Goal: Task Accomplishment & Management: Use online tool/utility

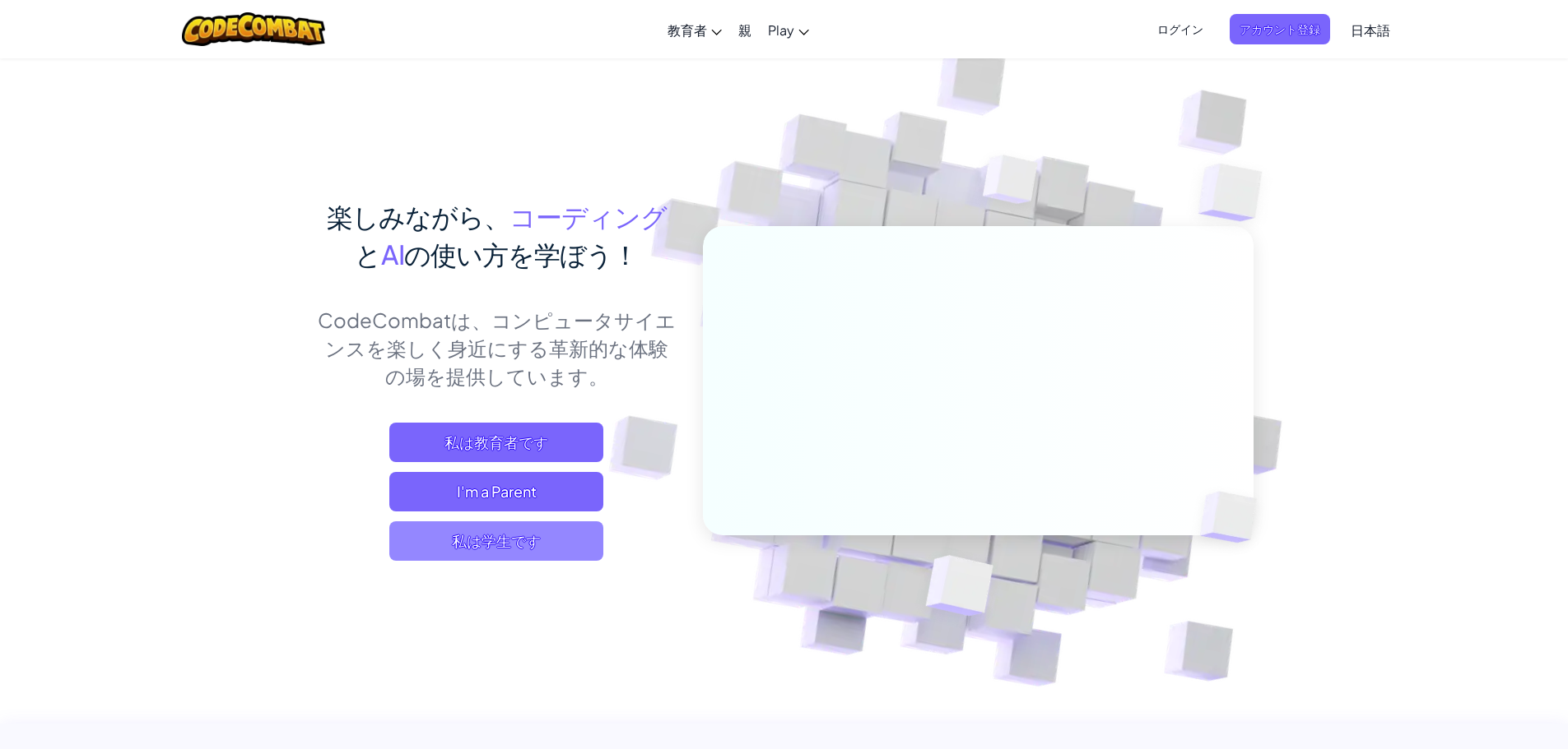
click at [539, 536] on span "私は学生です" at bounding box center [496, 541] width 214 height 40
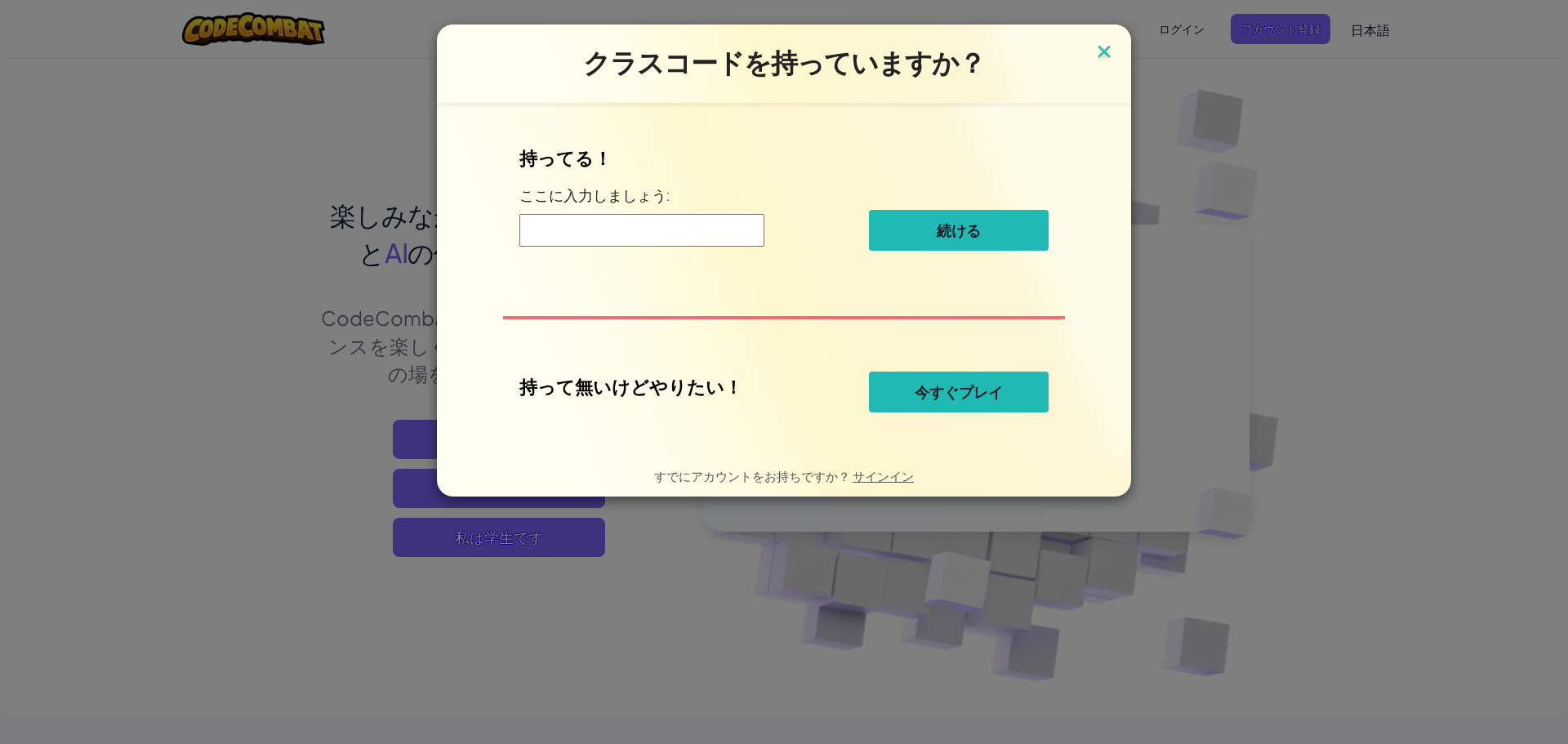
click at [1110, 51] on img at bounding box center [1104, 53] width 21 height 25
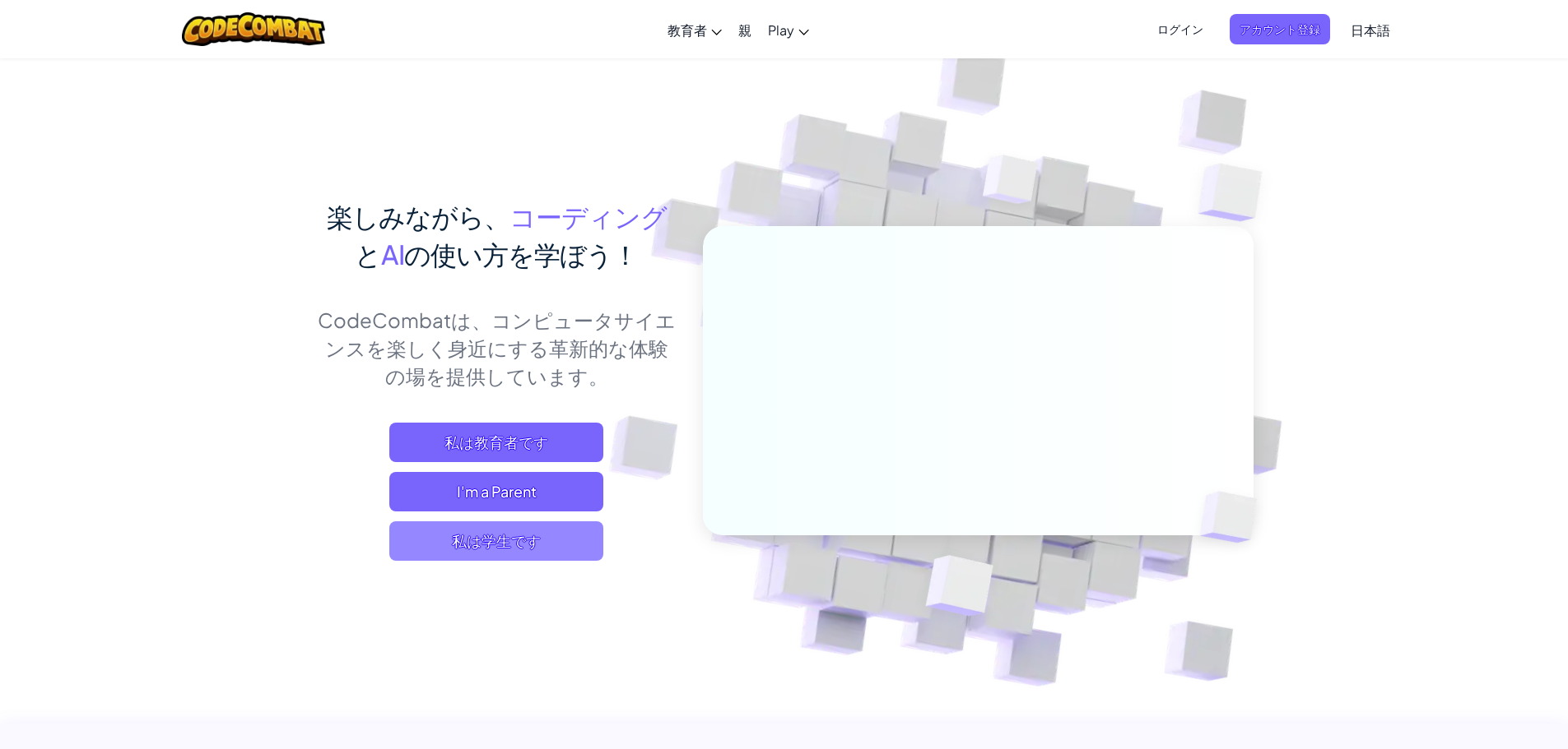
click at [550, 544] on span "私は学生です" at bounding box center [496, 541] width 214 height 40
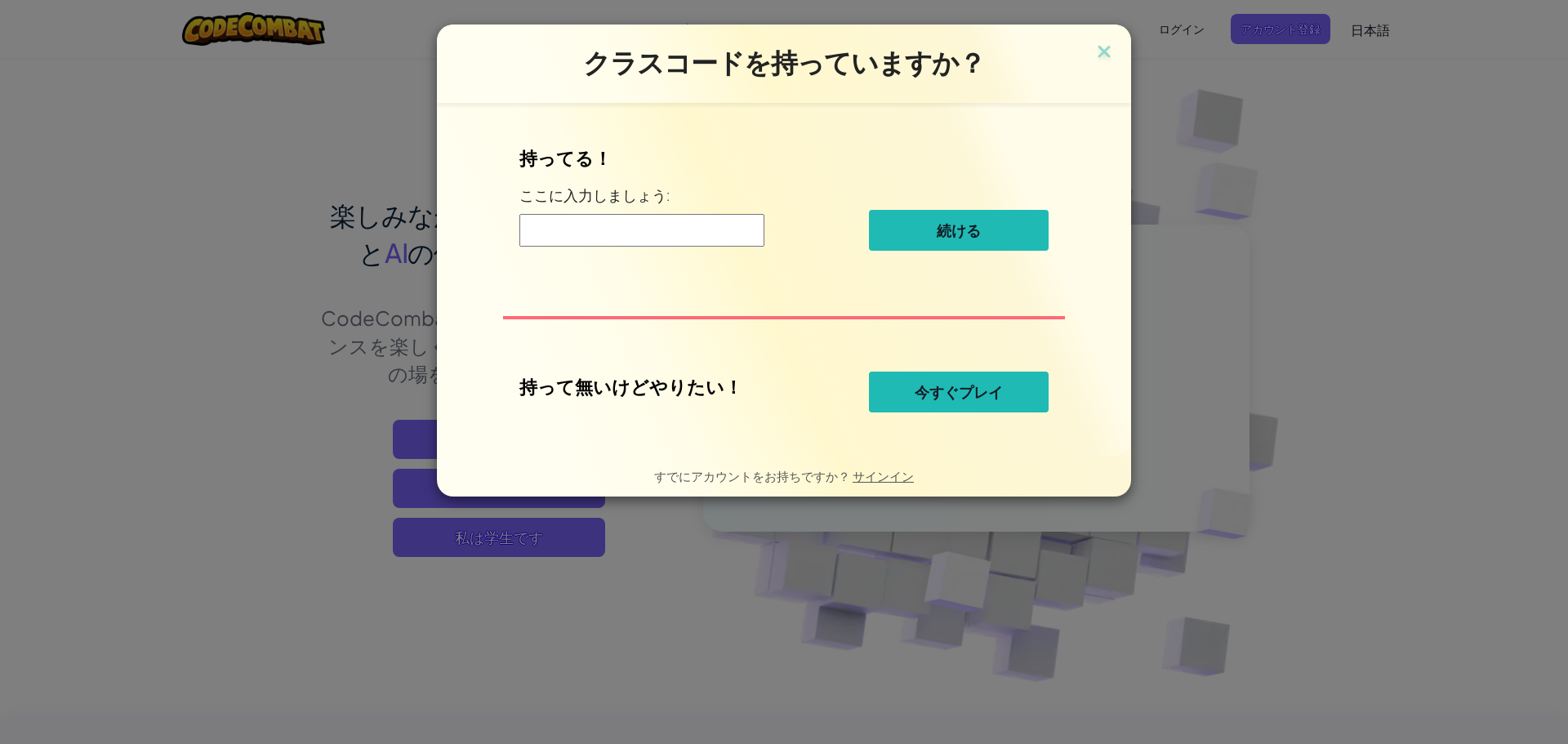
click at [943, 398] on span "今すぐプレイ" at bounding box center [959, 392] width 88 height 20
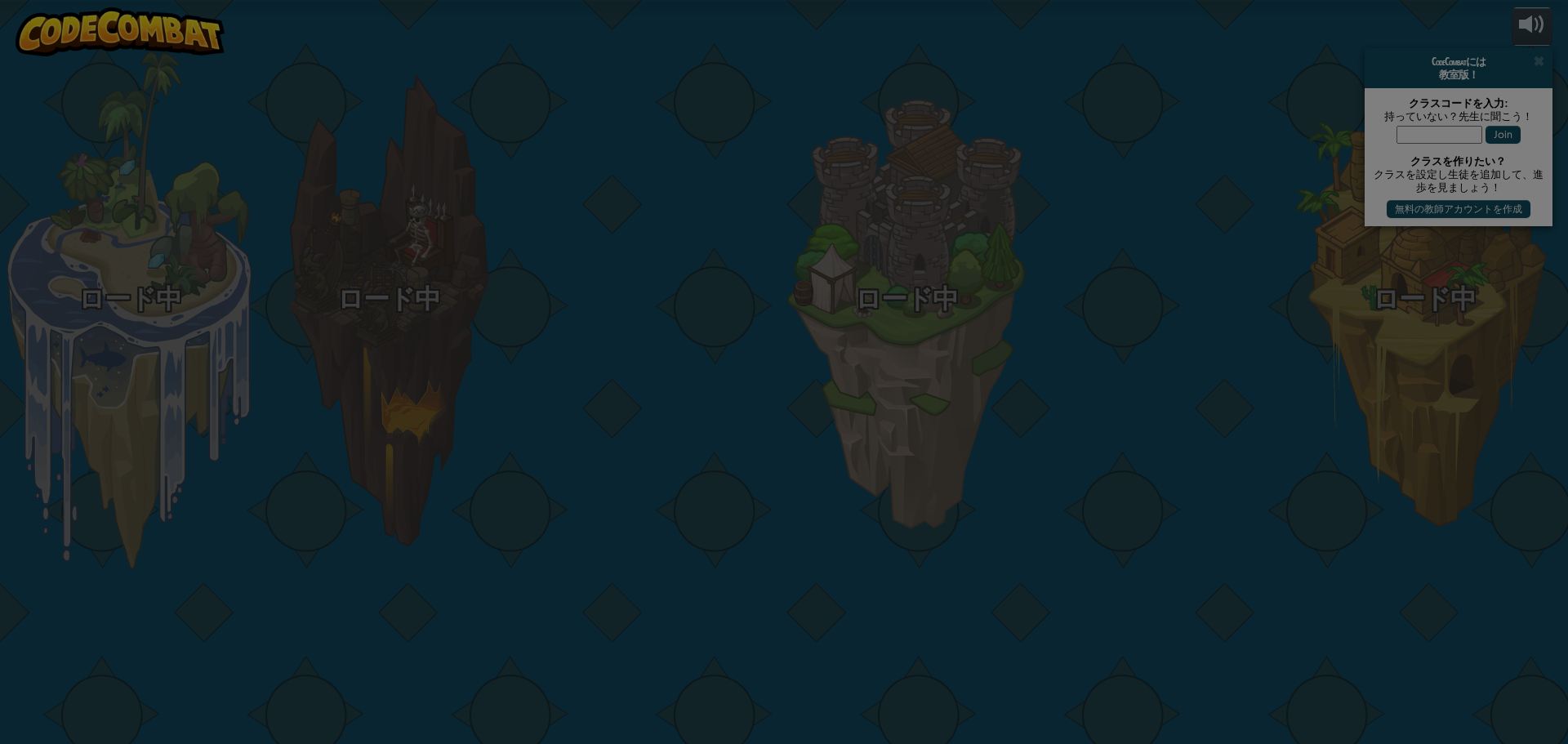
select select "ja"
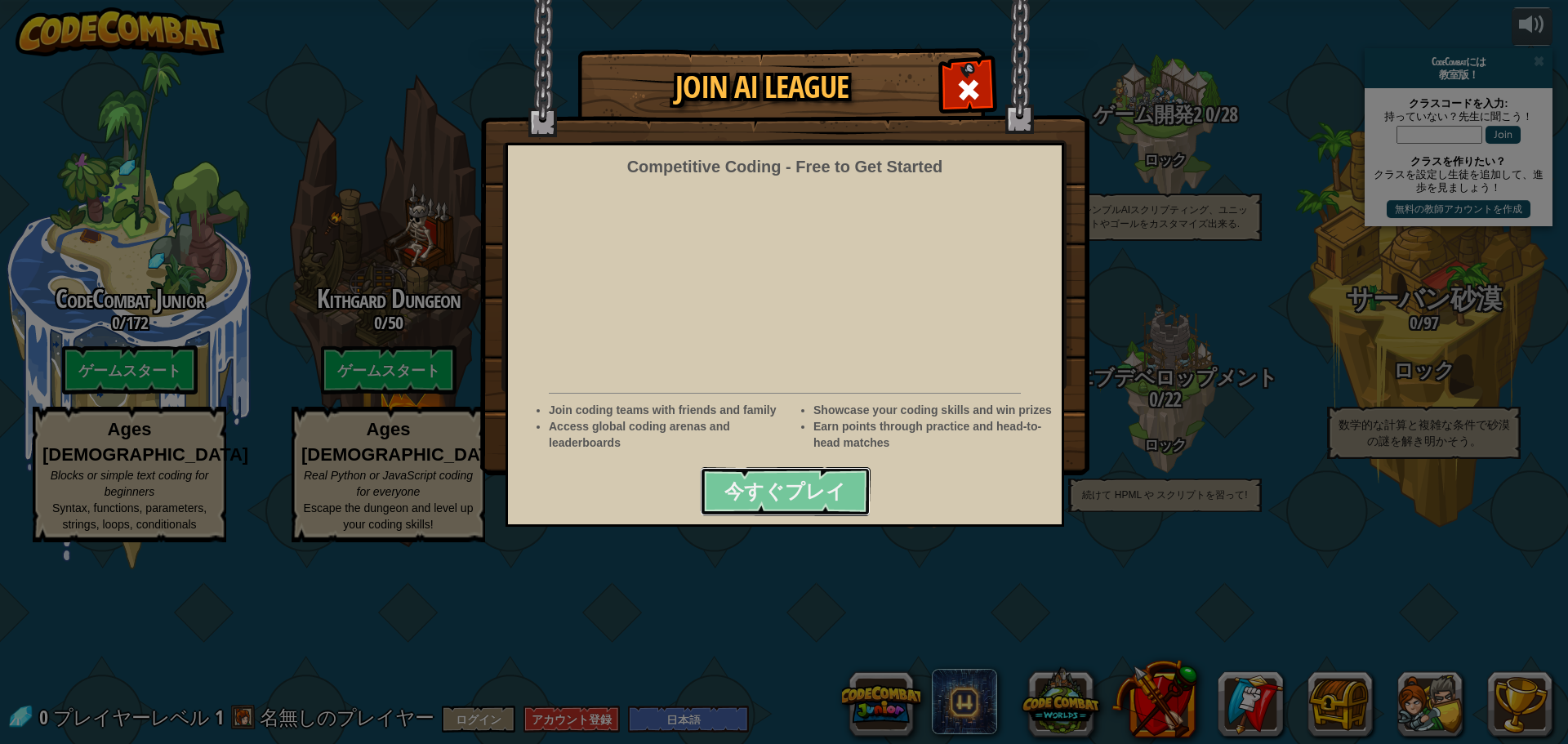
click at [775, 498] on span "今すぐプレイ" at bounding box center [786, 491] width 122 height 27
click at [969, 81] on span at bounding box center [968, 90] width 27 height 27
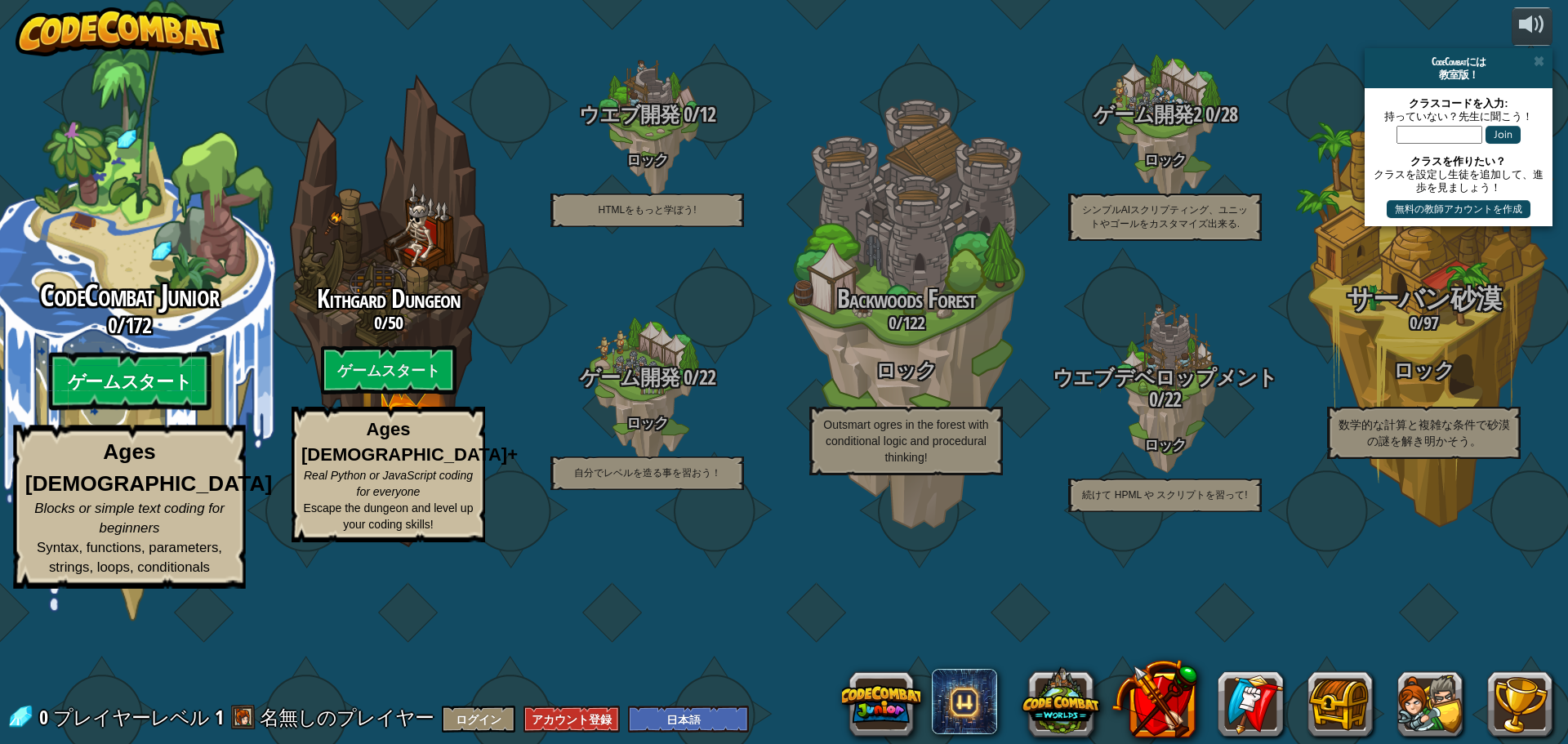
click at [141, 411] on btn "ゲームスタート" at bounding box center [129, 381] width 163 height 59
select select "ja"
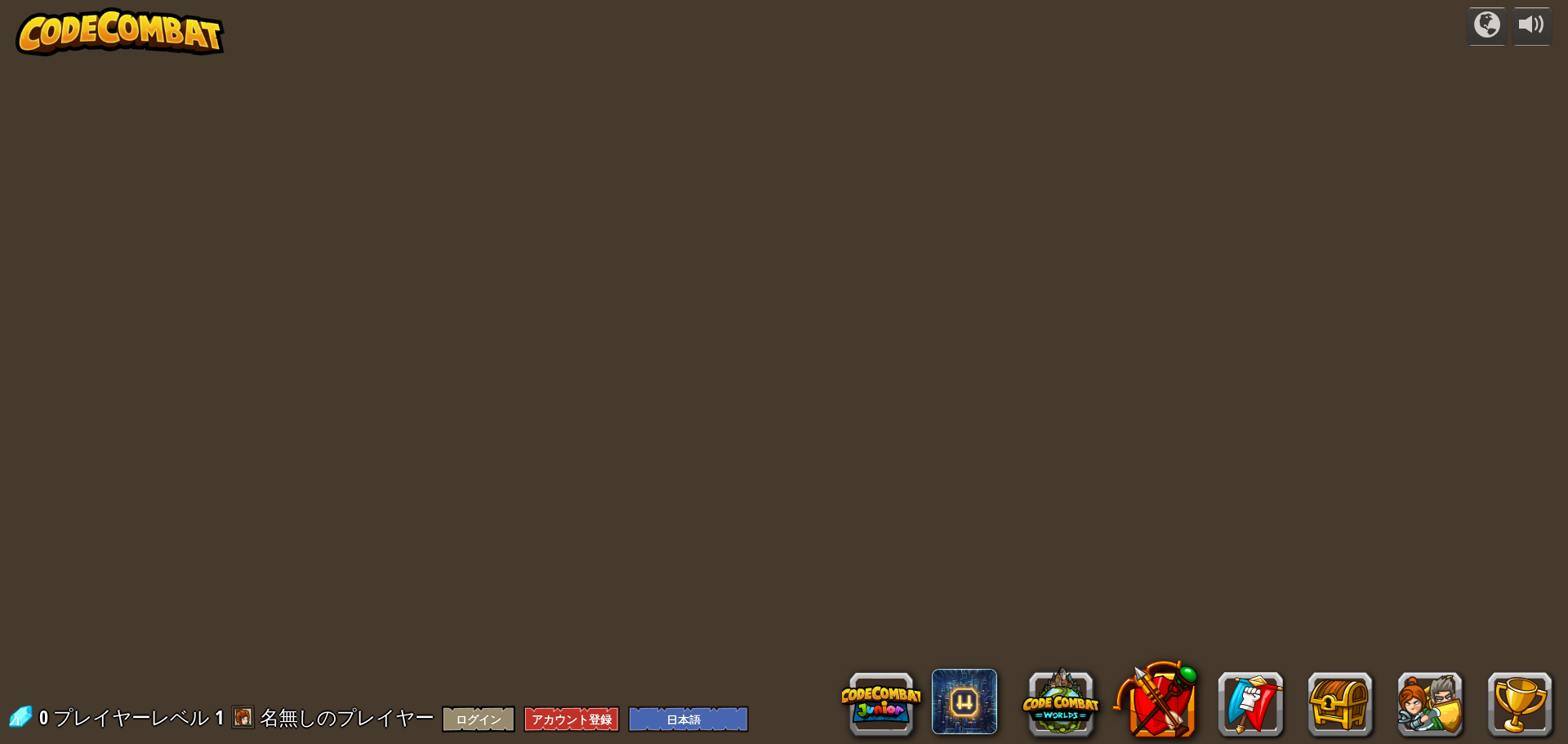
select select "ja"
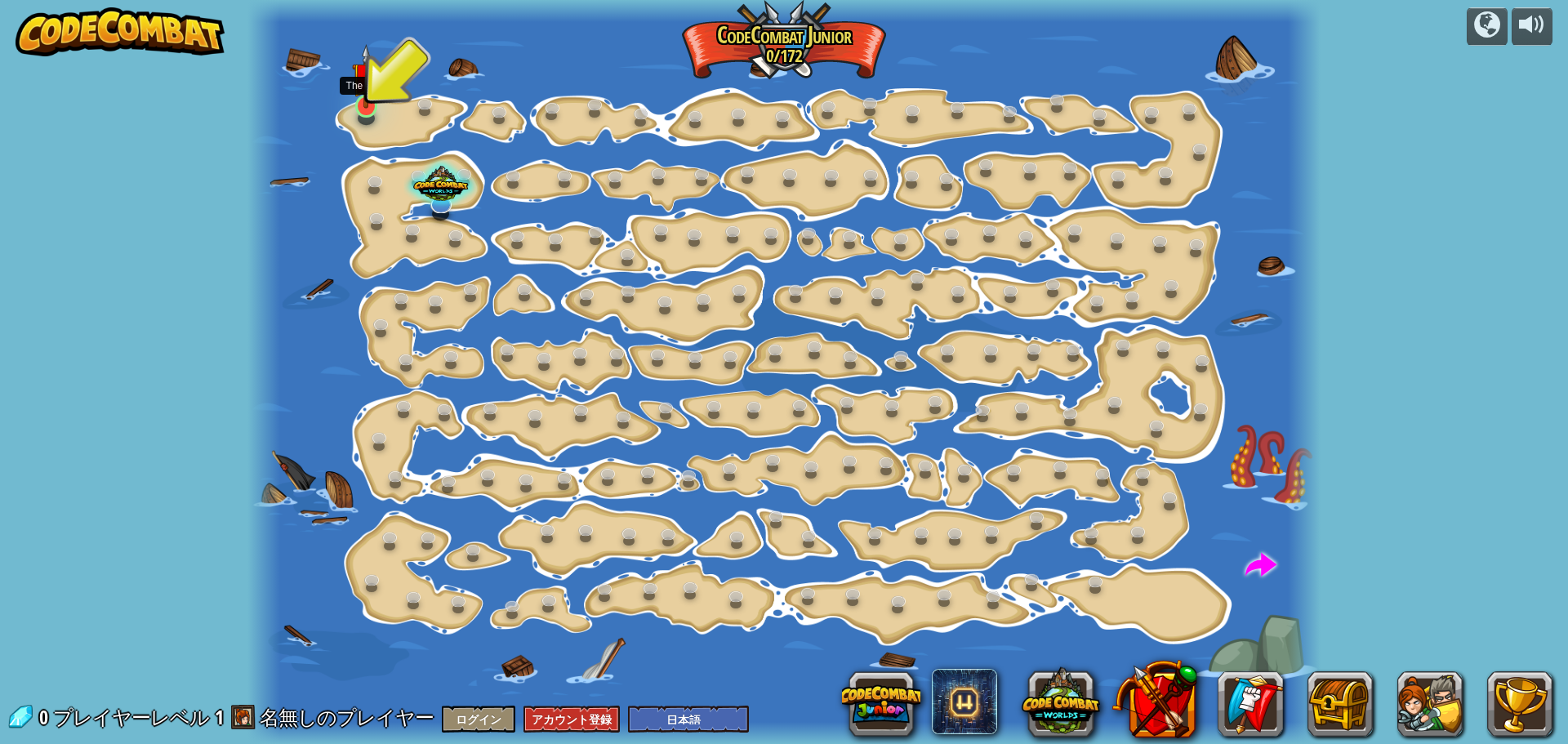
click at [374, 96] on img at bounding box center [366, 75] width 27 height 64
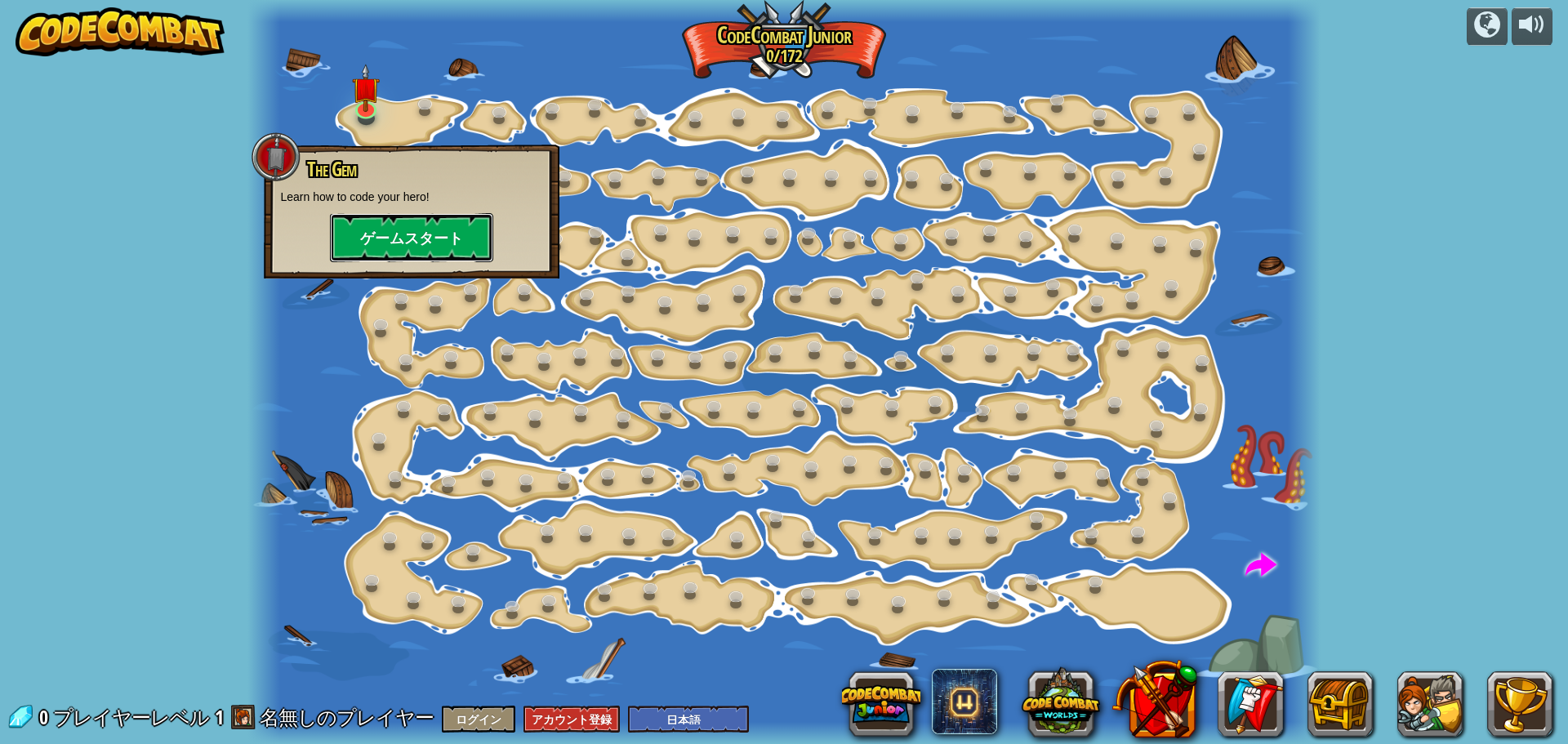
click at [382, 233] on button "ゲームスタート" at bounding box center [411, 237] width 164 height 49
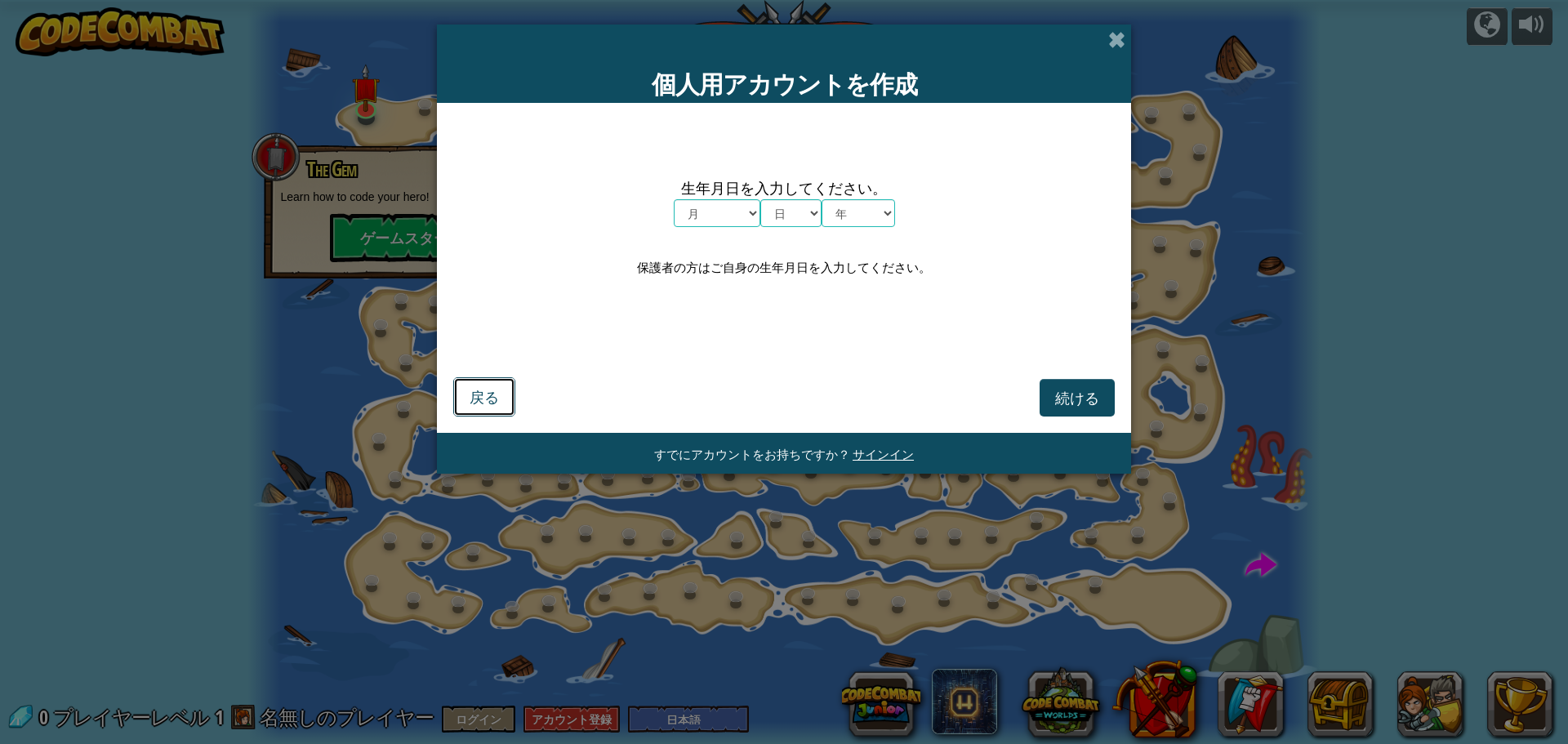
click at [477, 390] on span "戻る" at bounding box center [484, 397] width 29 height 19
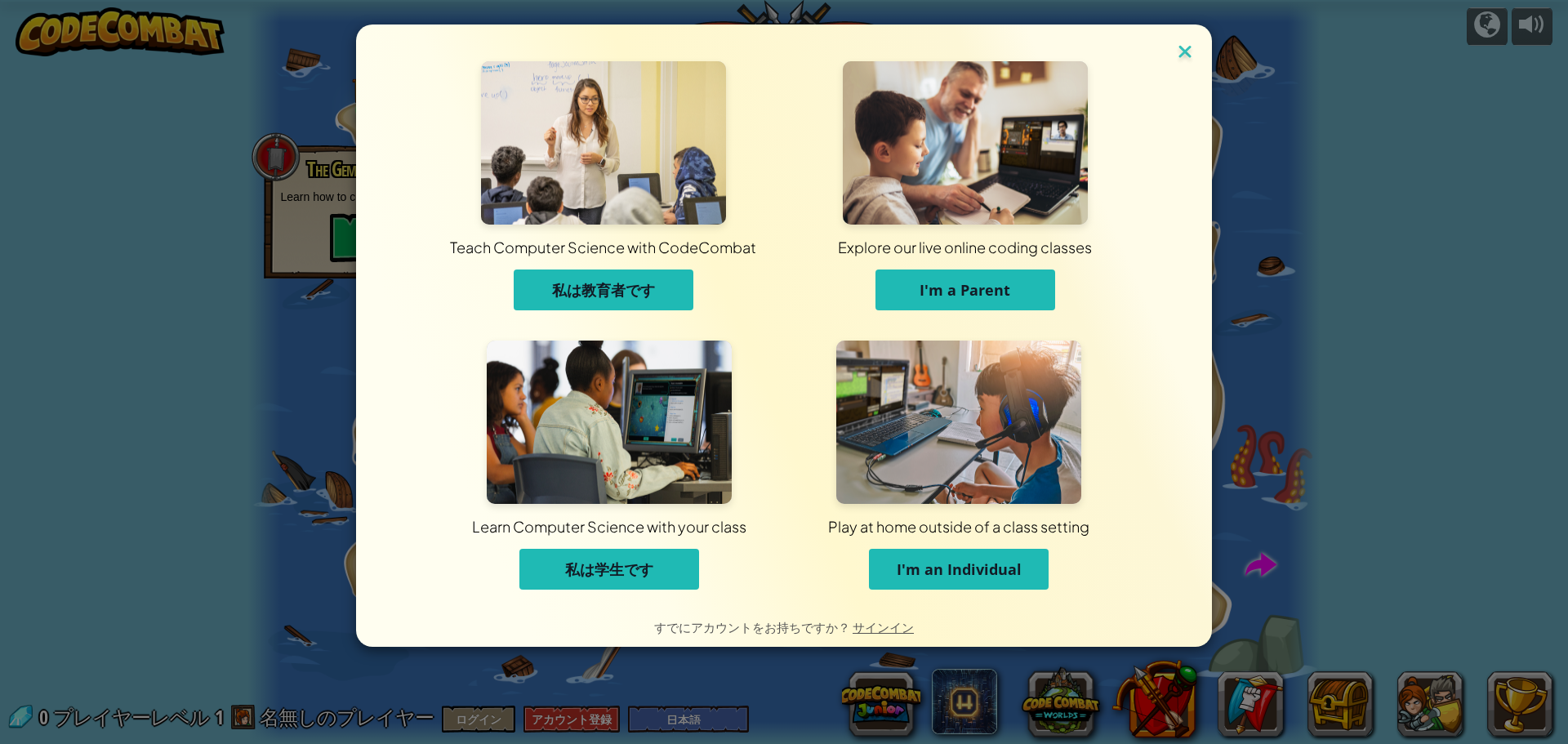
click at [1184, 46] on img at bounding box center [1185, 53] width 21 height 25
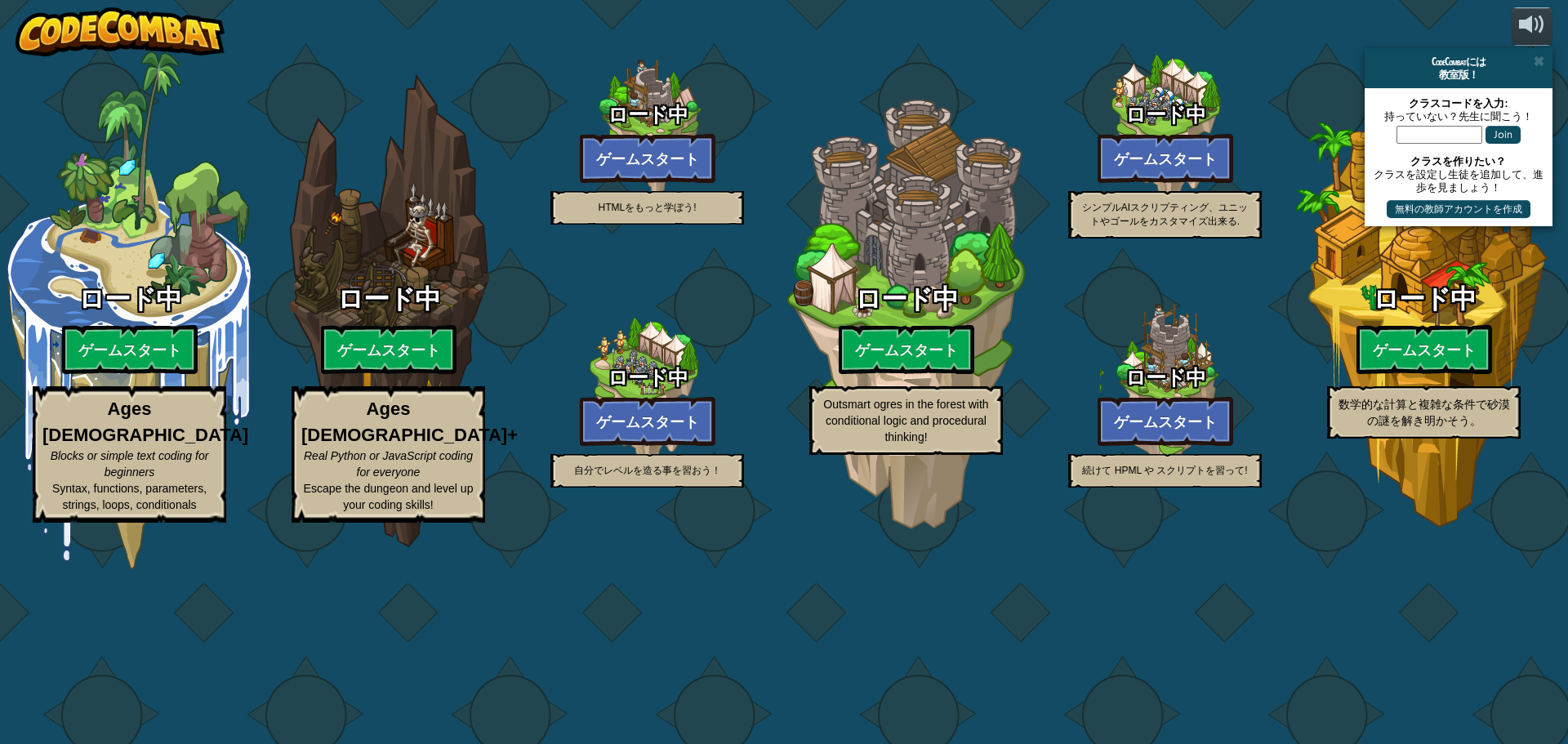
select select "ja"
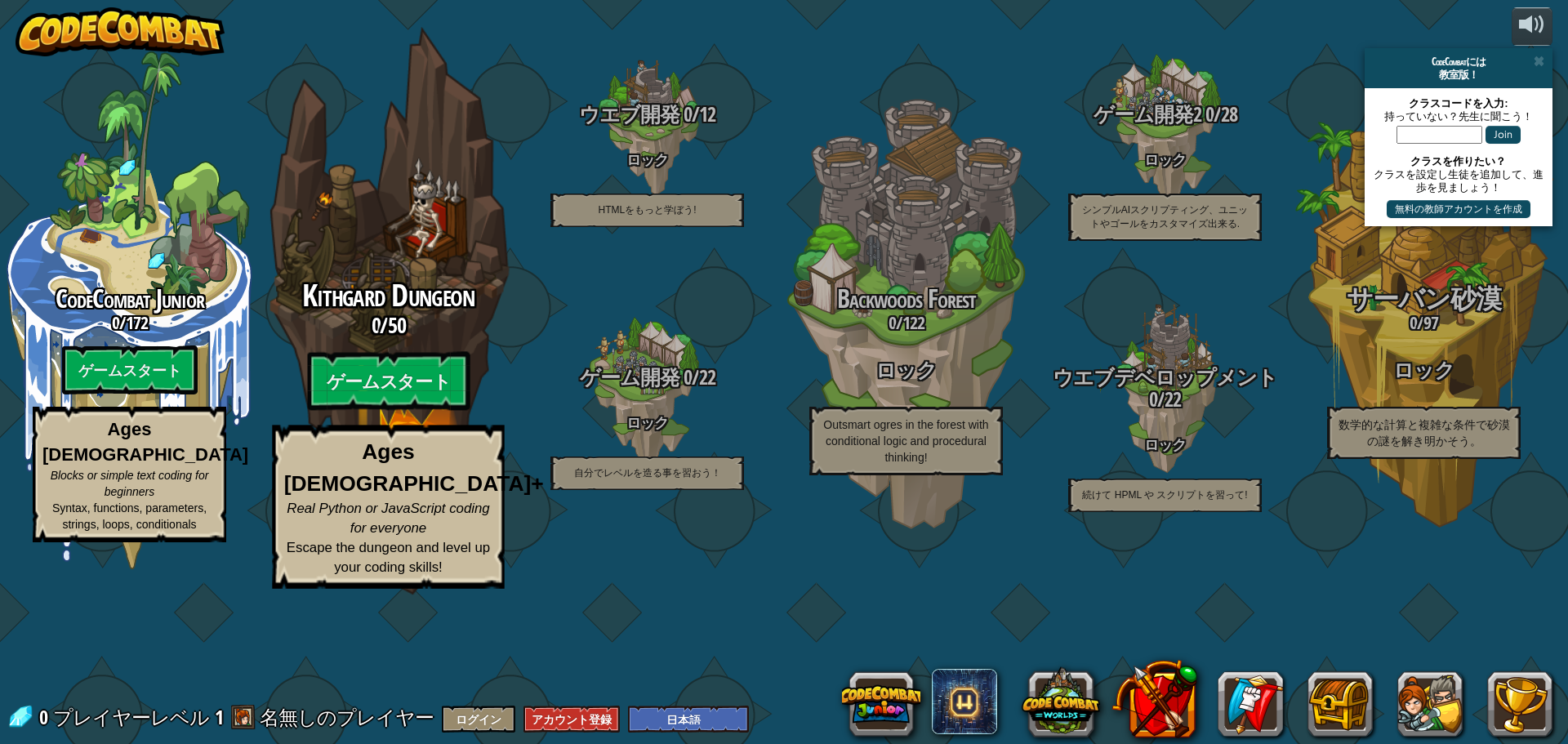
click at [388, 469] on div "Kithgard Dungeon 0 / 50 ゲームスタート Ages [DEMOGRAPHIC_DATA]+ Real Python or JavaScr…" at bounding box center [388, 434] width 310 height 309
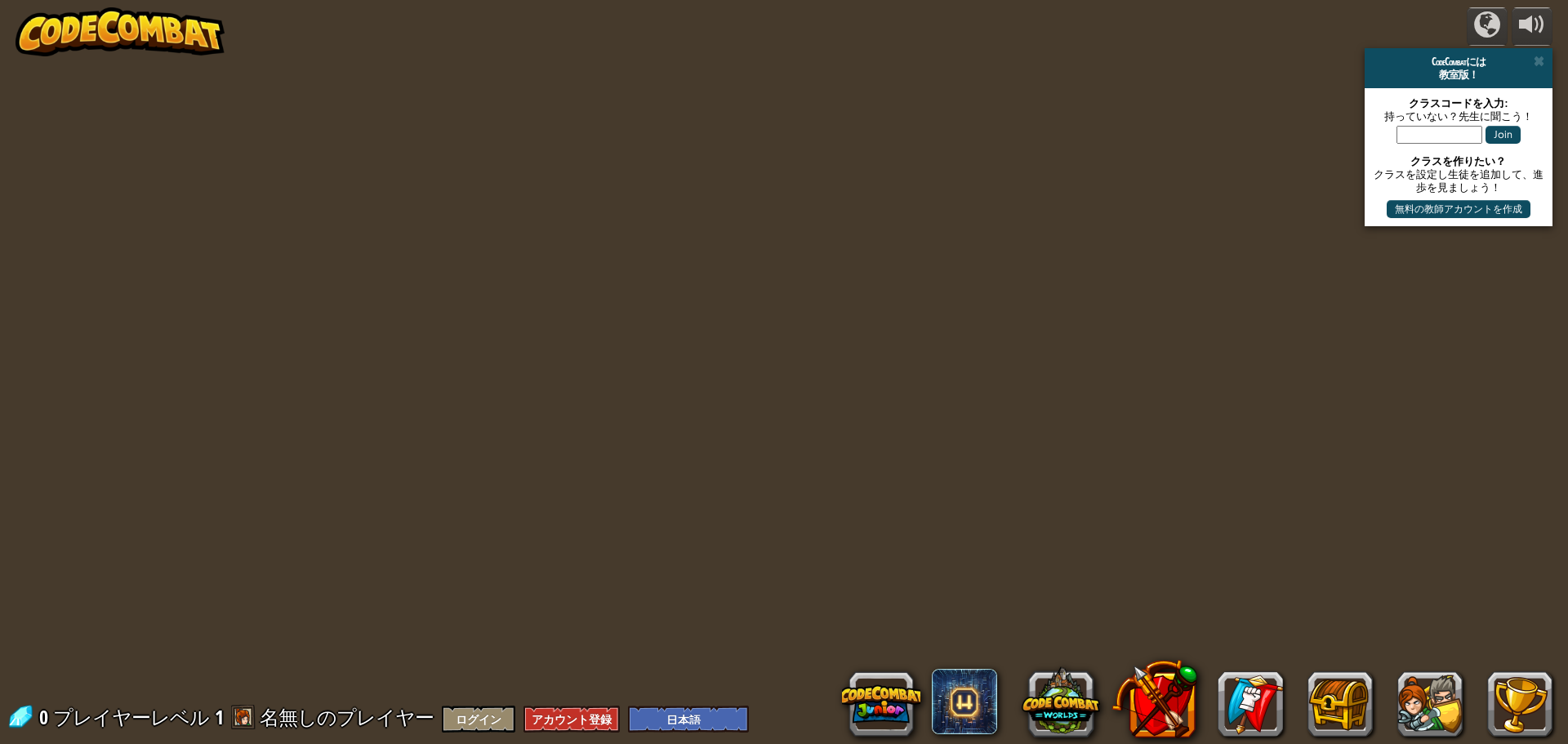
select select "ja"
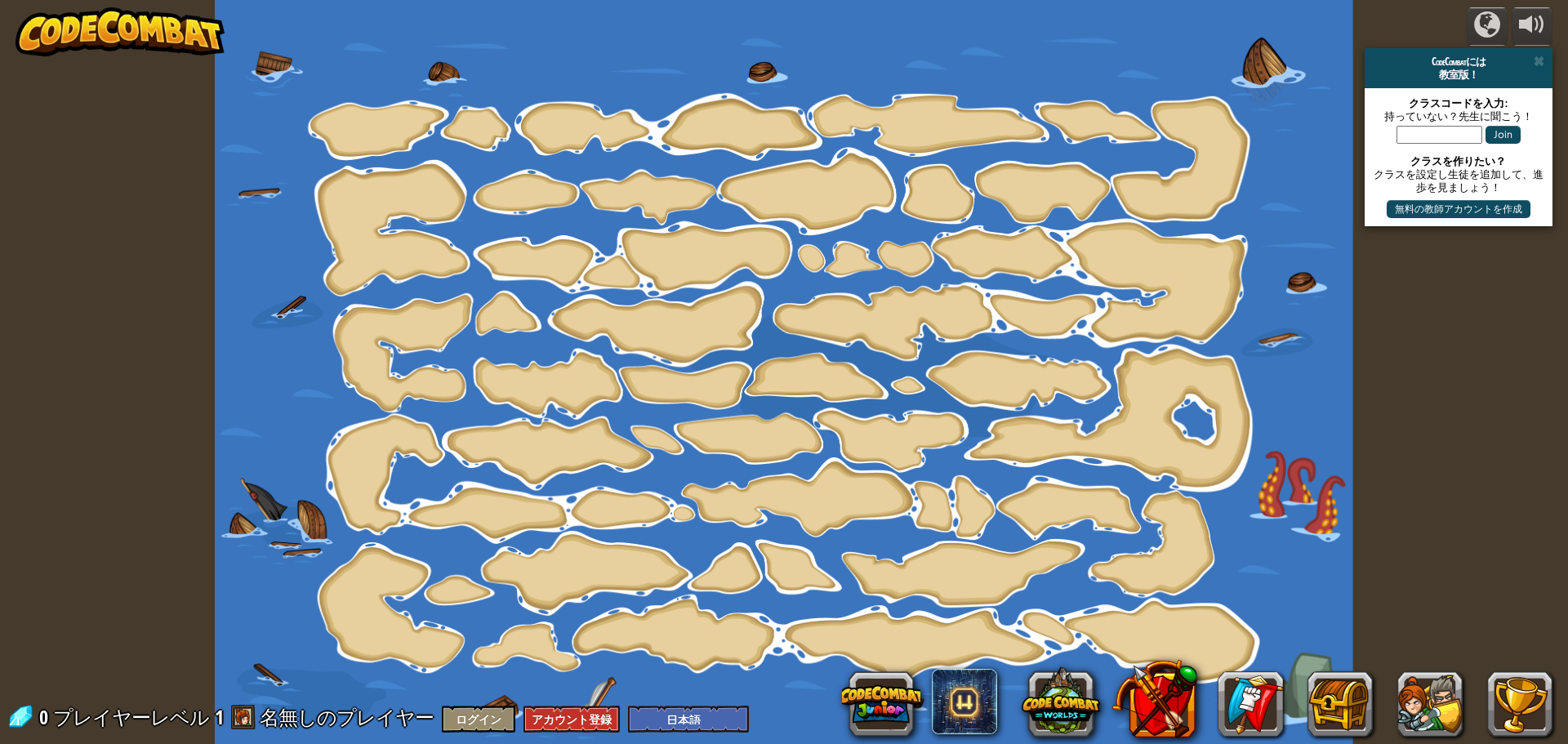
select select "ja"
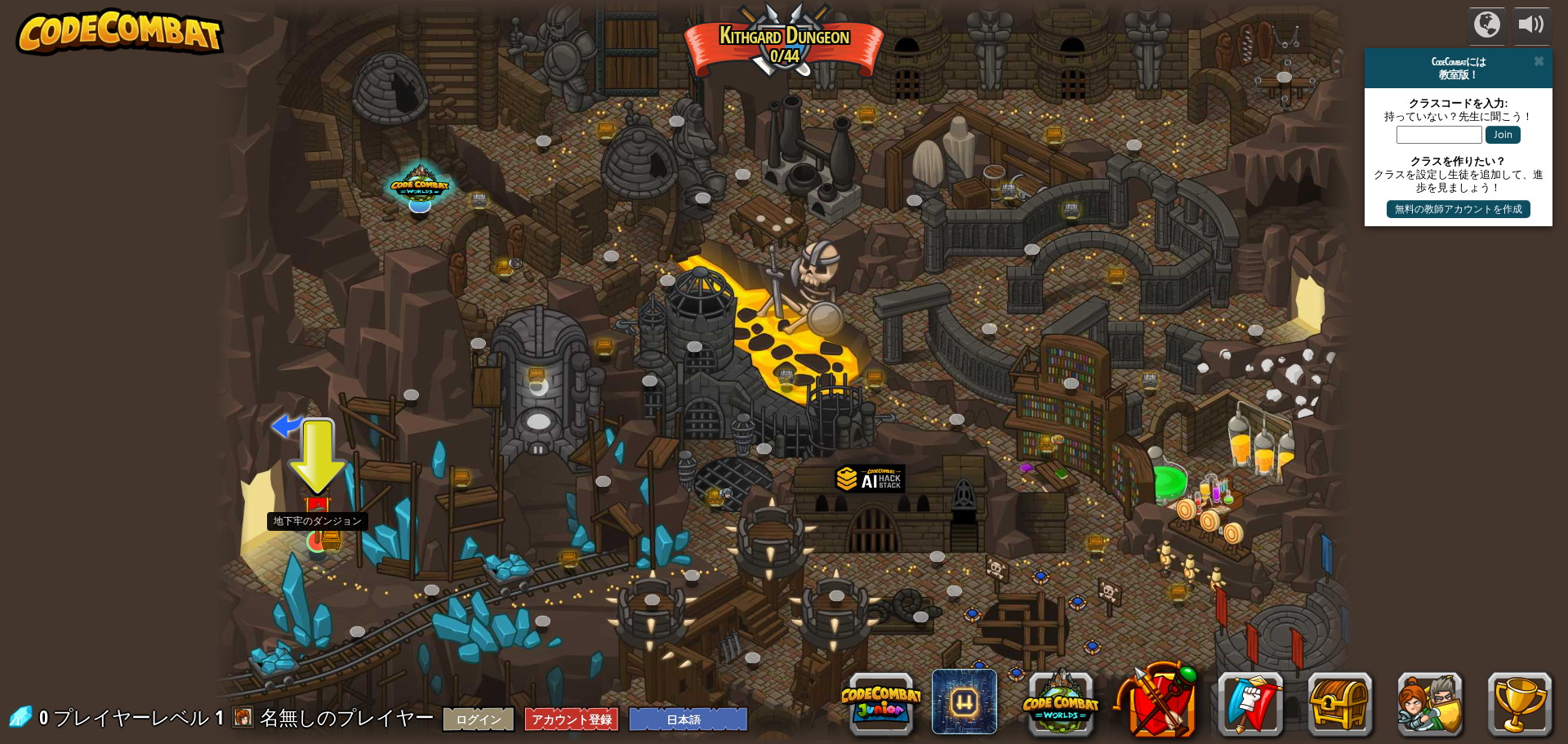
click at [304, 531] on img at bounding box center [317, 511] width 30 height 67
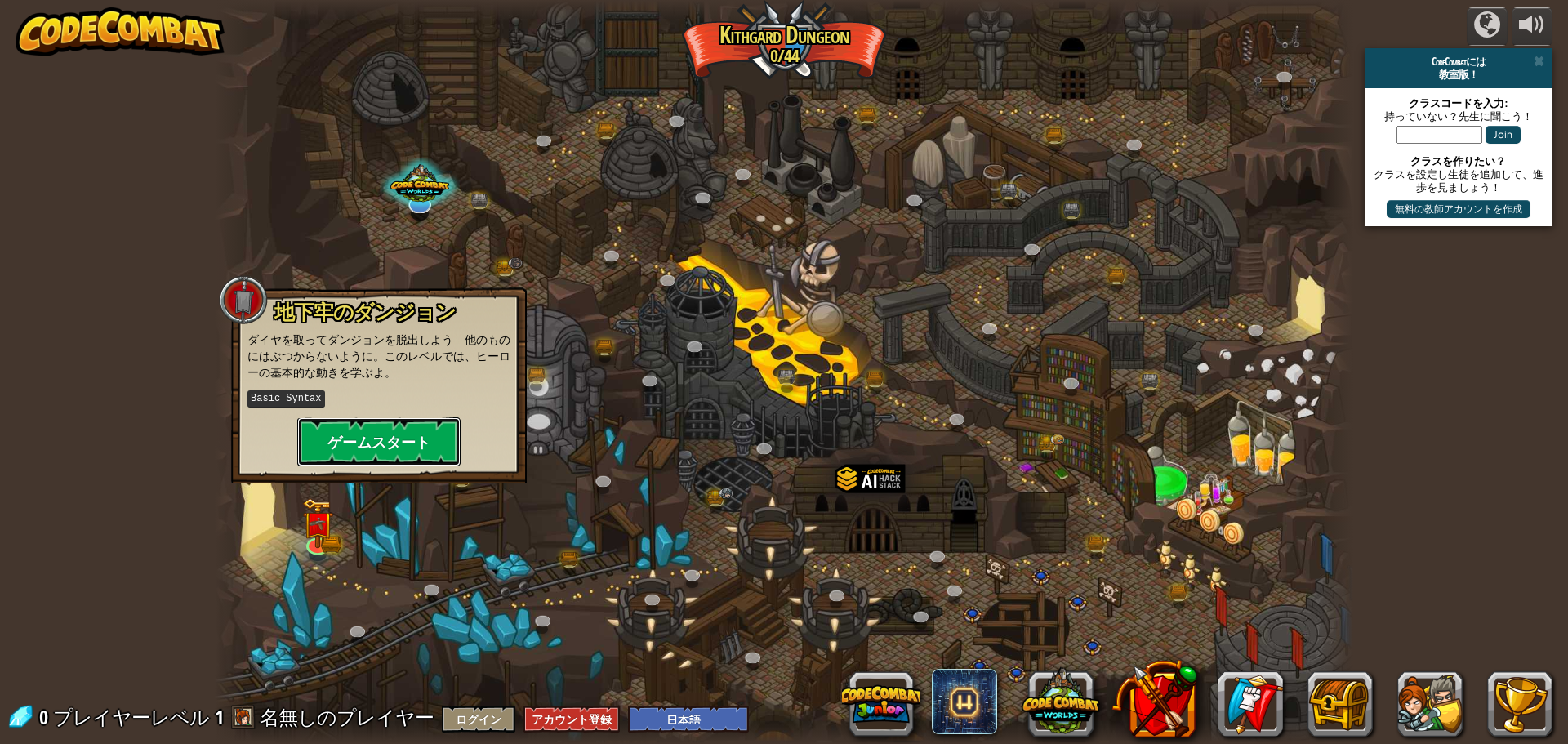
click at [372, 438] on button "ゲームスタート" at bounding box center [379, 441] width 164 height 49
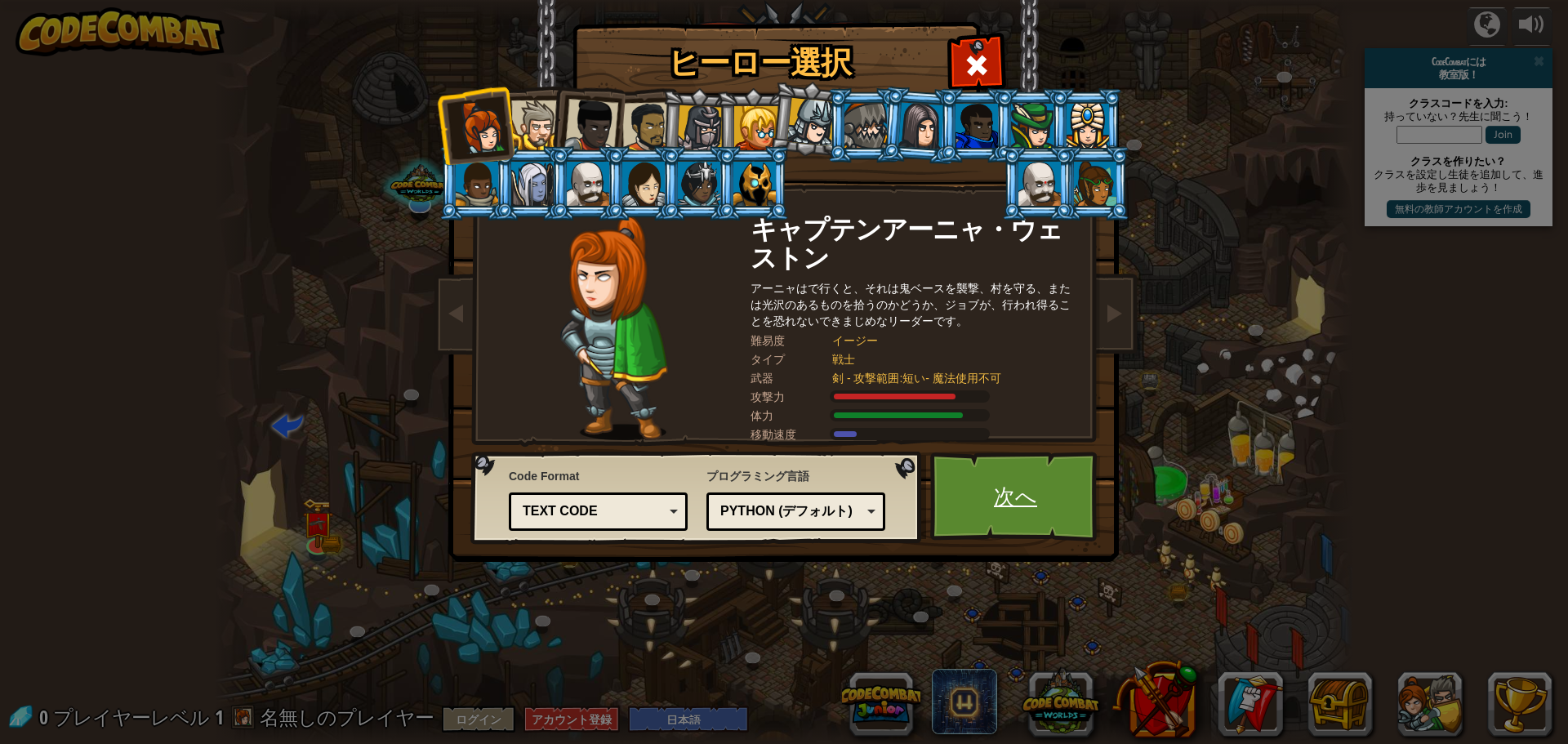
click at [1008, 483] on link "次へ" at bounding box center [1015, 496] width 171 height 90
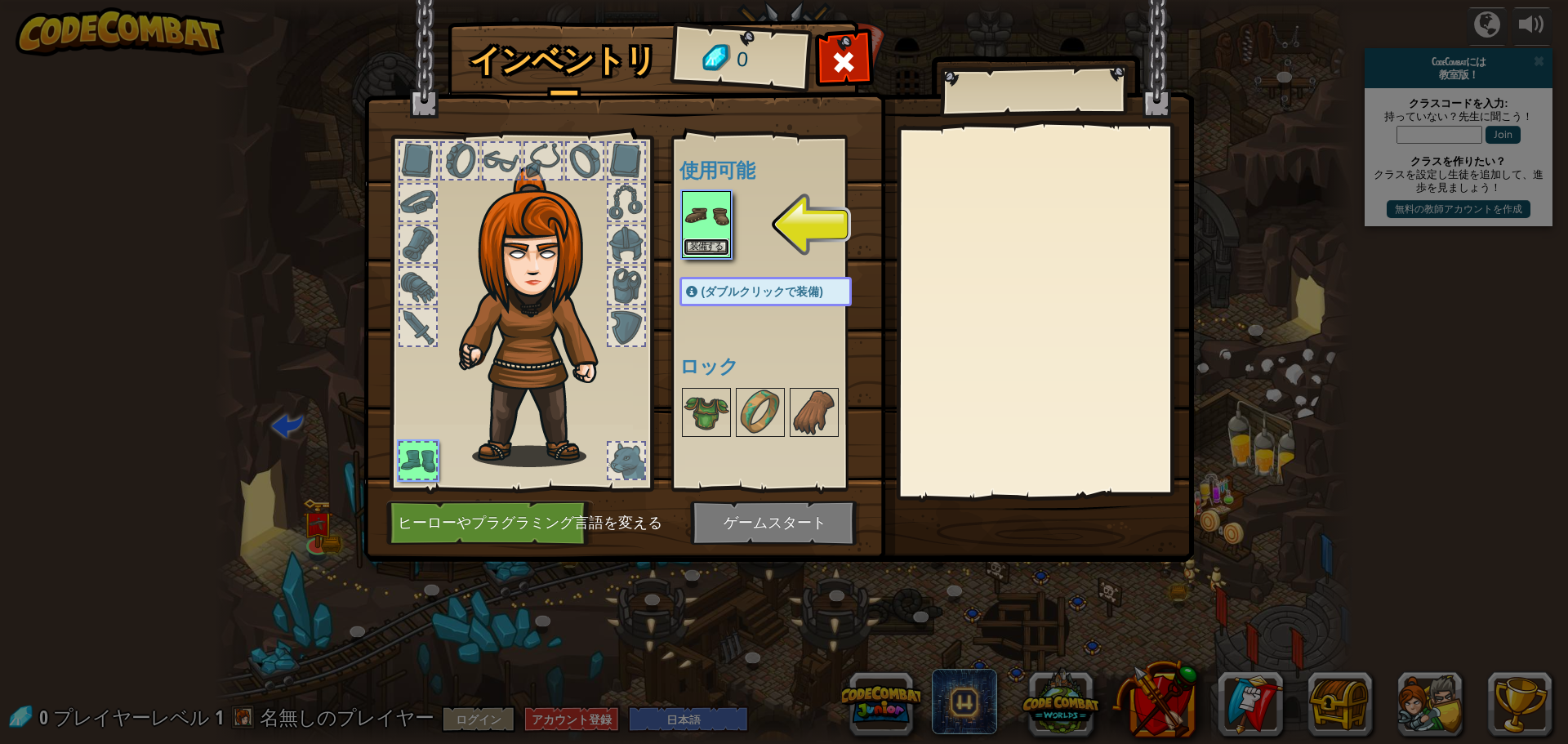
click at [707, 238] on button "装備する" at bounding box center [706, 247] width 45 height 17
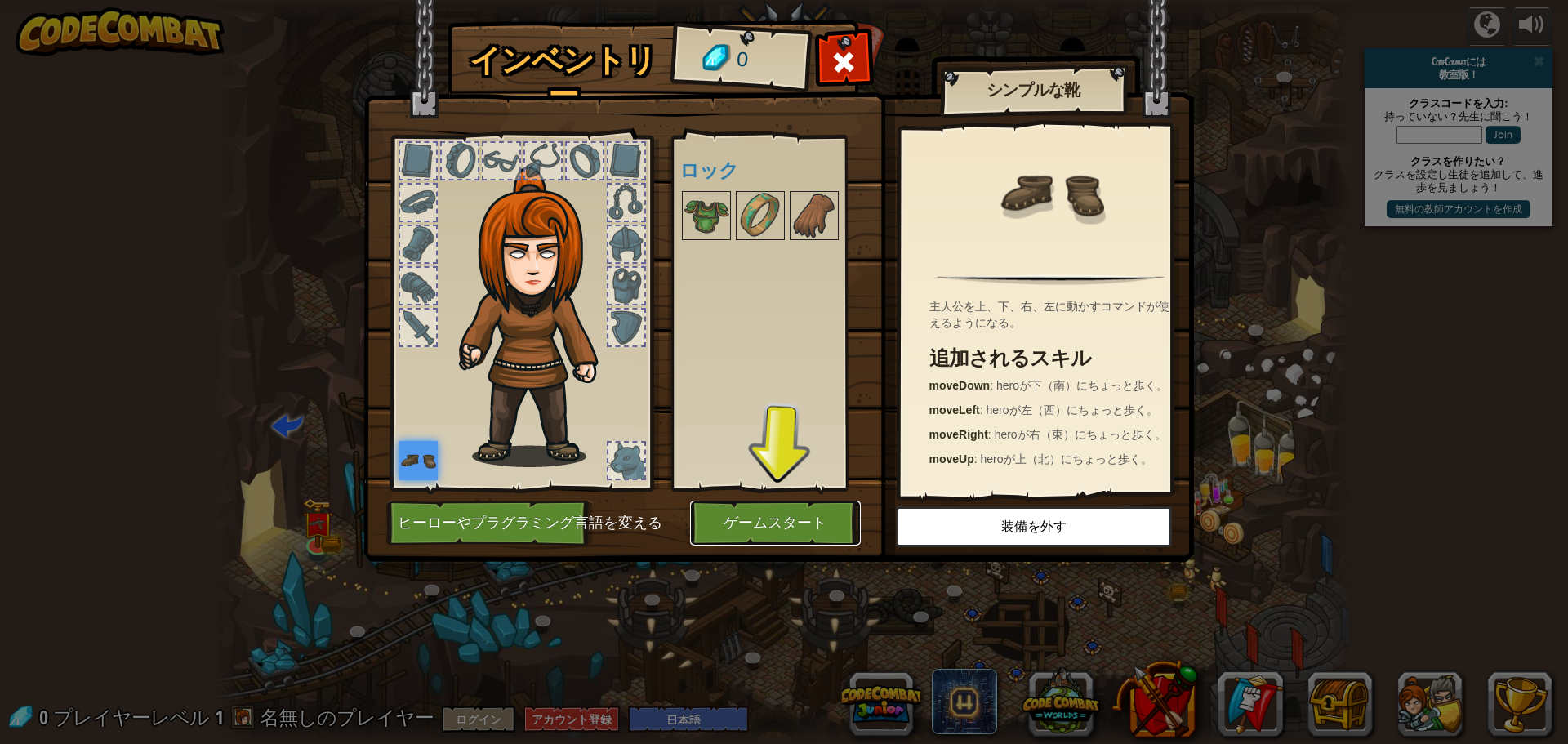
click at [752, 510] on button "ゲームスタート" at bounding box center [775, 523] width 171 height 45
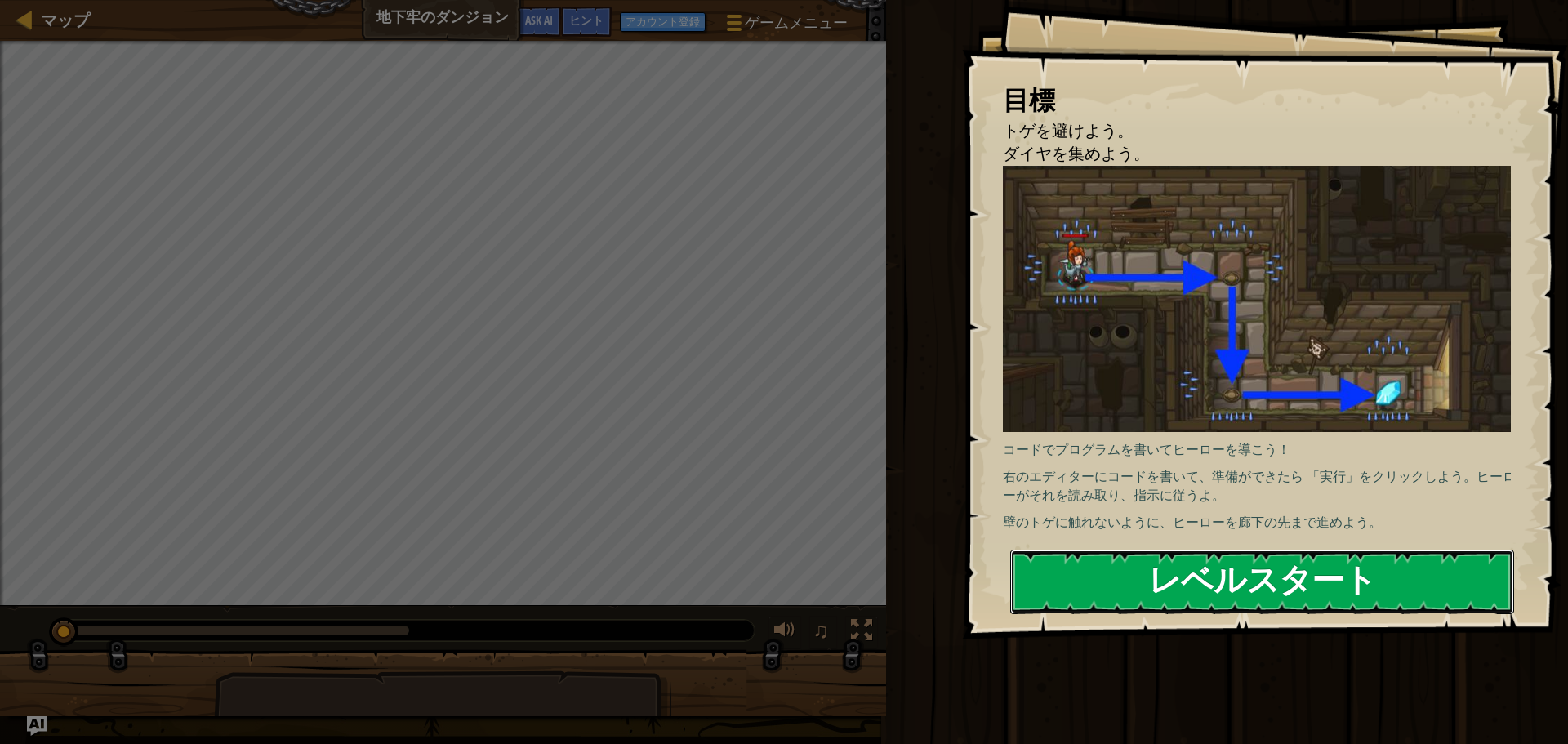
click at [1267, 576] on button "レベルスタート" at bounding box center [1262, 582] width 504 height 64
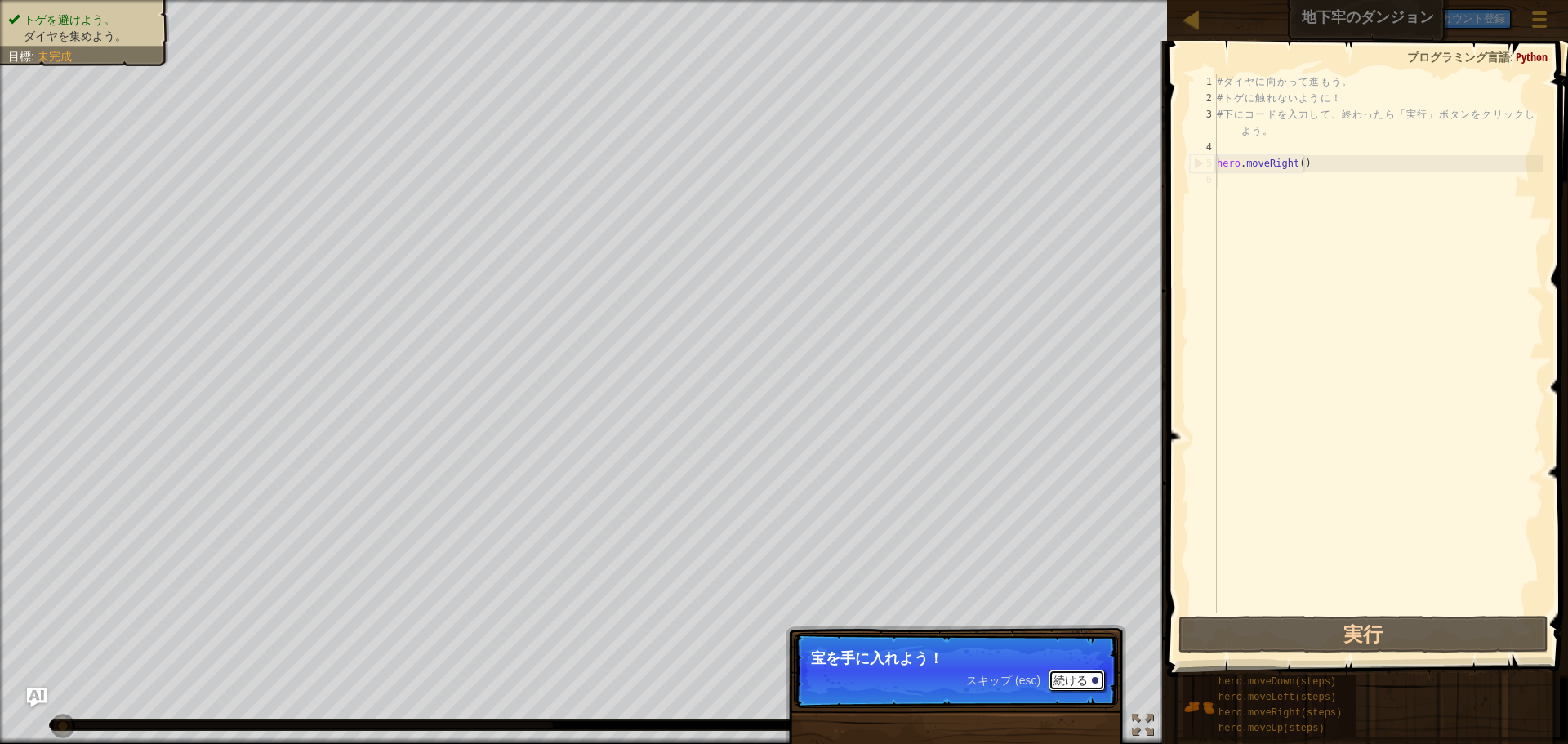
click at [1068, 676] on button "続ける" at bounding box center [1077, 681] width 57 height 21
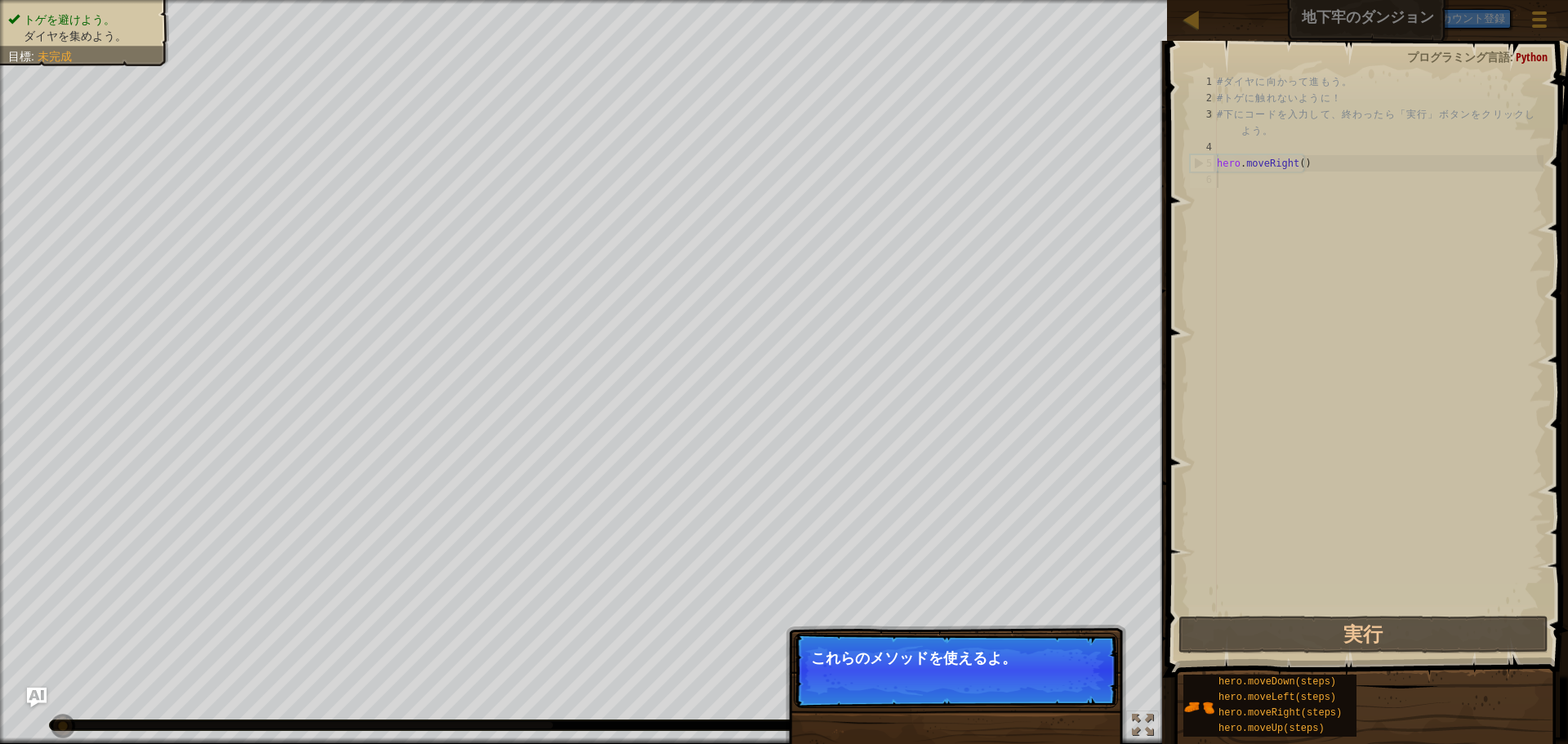
click at [966, 674] on p "スキップ (esc) 続ける これらのメソッドを使えるよ。" at bounding box center [956, 671] width 324 height 75
click at [992, 674] on span "スキップ (esc)" at bounding box center [1003, 680] width 75 height 13
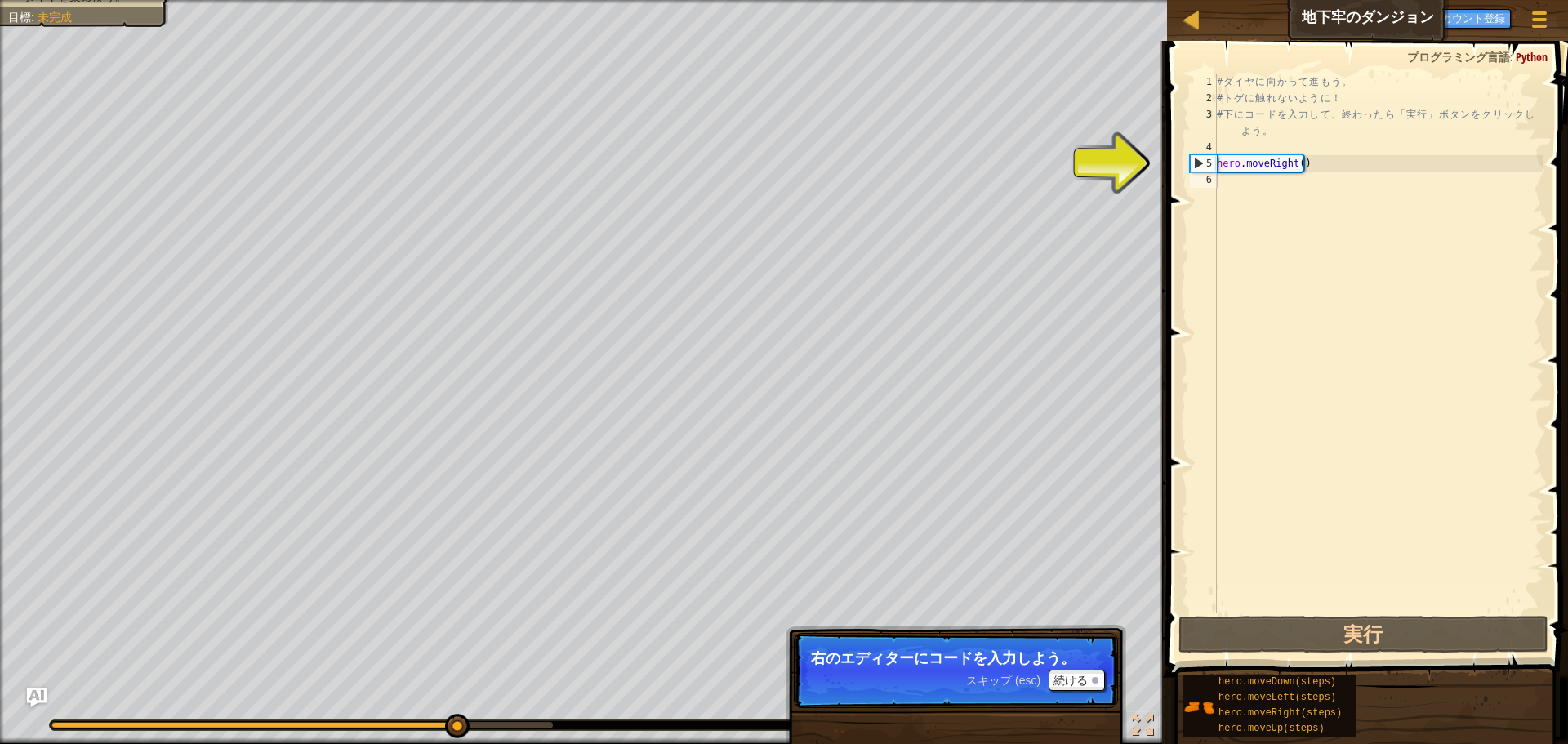
click at [979, 671] on div "スキップ (esc) 続ける" at bounding box center [1036, 681] width 139 height 21
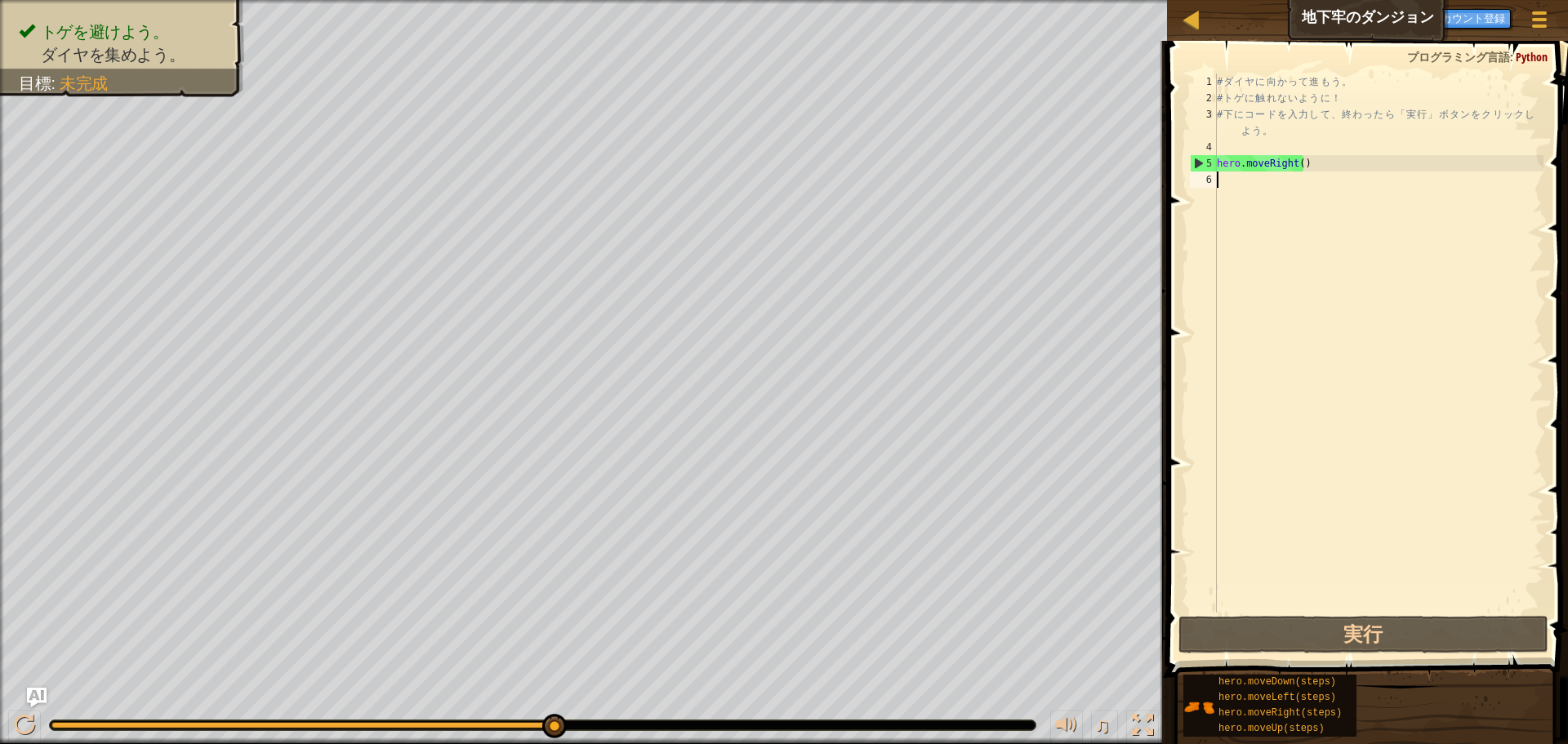
click at [1295, 409] on div "# ダ イ ヤ に 向 か っ て 進 も う 。 # ト ゲ に 触 れ な い よ う に ！ # 下 に コ ー ド を 入 力 し て 、 終 わ っ…" at bounding box center [1378, 359] width 330 height 572
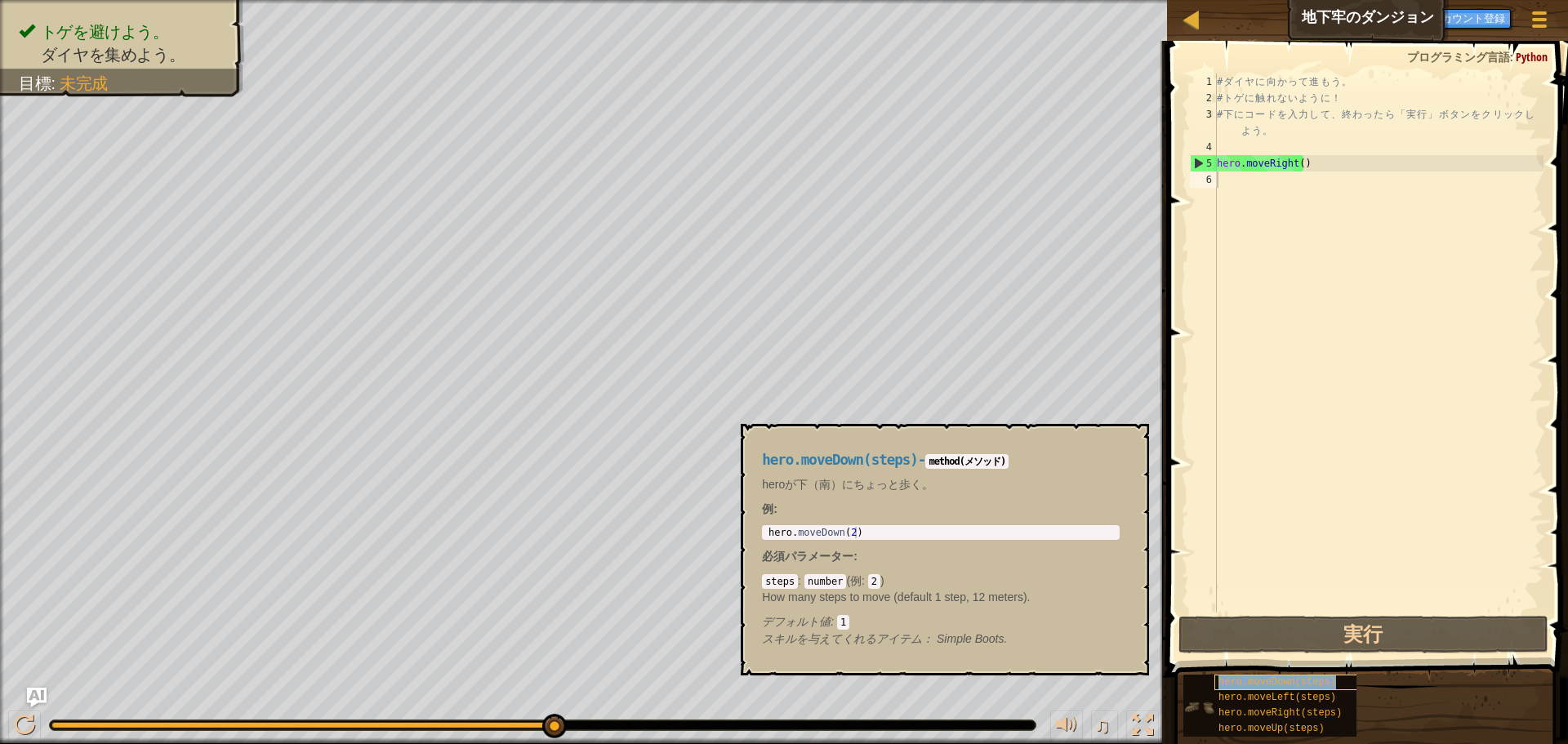
click at [1290, 690] on div "hero.moveDown(steps)" at bounding box center [1292, 682] width 157 height 15
click at [1280, 683] on span "hero.moveDown(steps)" at bounding box center [1277, 681] width 117 height 11
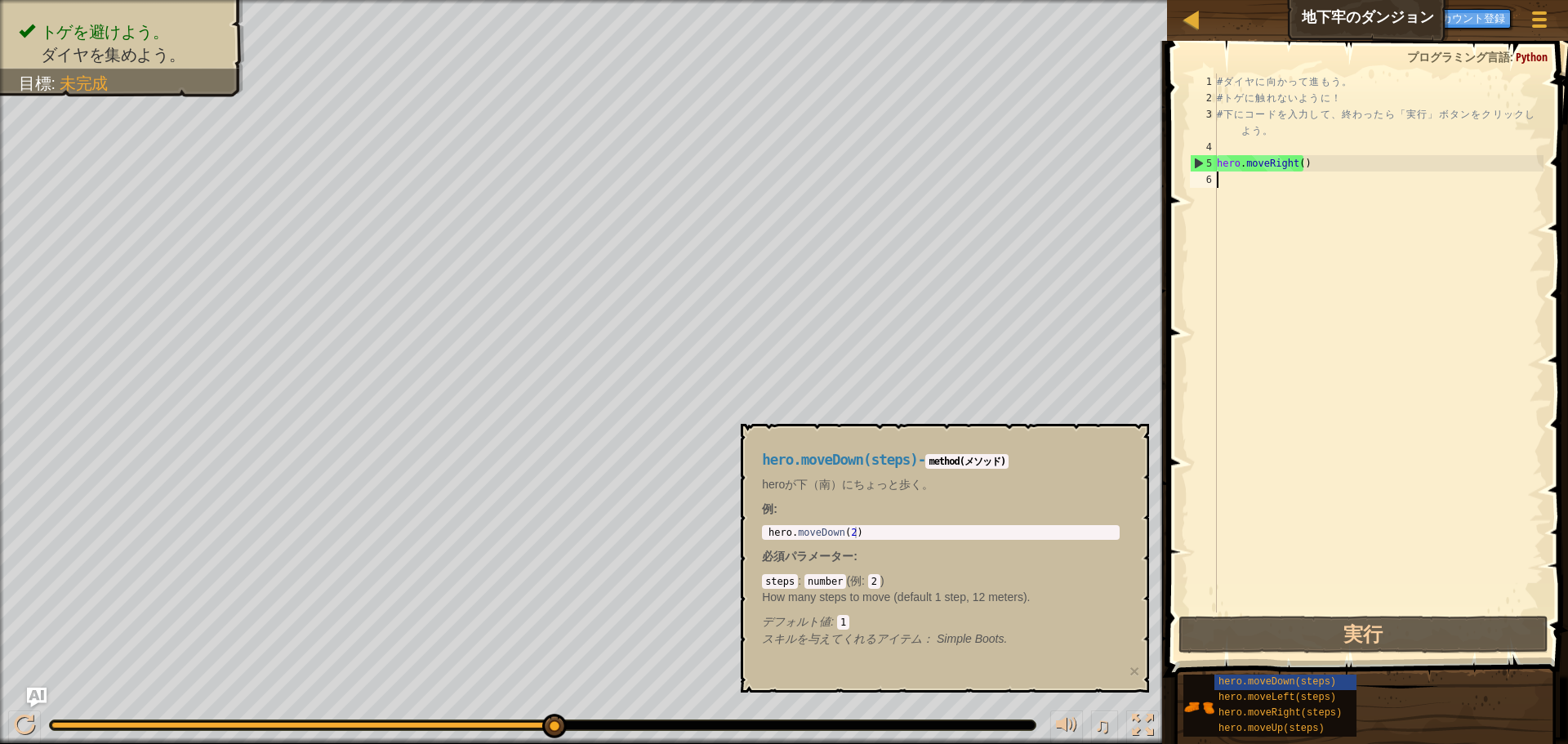
type textarea "hero.moveDown(2)"
click at [866, 533] on div "hero . moveDown ( 2 )" at bounding box center [941, 544] width 351 height 34
click at [901, 657] on div "hero.moveDown(steps) - method(メソッド) heroが下（南）にちょっと歩く。 例 : hero.moveDown(2) 1 he…" at bounding box center [941, 549] width 380 height 225
type textarea "hero.moveDown(steps)"
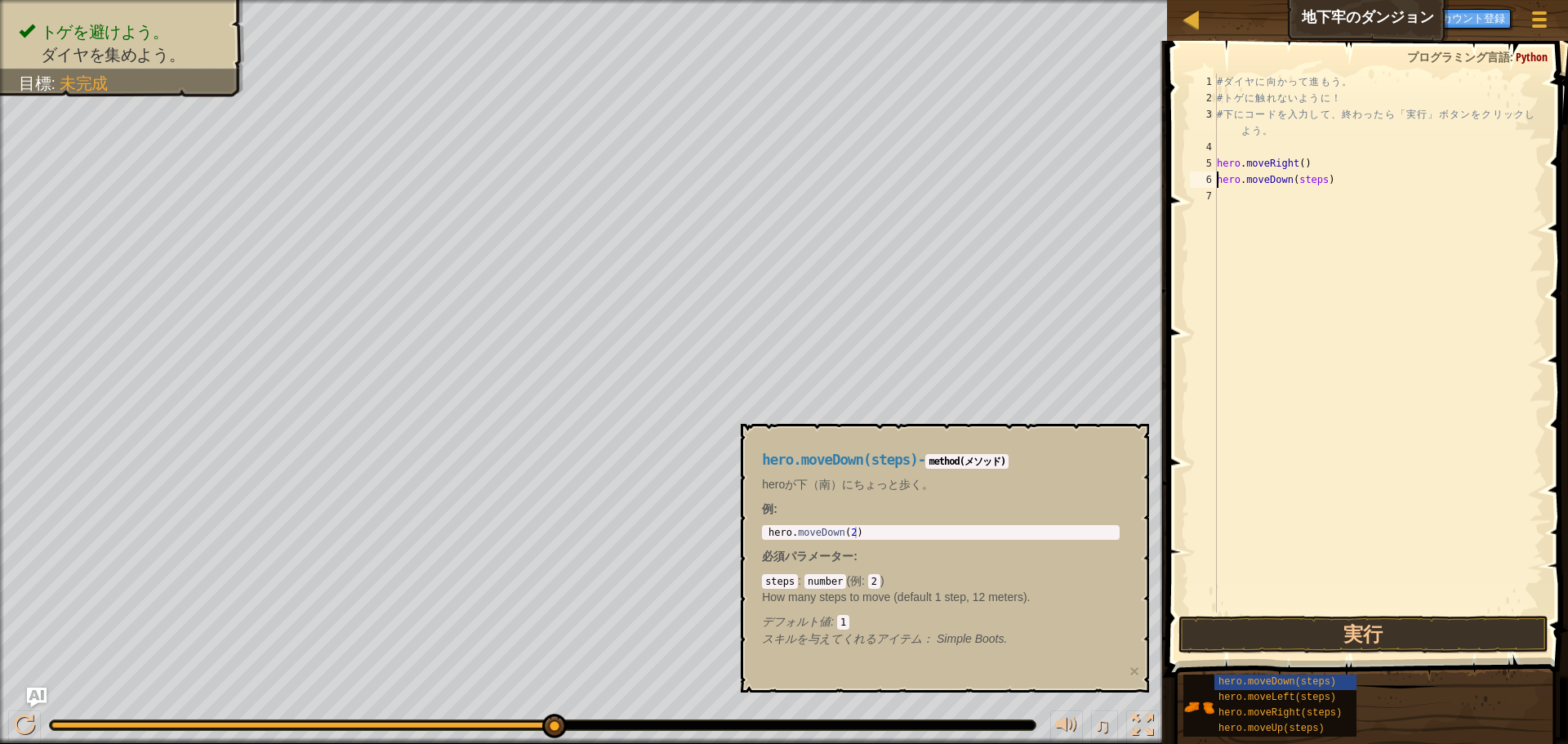
click at [1273, 261] on div "# ダ イ ヤ に 向 か っ て 進 も う 。 # ト ゲ に 触 れ な い よ う に ！ # 下 に コ ー ド を 入 力 し て 、 終 わ っ…" at bounding box center [1378, 359] width 330 height 572
click at [1317, 177] on div "# ダ イ ヤ に 向 か っ て 進 も う 。 # ト ゲ に 触 れ な い よ う に ！ # 下 に コ ー ド を 入 力 し て 、 終 わ っ…" at bounding box center [1378, 359] width 330 height 572
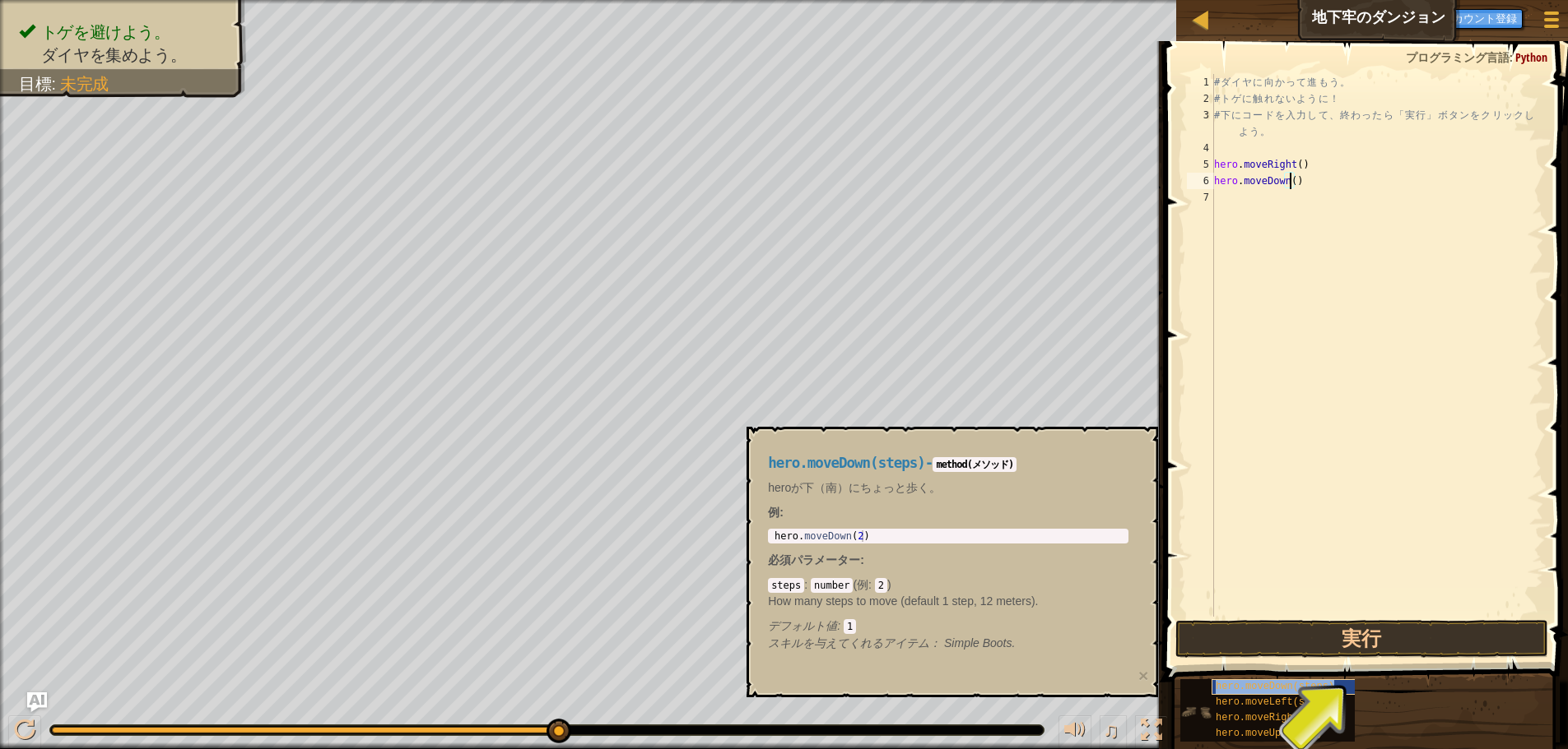
click at [1281, 691] on span "hero.moveDown(steps)" at bounding box center [1274, 686] width 118 height 11
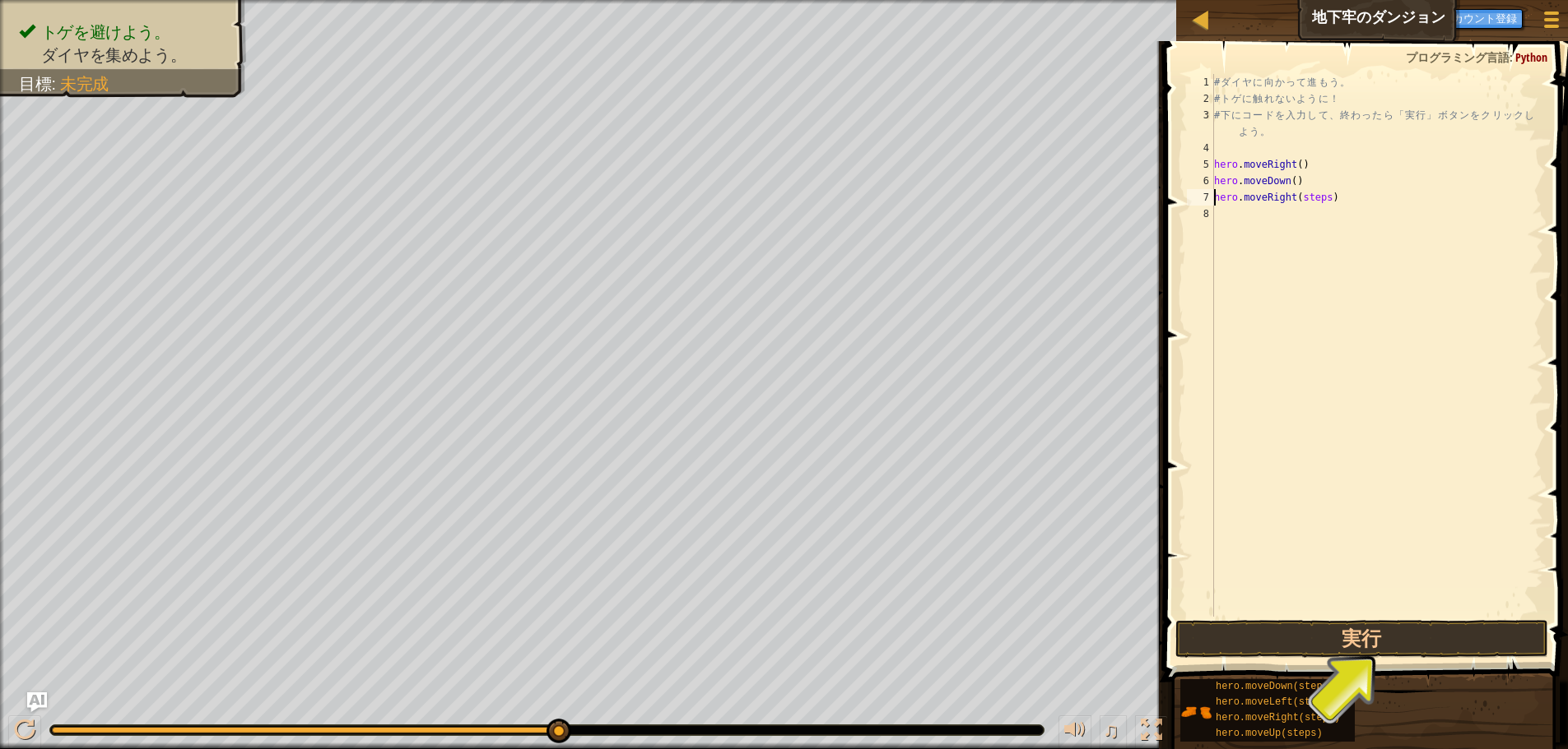
click at [1321, 198] on div "# ダ イ ヤ に 向 か っ て 進 も う 。 # ト ゲ に 触 れ な い よ う に ！ # 下 に コ ー ド を 入 力 し て 、 終 わ っ…" at bounding box center [1376, 362] width 332 height 576
click at [1399, 637] on button "実行" at bounding box center [1362, 639] width 373 height 38
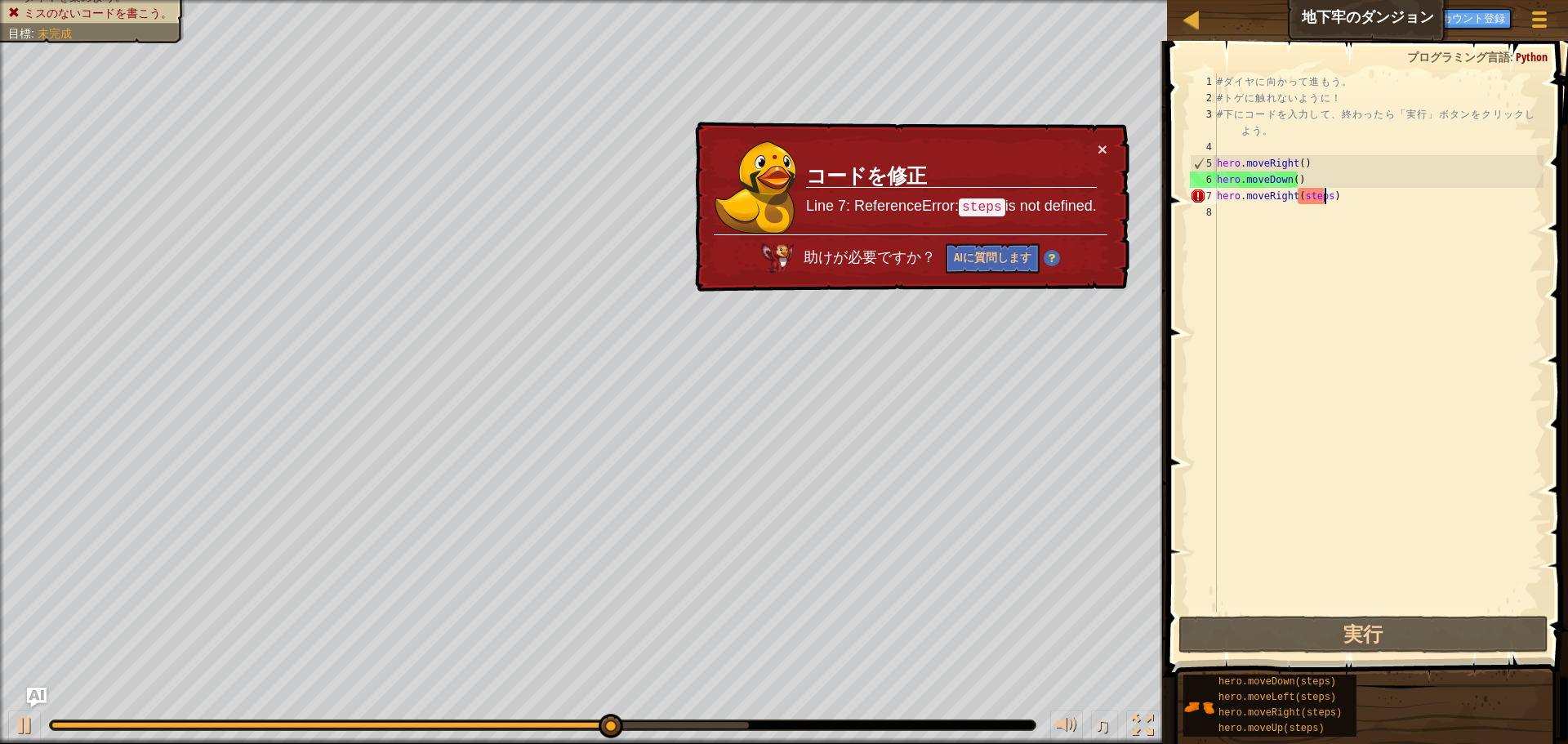
click at [1326, 201] on div "# ダ イ ヤ に 向 か っ て 進 も う 。 # ト ゲ に 触 れ な い よ う に ！ # 下 に コ ー ド を 入 力 し て 、 終 わ っ…" at bounding box center [1378, 359] width 330 height 572
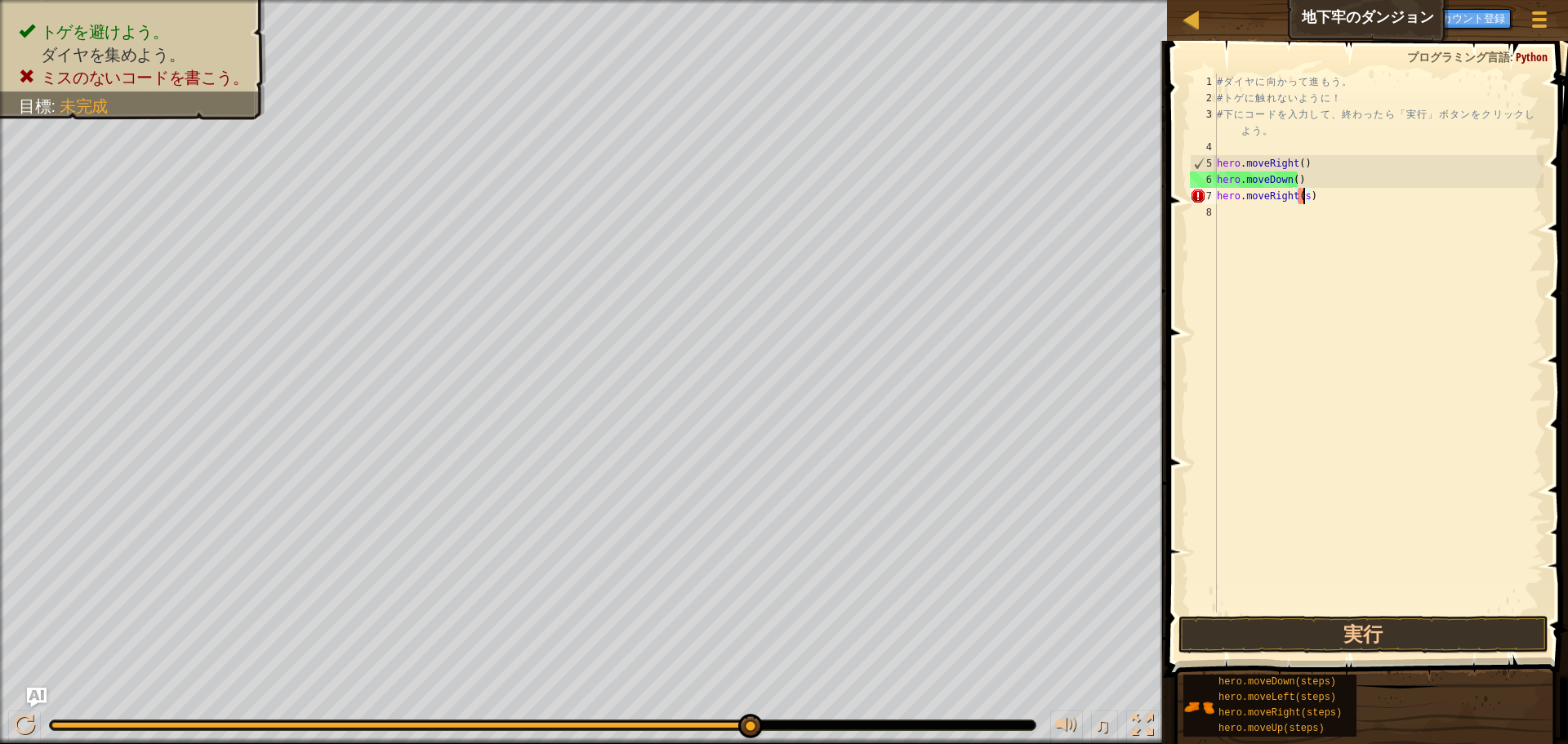
type textarea "hero.moveRight()"
click at [1380, 630] on button "実行" at bounding box center [1363, 635] width 370 height 38
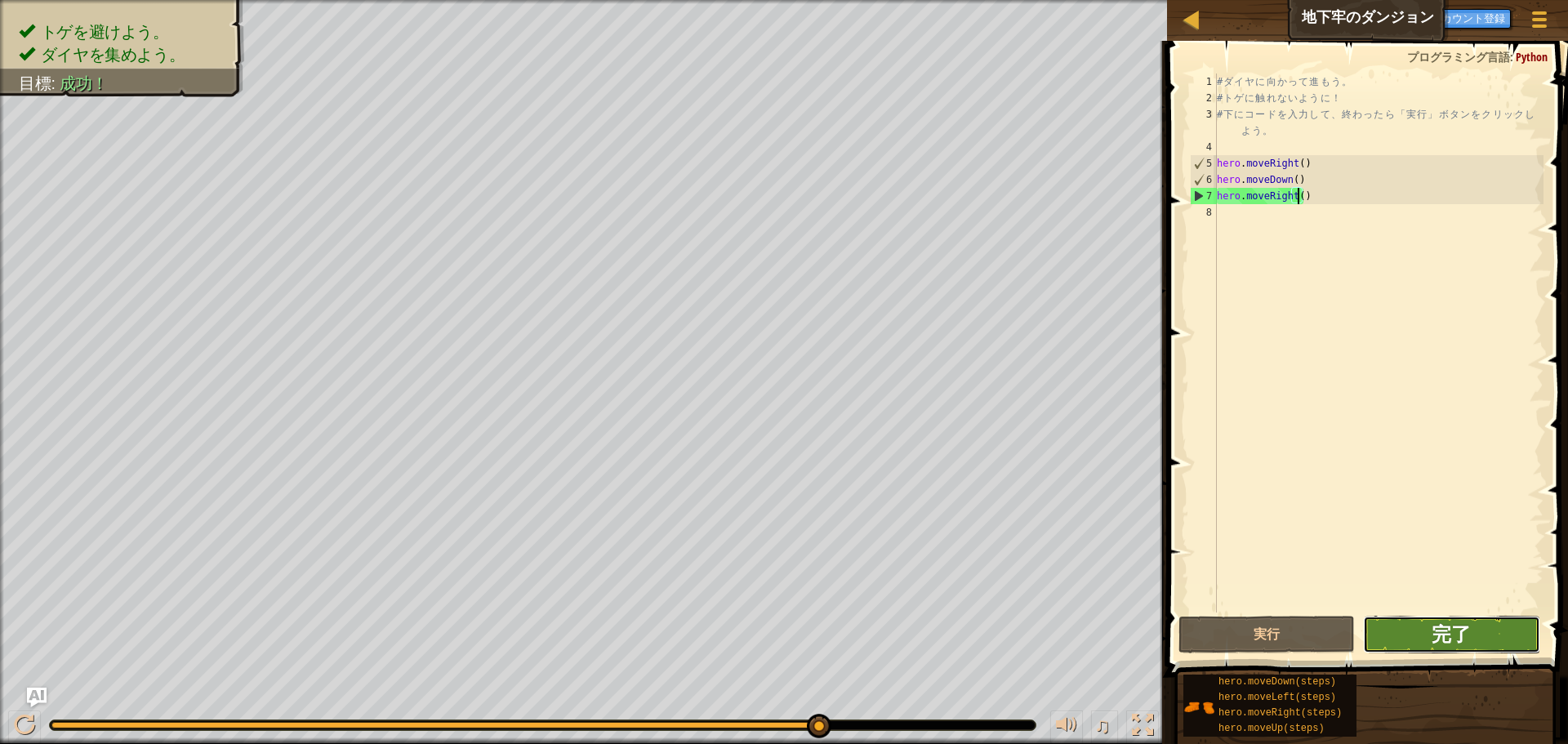
click at [1470, 633] on span "完了" at bounding box center [1451, 633] width 39 height 27
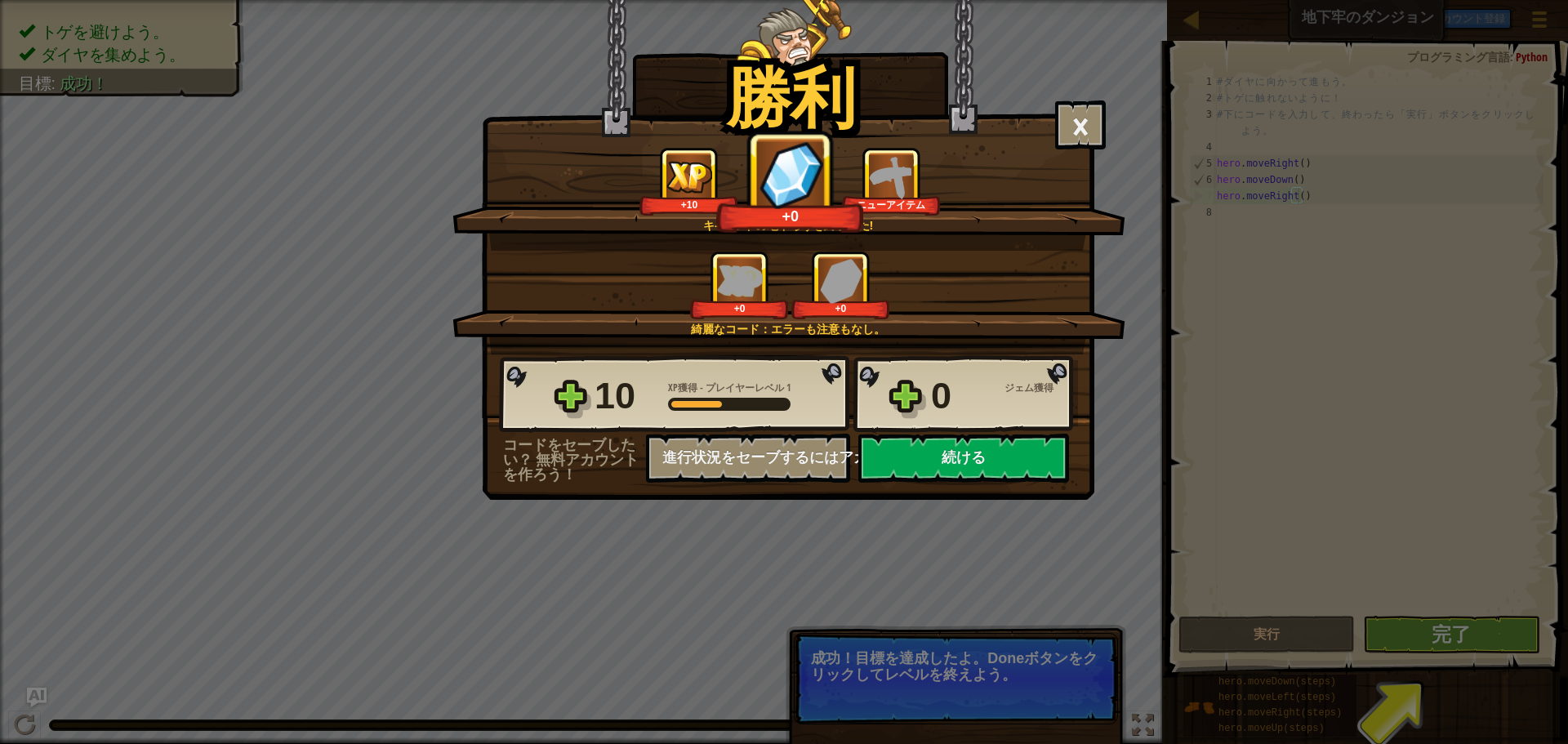
click at [1438, 667] on div "[PERSON_NAME] × よくできた！始まりの回廊をクリアした！ このレベルは楽しめましたか？ キ-スガ-ドの地下ろうを終了した! +10 +0 ニュー…" at bounding box center [784, 372] width 1568 height 744
click at [1453, 627] on div "[PERSON_NAME] × よくできた！始まりの回廊をクリアした！ このレベルは楽しめましたか？ キ-スガ-ドの地下ろうを終了した! +10 +9 ニュー…" at bounding box center [784, 372] width 1568 height 744
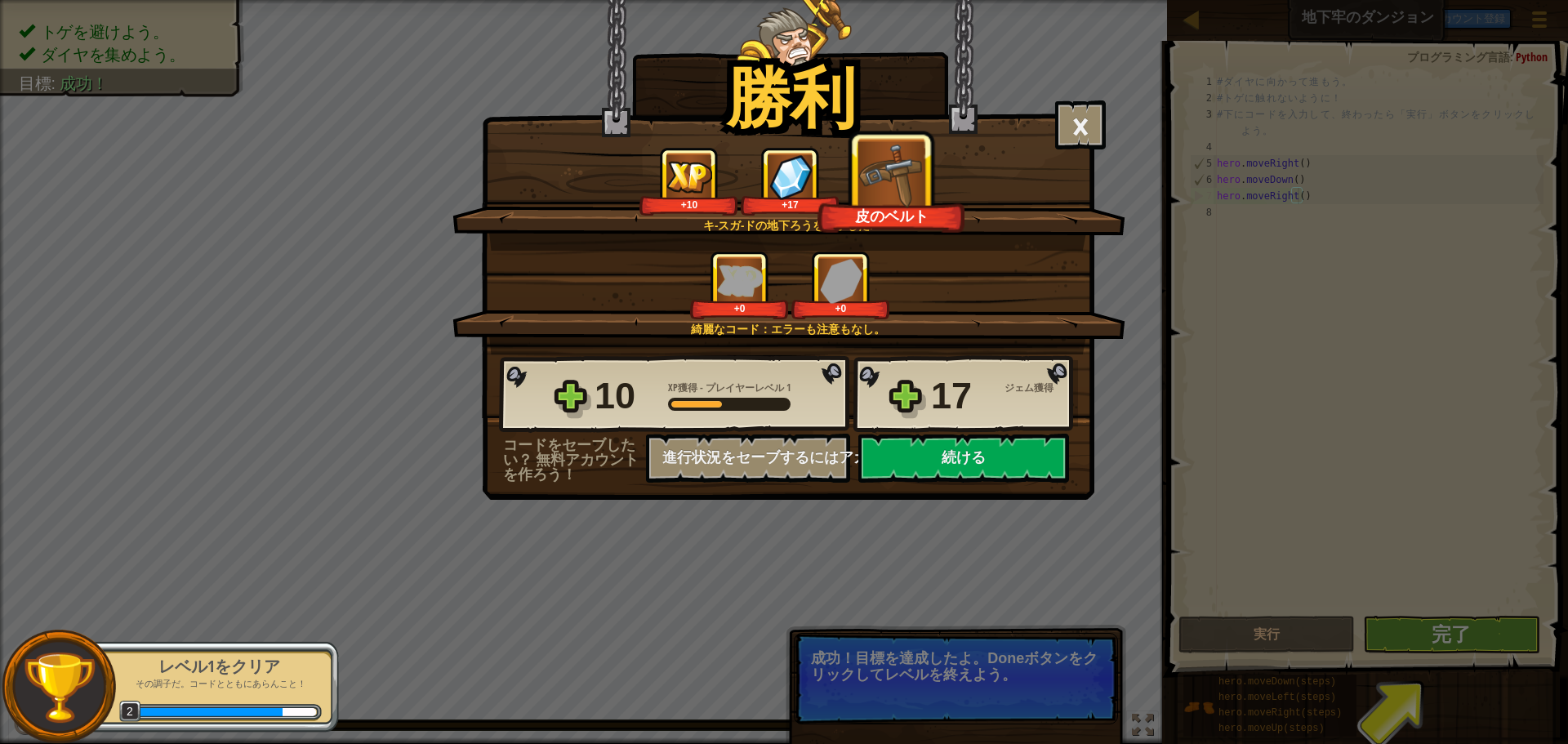
click at [1013, 696] on div "[PERSON_NAME] × よくできた！始まりの回廊をクリアした！ このレベルは楽しめましたか？ キ-スガ-ドの地下ろうを終了した! +10 +17 皮の…" at bounding box center [784, 372] width 1568 height 744
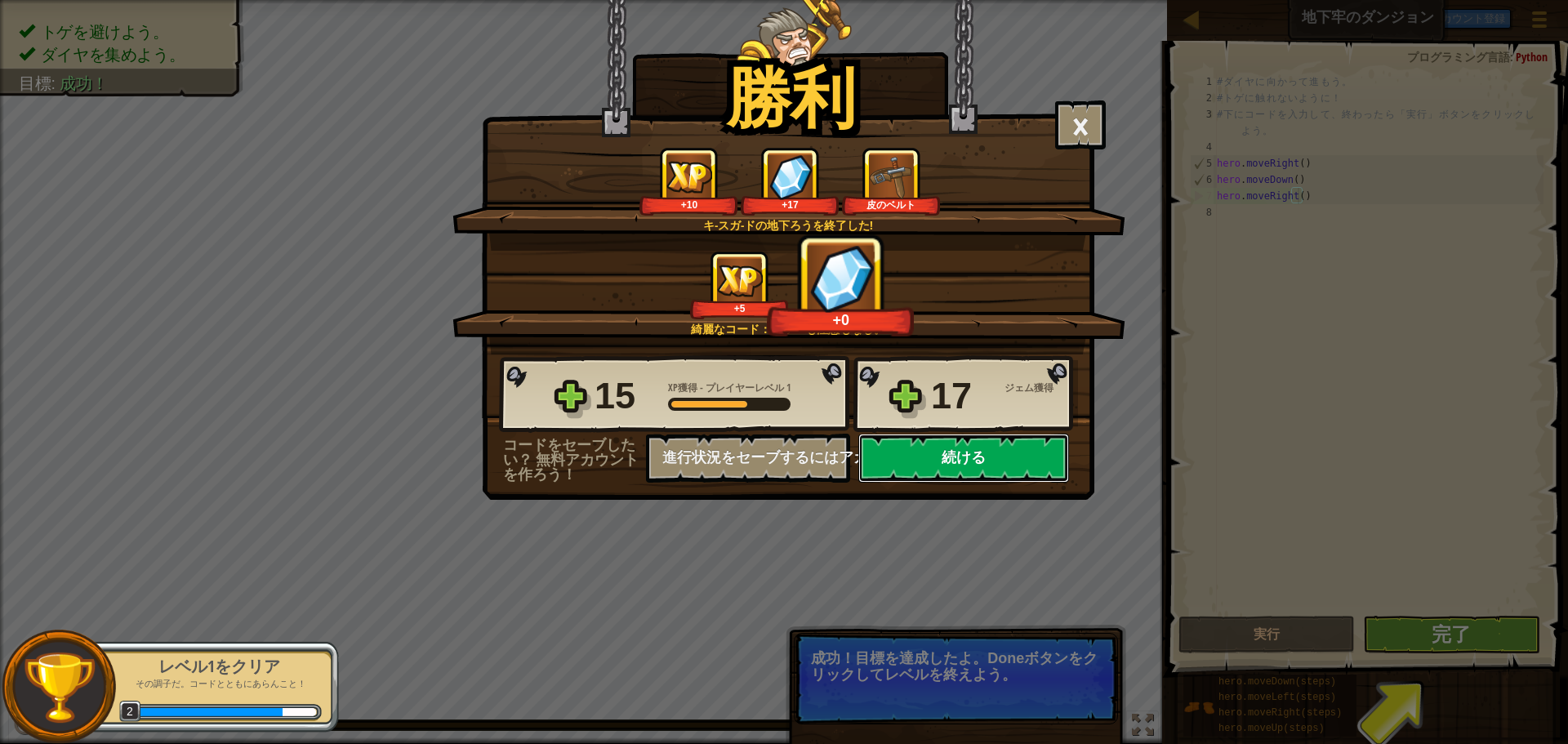
click at [1004, 461] on button "続ける" at bounding box center [964, 458] width 211 height 49
select select "ja"
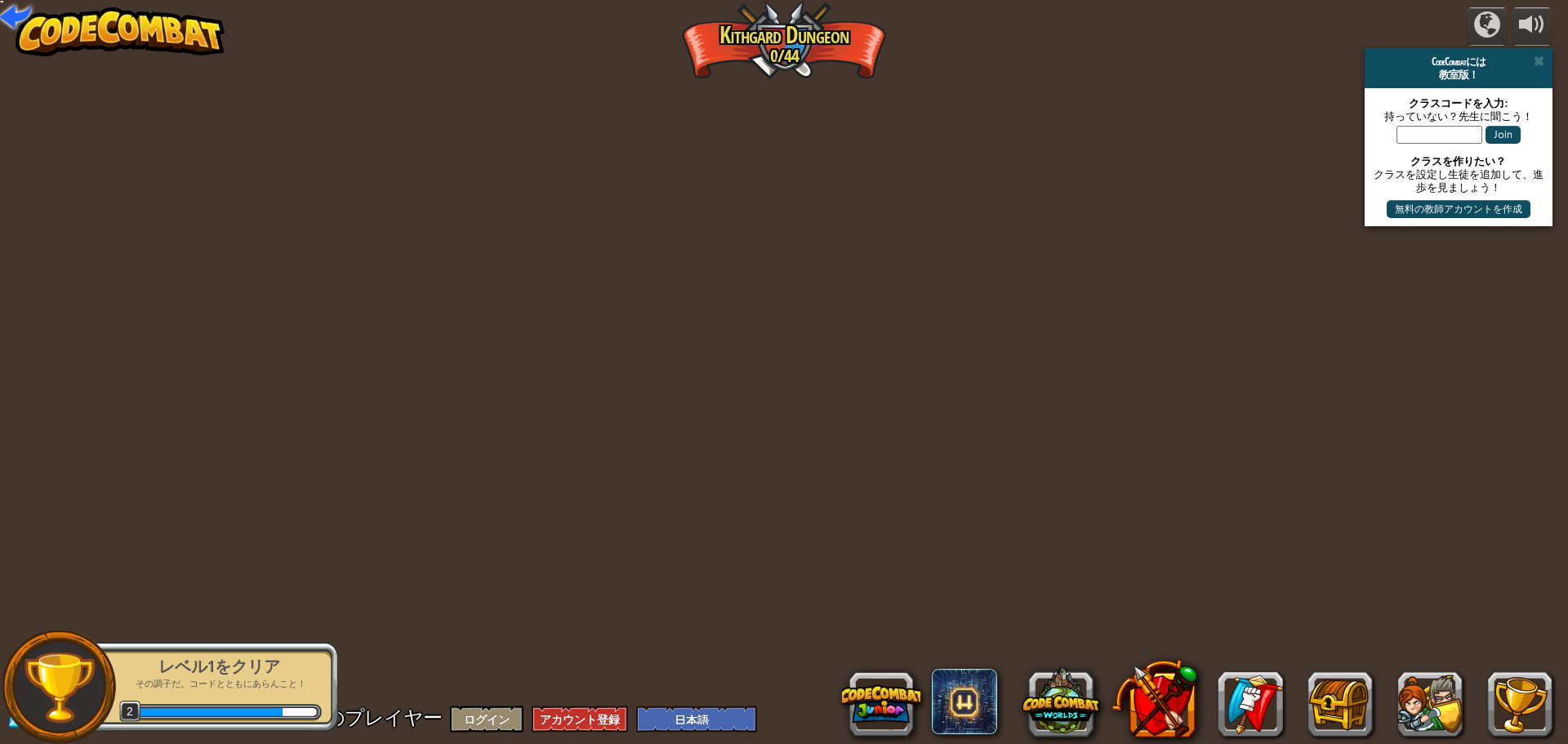
select select "ja"
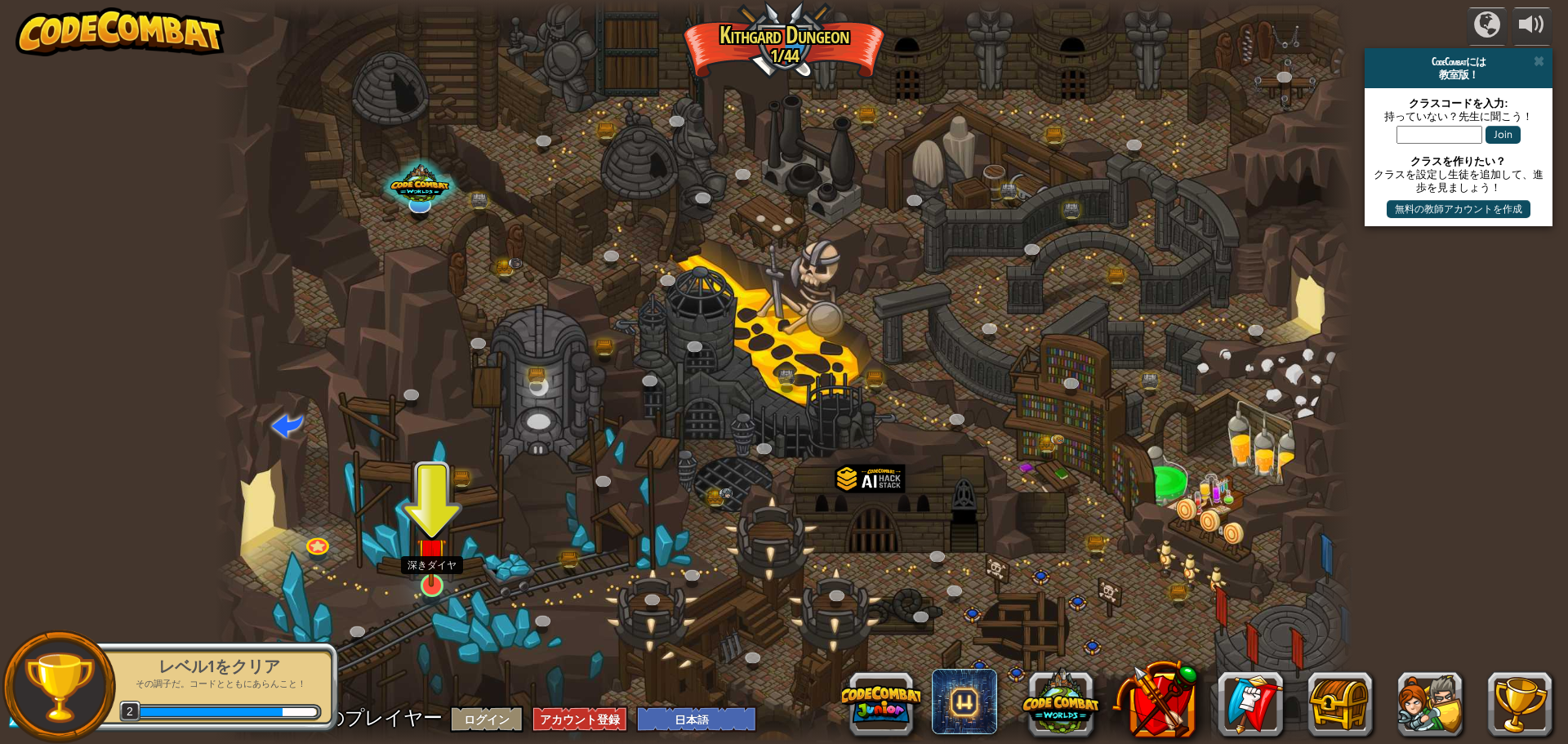
click at [433, 572] on img at bounding box center [431, 552] width 30 height 69
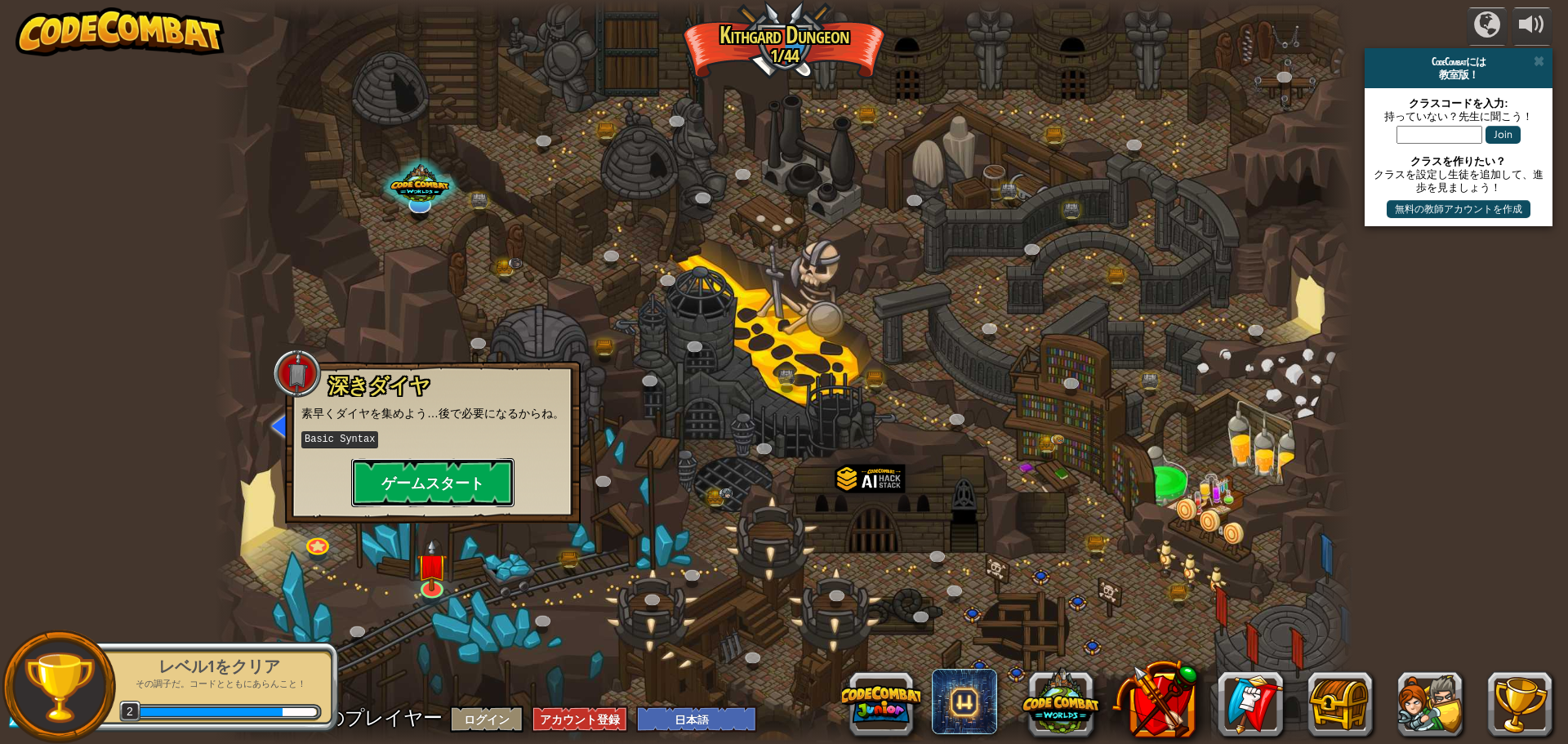
click at [440, 485] on button "ゲームスタート" at bounding box center [433, 483] width 164 height 49
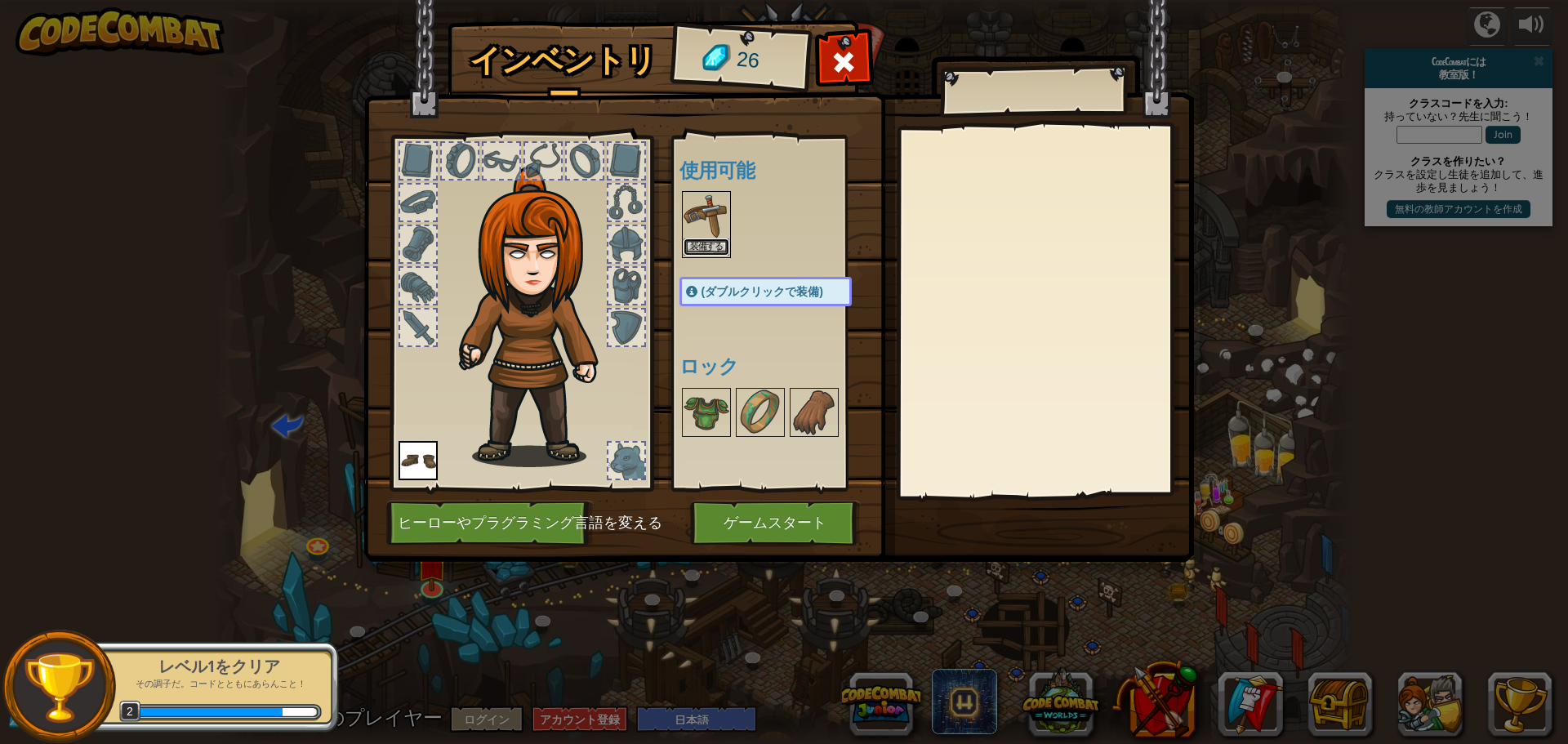
click at [720, 240] on button "装備する" at bounding box center [706, 247] width 45 height 17
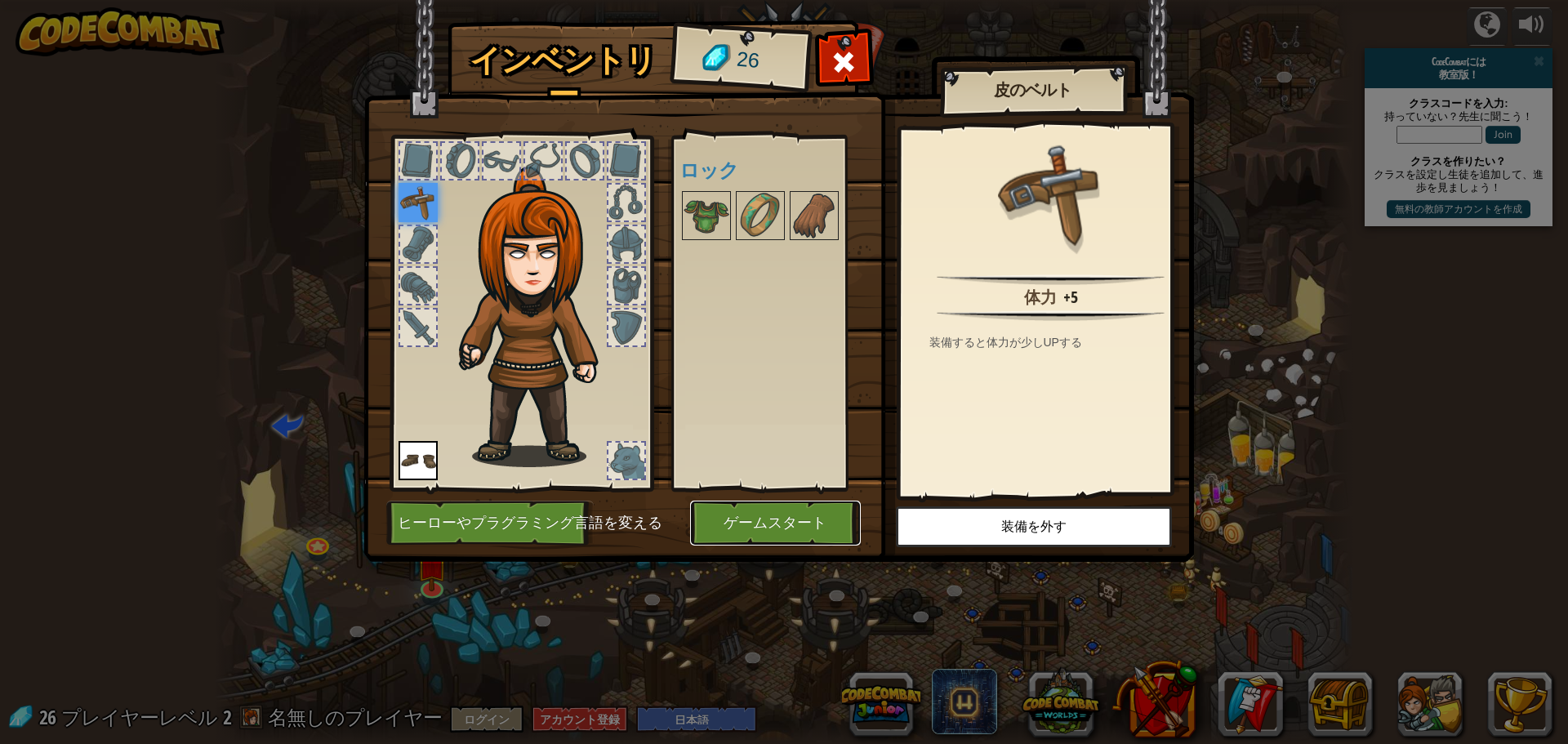
click at [791, 525] on button "ゲームスタート" at bounding box center [775, 523] width 171 height 45
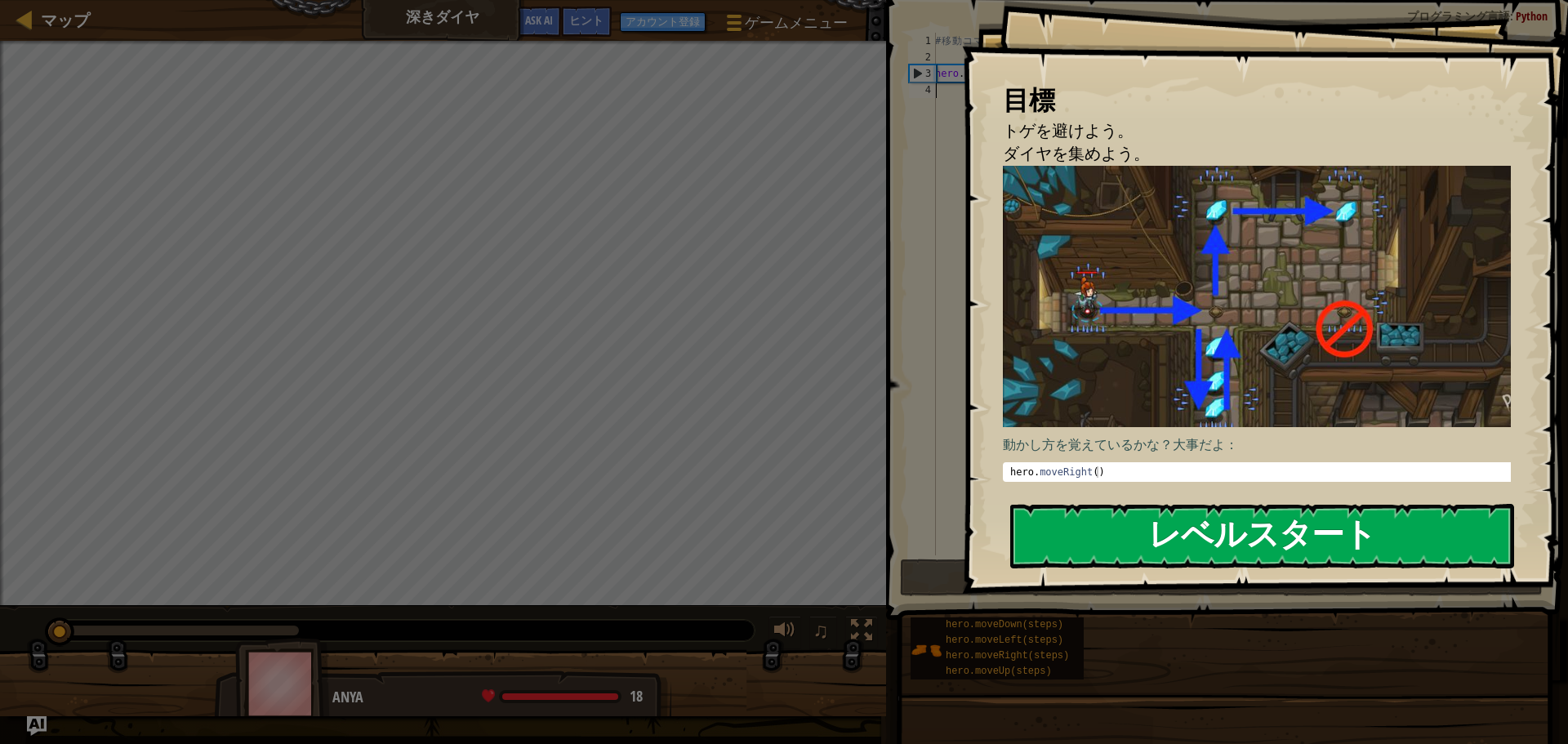
click at [1307, 534] on button "レベルスタート" at bounding box center [1262, 536] width 504 height 64
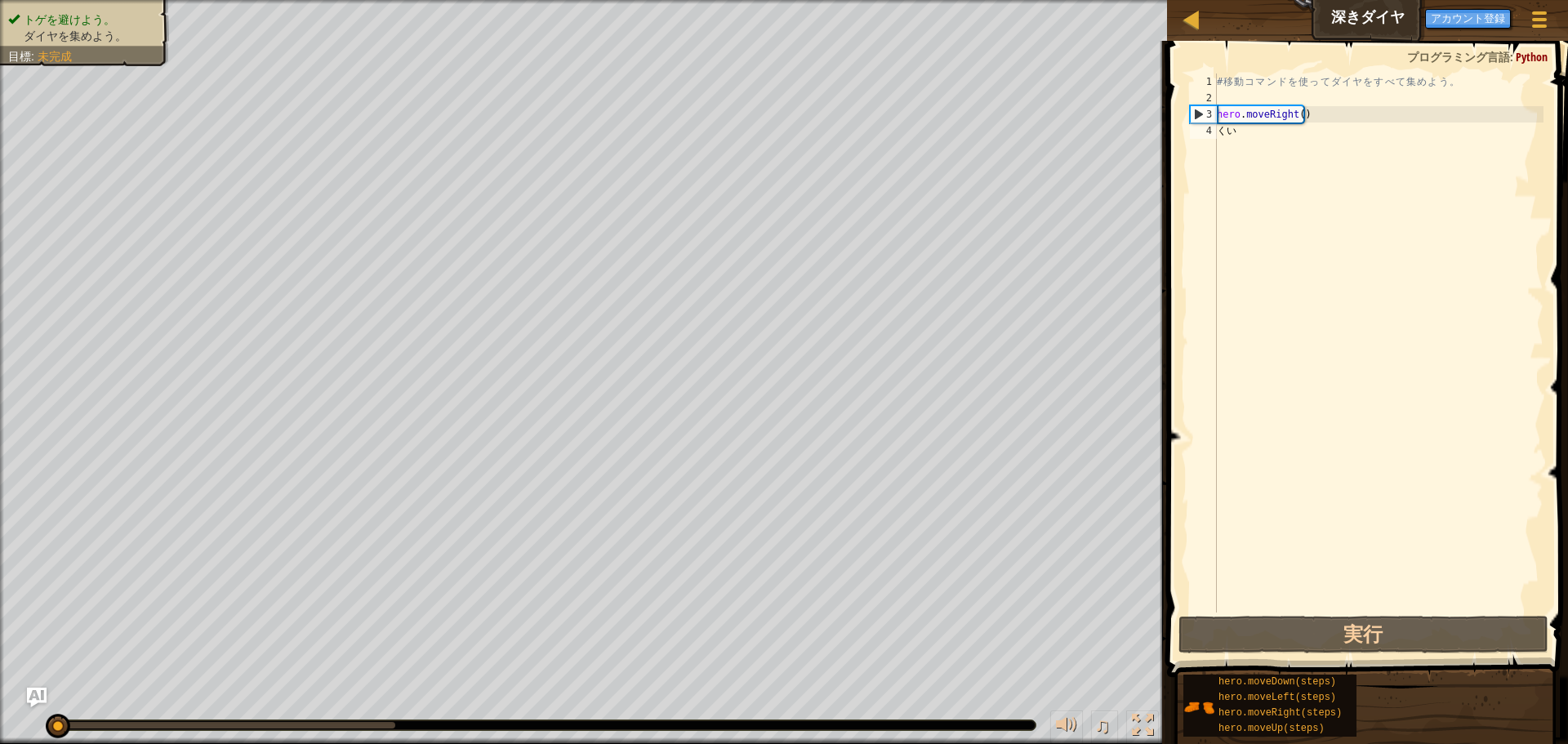
type textarea "くいす"
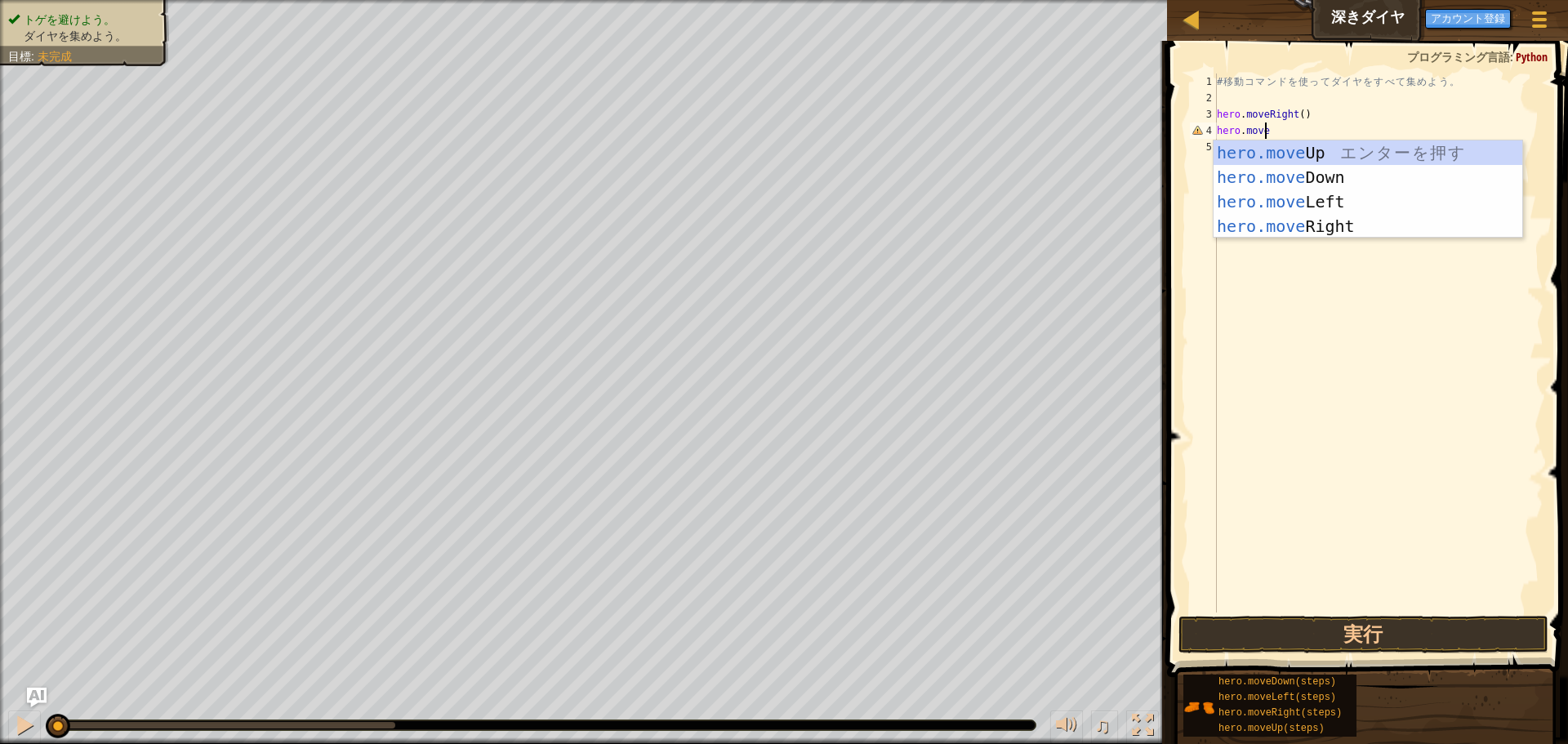
scroll to position [8, 3]
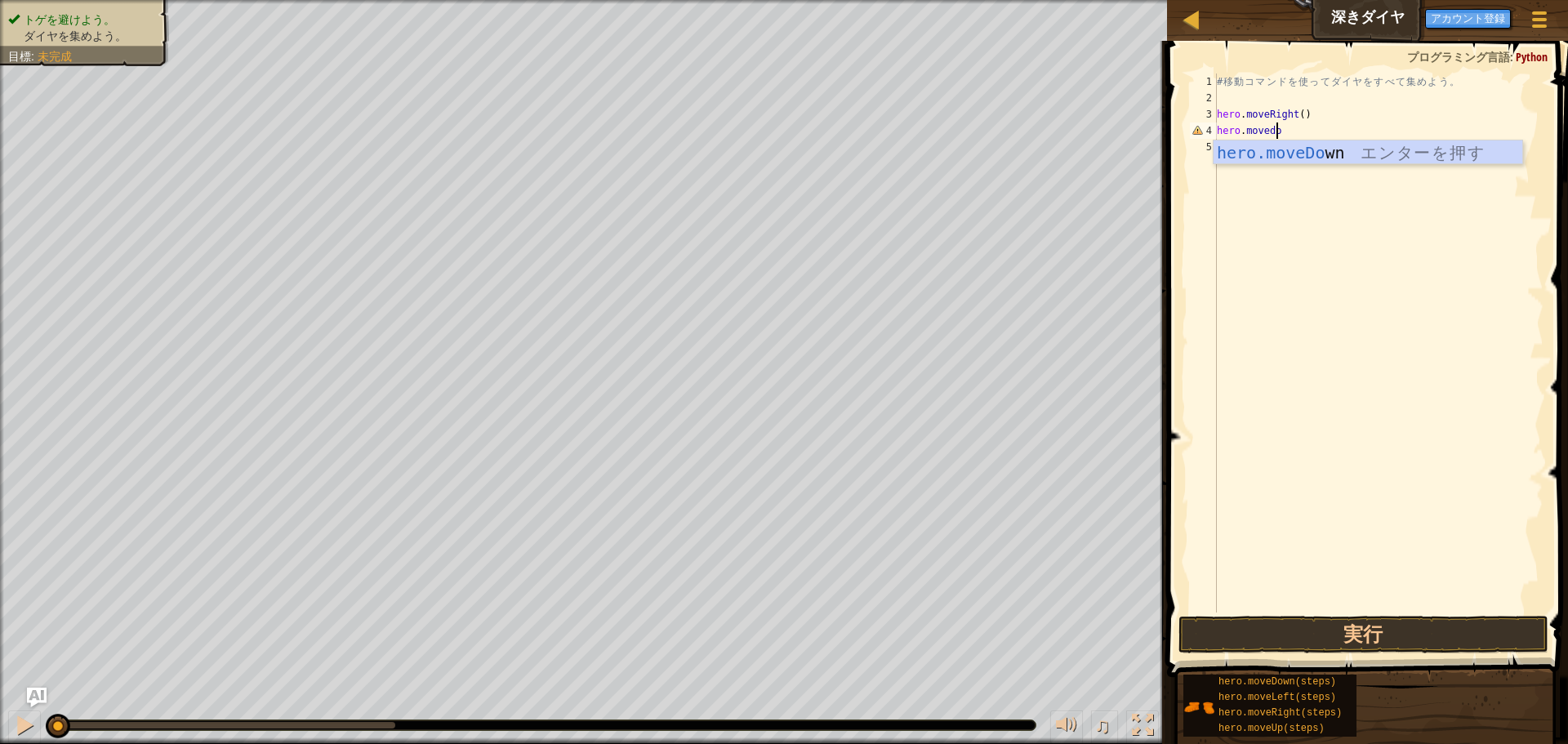
type textarea "hero.movedown"
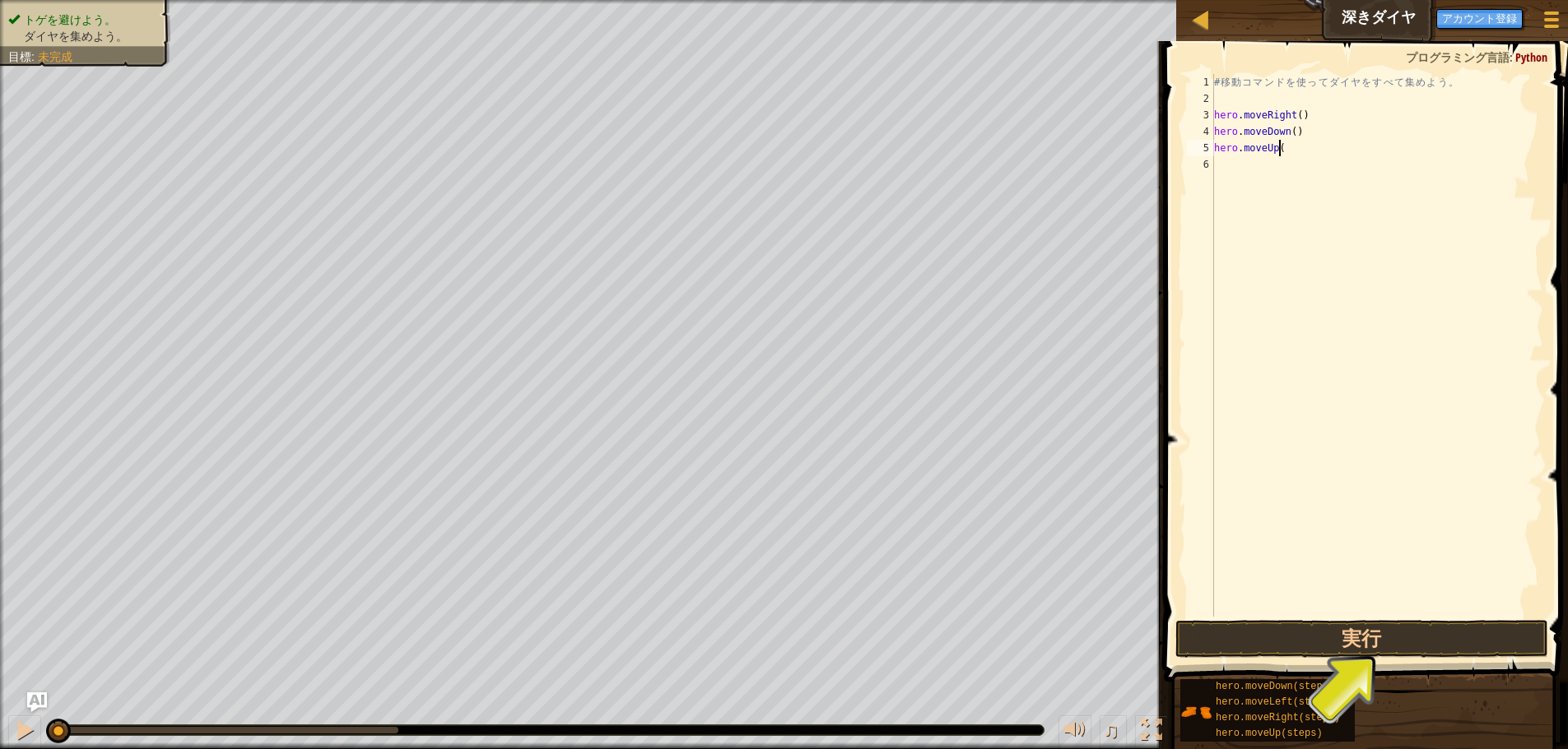
scroll to position [8, 5]
type textarea "hero.moveUp(2)"
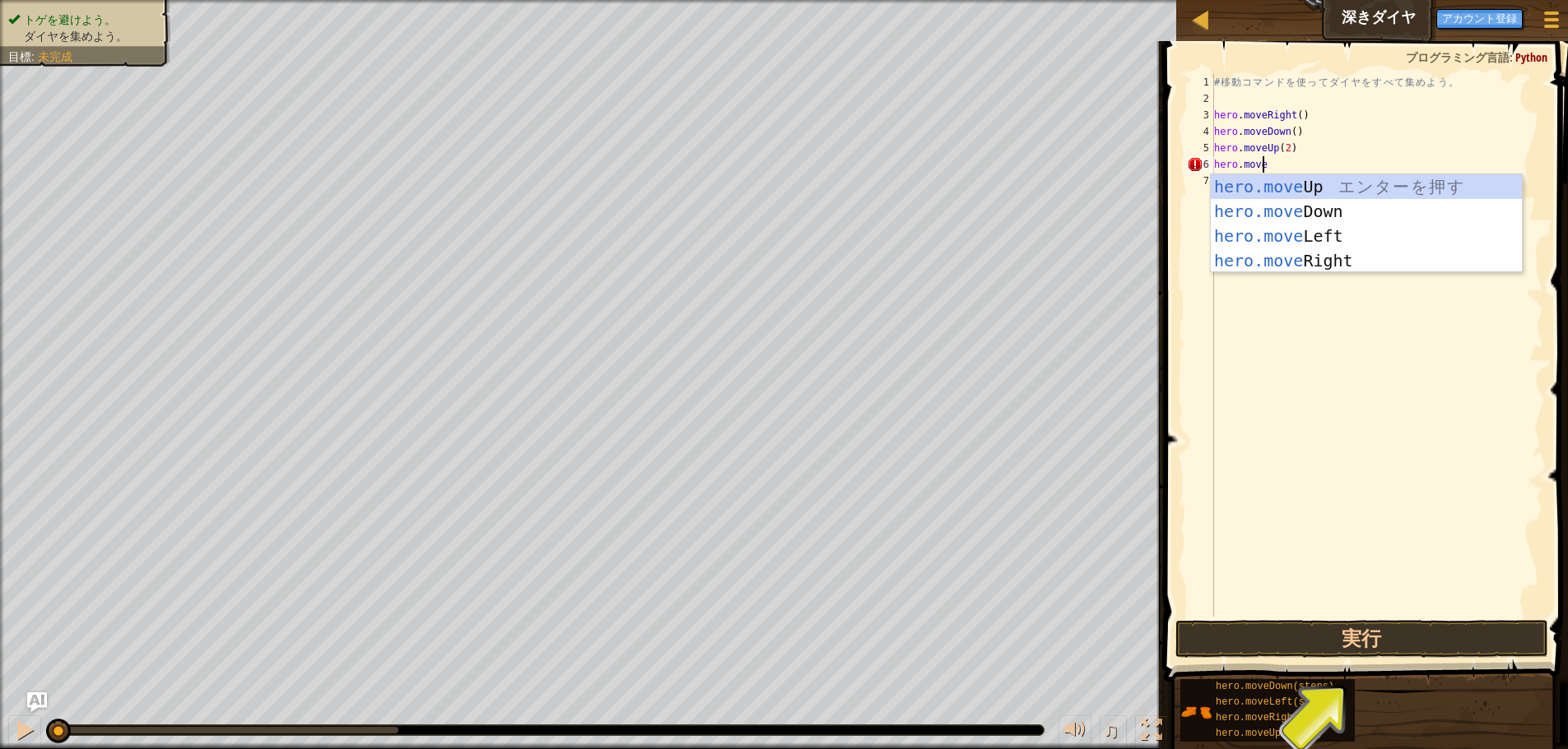
scroll to position [8, 4]
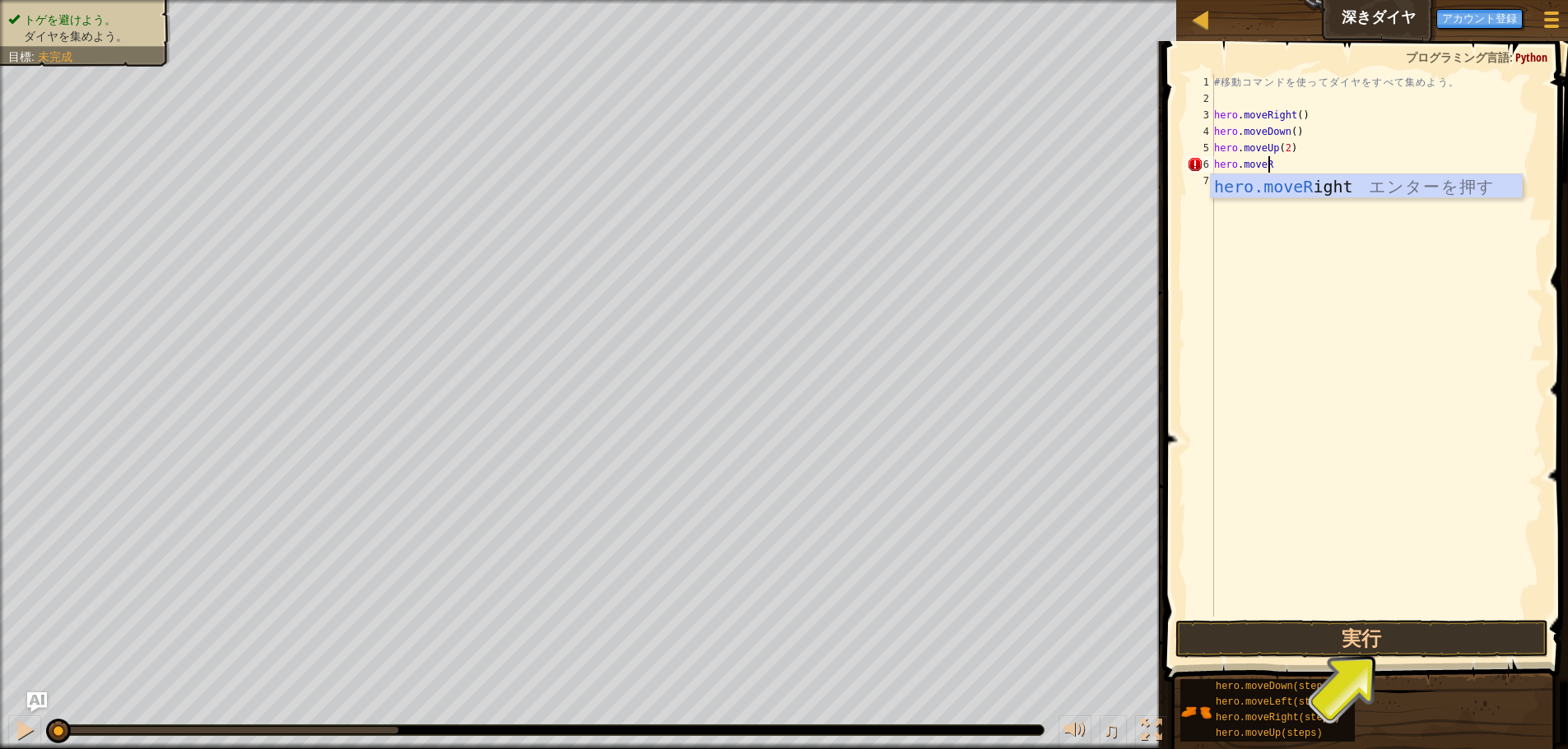
type textarea "hero.moveRi"
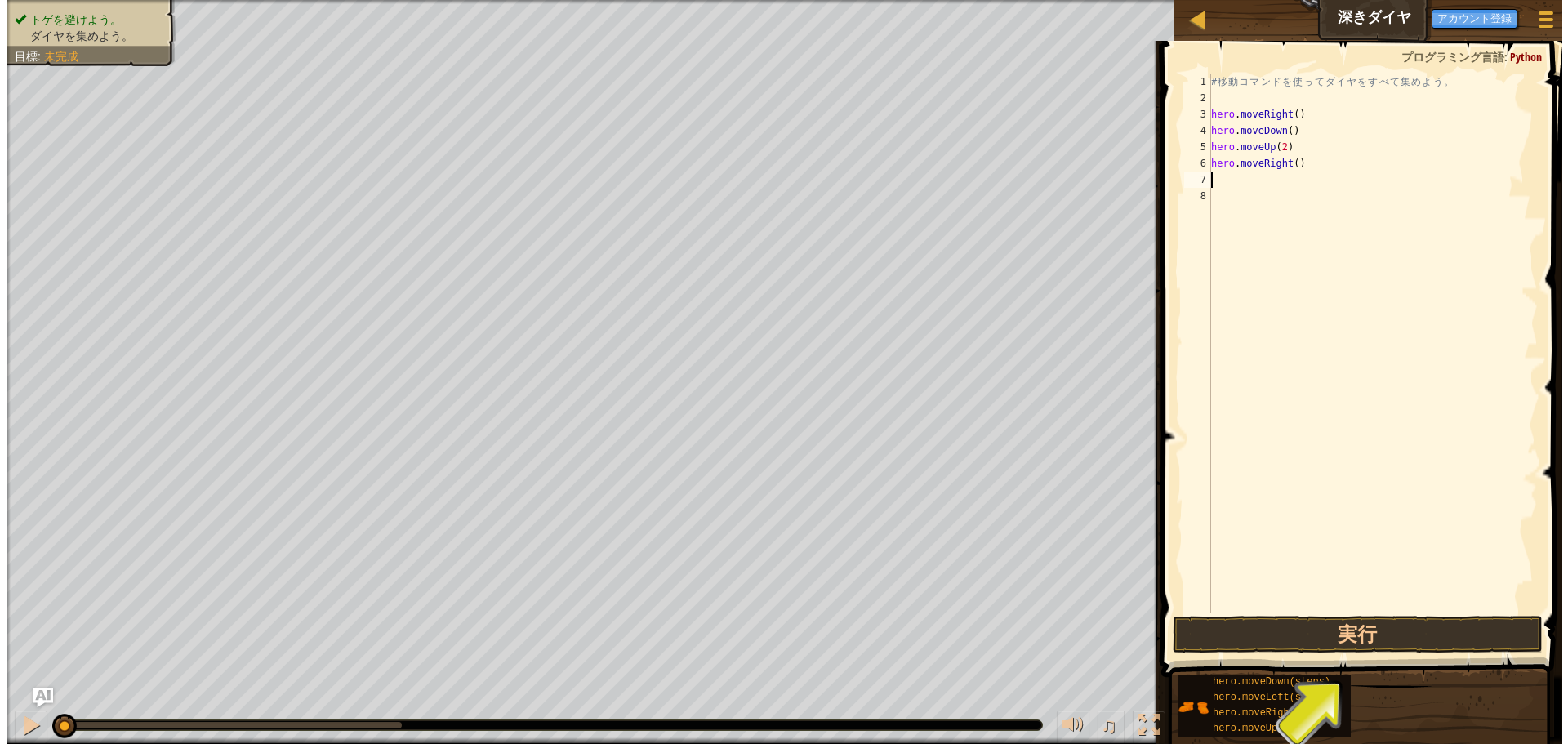
scroll to position [8, 0]
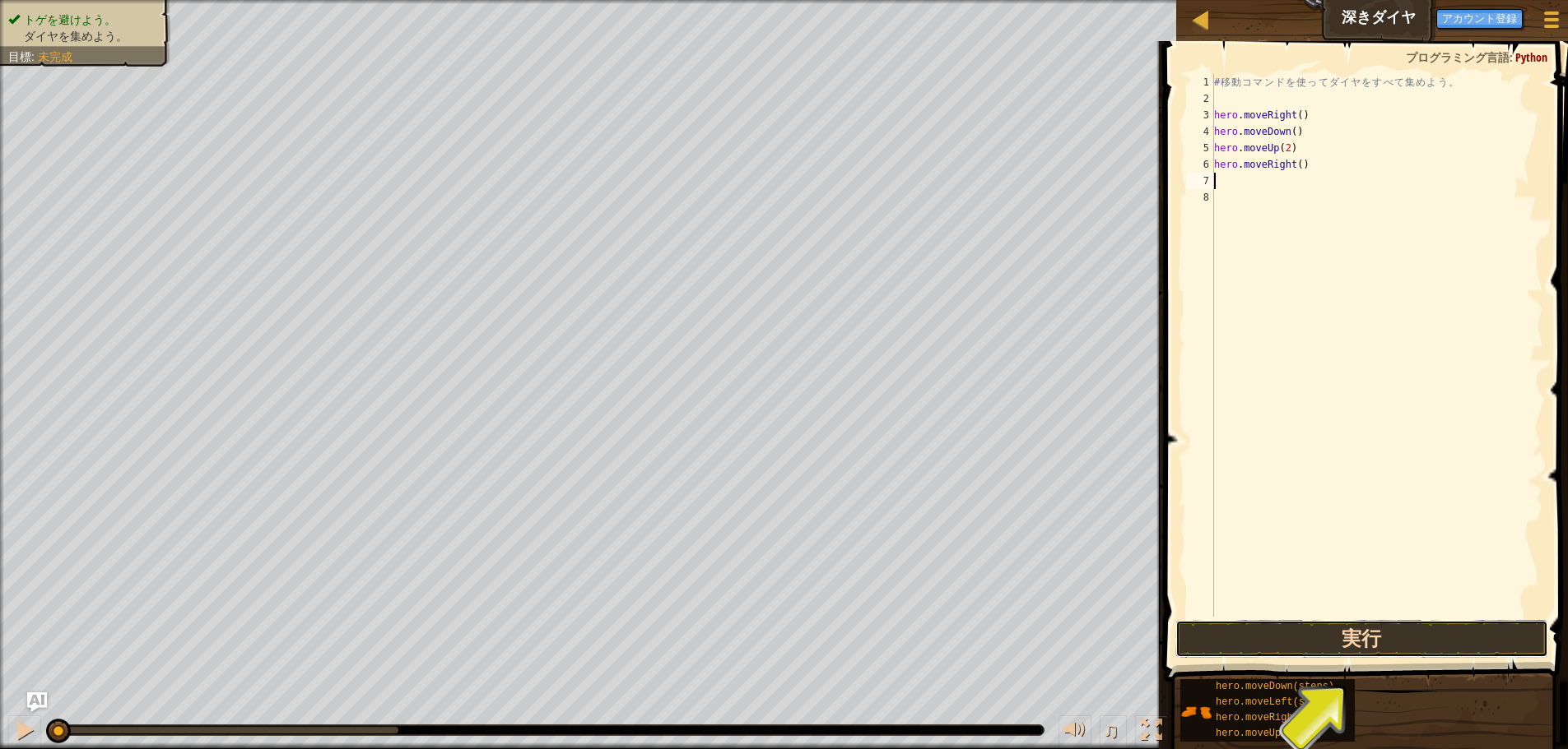
click at [1359, 629] on button "実行" at bounding box center [1362, 639] width 373 height 38
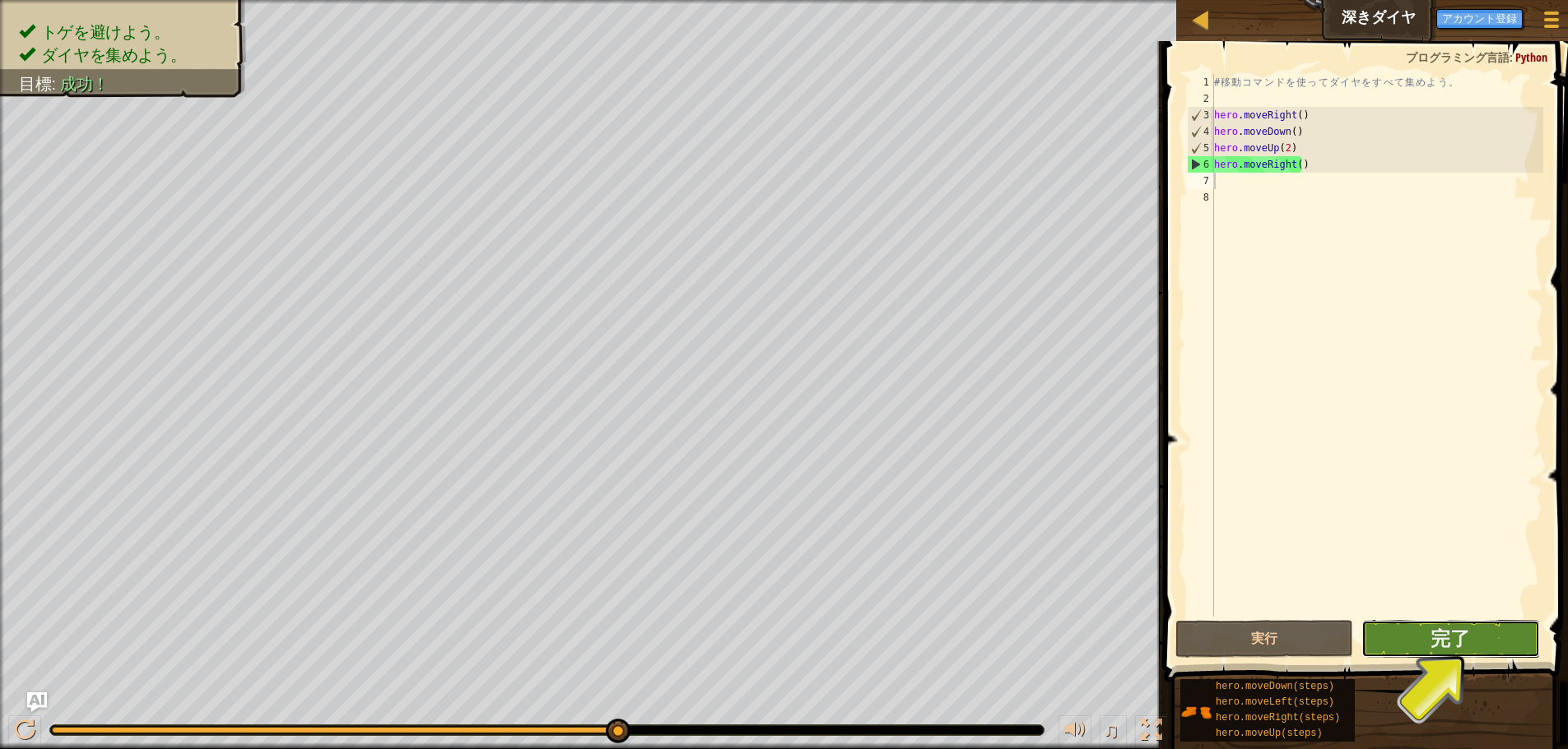
click at [1426, 637] on button "完了" at bounding box center [1451, 639] width 178 height 38
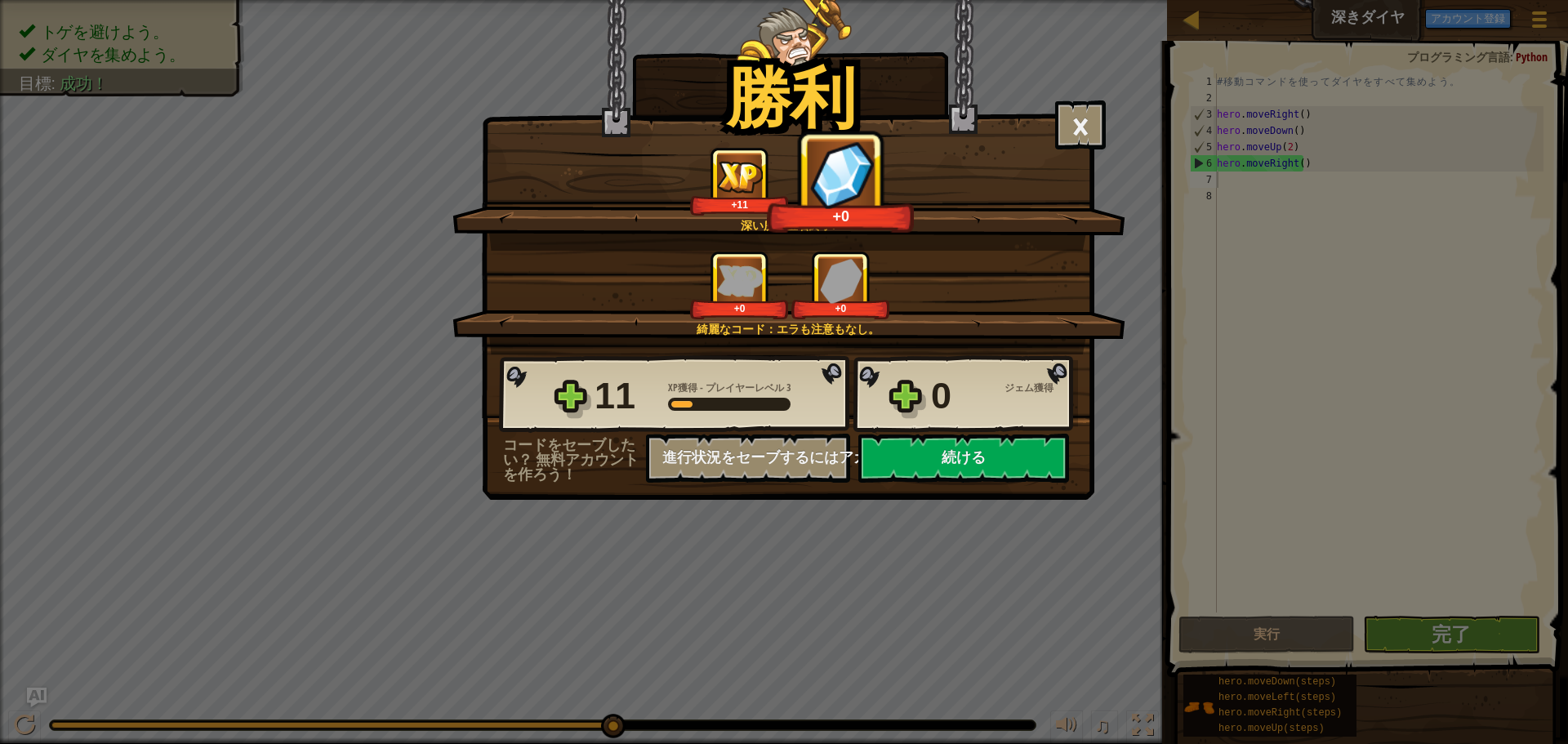
click at [983, 263] on div "+0 +0" at bounding box center [790, 285] width 634 height 69
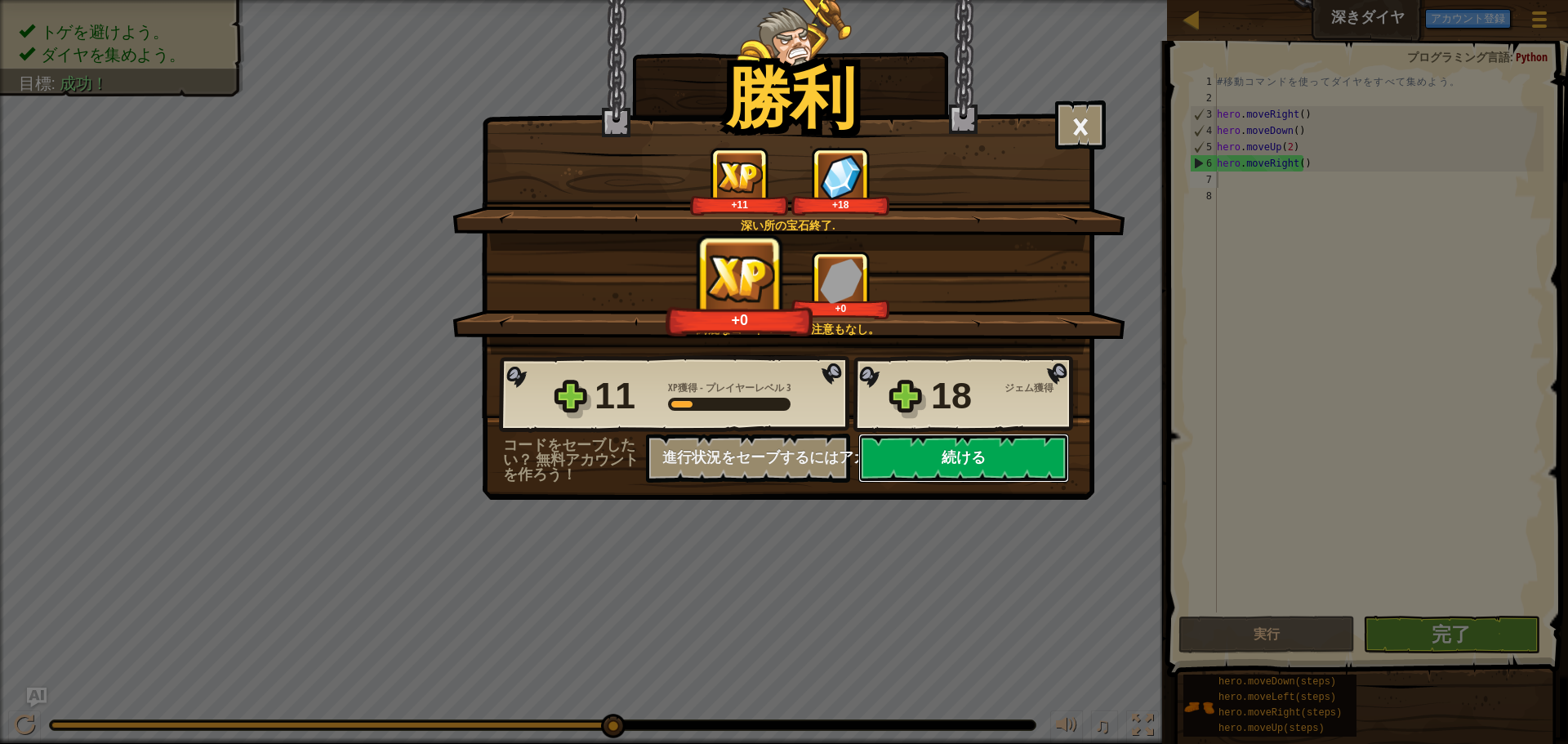
click at [994, 449] on button "続ける" at bounding box center [964, 458] width 211 height 49
select select "ja"
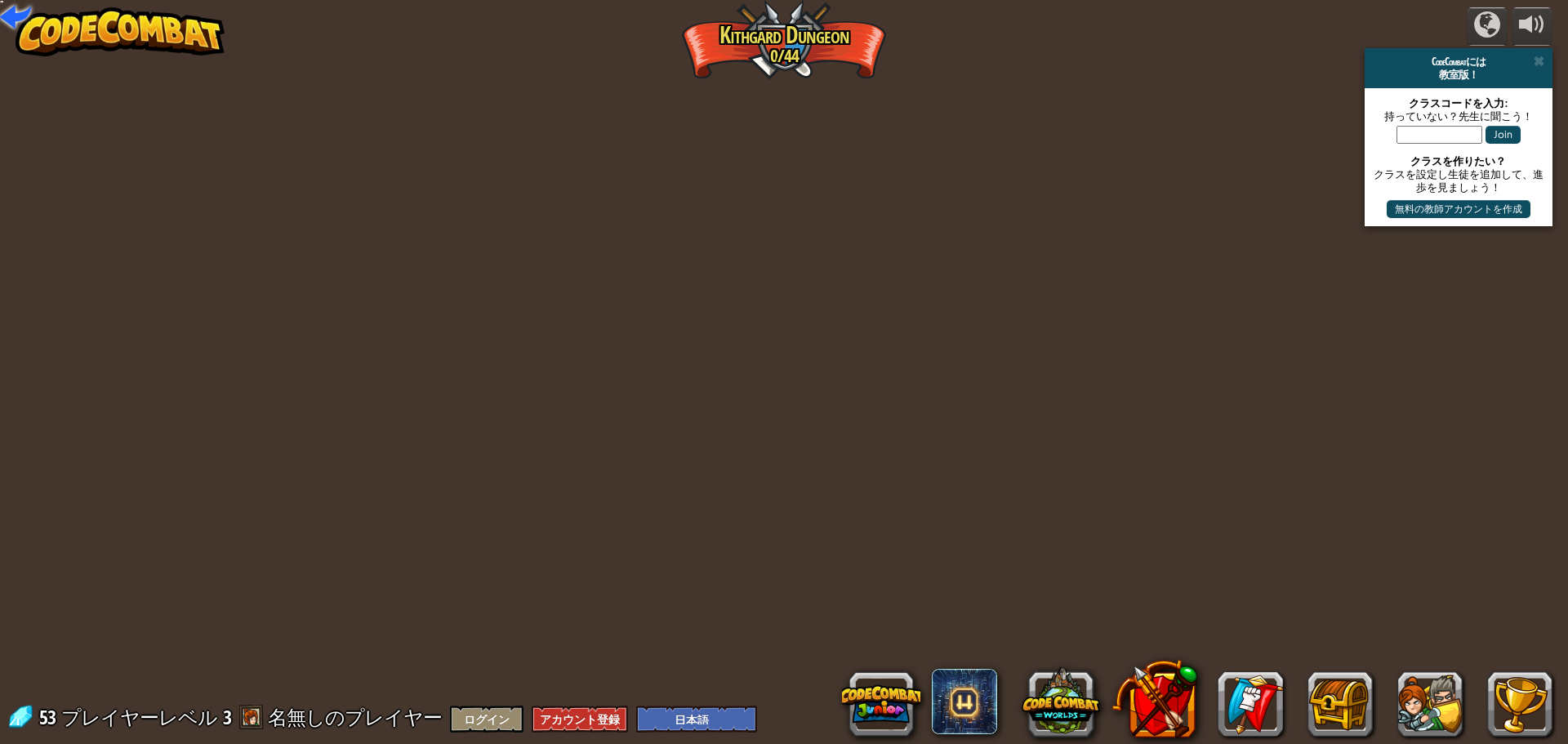
select select "ja"
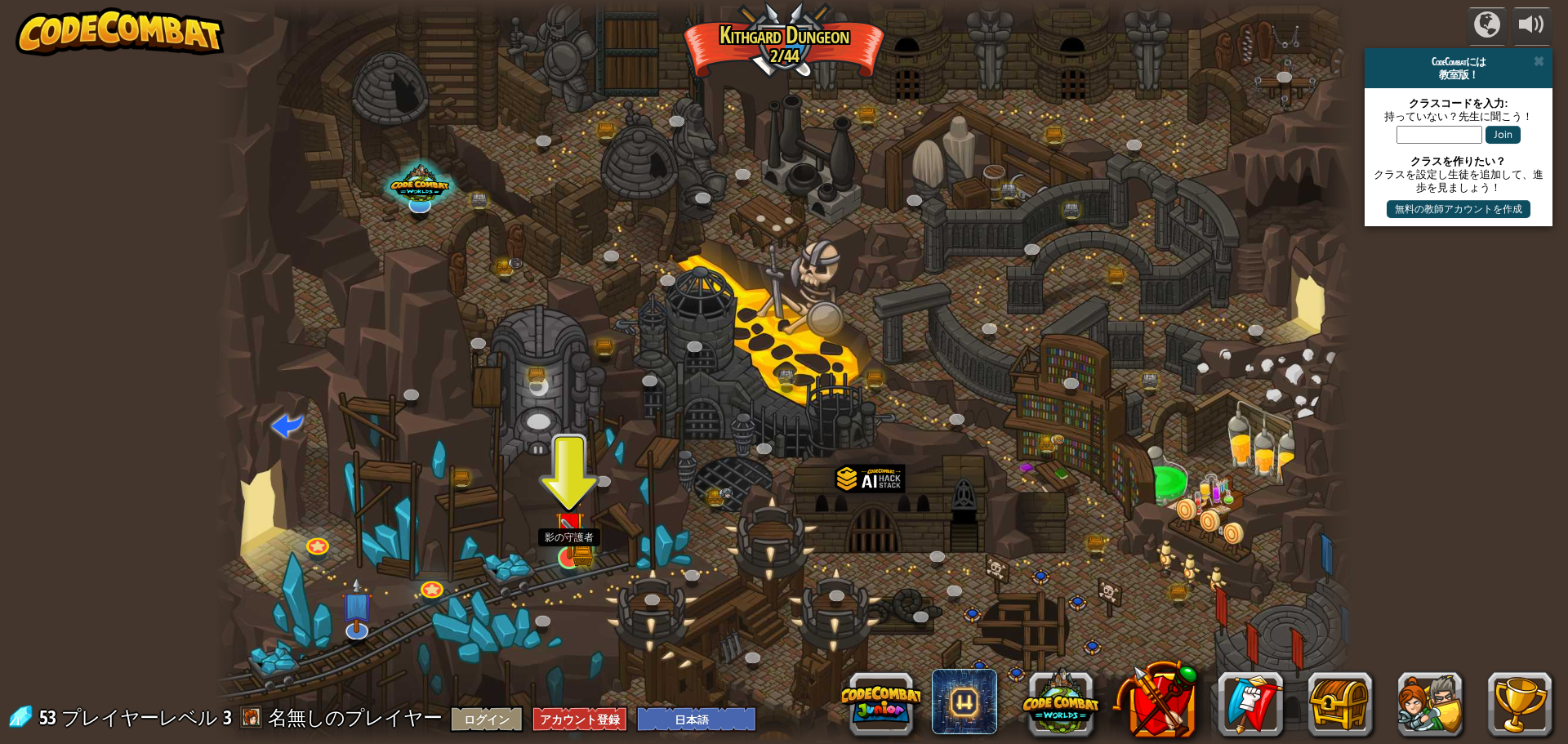
click at [564, 554] on img at bounding box center [569, 527] width 30 height 67
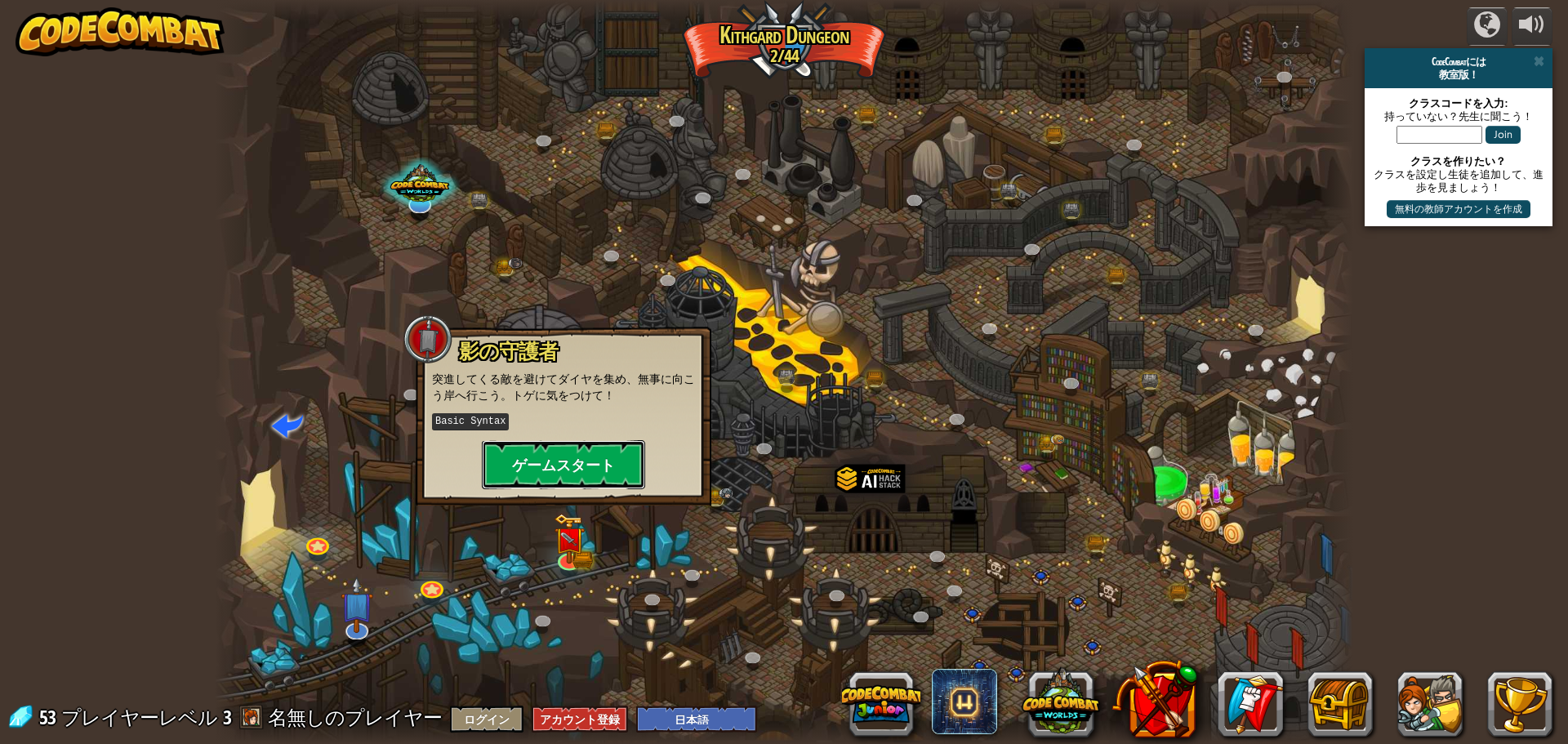
click at [565, 467] on button "ゲームスタート" at bounding box center [563, 465] width 164 height 49
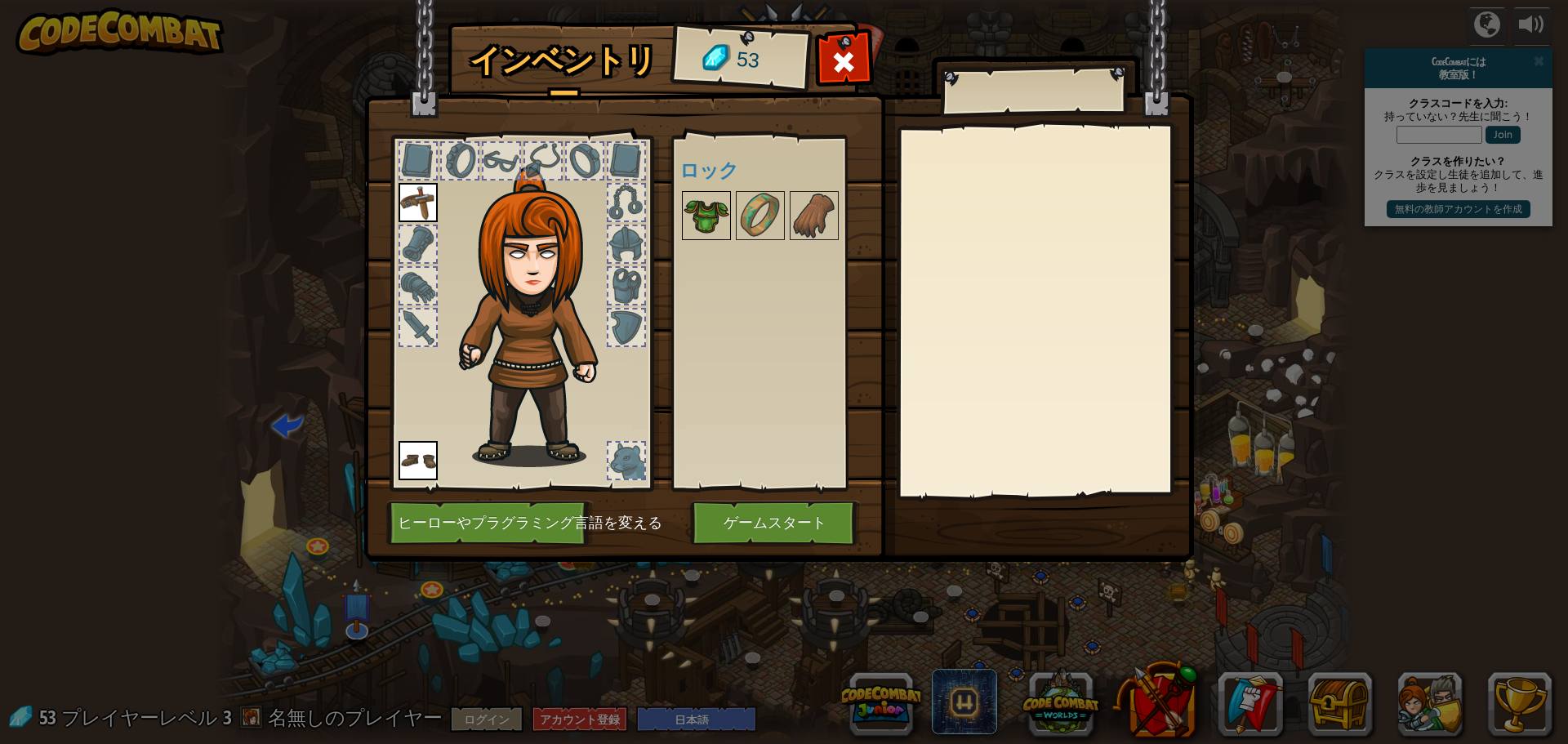
click at [695, 218] on img at bounding box center [706, 215] width 45 height 45
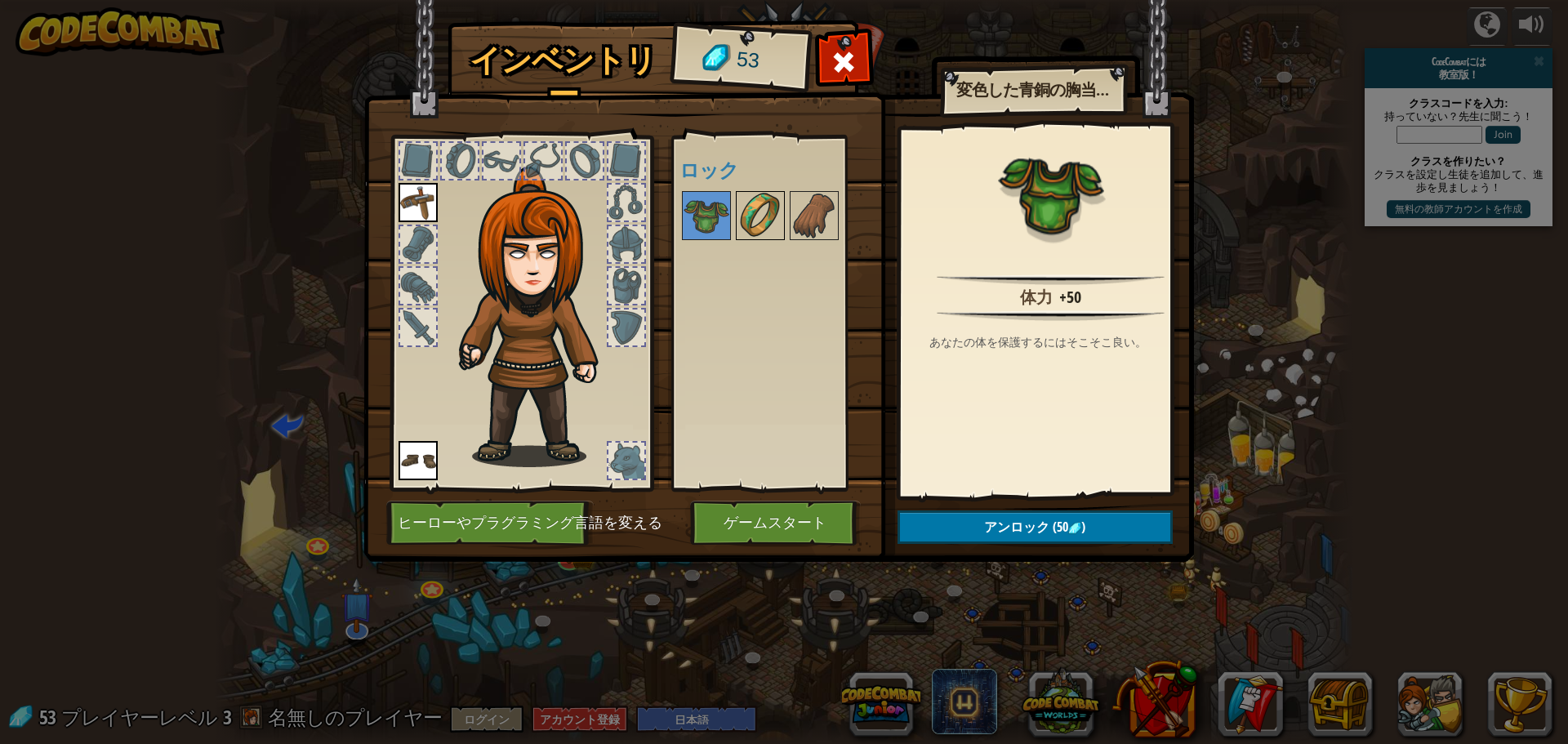
click at [745, 218] on img at bounding box center [760, 215] width 45 height 45
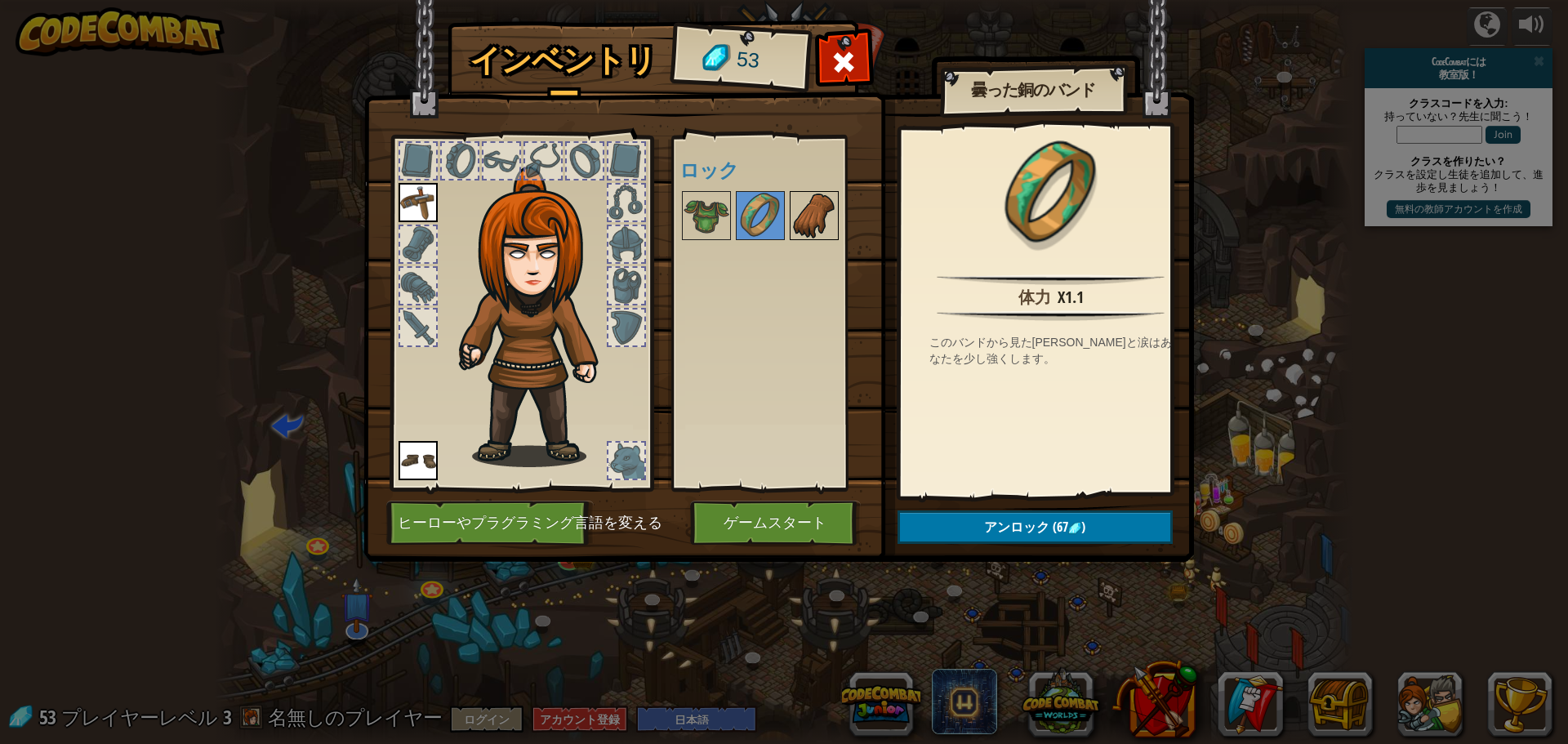
click at [811, 213] on img at bounding box center [814, 215] width 45 height 45
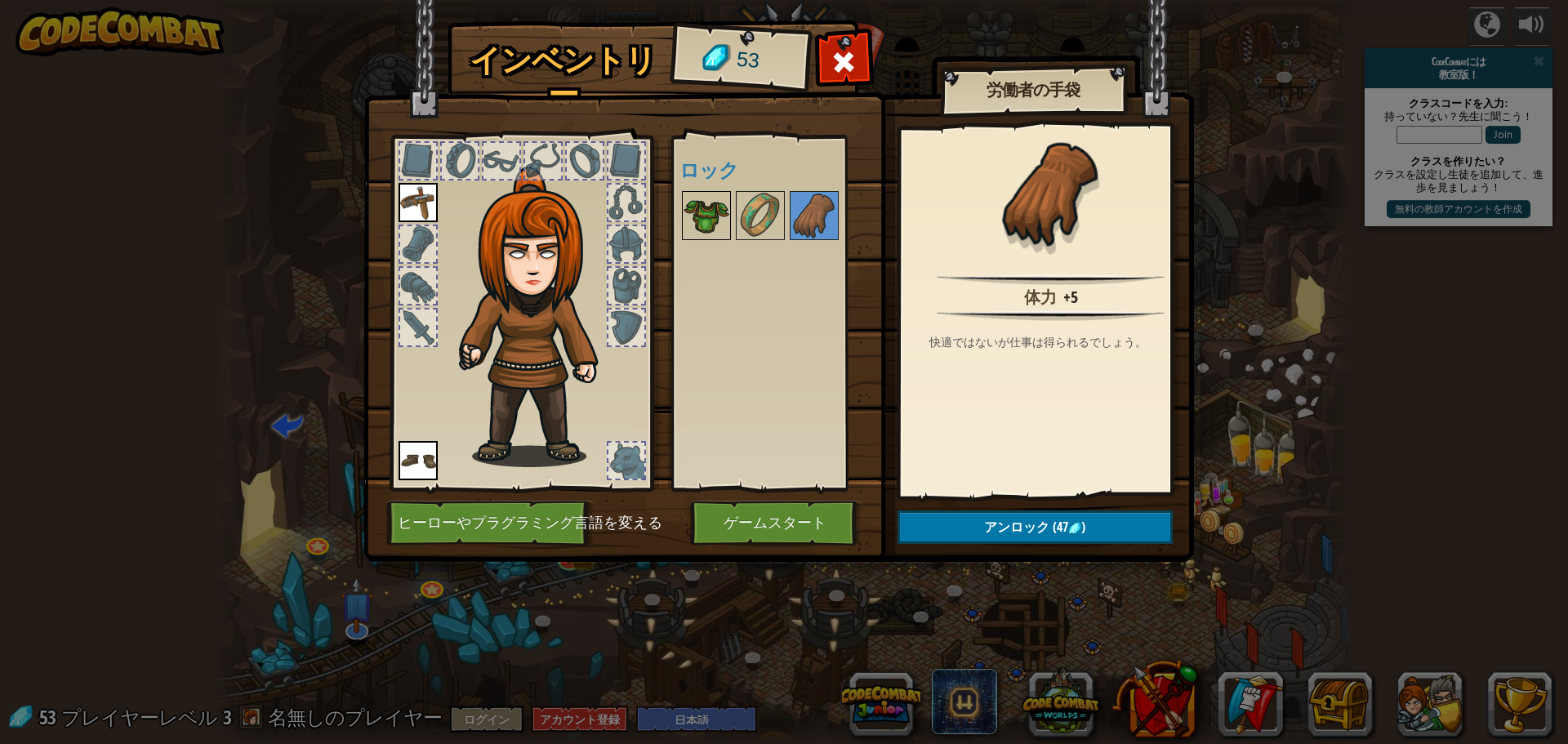
click at [710, 211] on img at bounding box center [706, 215] width 45 height 45
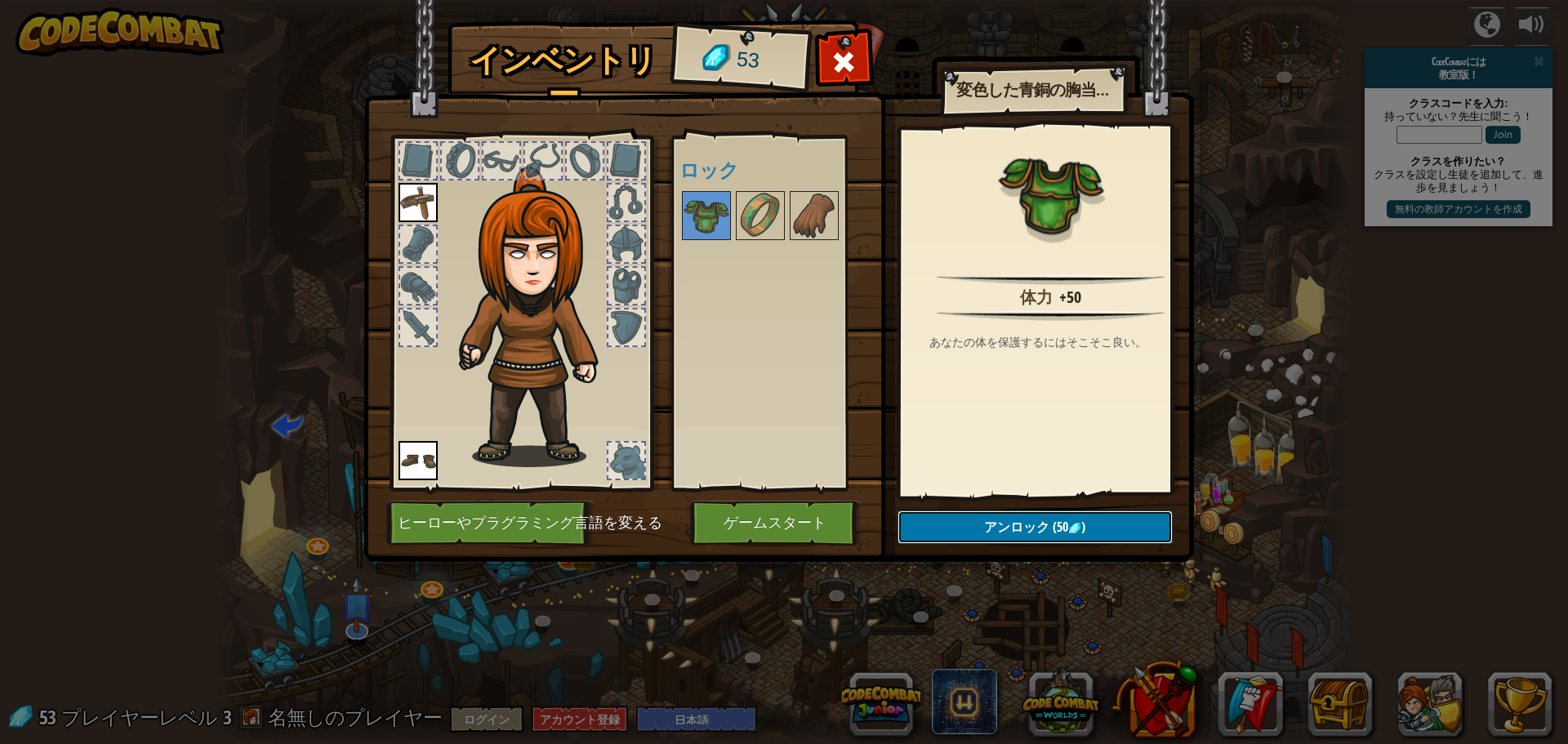
click at [1017, 526] on span "アンロック" at bounding box center [1017, 526] width 65 height 18
click at [1037, 531] on button "ロックを解除？" at bounding box center [1035, 527] width 275 height 33
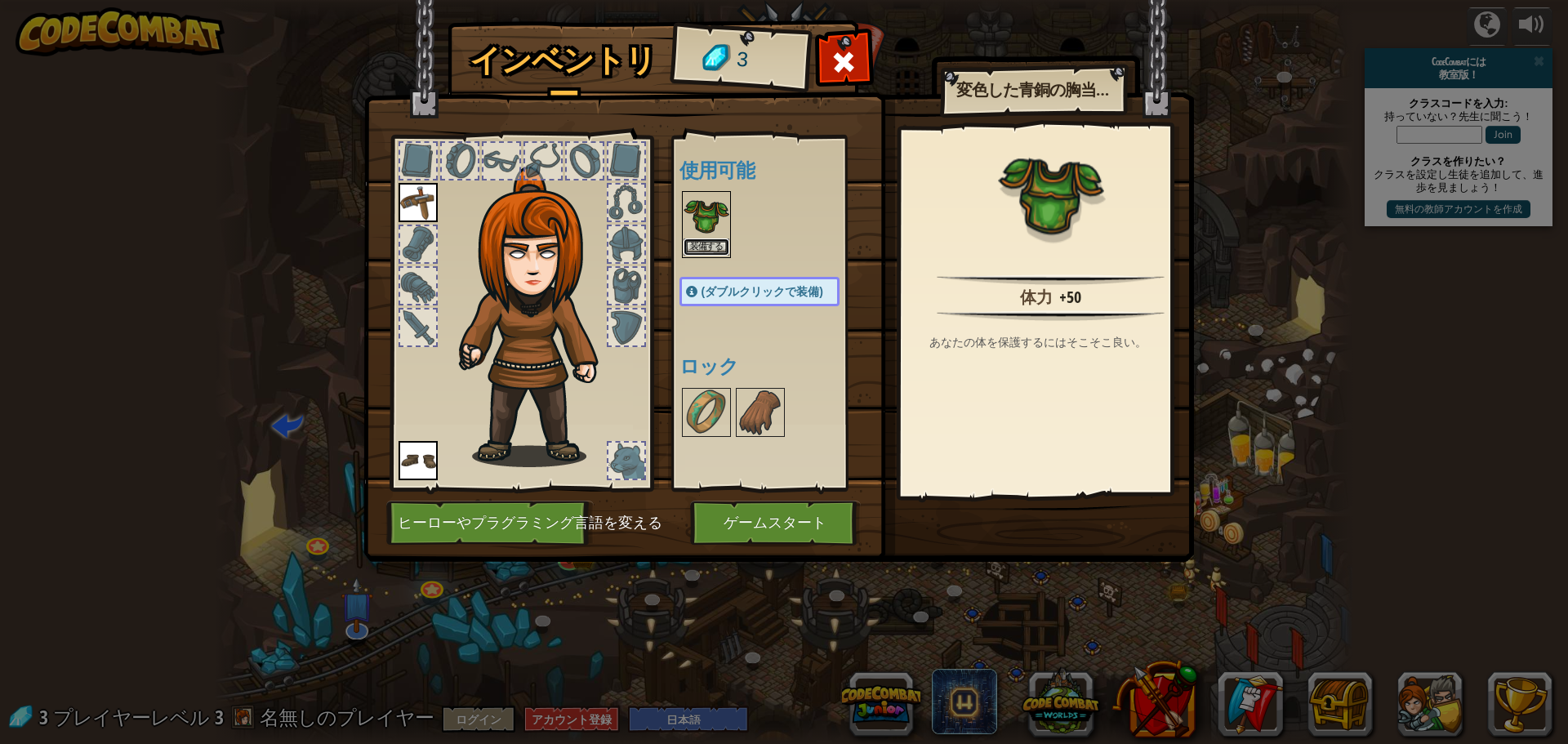
click at [714, 238] on button "装備する" at bounding box center [706, 247] width 45 height 17
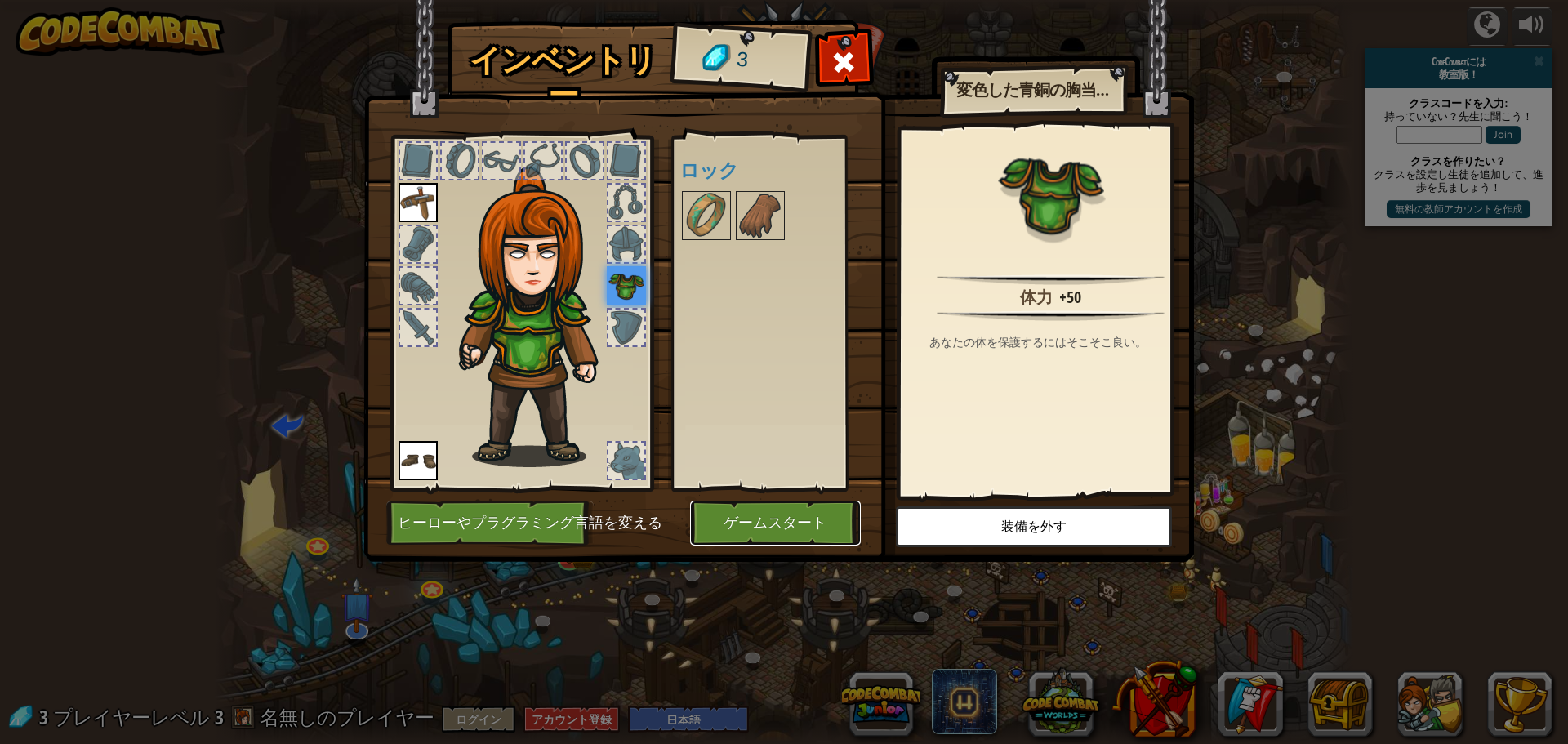
click at [794, 527] on button "ゲームスタート" at bounding box center [775, 523] width 171 height 45
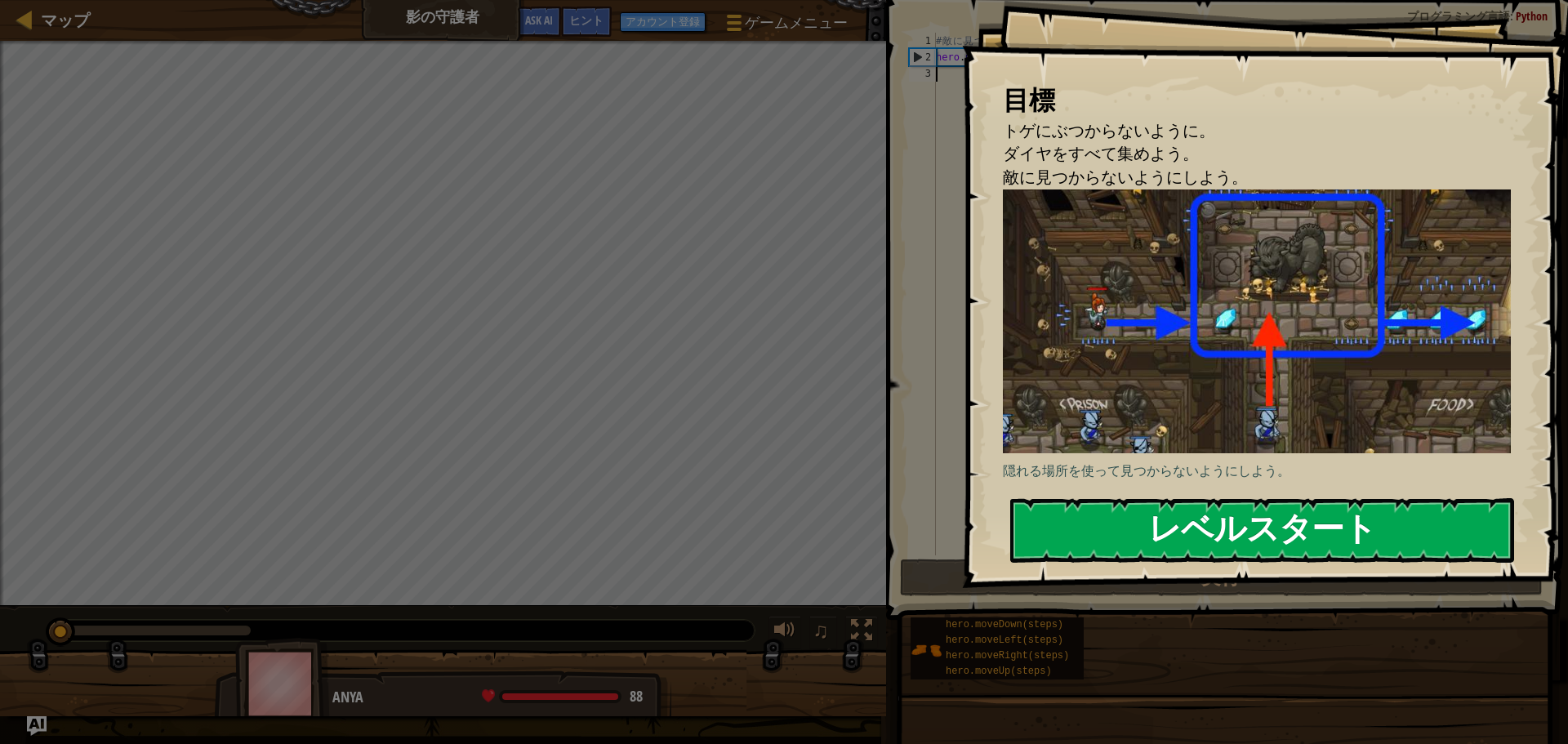
click at [1265, 513] on button "レベルスタート" at bounding box center [1262, 530] width 504 height 64
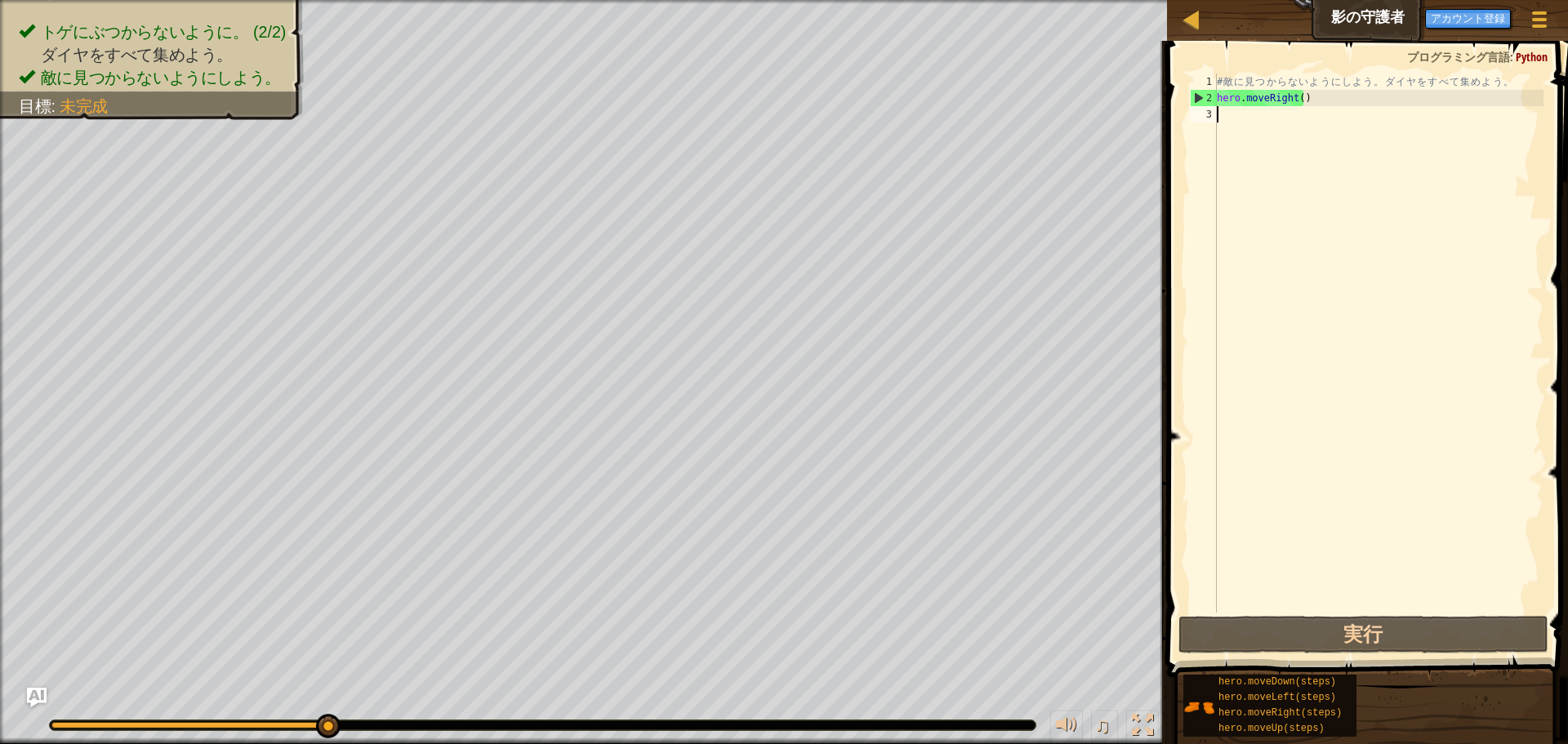
click at [1332, 190] on div "# 敵 に 見 つ か ら な い よ う に し よ う 。 ダ イ ヤ を す べ て 集 め よ う 。 hero . moveRight ( )" at bounding box center [1378, 359] width 330 height 572
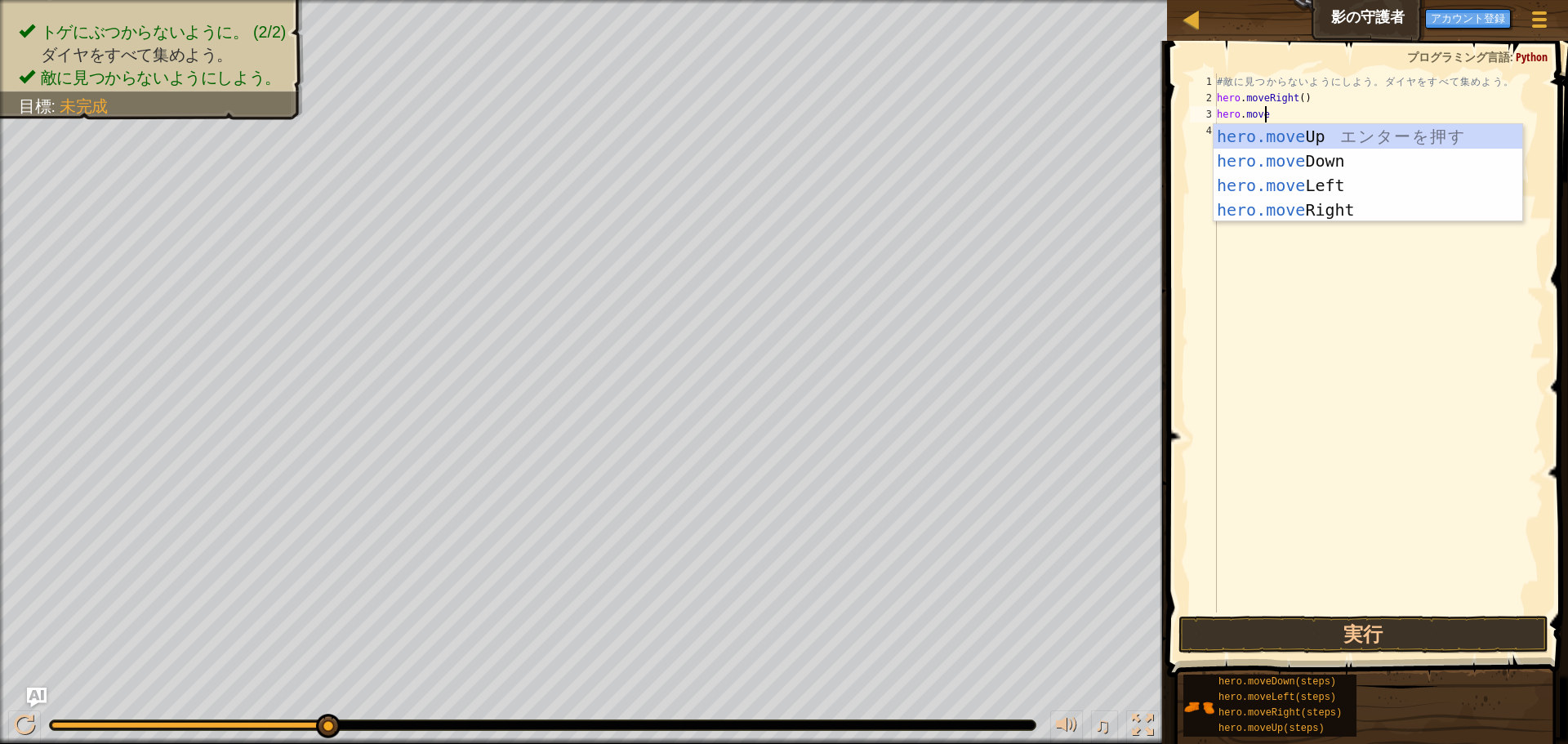
scroll to position [8, 4]
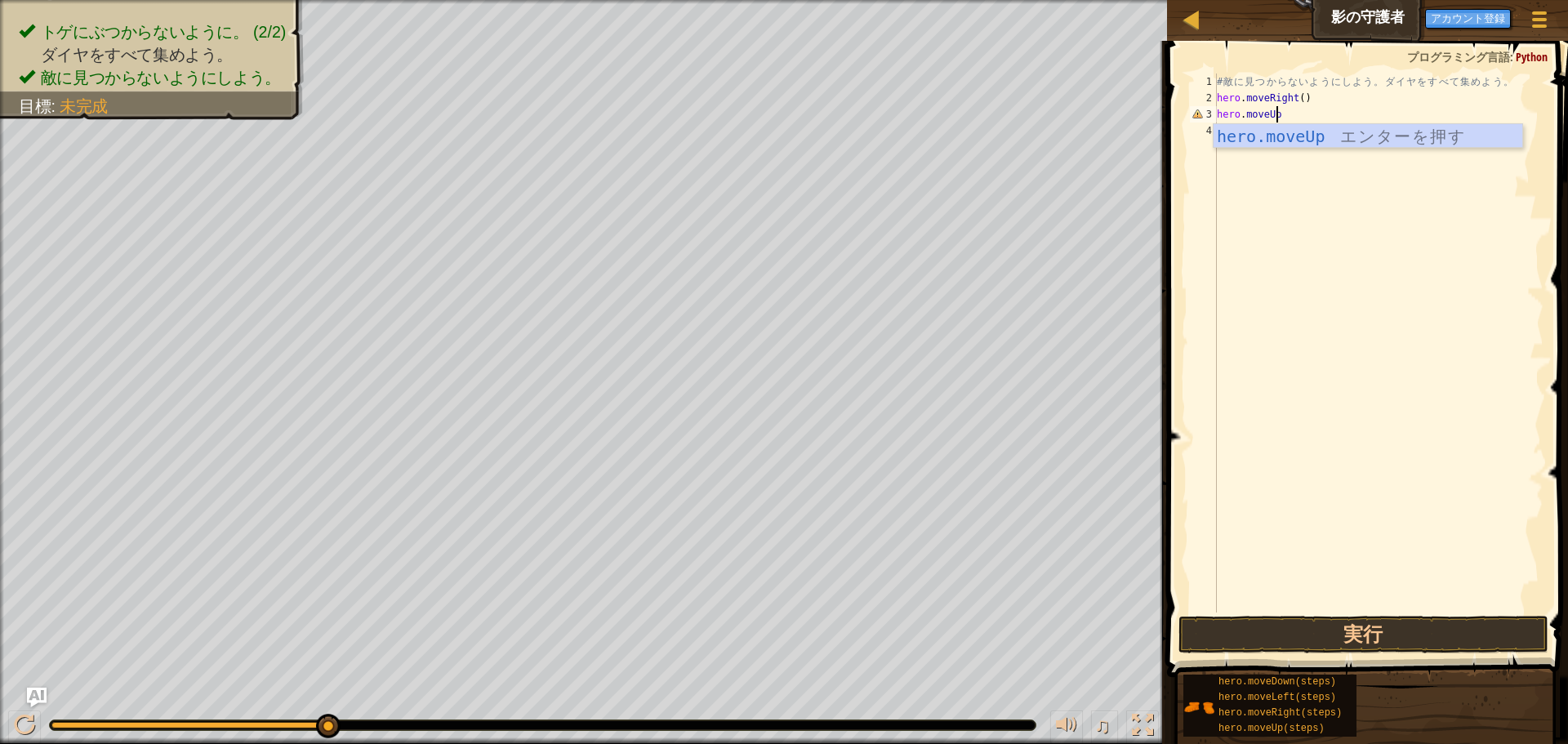
type textarea "hero.moveUp()"
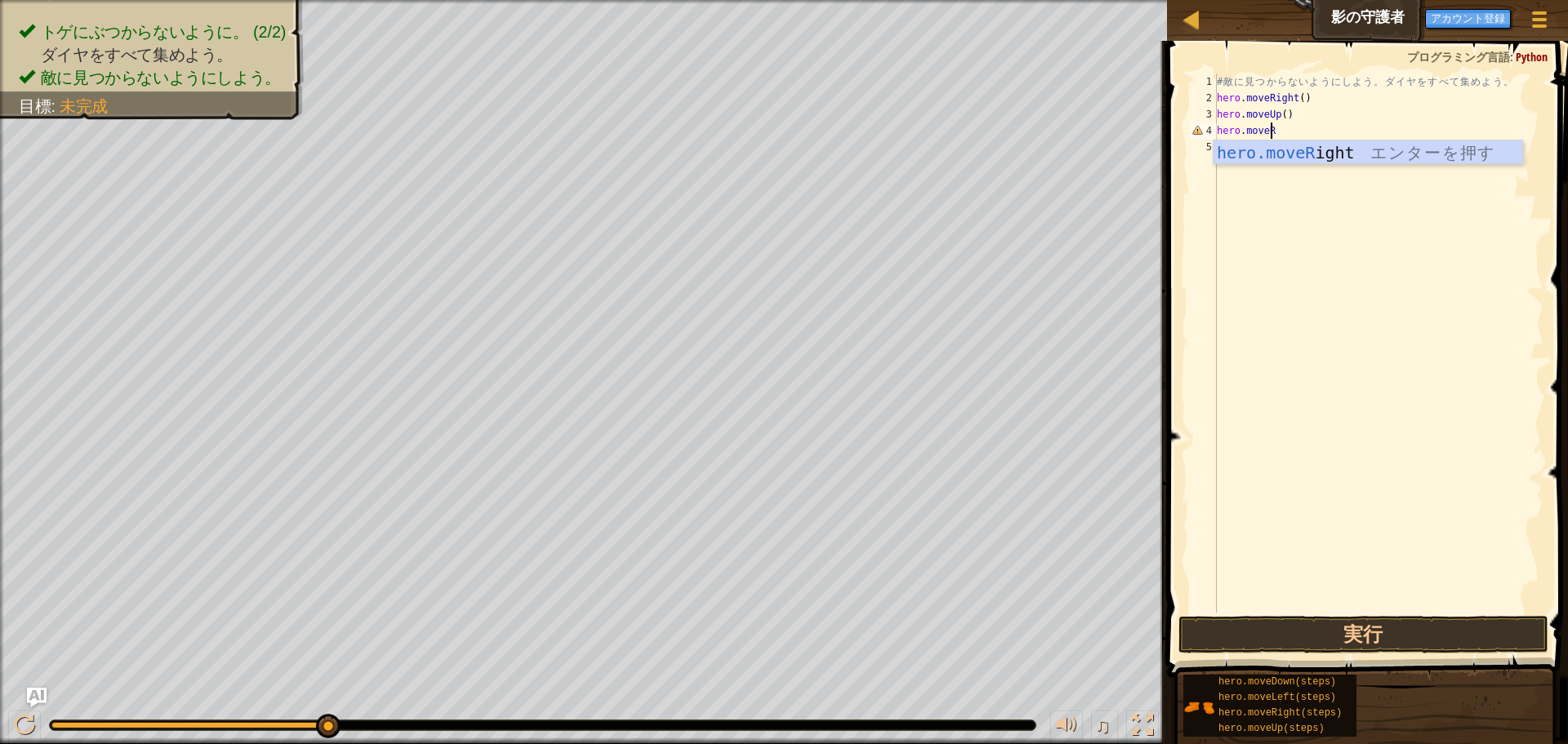
type textarea "hero.moveRi"
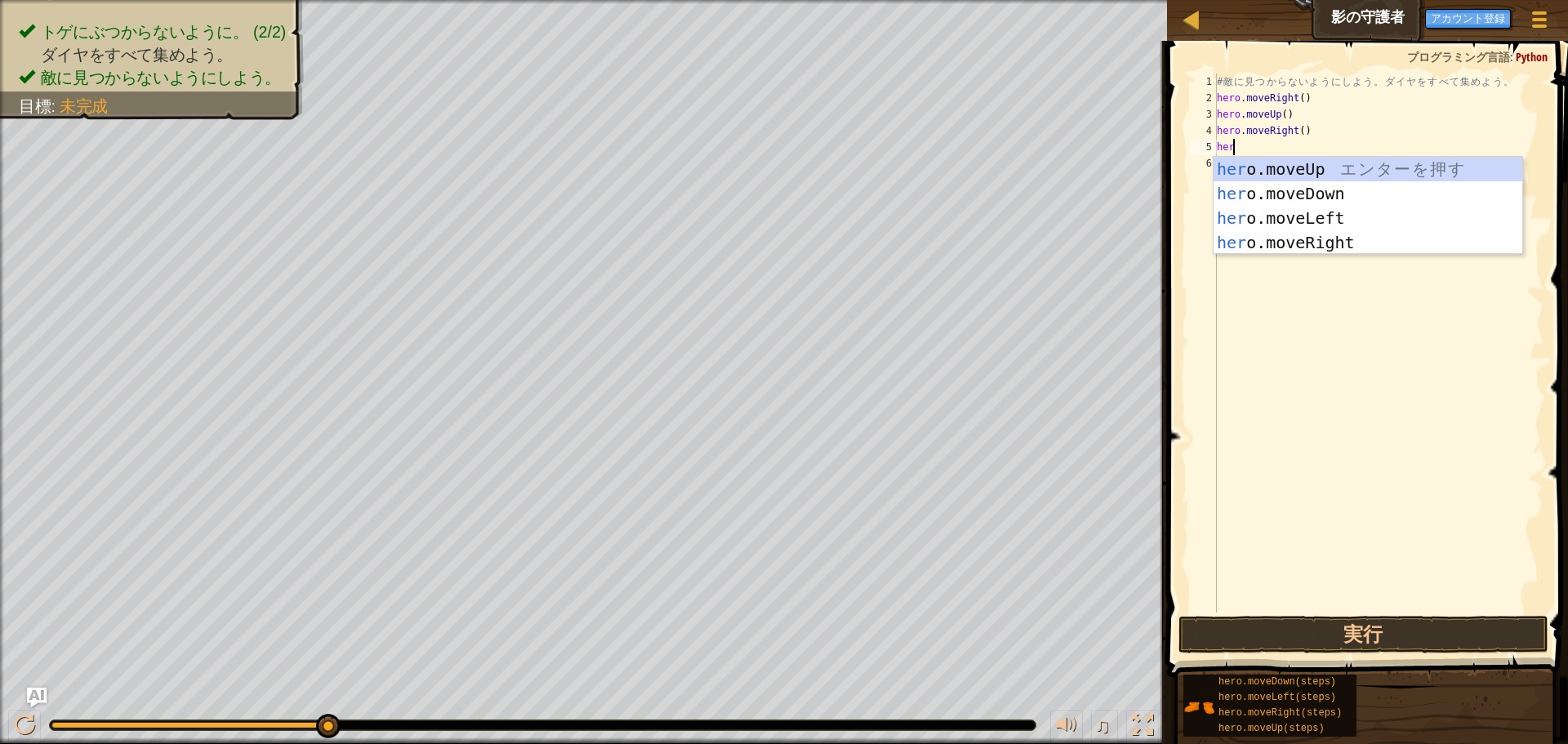
scroll to position [8, 1]
type textarea "hero"
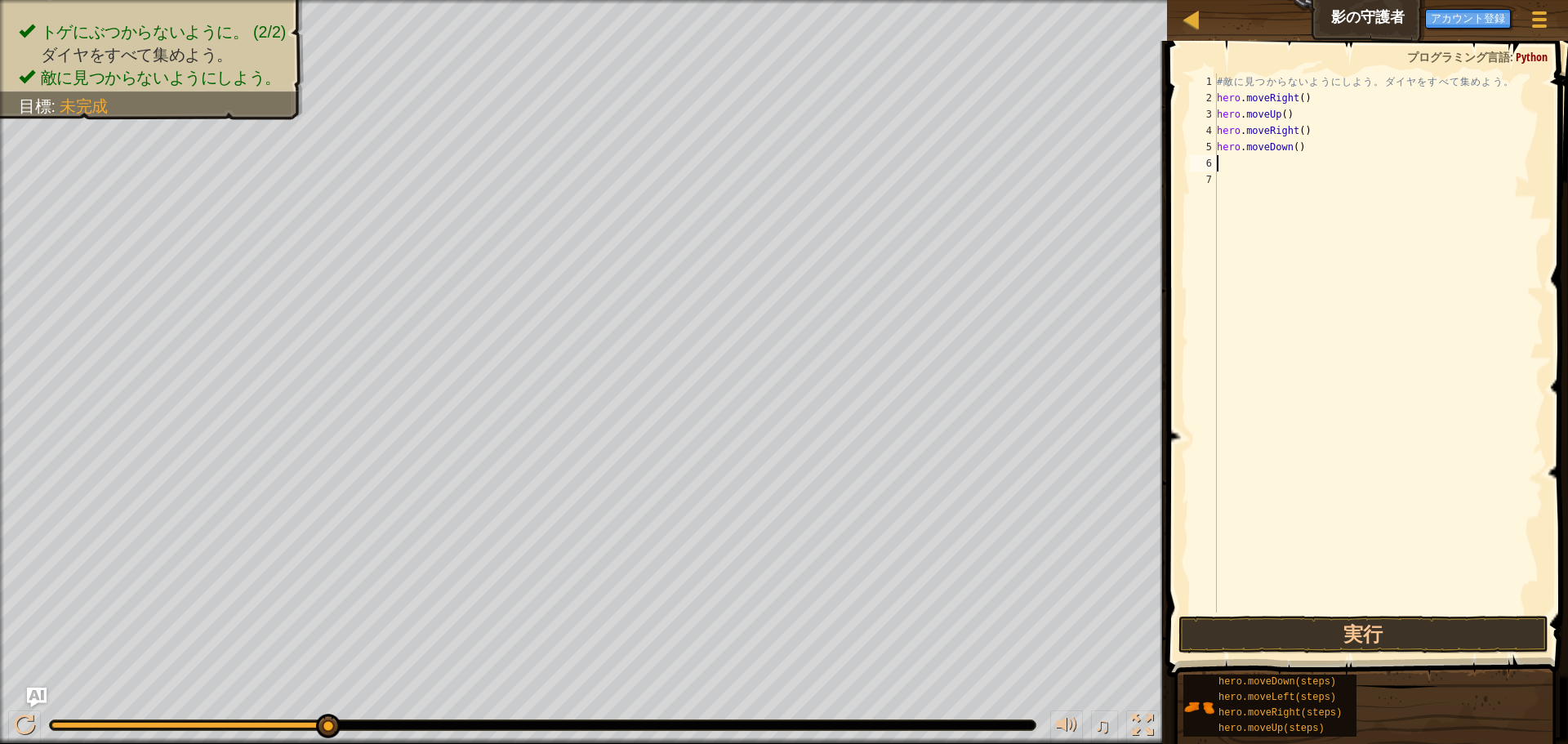
scroll to position [8, 0]
type textarea "he"
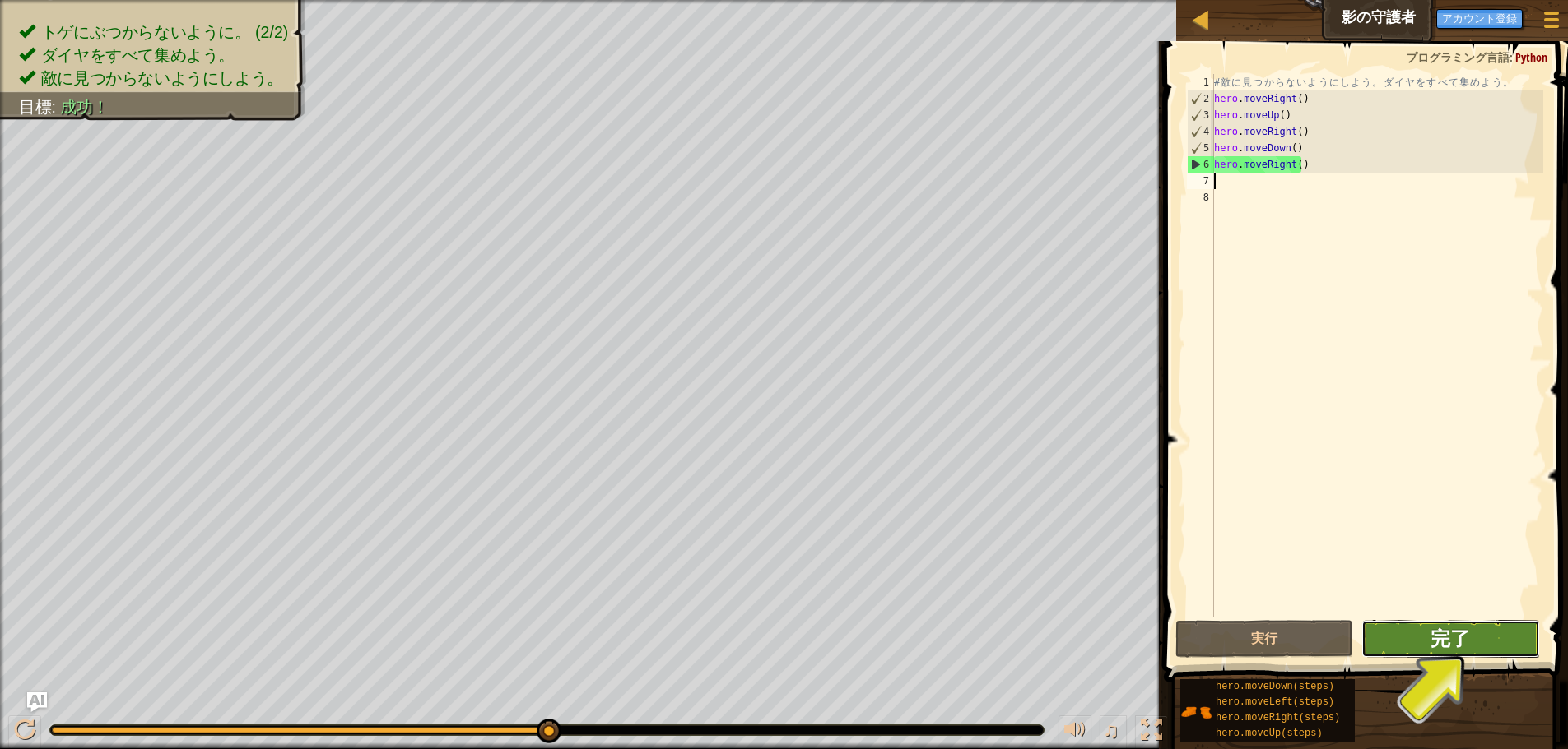
click at [1464, 642] on span "完了" at bounding box center [1451, 638] width 40 height 27
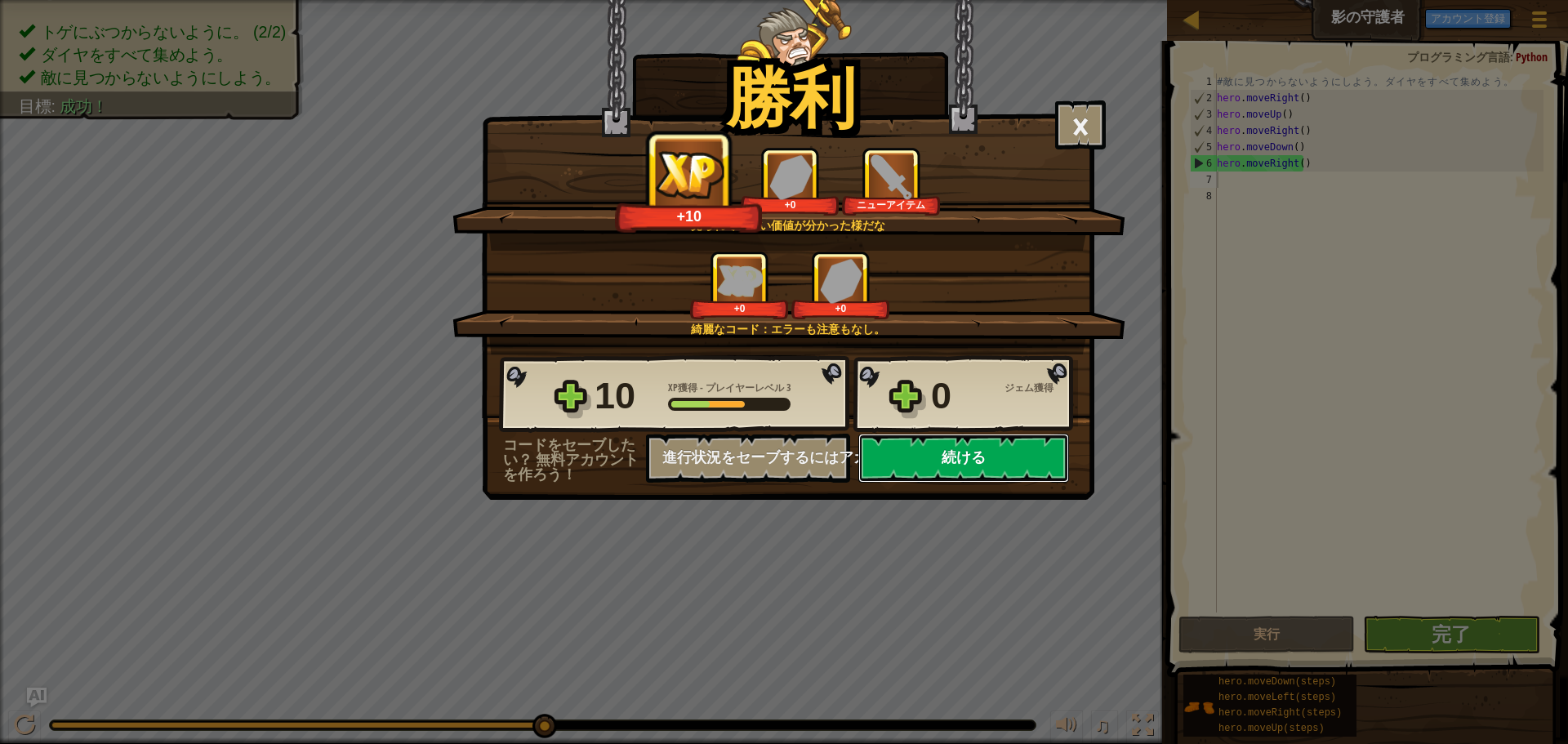
click at [967, 463] on button "続ける" at bounding box center [964, 458] width 211 height 49
select select "ja"
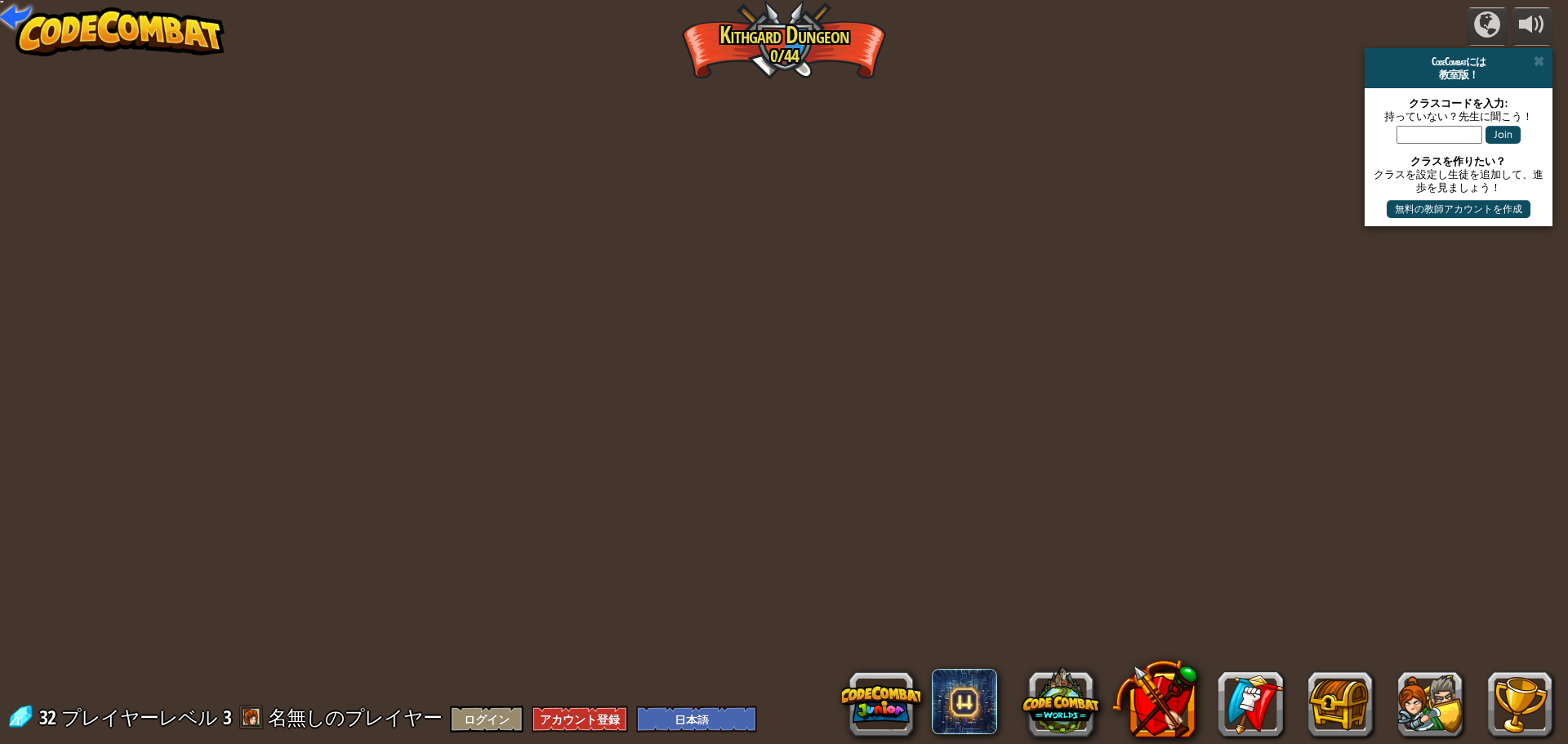
select select "ja"
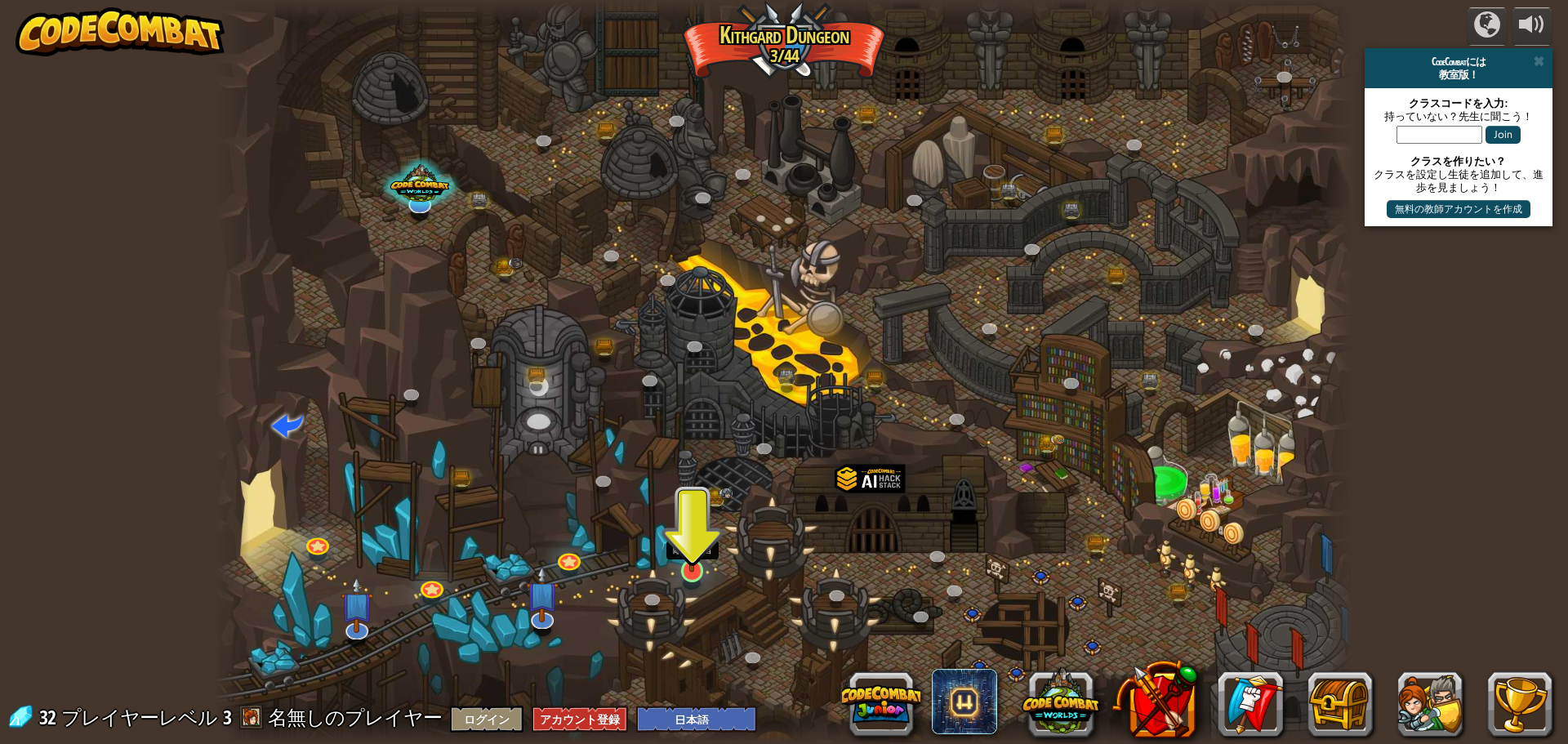
click at [691, 567] on img at bounding box center [691, 537] width 30 height 69
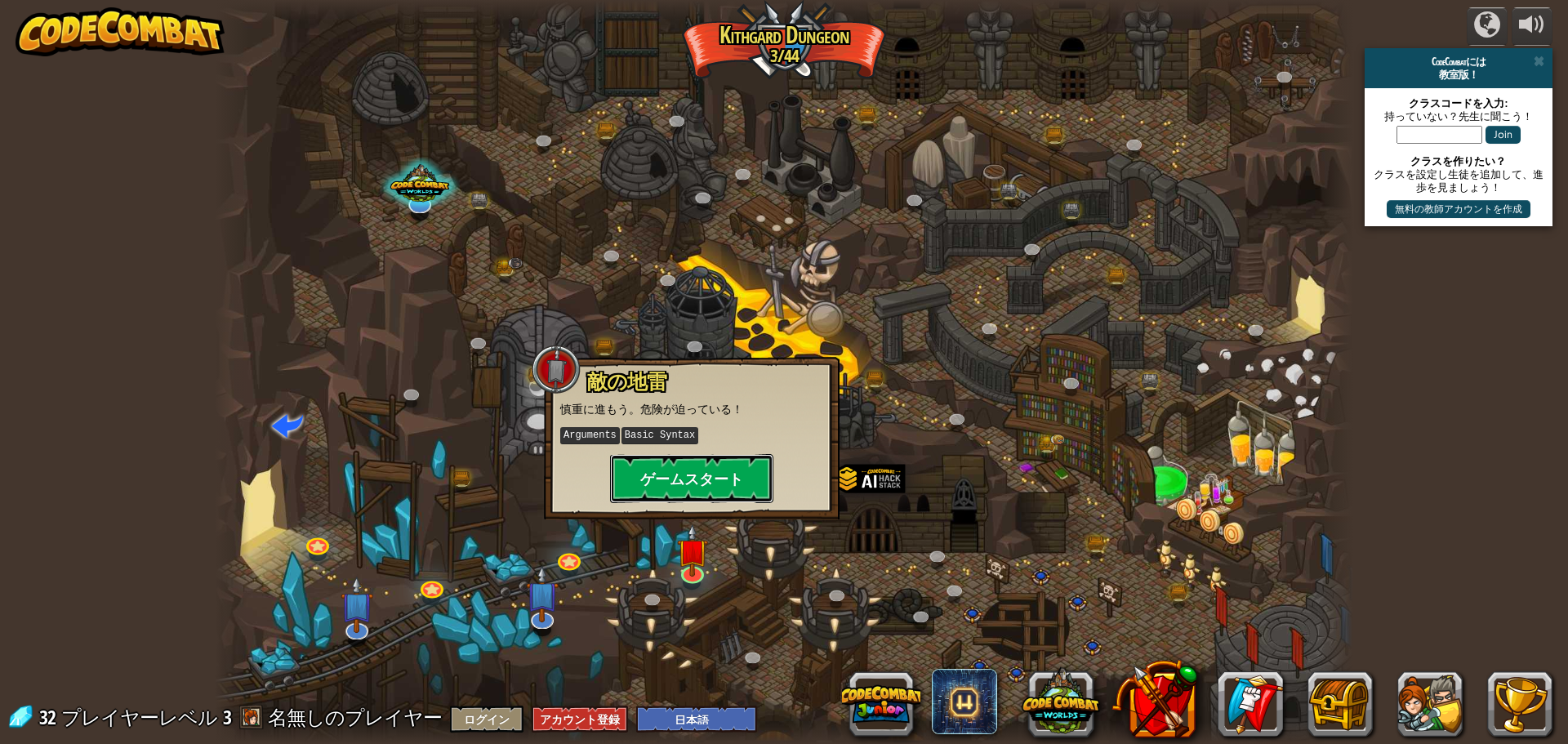
click at [690, 481] on button "ゲームスタート" at bounding box center [691, 478] width 164 height 49
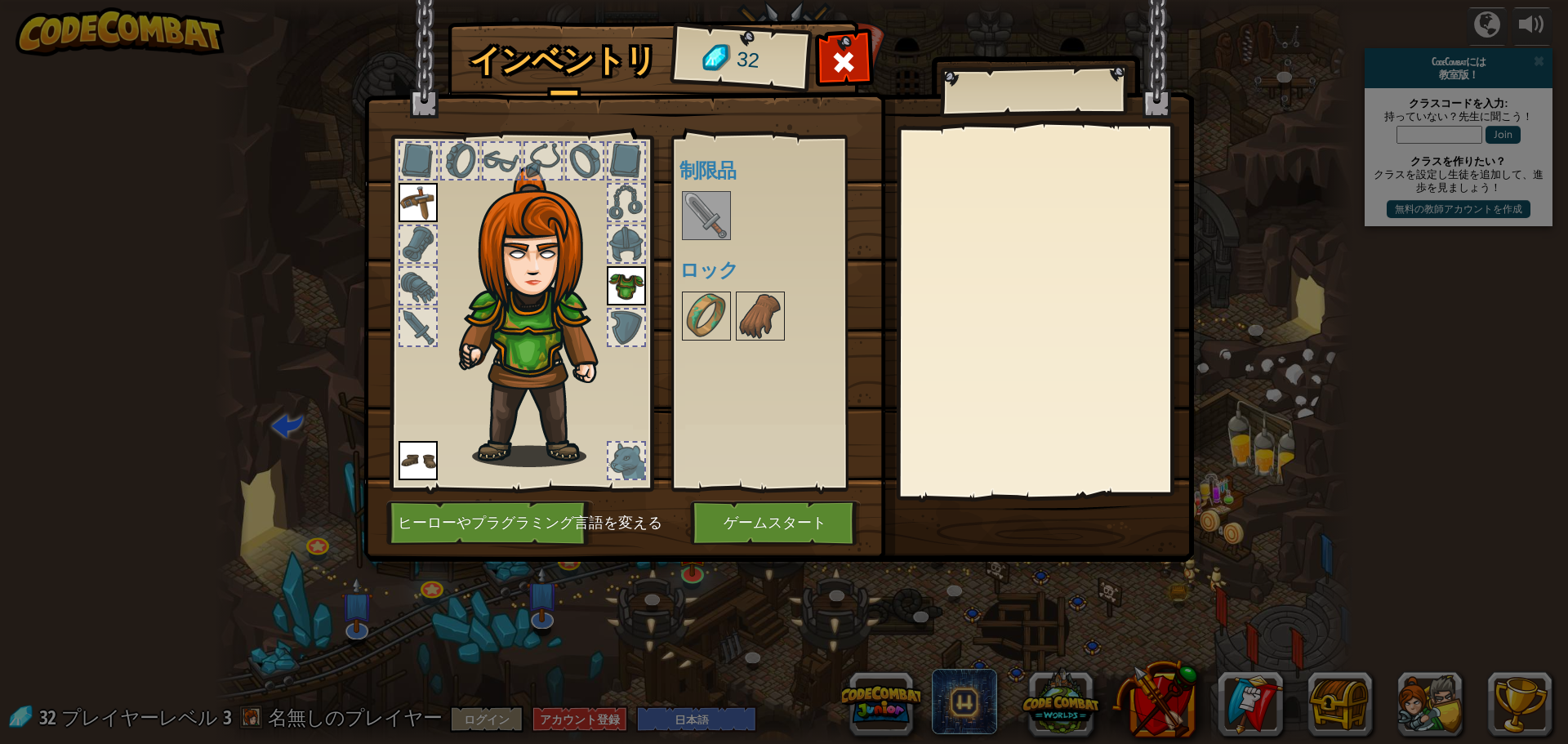
click at [716, 208] on img at bounding box center [706, 215] width 45 height 45
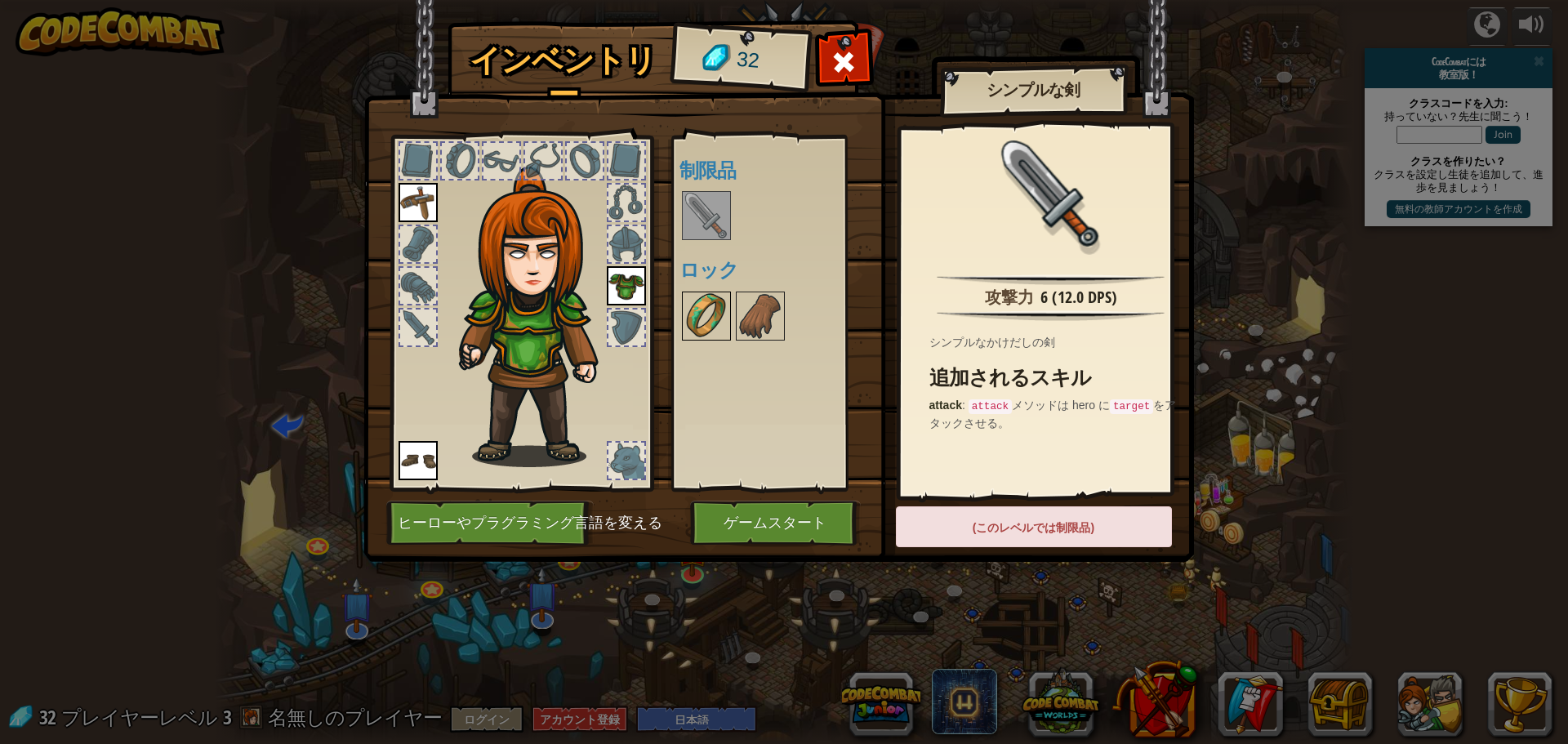
click at [716, 315] on img at bounding box center [706, 315] width 45 height 45
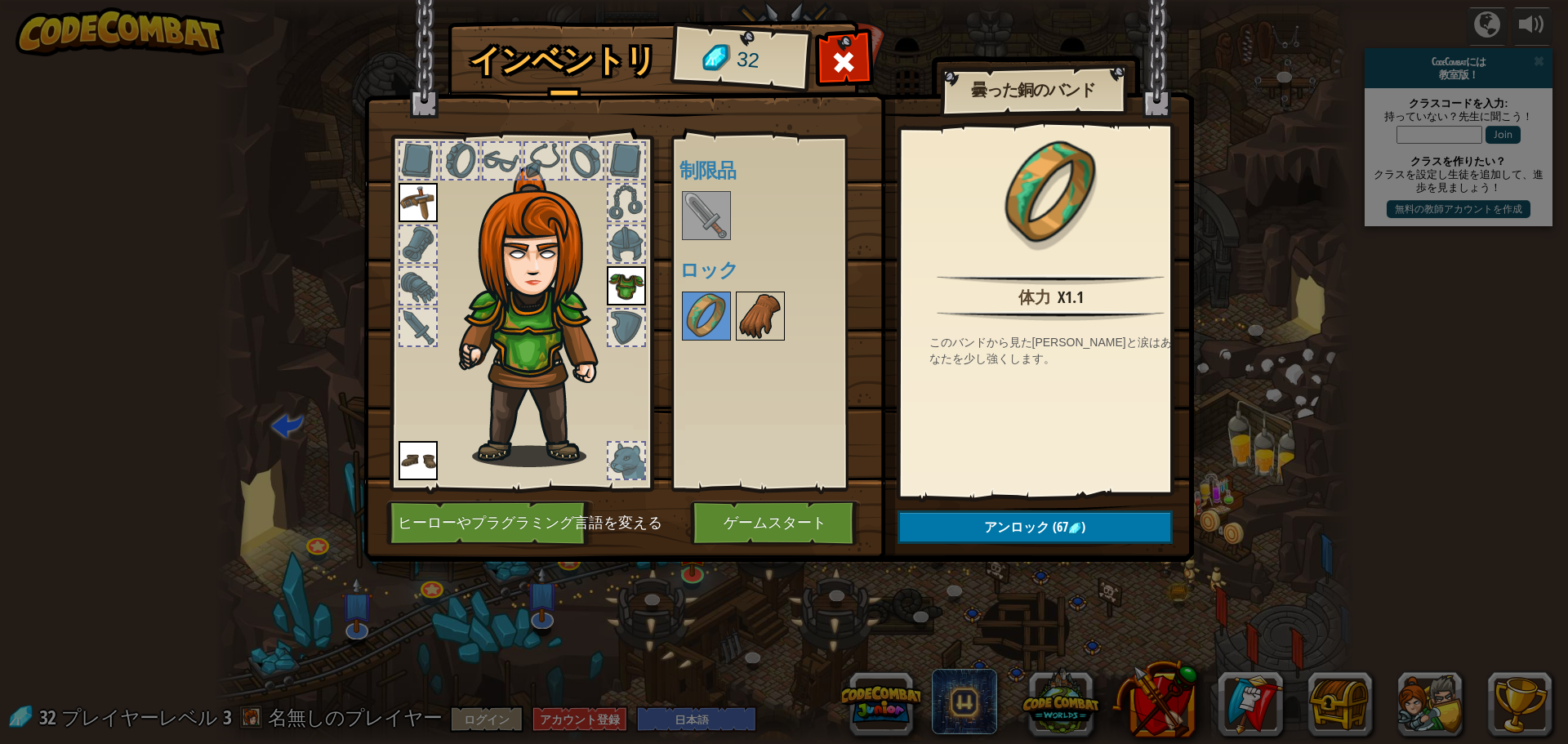
click at [740, 315] on img at bounding box center [760, 315] width 45 height 45
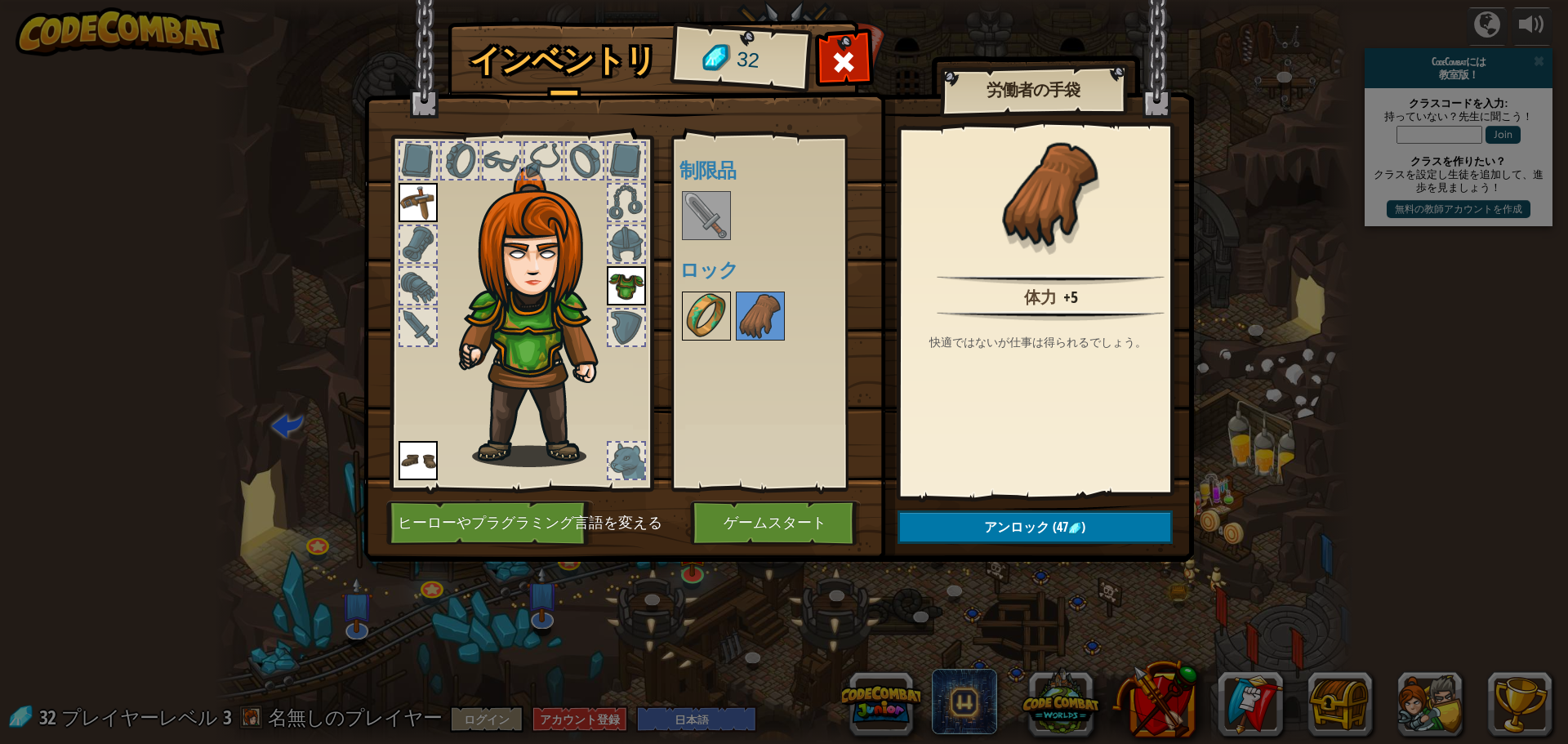
click at [721, 319] on img at bounding box center [706, 315] width 45 height 45
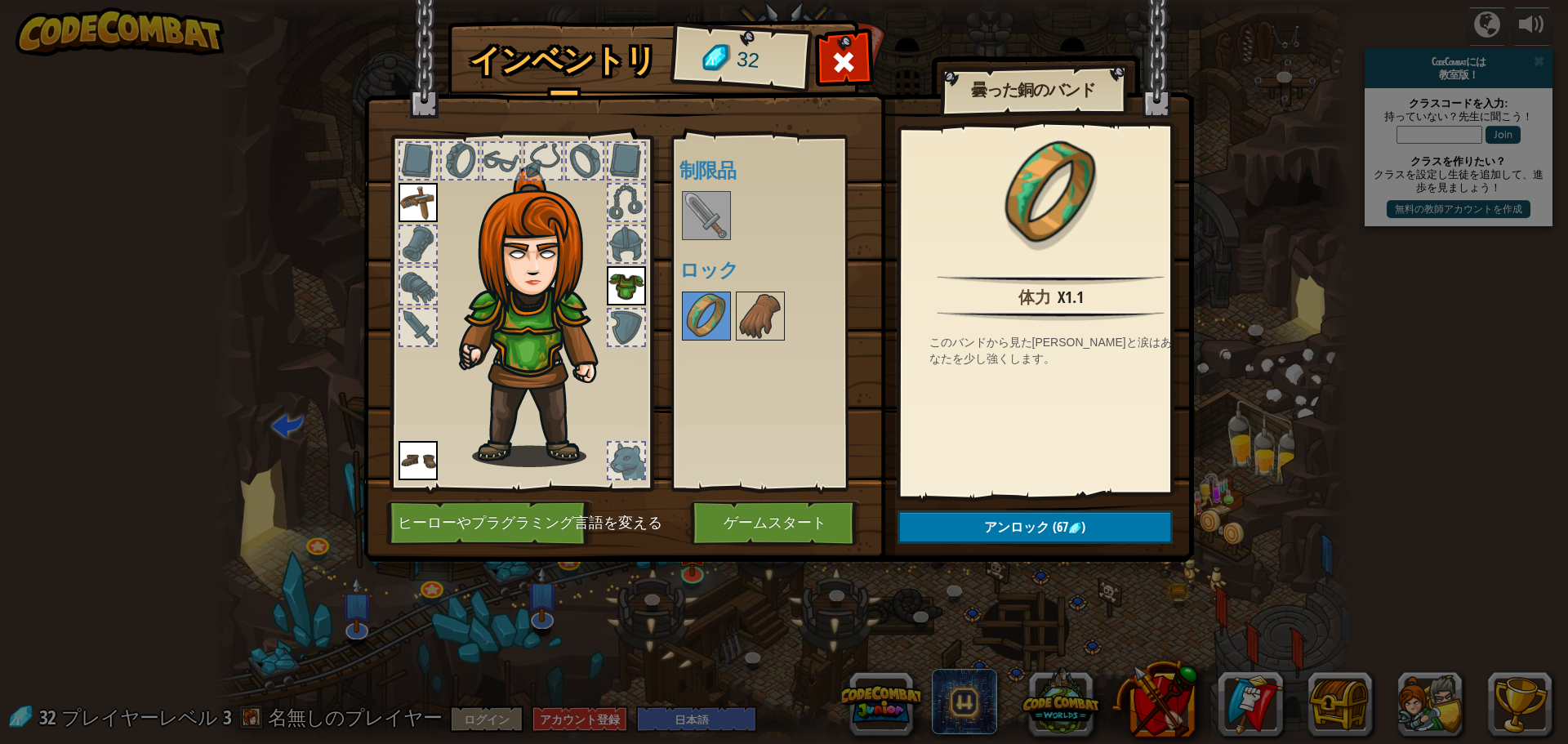
click at [716, 213] on img at bounding box center [706, 215] width 45 height 45
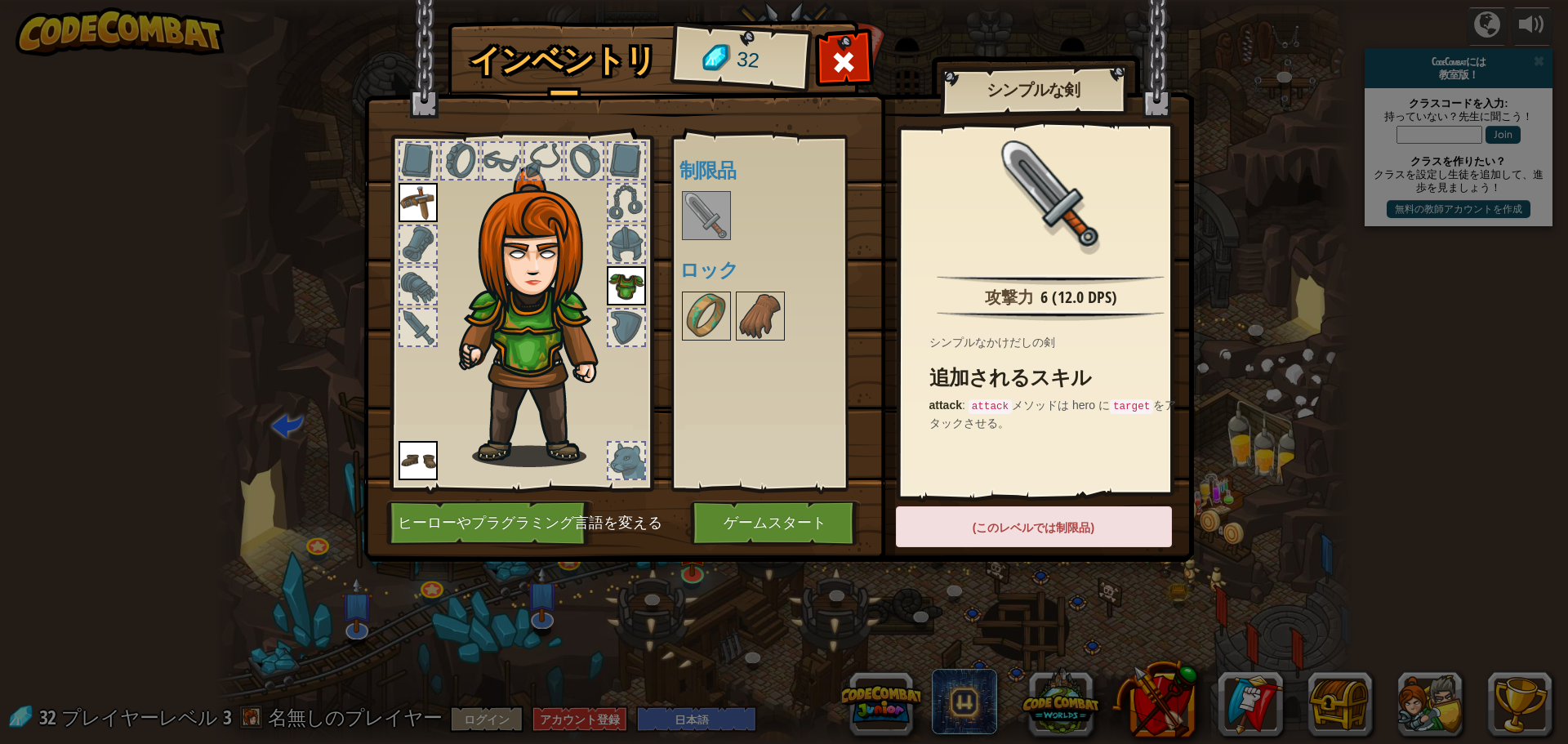
click at [613, 455] on div at bounding box center [626, 461] width 36 height 36
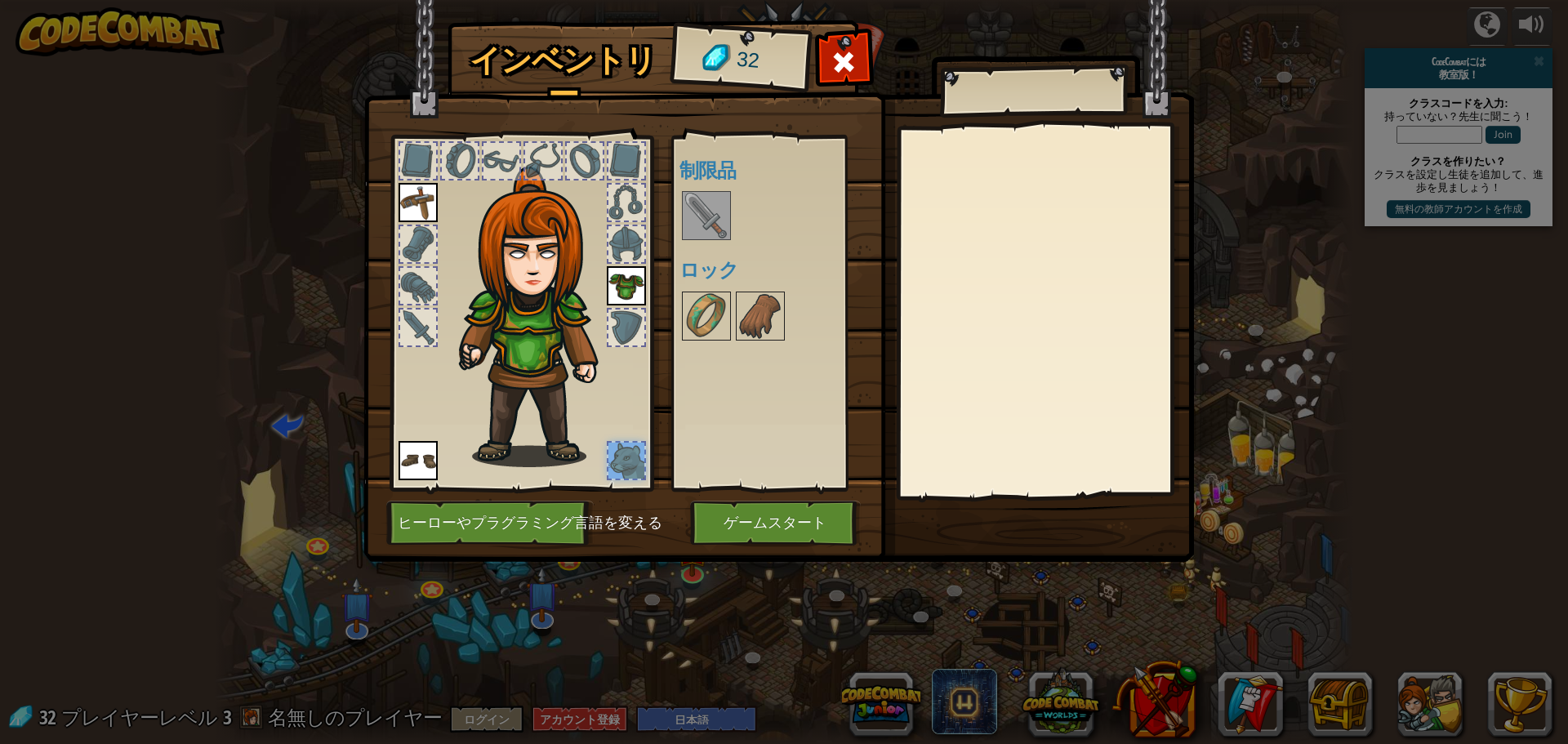
click at [625, 463] on div at bounding box center [626, 461] width 36 height 36
click at [751, 521] on button "ゲームスタート" at bounding box center [775, 523] width 171 height 45
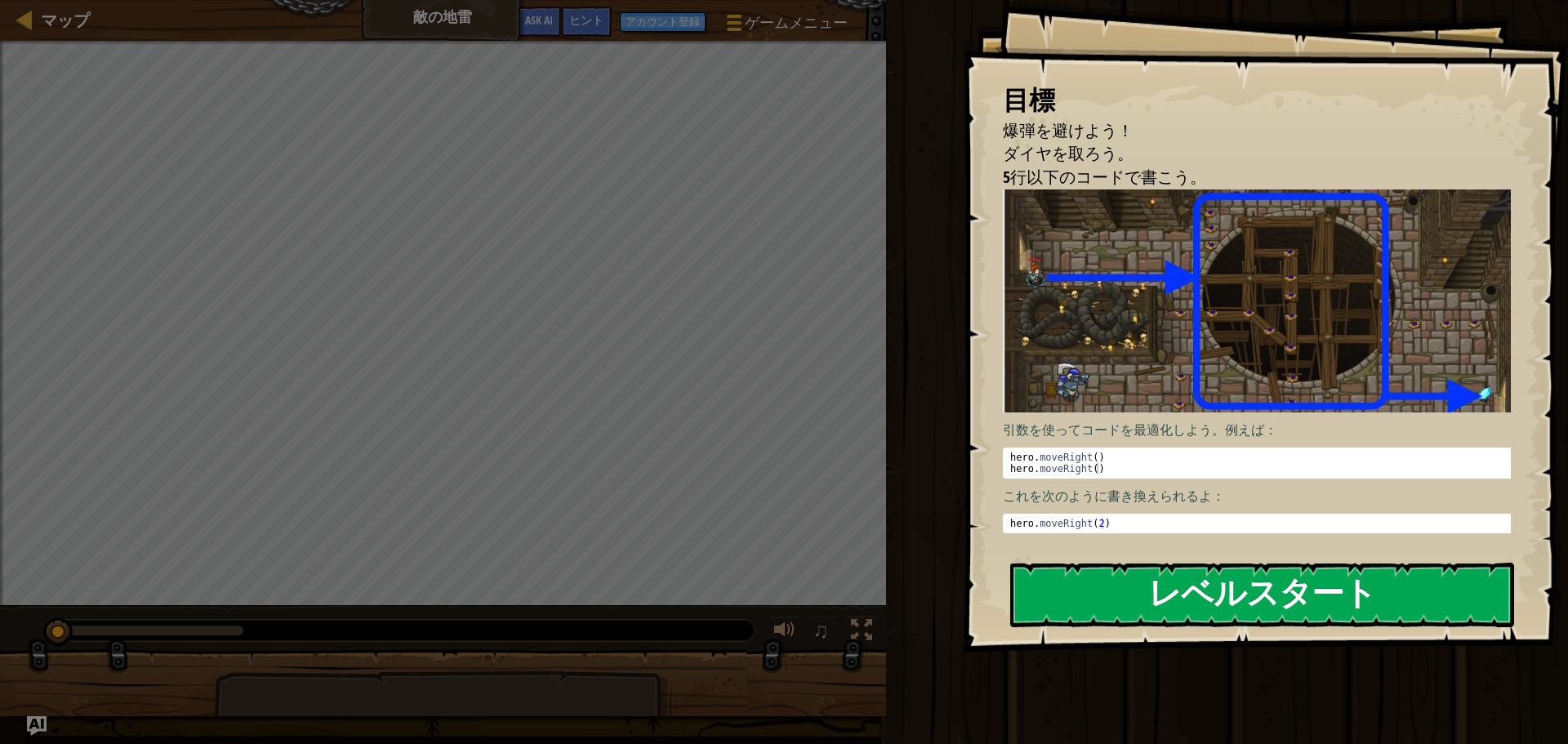
click at [1356, 588] on button "レベルスタート" at bounding box center [1262, 595] width 504 height 64
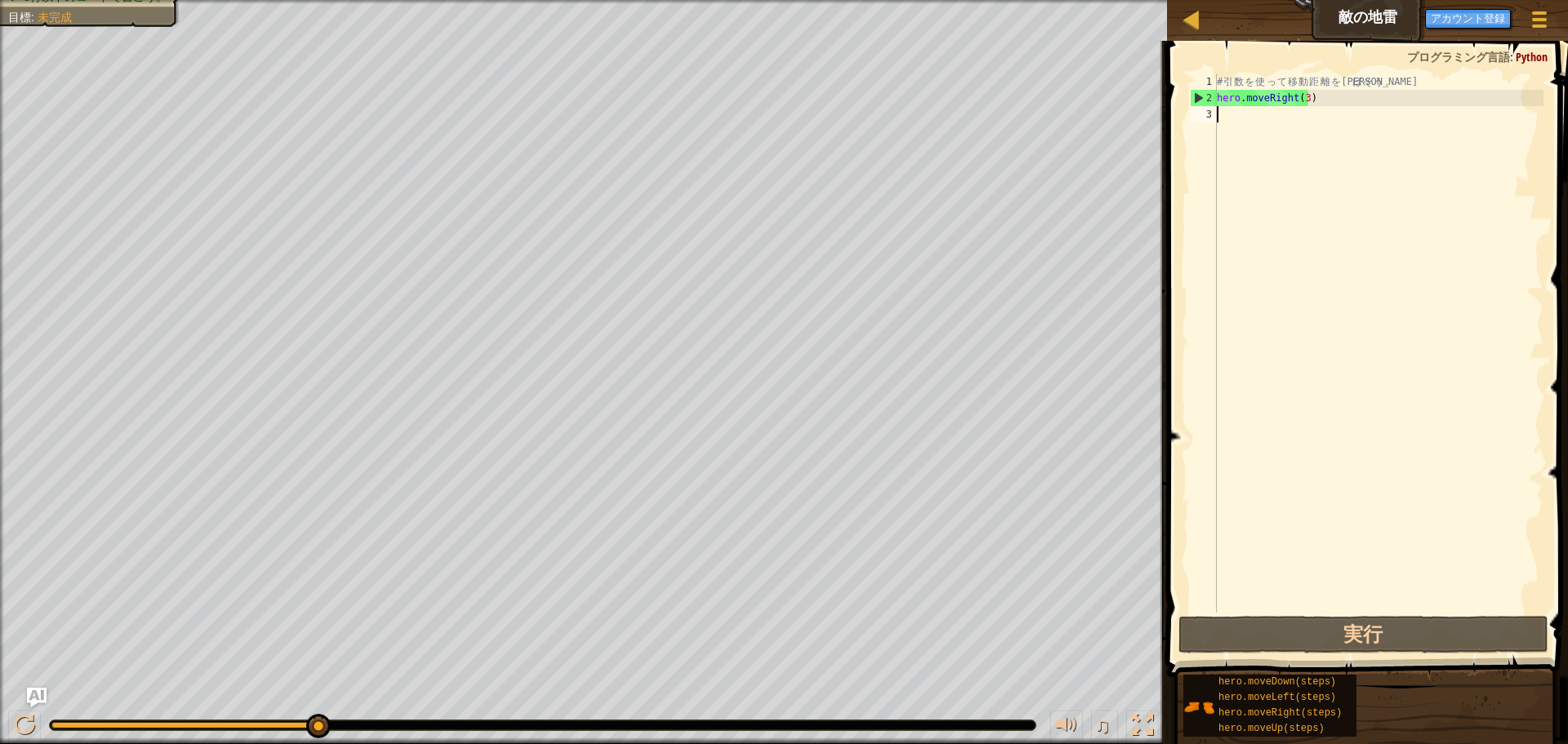
type textarea "he"
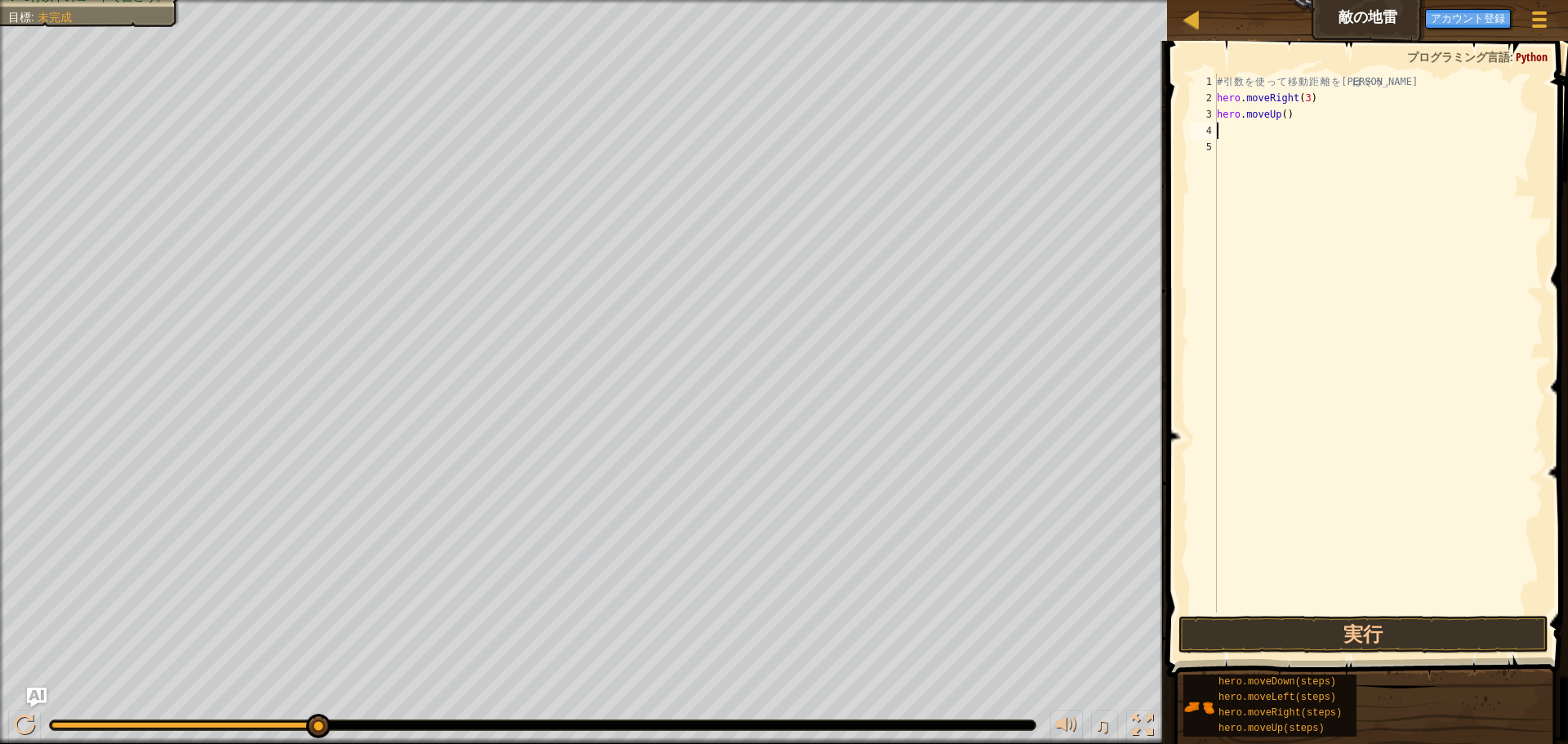
type textarea "he"
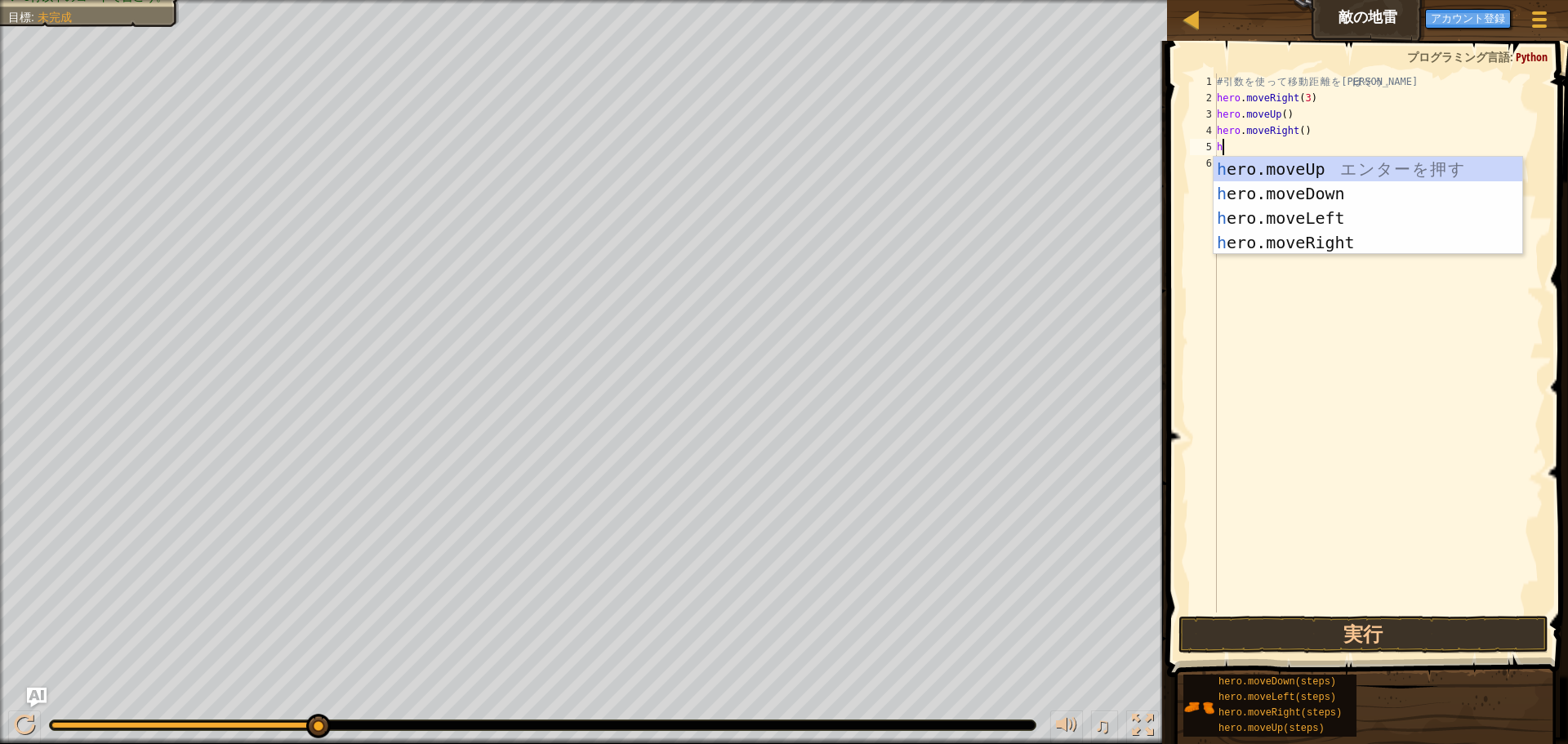
type textarea "he"
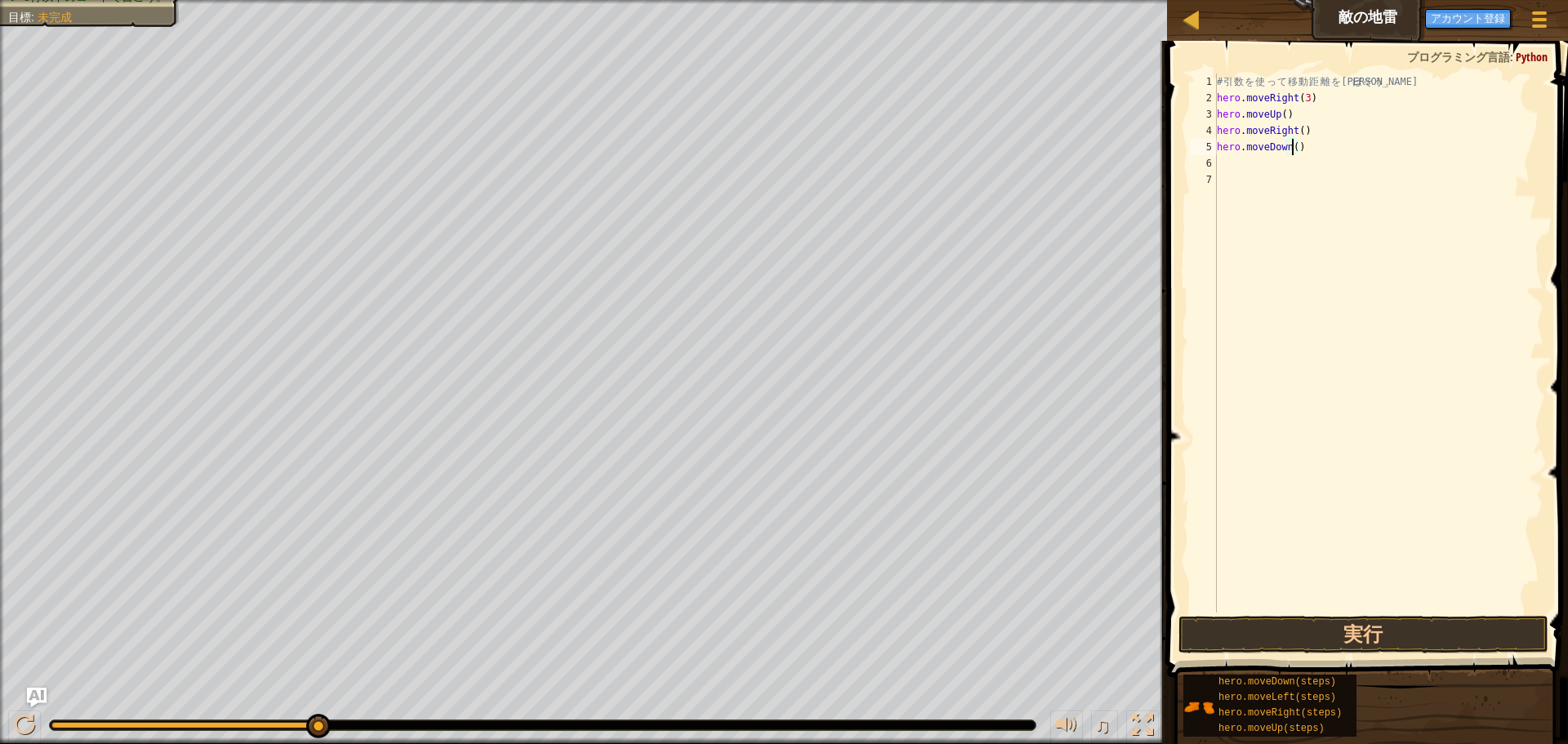
type textarea "hero.moveDown(3)"
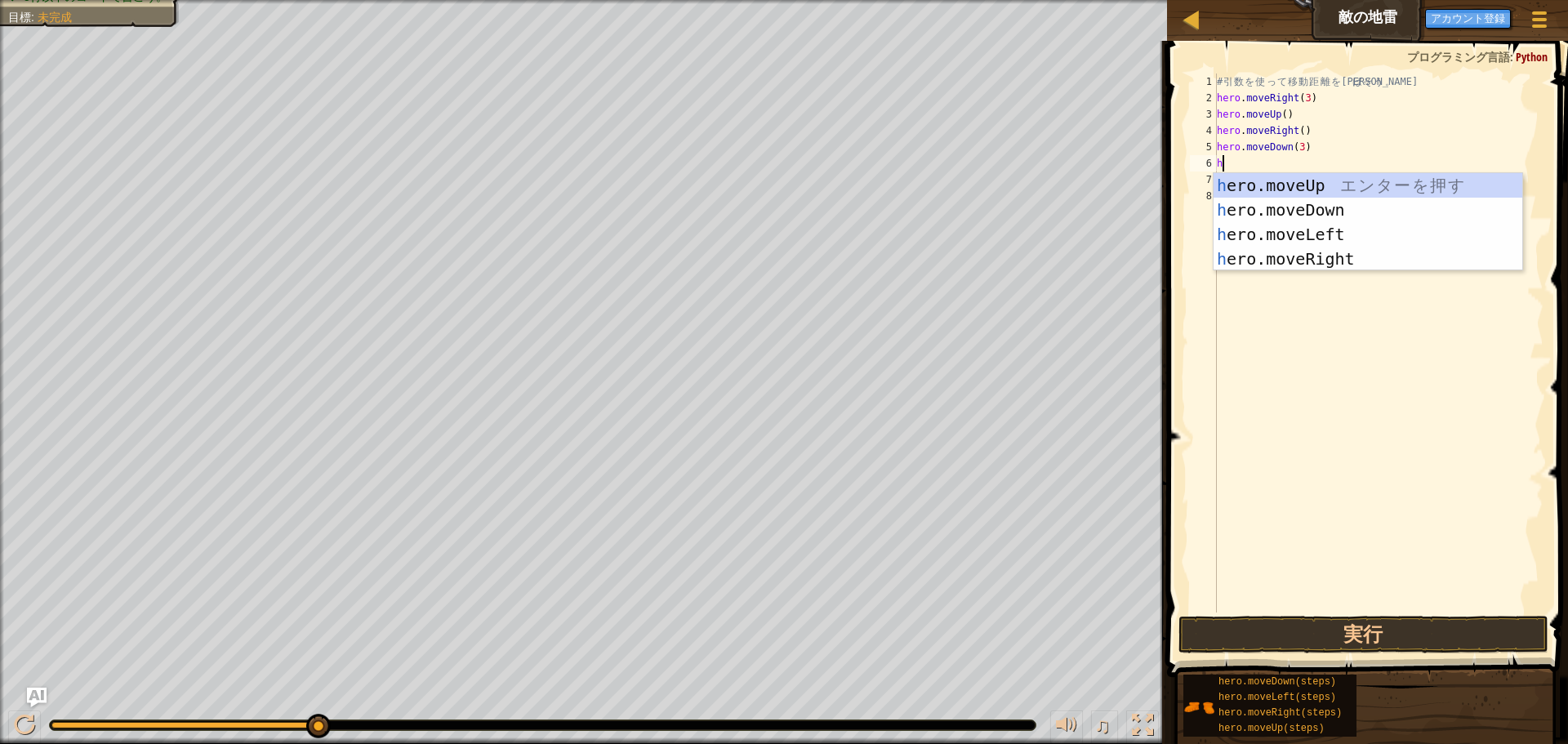
type textarea "he"
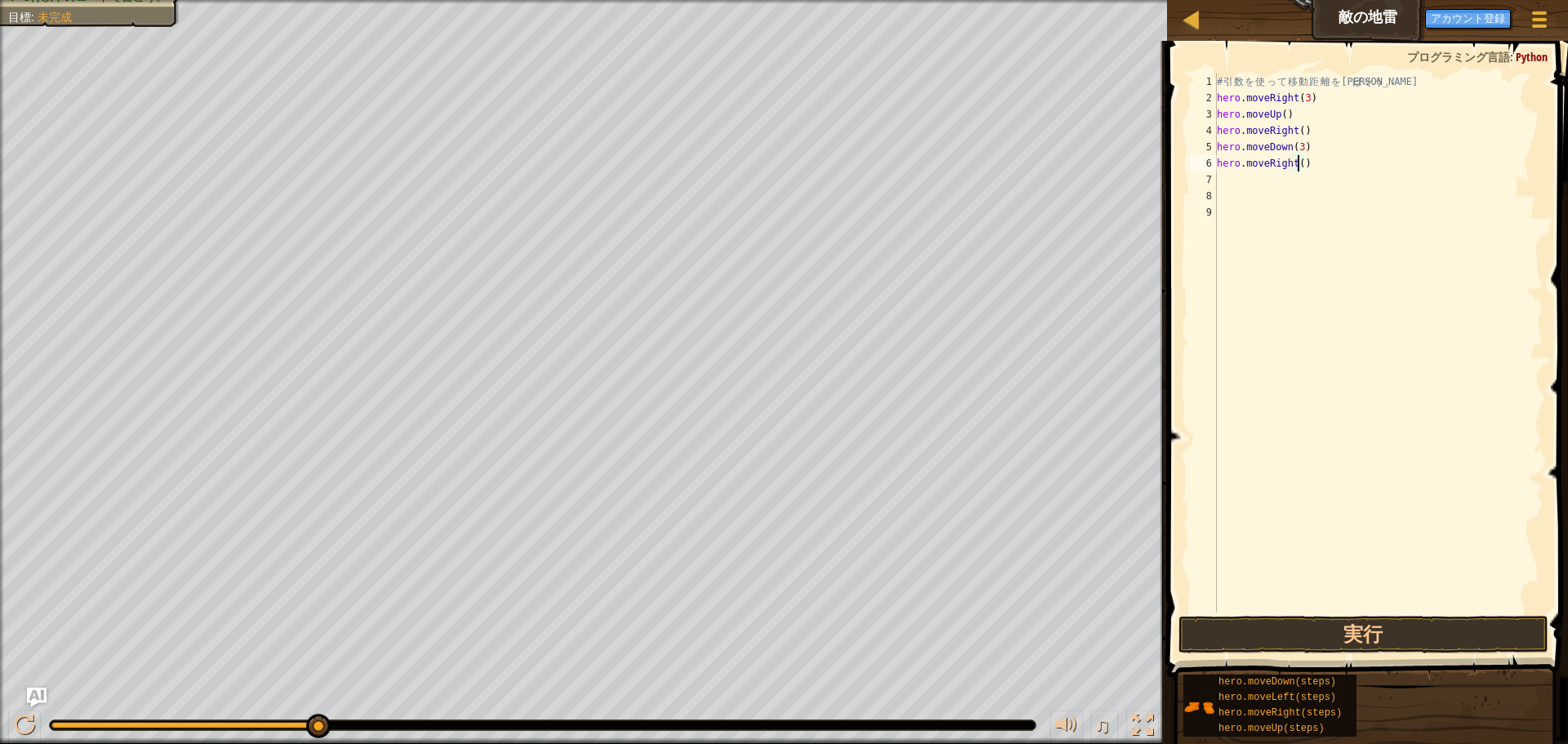
scroll to position [8, 7]
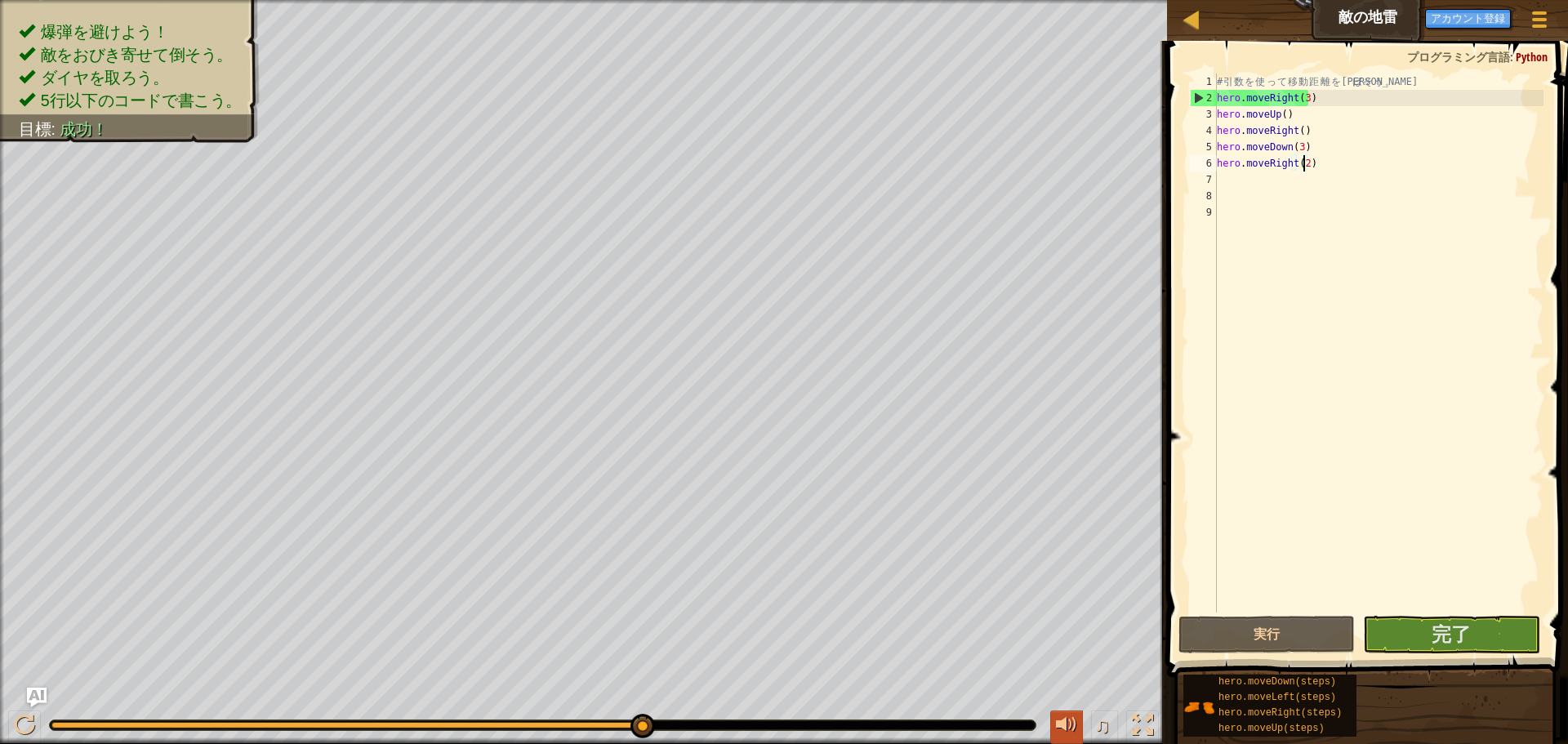
type textarea "hero.moveRight(2)"
click at [1492, 637] on button "完了" at bounding box center [1451, 635] width 177 height 38
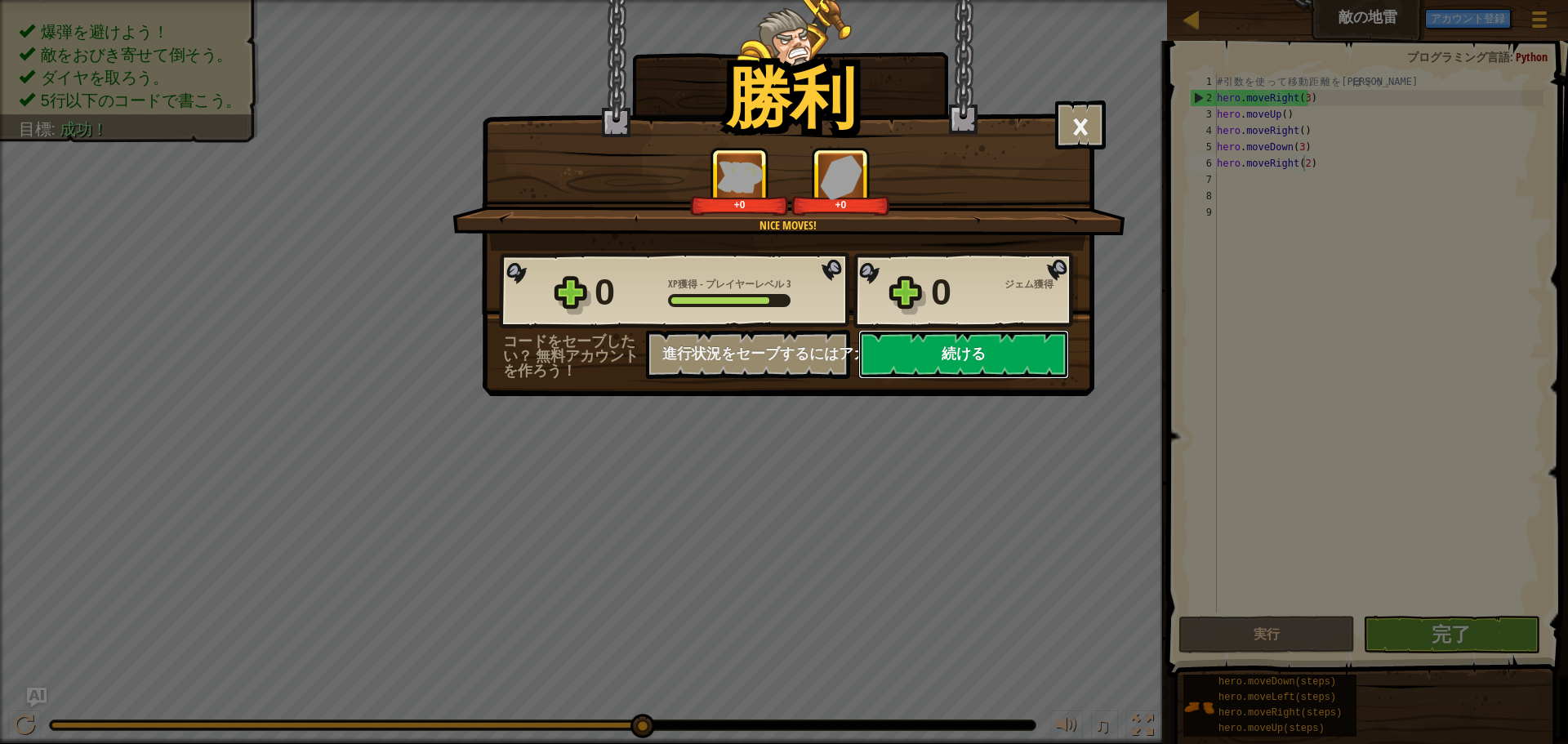
click at [965, 354] on button "続ける" at bounding box center [964, 354] width 211 height 49
select select "ja"
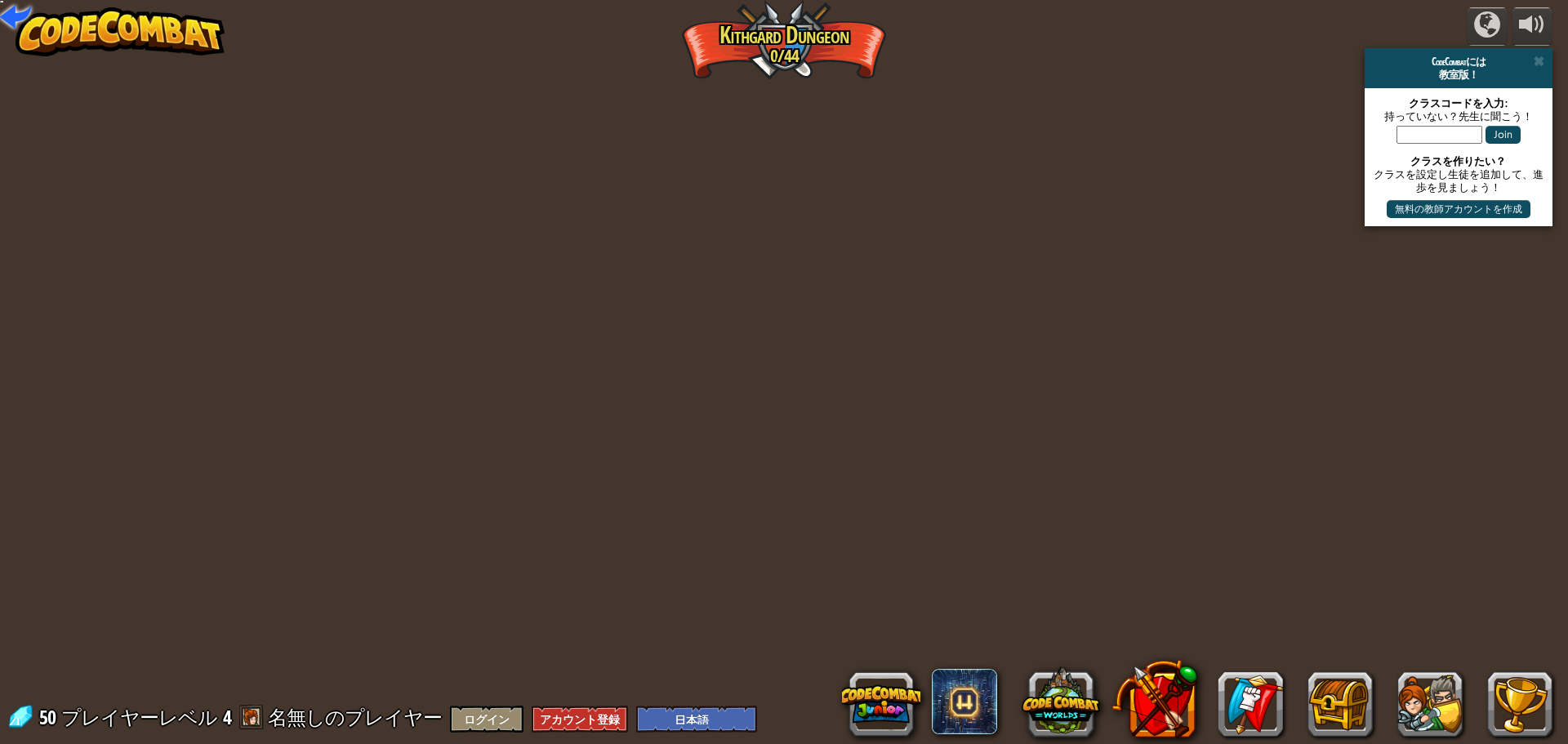
select select "ja"
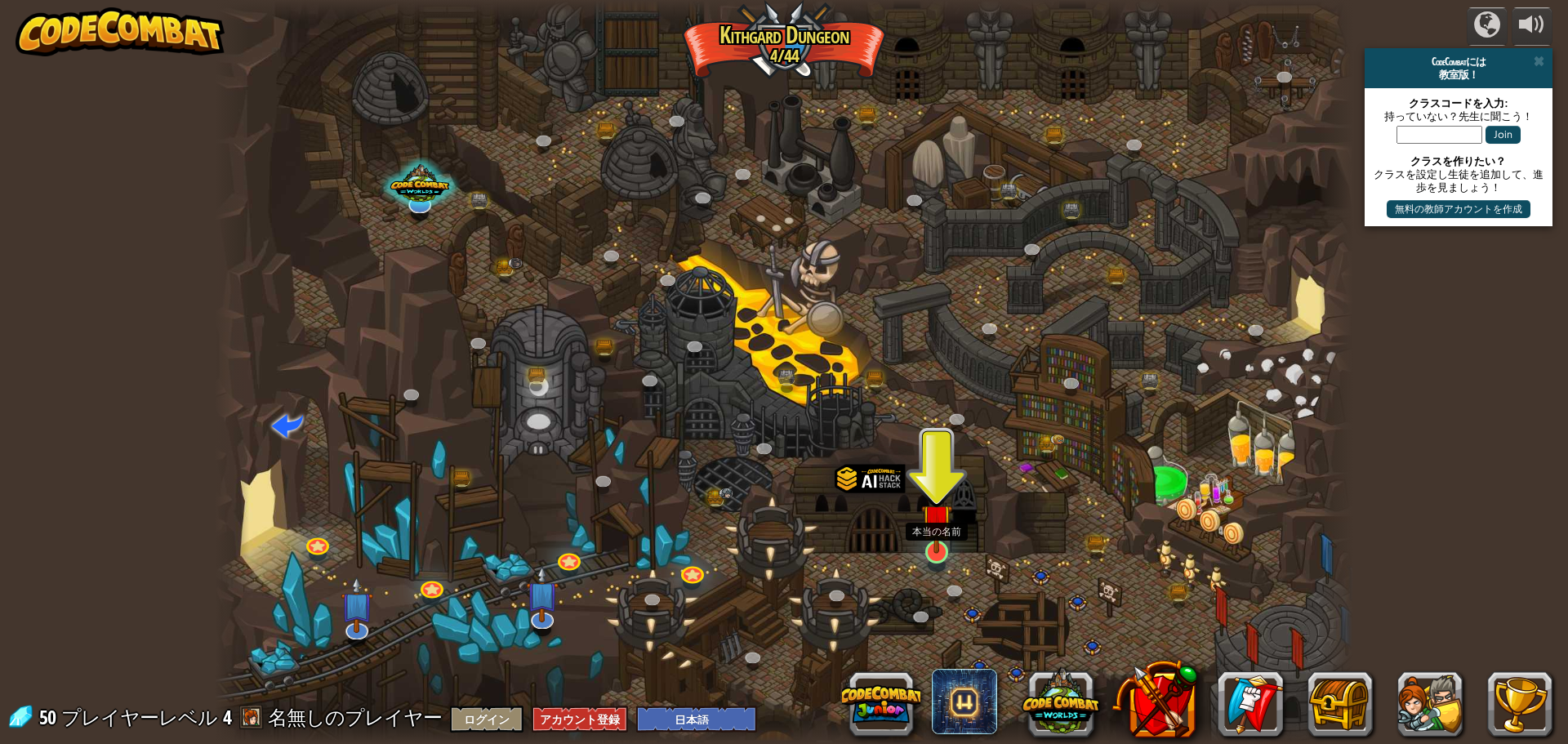
click at [934, 535] on img at bounding box center [936, 519] width 30 height 69
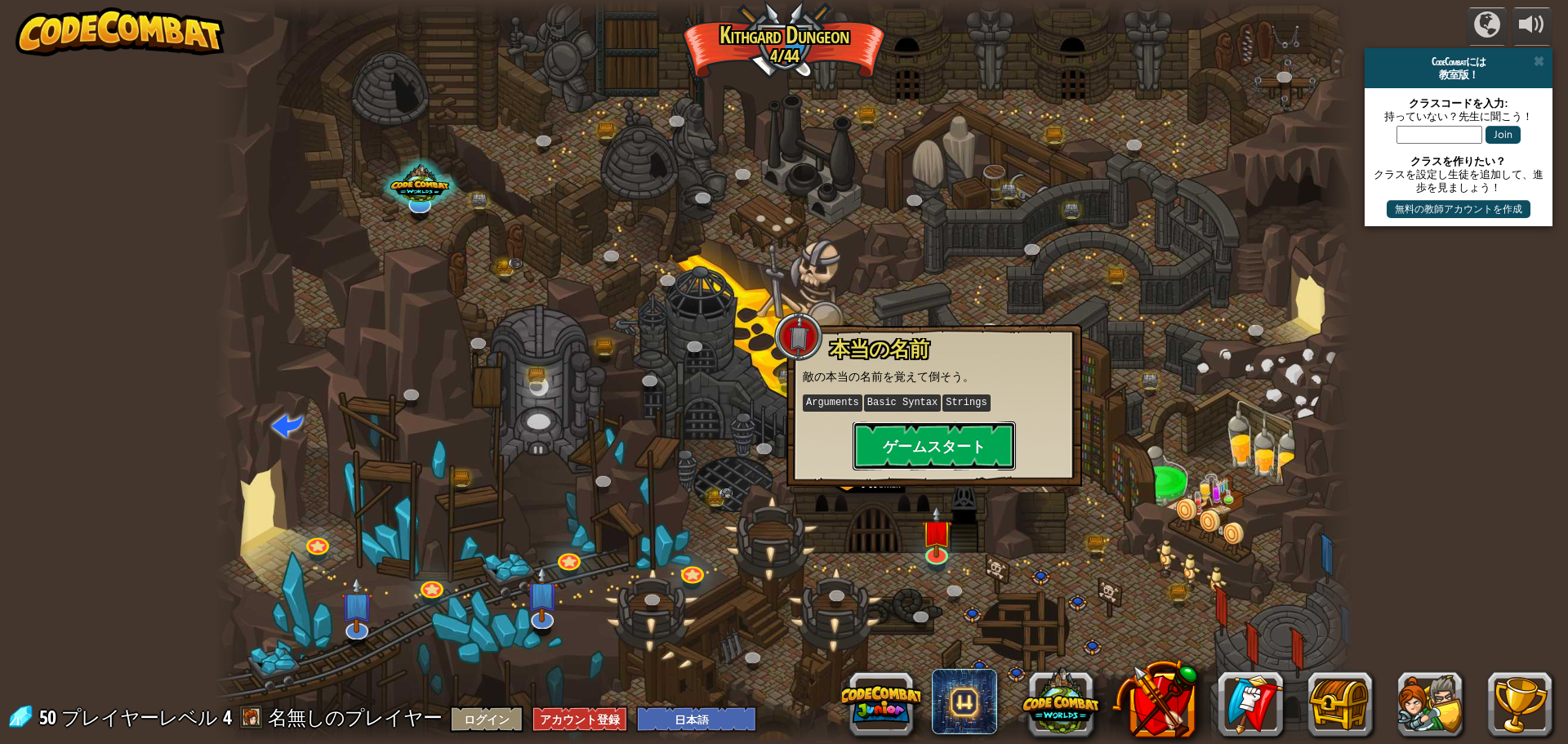
click at [970, 447] on button "ゲームスタート" at bounding box center [934, 446] width 164 height 49
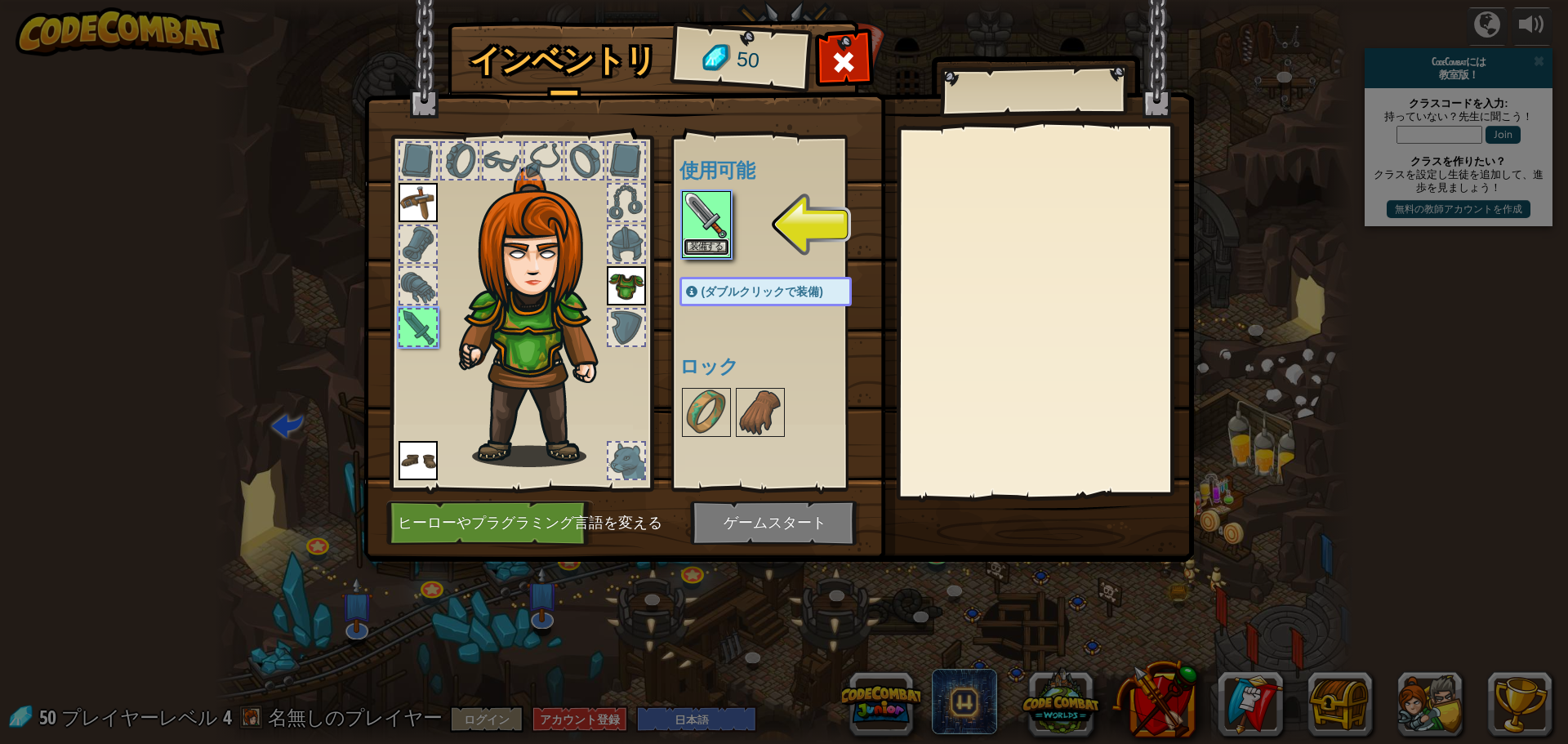
click at [721, 242] on button "装備する" at bounding box center [706, 247] width 45 height 17
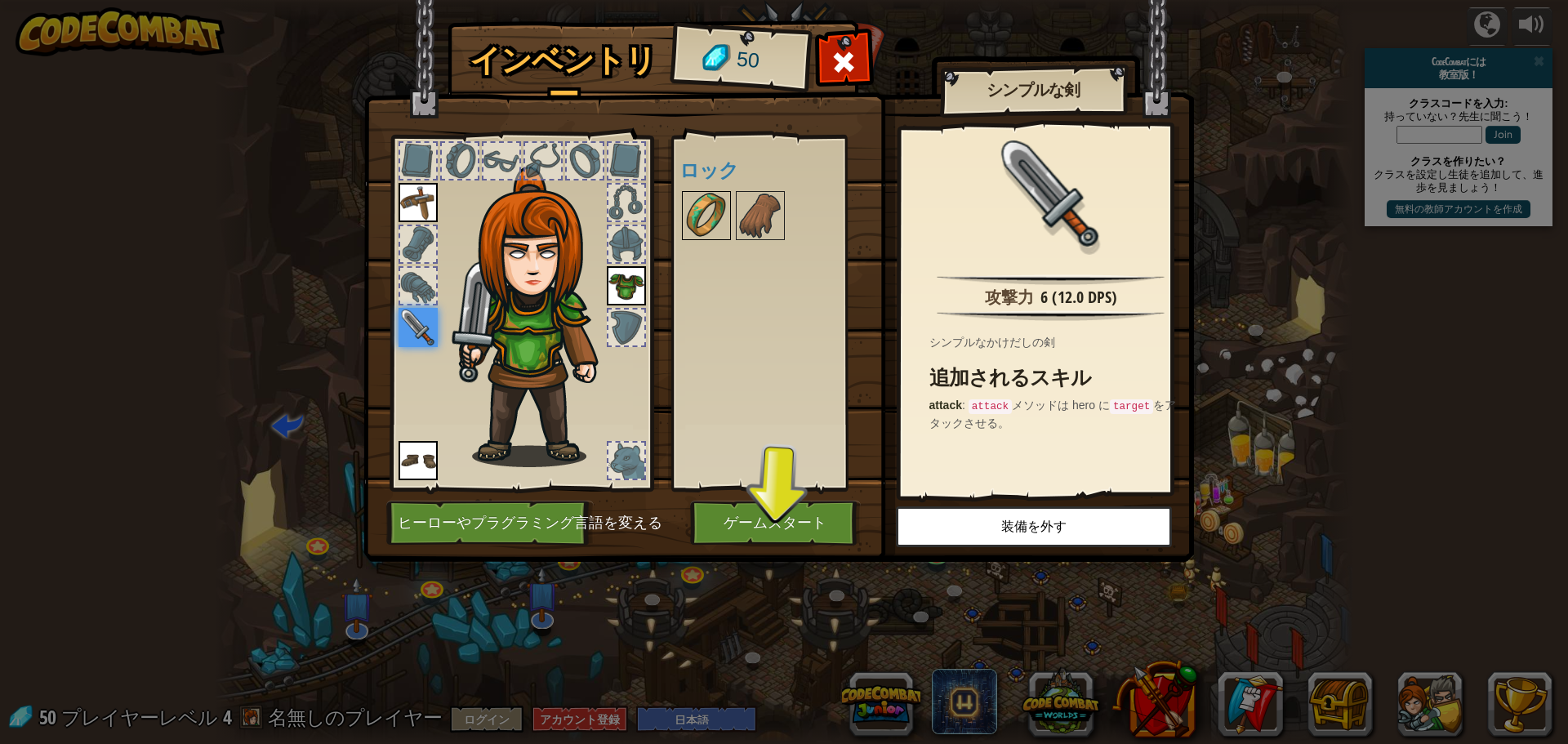
click at [707, 207] on img at bounding box center [706, 215] width 45 height 45
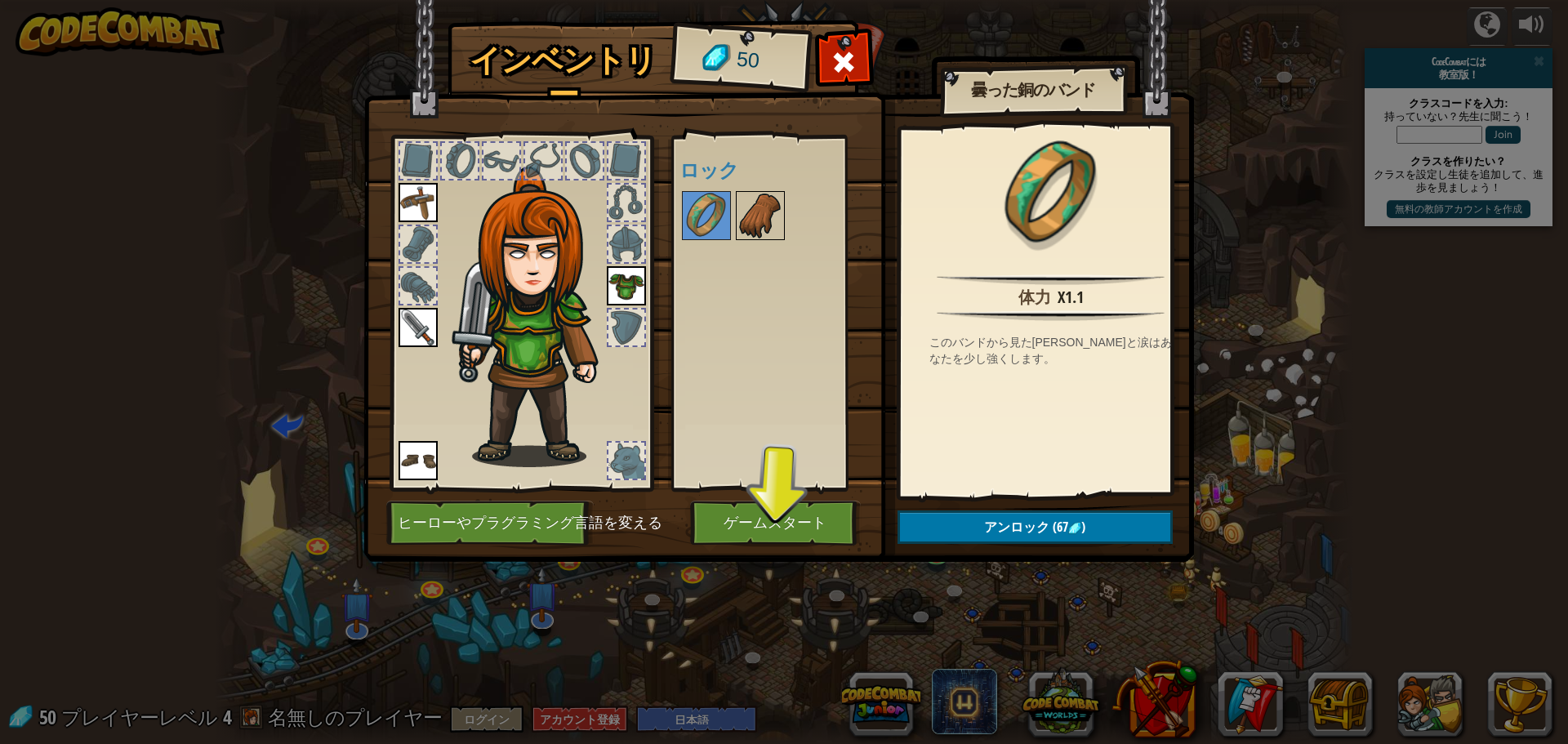
click at [749, 203] on img at bounding box center [760, 215] width 45 height 45
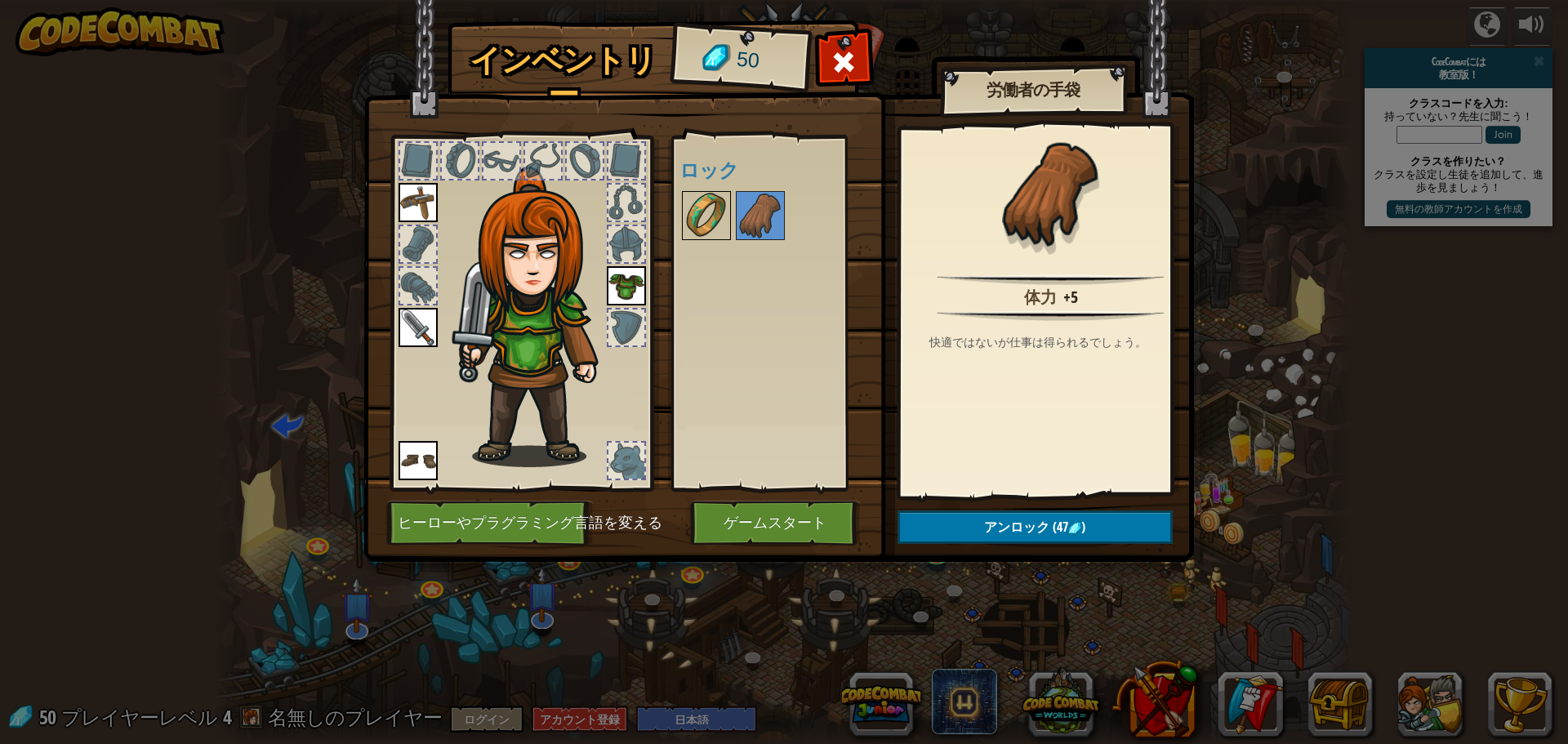
click at [693, 207] on img at bounding box center [706, 215] width 45 height 45
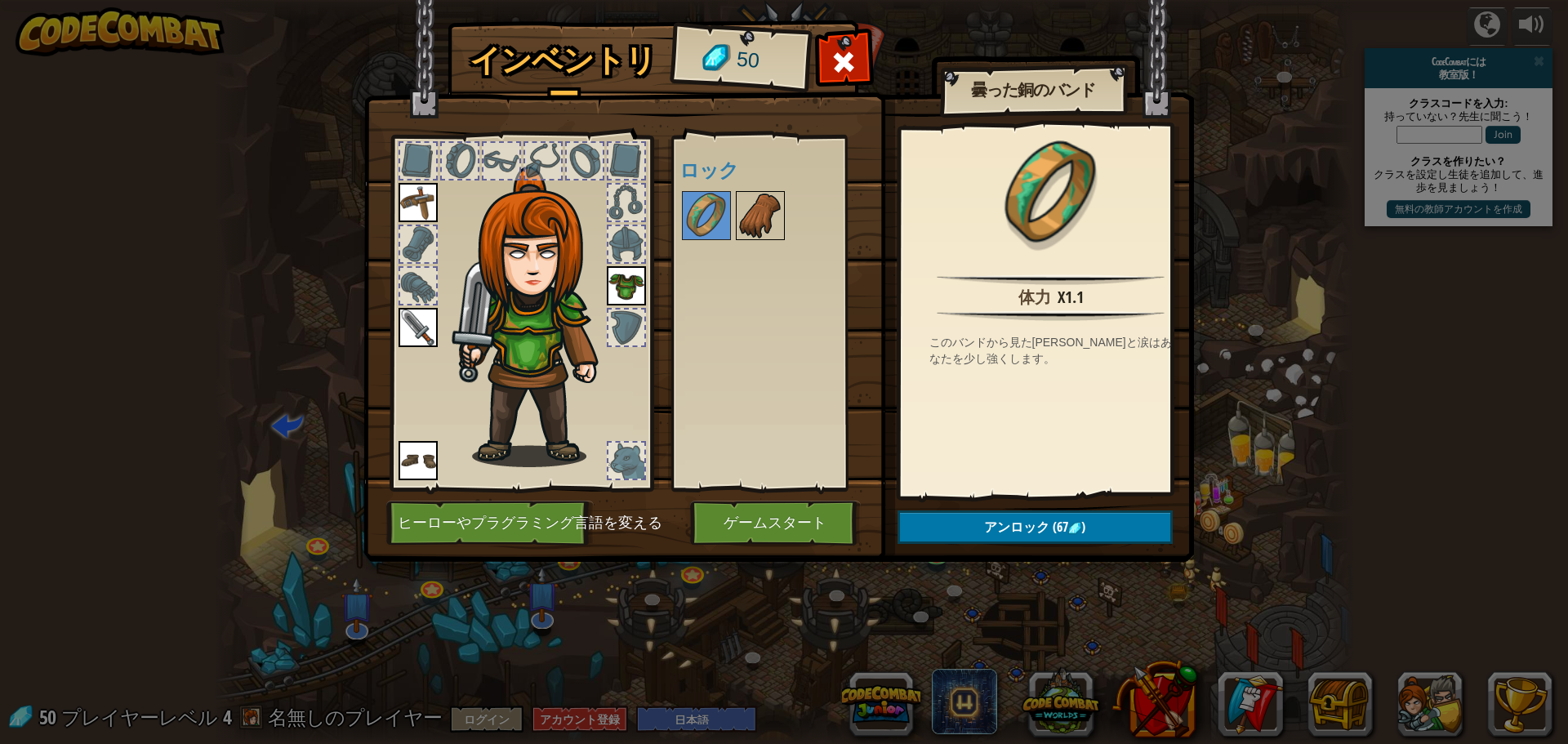
click at [755, 228] on img at bounding box center [760, 215] width 45 height 45
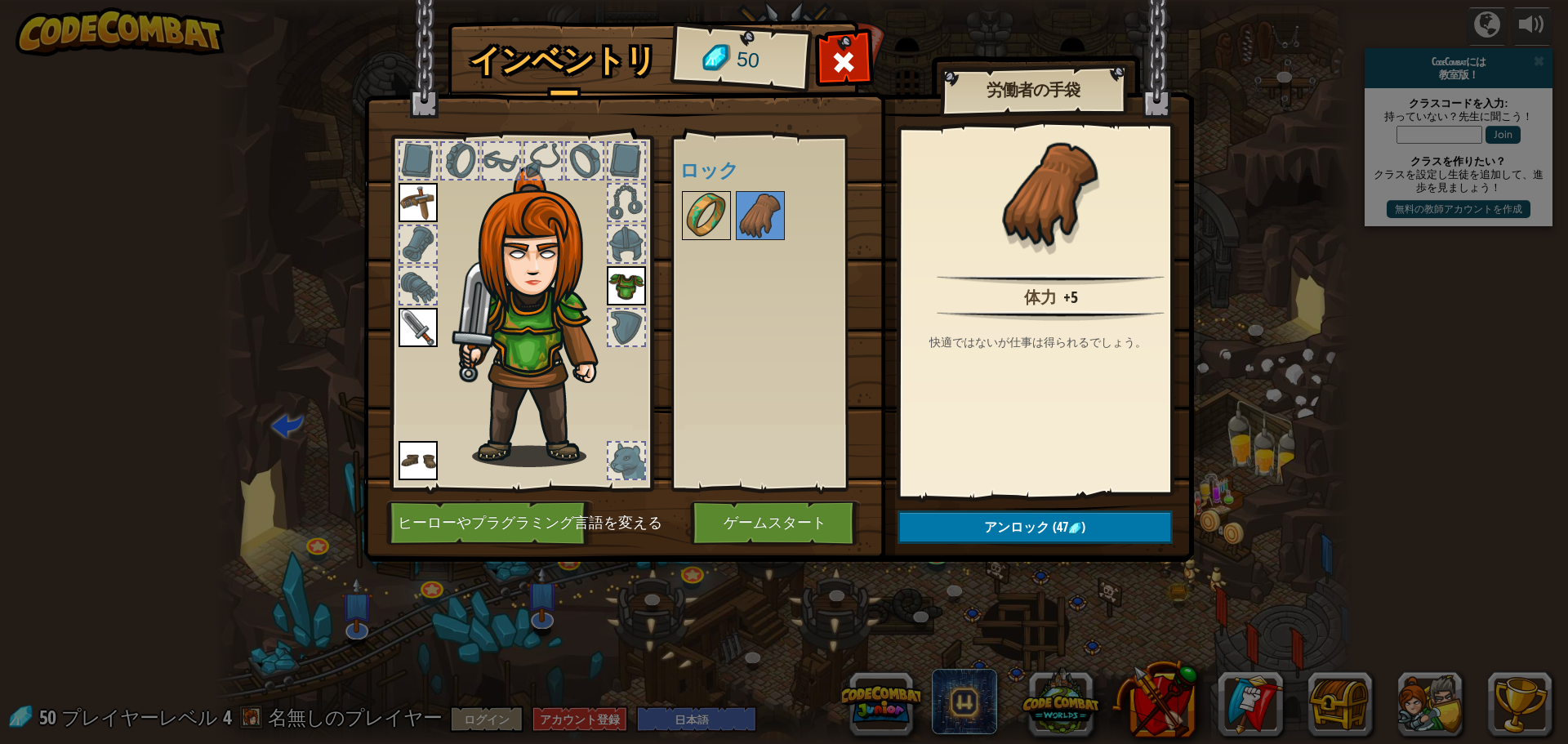
click at [711, 225] on img at bounding box center [706, 215] width 45 height 45
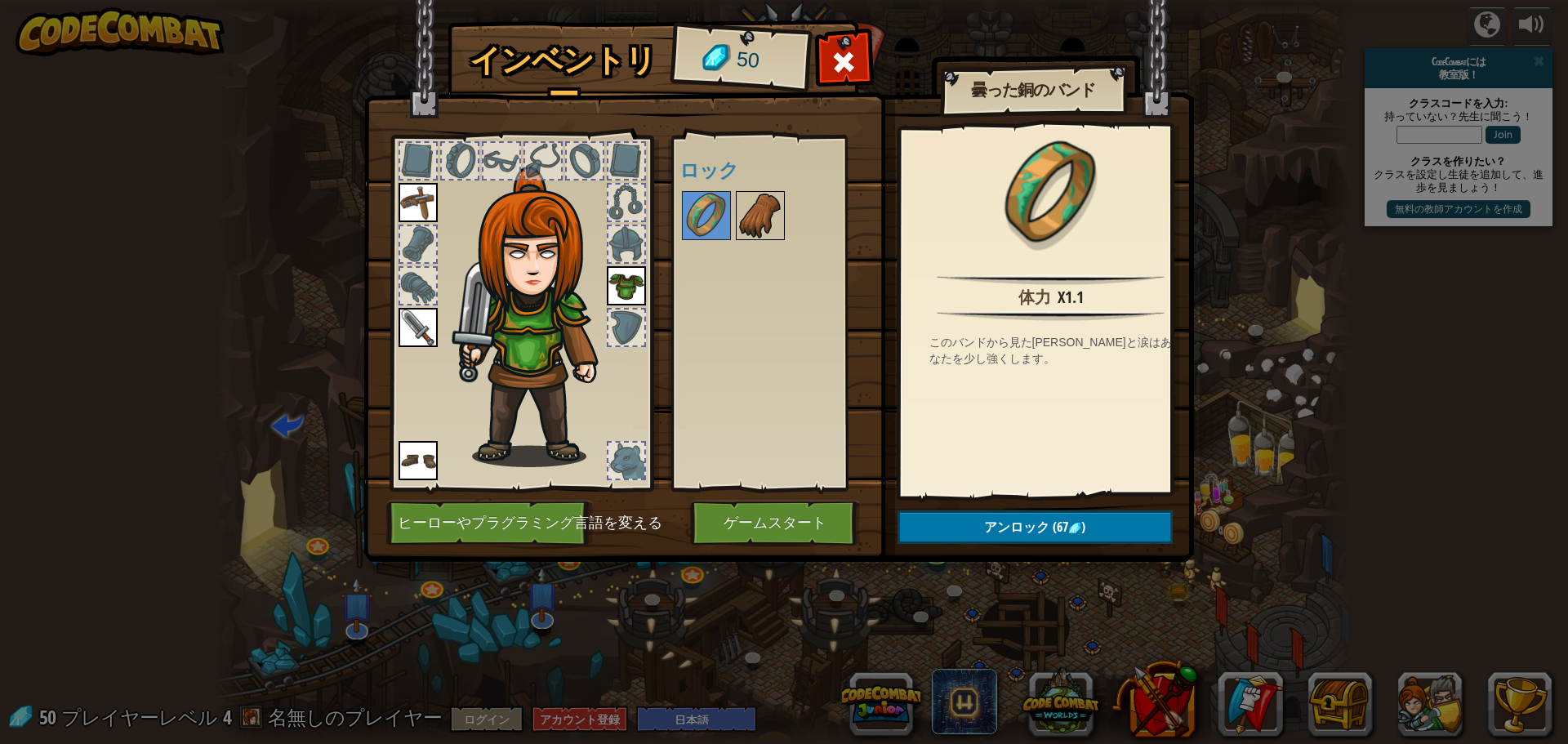
click at [774, 219] on img at bounding box center [760, 215] width 45 height 45
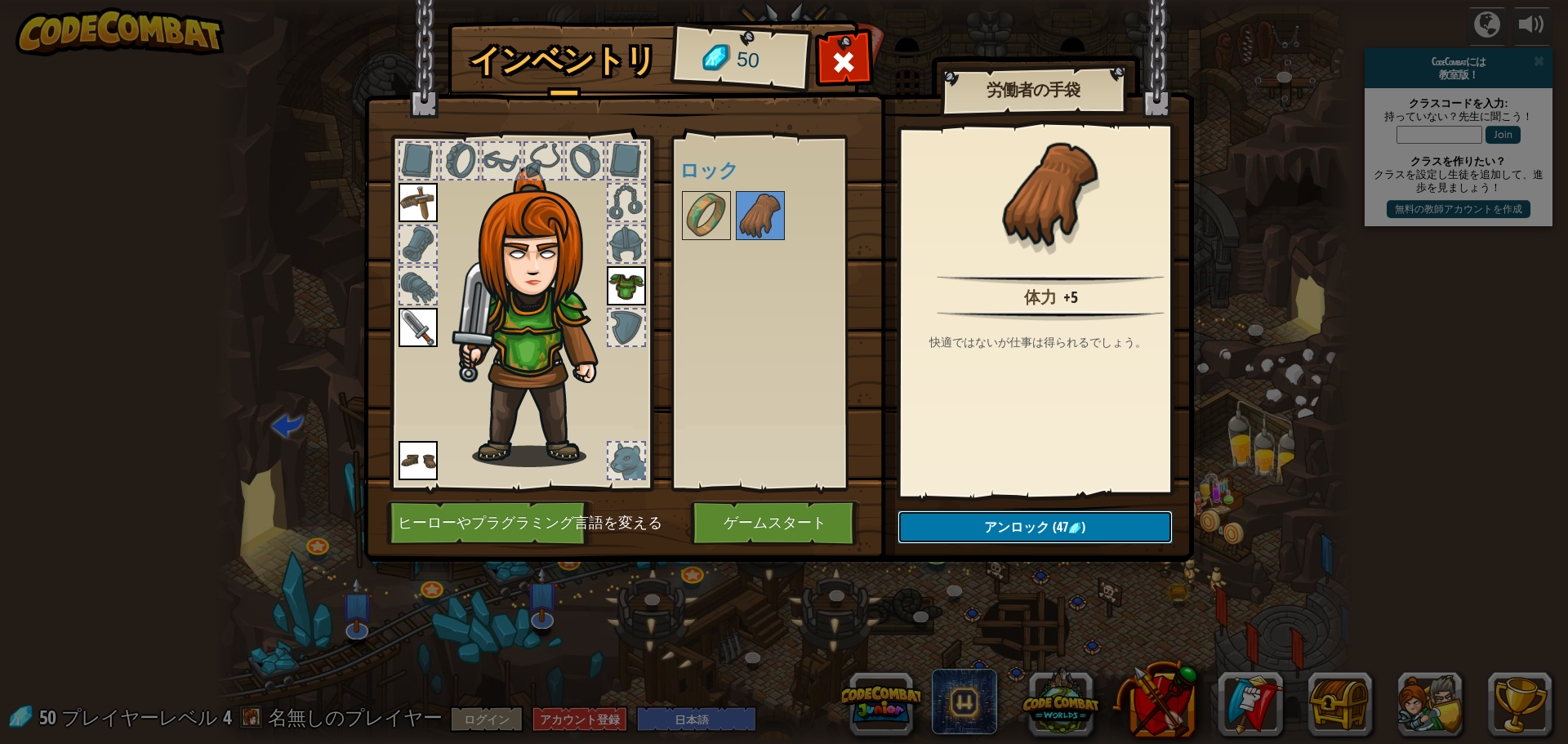
click at [1077, 531] on img at bounding box center [1074, 528] width 13 height 13
click at [1016, 521] on button "ロックを解除？" at bounding box center [1035, 527] width 275 height 33
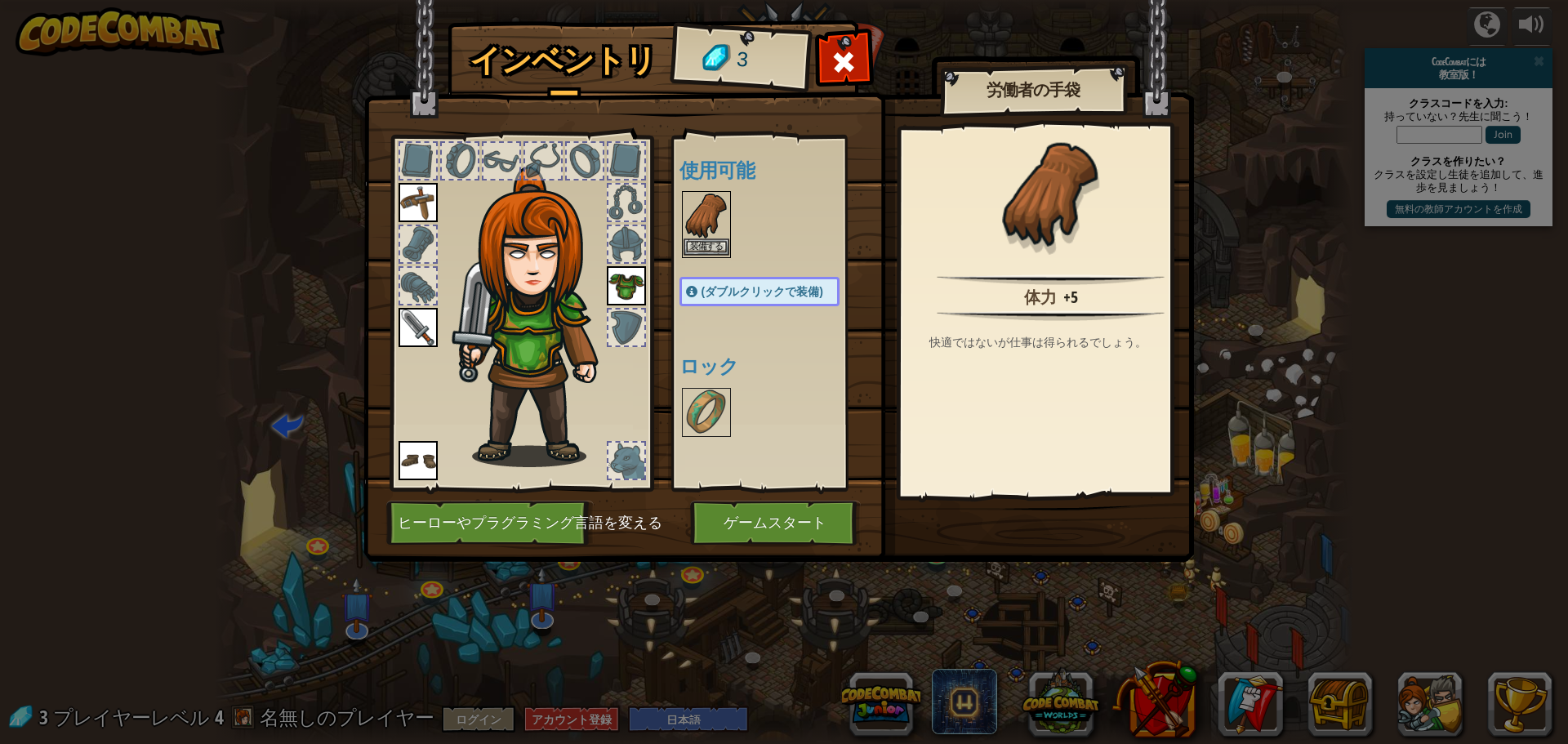
click at [715, 217] on img at bounding box center [706, 215] width 45 height 45
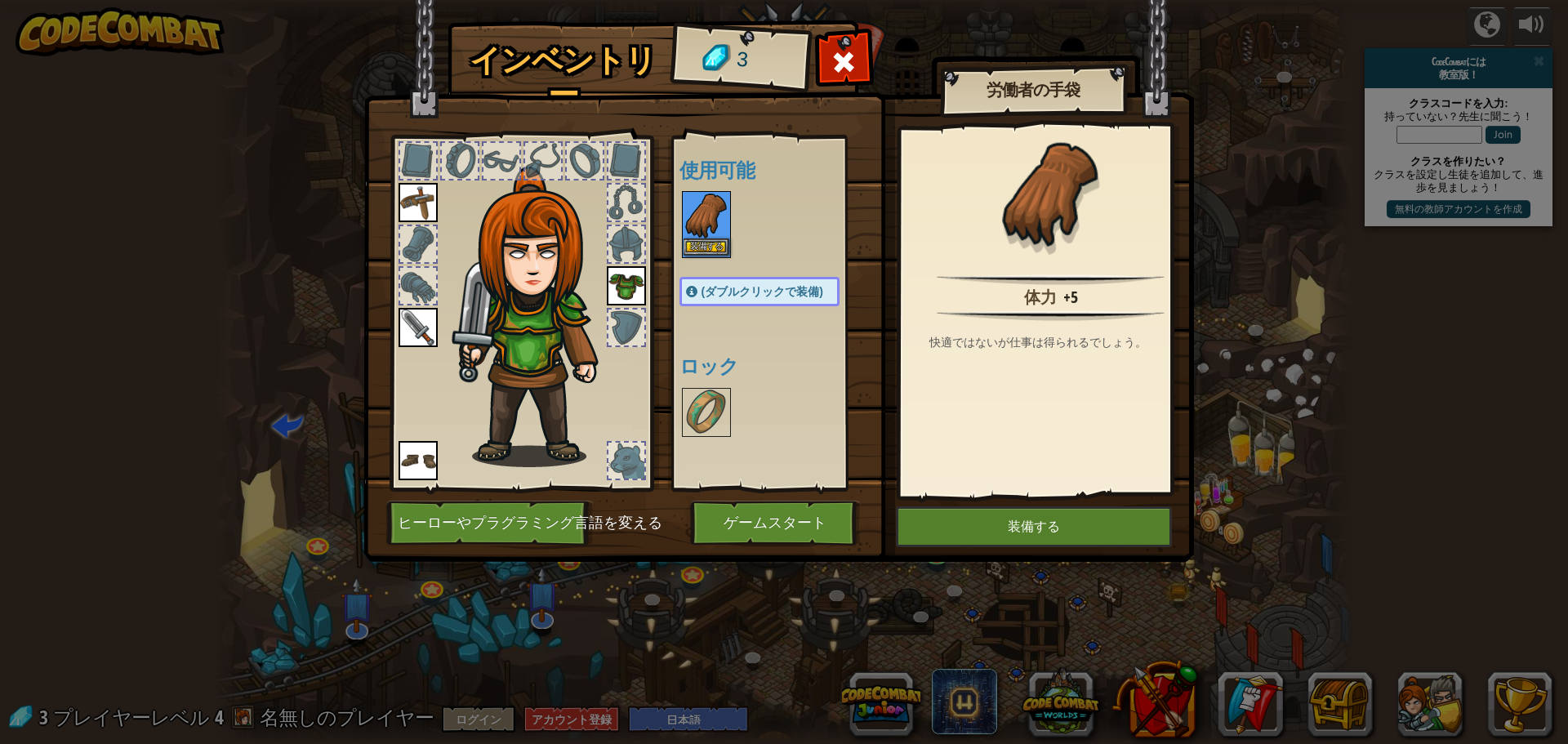
click at [715, 217] on img at bounding box center [706, 215] width 45 height 45
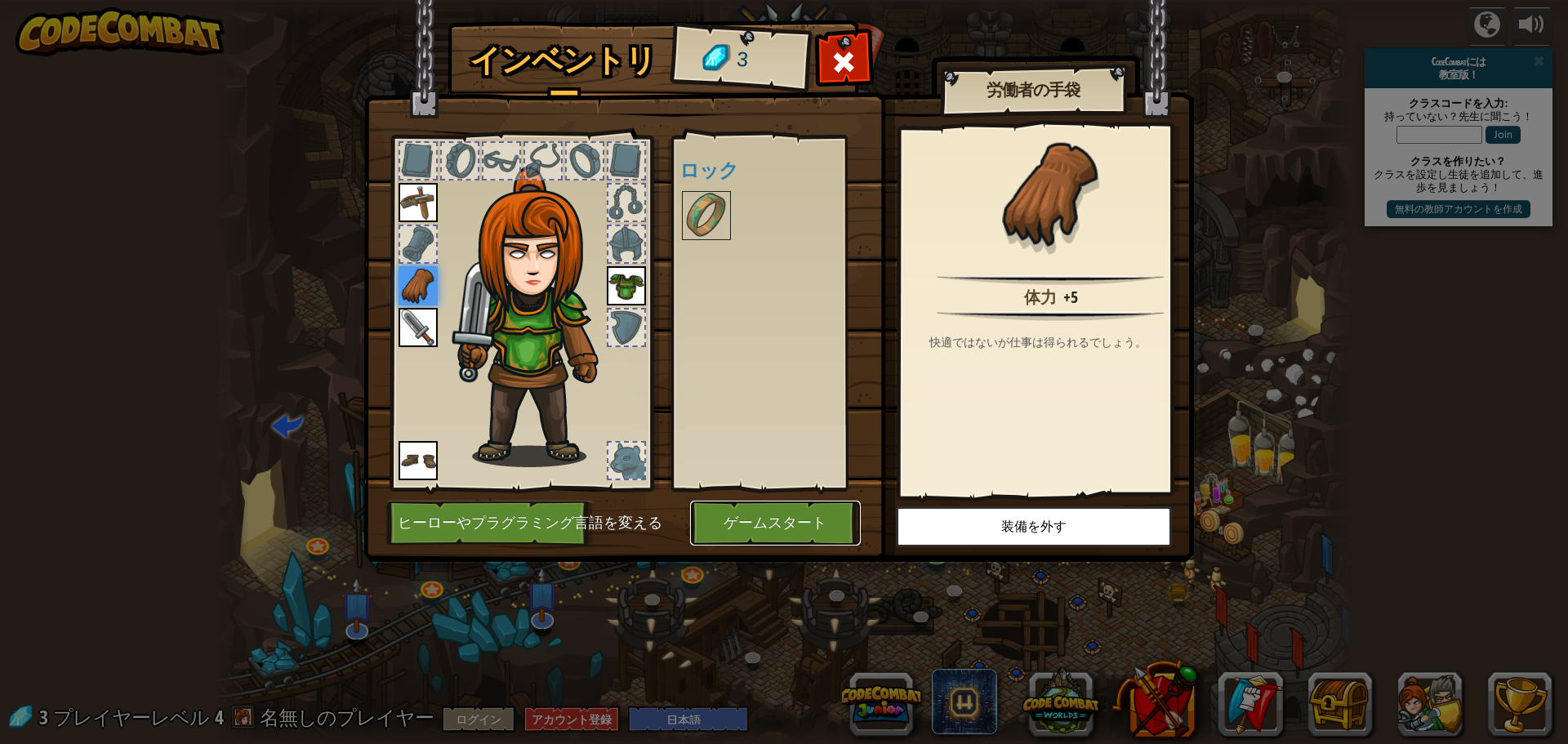
click at [781, 530] on button "ゲームスタート" at bounding box center [775, 523] width 171 height 45
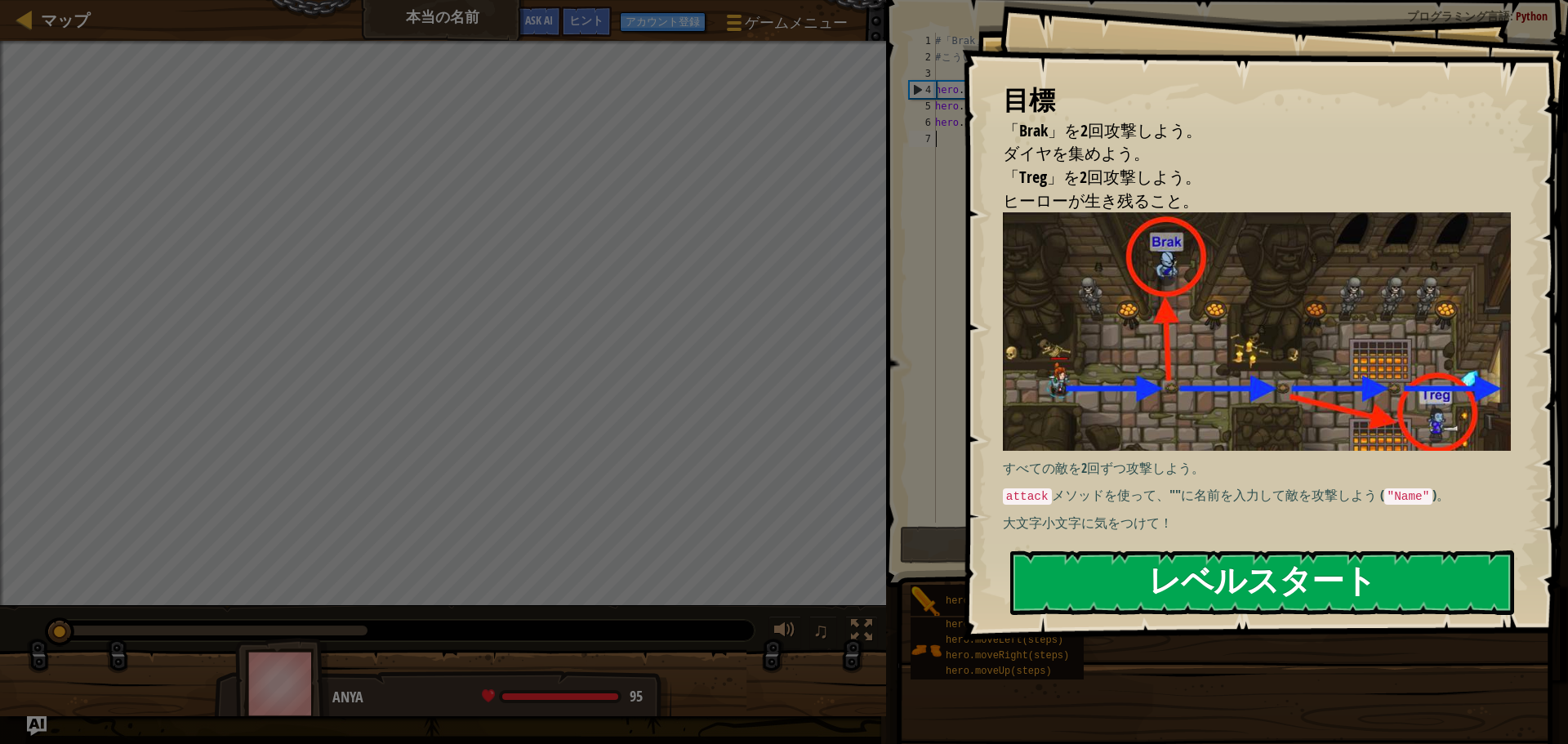
click at [1287, 585] on button "レベルスタート" at bounding box center [1262, 582] width 504 height 64
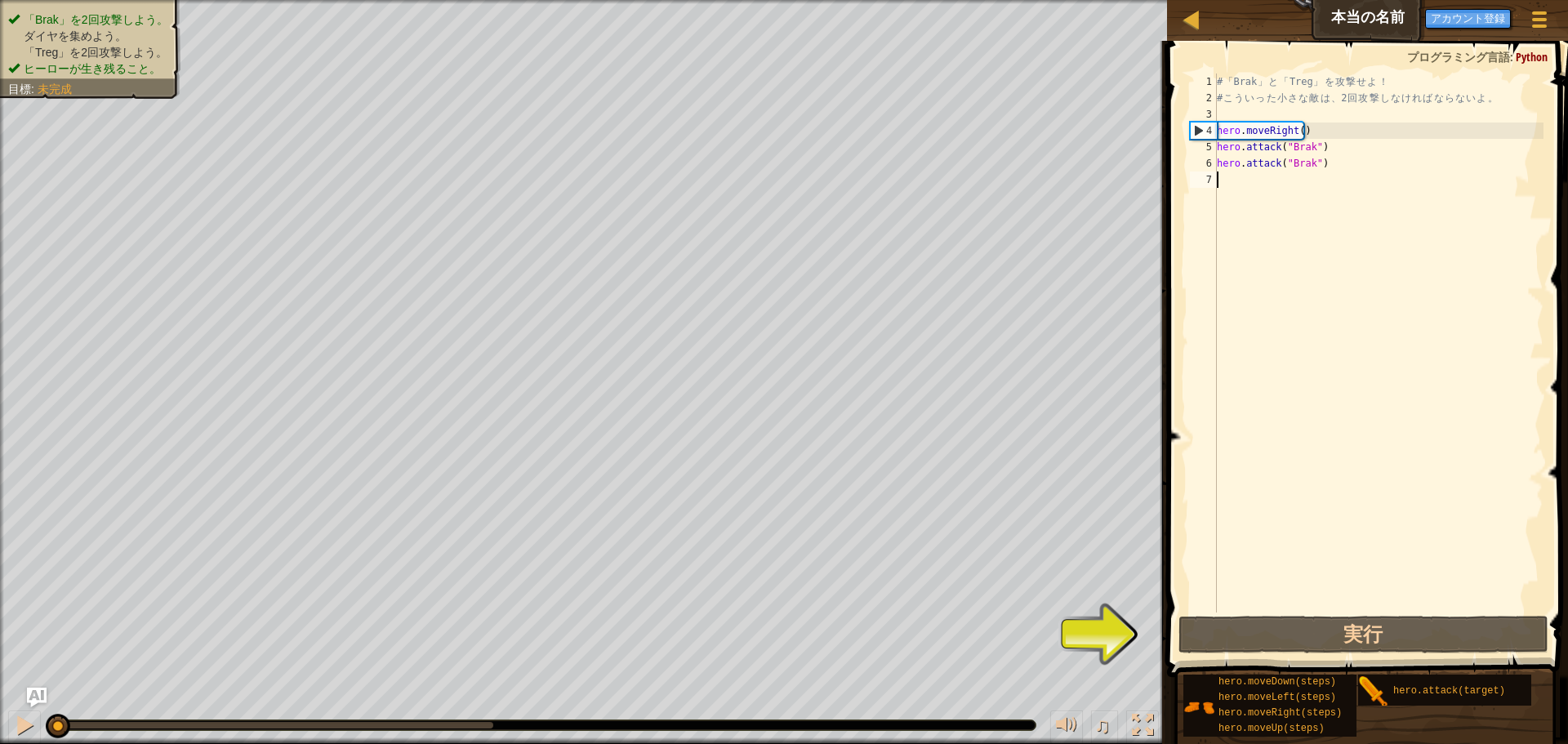
click at [1291, 194] on div "# 「 Brak 」 と 「 Treg 」 を 攻 撃 せ よ ！ # こ う い っ た 小 さ な 敵 は 、 2 回 攻 撃 し な け れ ば な ら…" at bounding box center [1378, 359] width 330 height 572
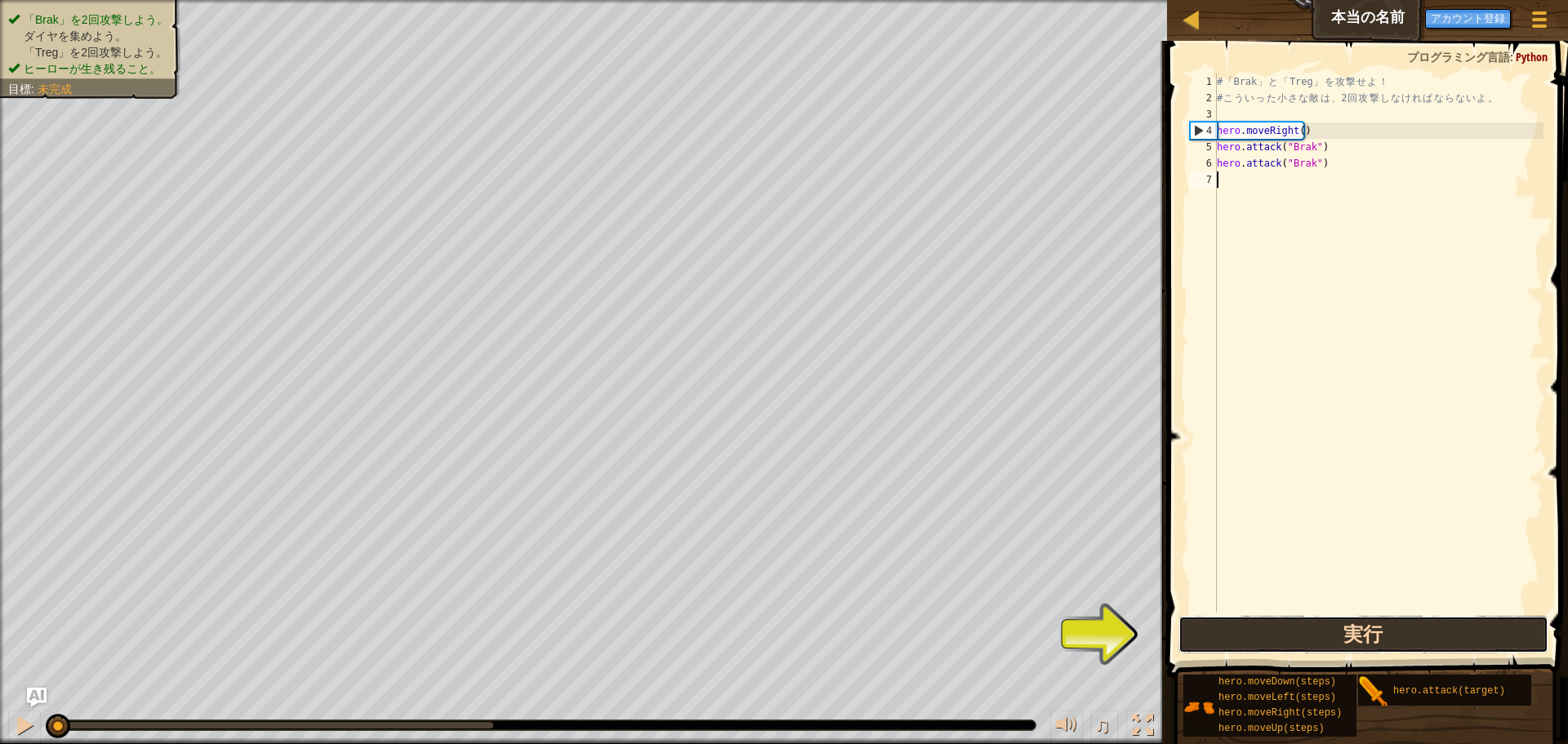
click at [1354, 633] on button "実行" at bounding box center [1363, 635] width 370 height 38
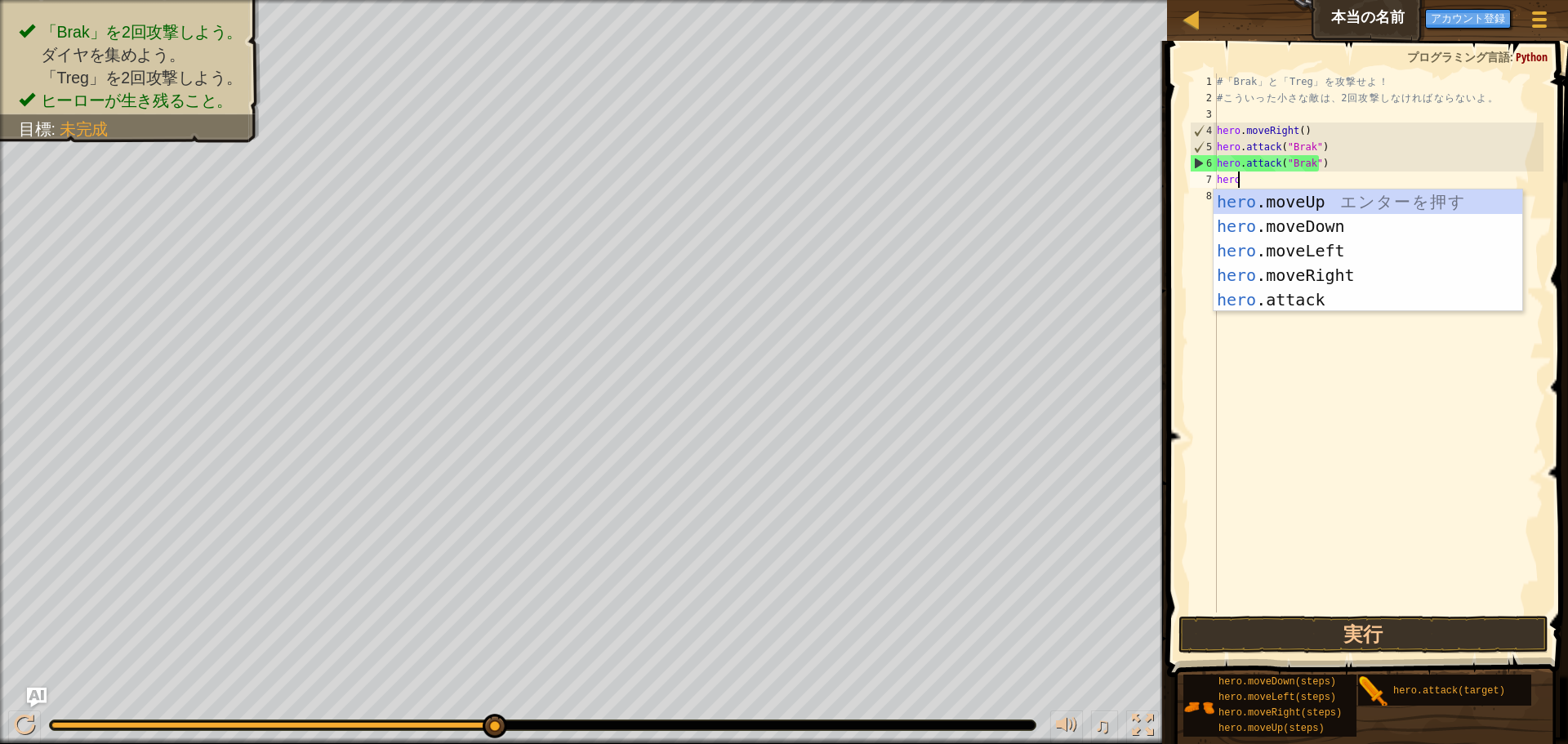
scroll to position [8, 2]
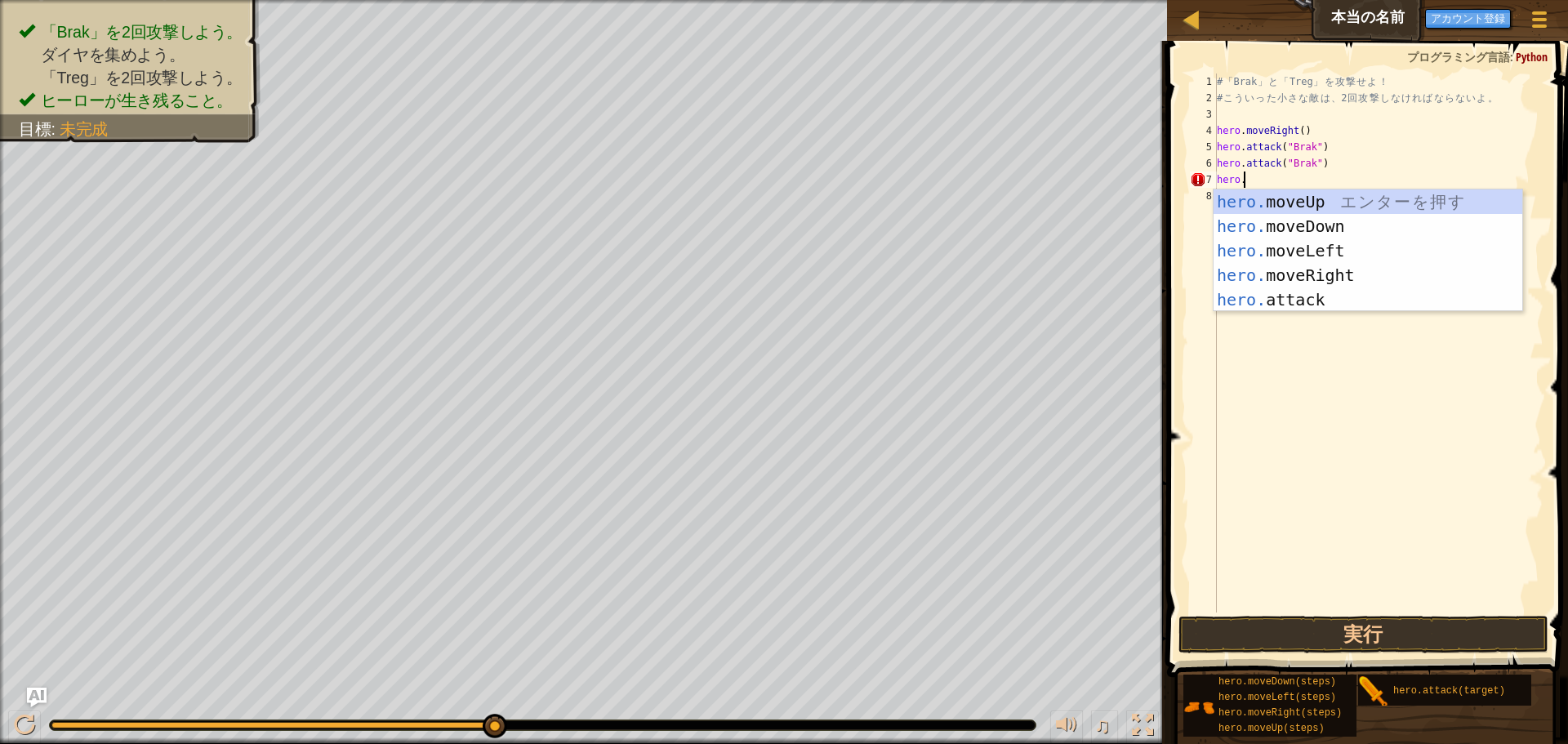
type textarea "[DOMAIN_NAME]"
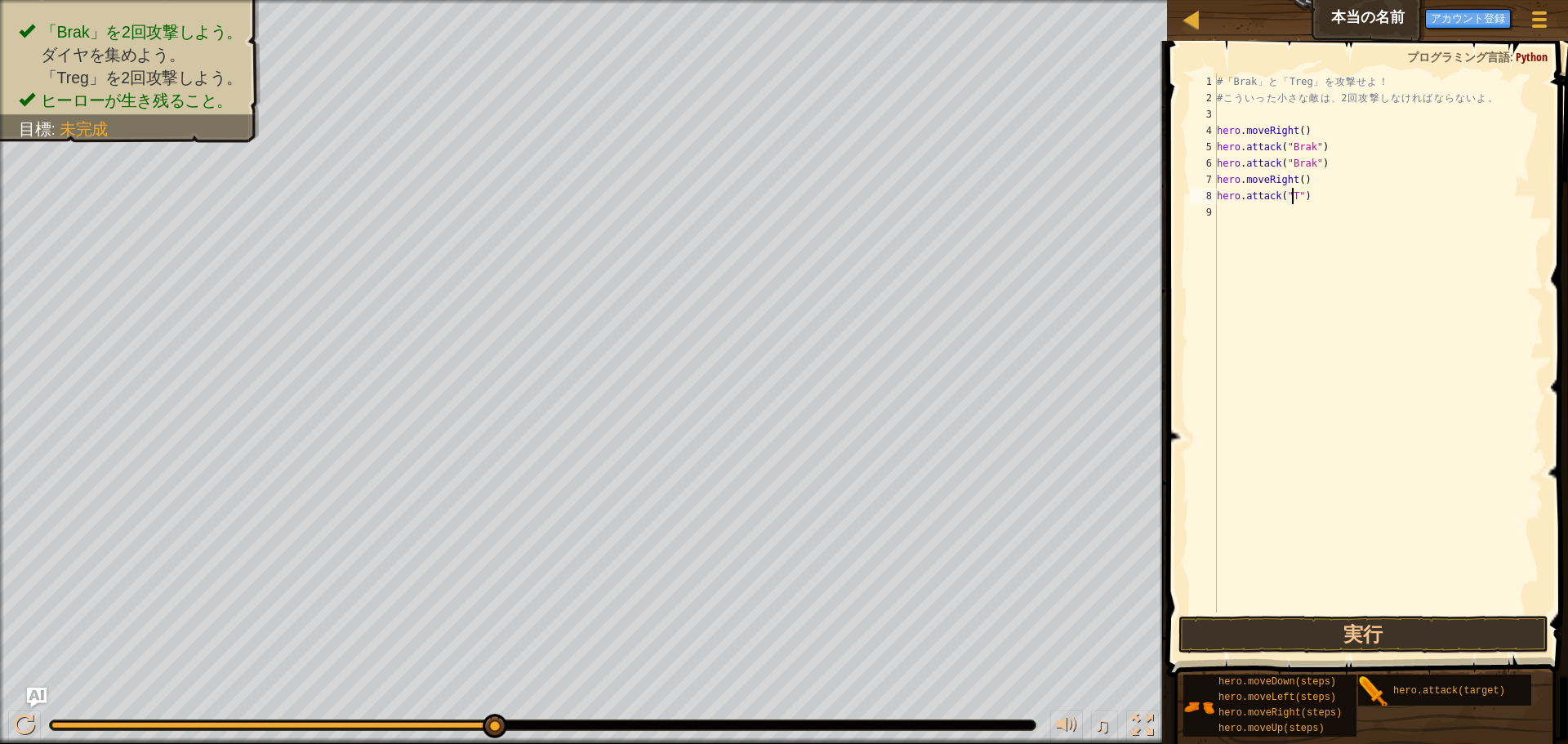
scroll to position [8, 8]
type textarea "hero.attack("Treg")"
click at [1367, 355] on div "# 「 Brak 」 と 「 Treg 」 を 攻 撃 せ よ ！ # こ う い っ た 小 さ な 敵 は 、 2 回 攻 撃 し な け れ ば な ら…" at bounding box center [1378, 359] width 330 height 572
type textarea "hero.attack("Treg")"
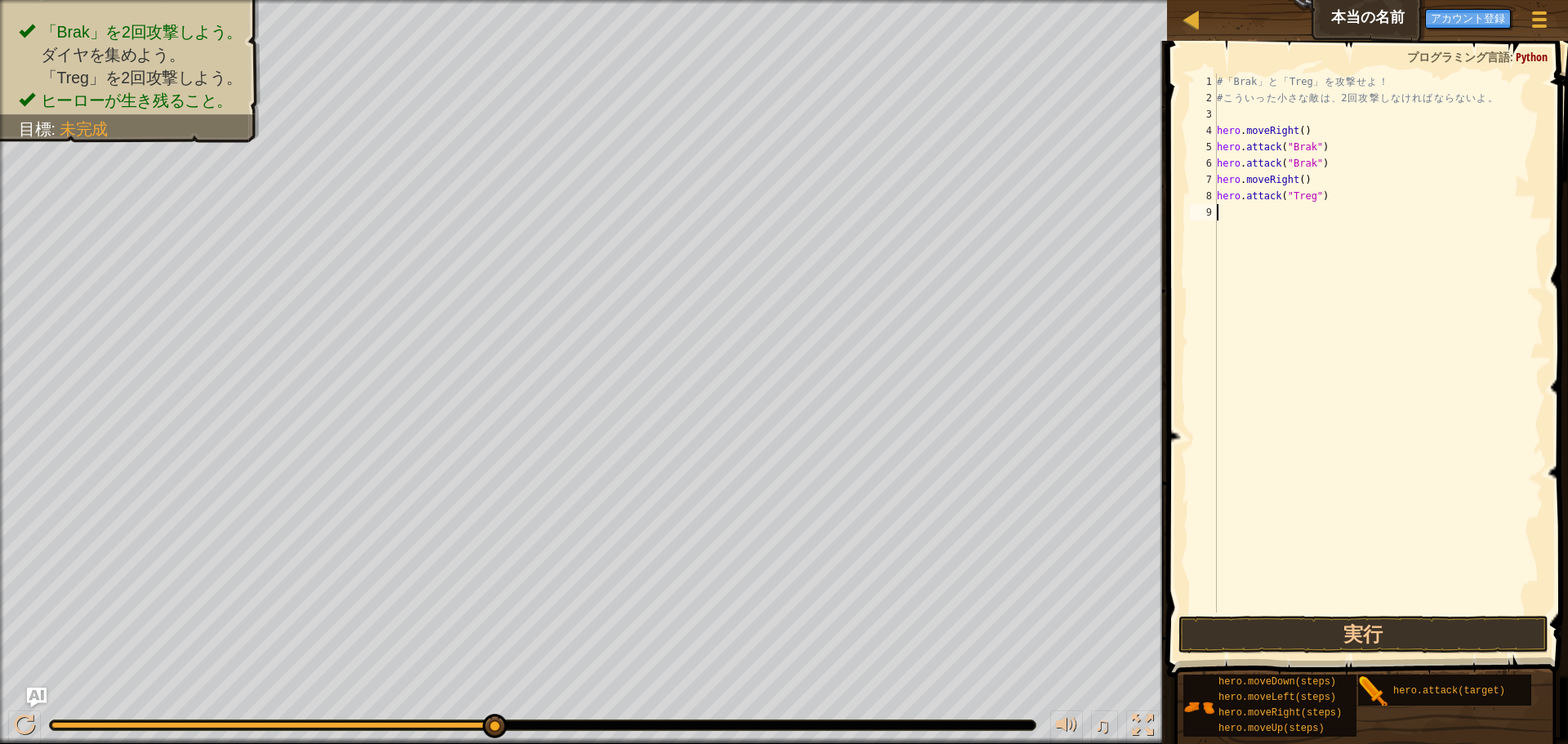
paste textarea "hero.attack("Treg")"
type textarea "hero.attack("Treg")"
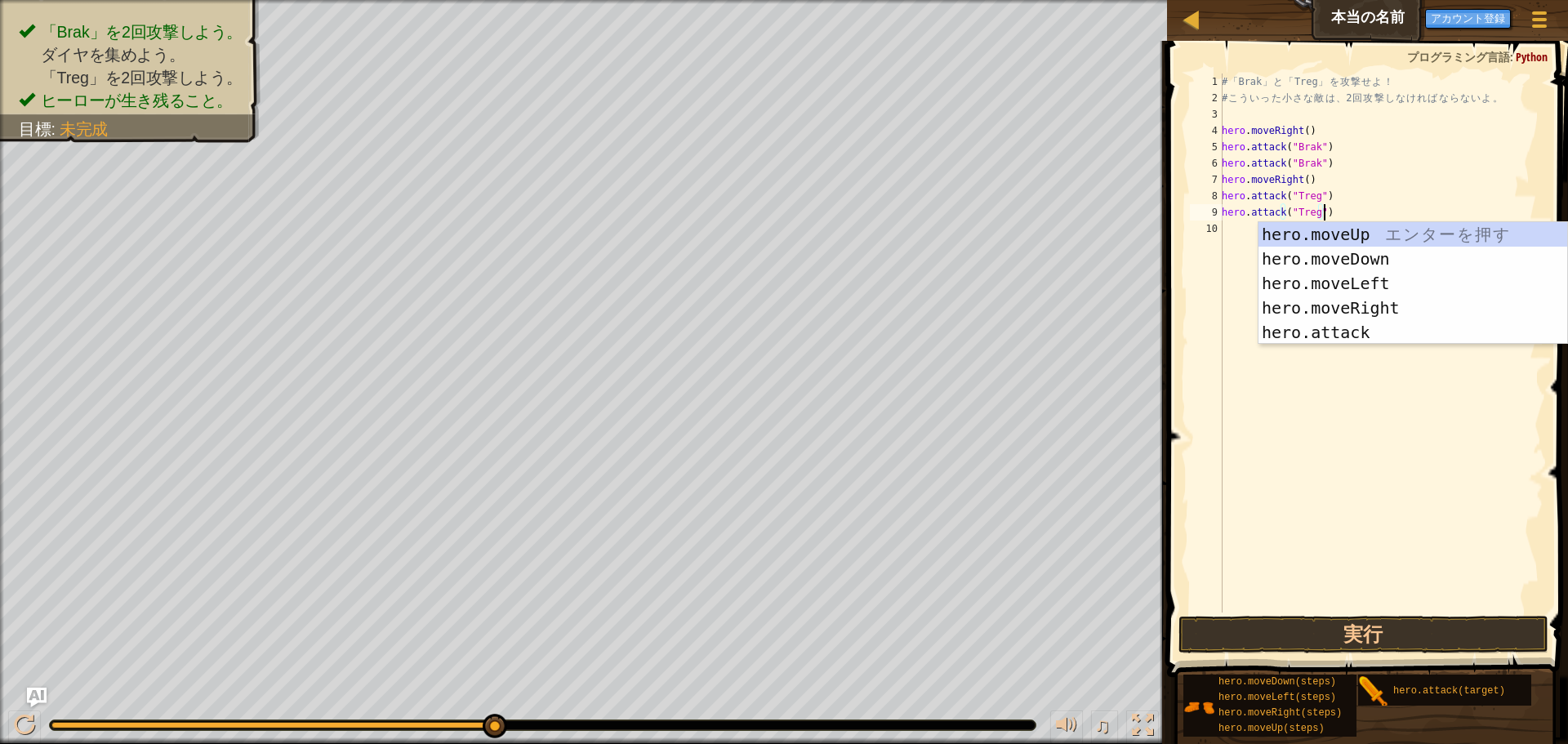
click at [1292, 424] on div "# 「 Brak 」 と 「 Treg 」 を 攻 撃 せ よ ！ # こ う い っ た 小 さ な 敵 は 、 2 回 攻 撃 し な け れ ば な ら…" at bounding box center [1380, 359] width 325 height 572
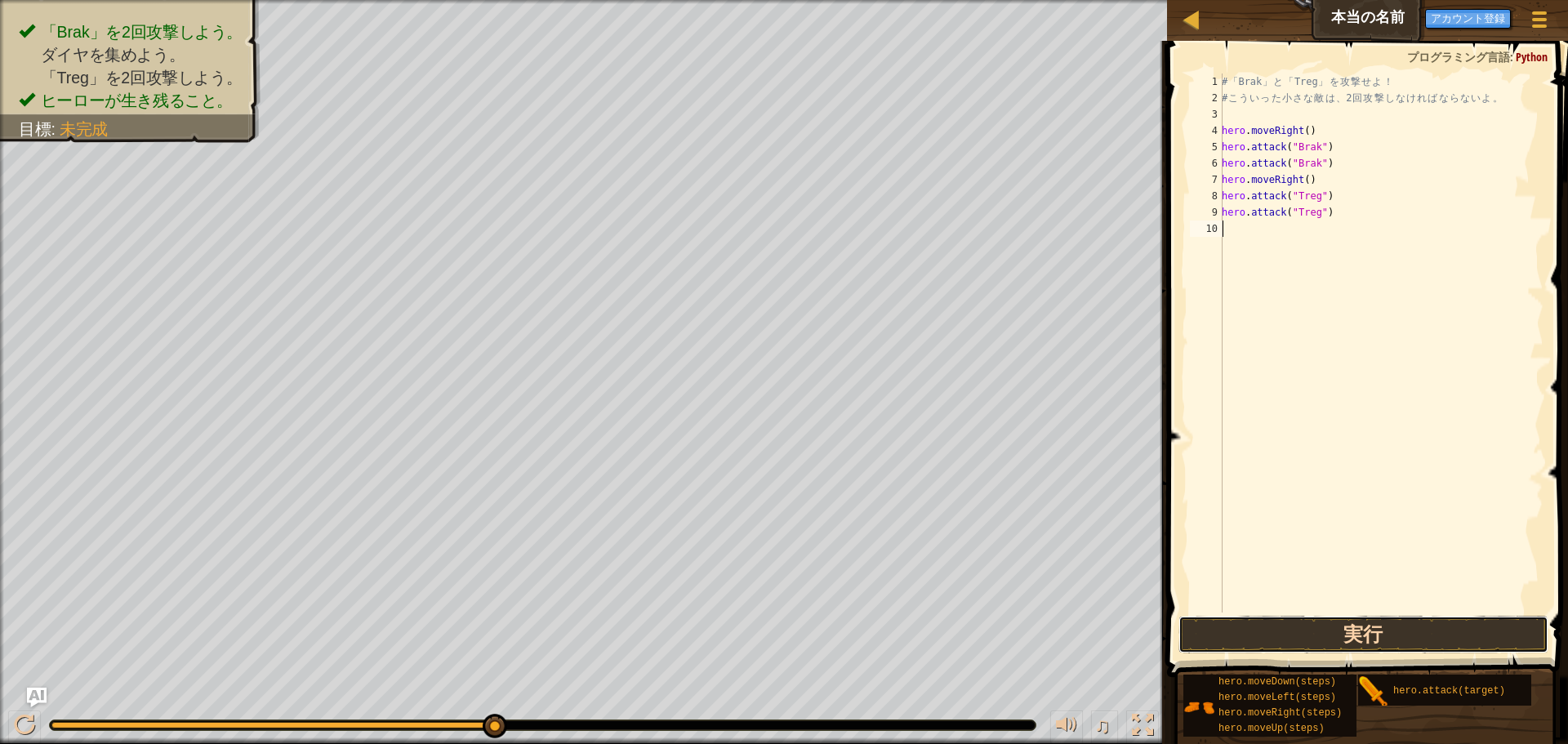
click at [1363, 628] on button "実行" at bounding box center [1363, 635] width 370 height 38
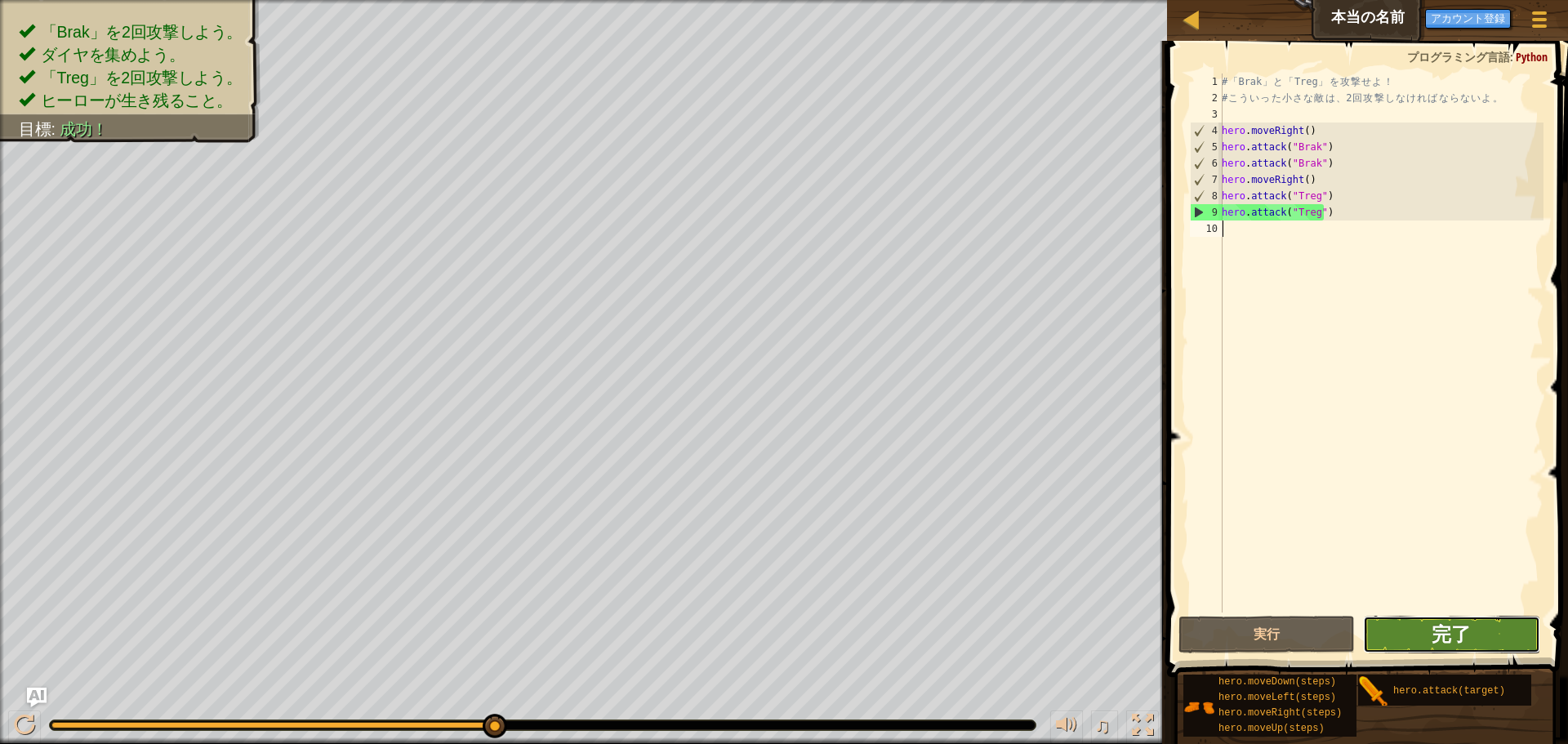
click at [1460, 626] on span "完了" at bounding box center [1451, 633] width 39 height 27
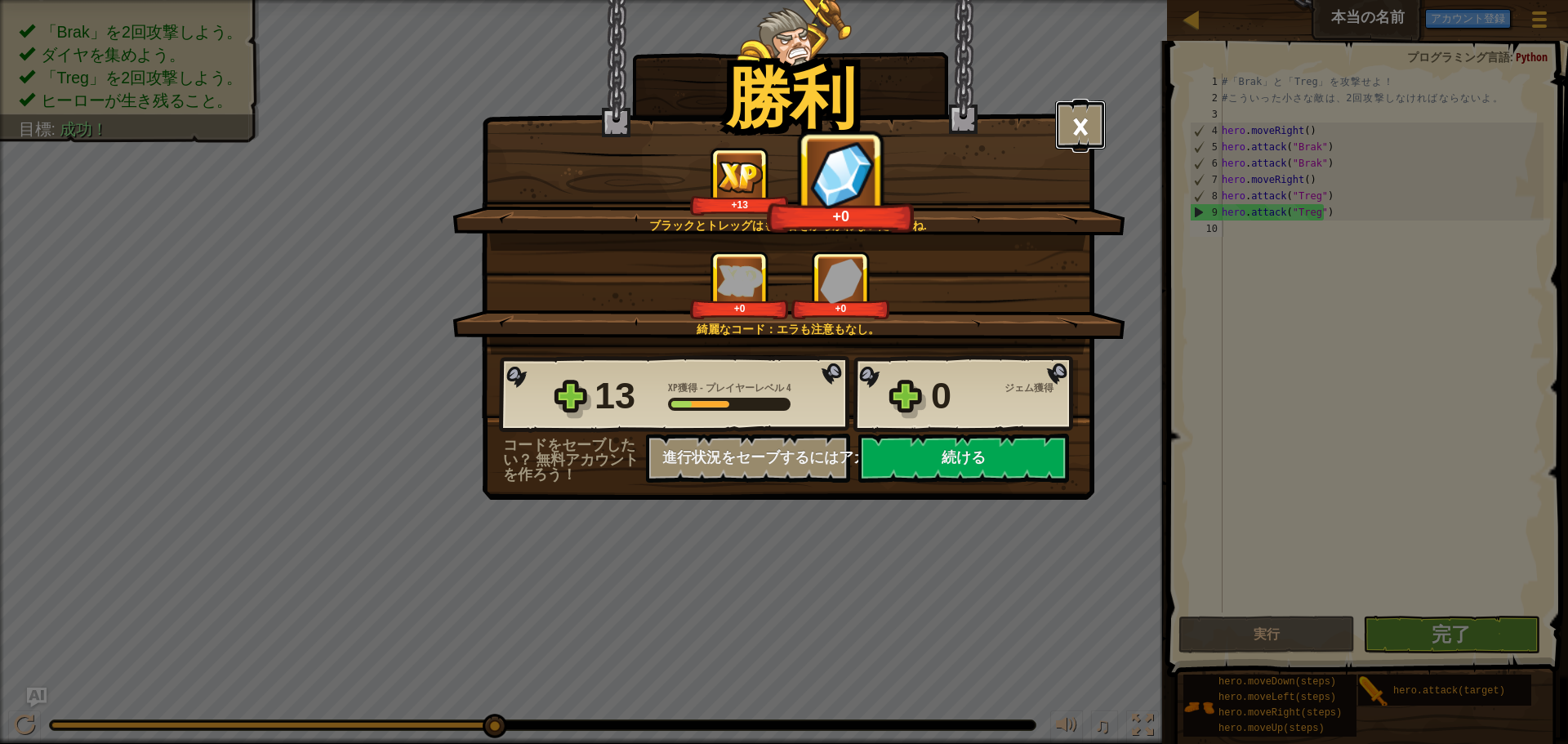
click at [1080, 128] on button "×" at bounding box center [1080, 124] width 51 height 49
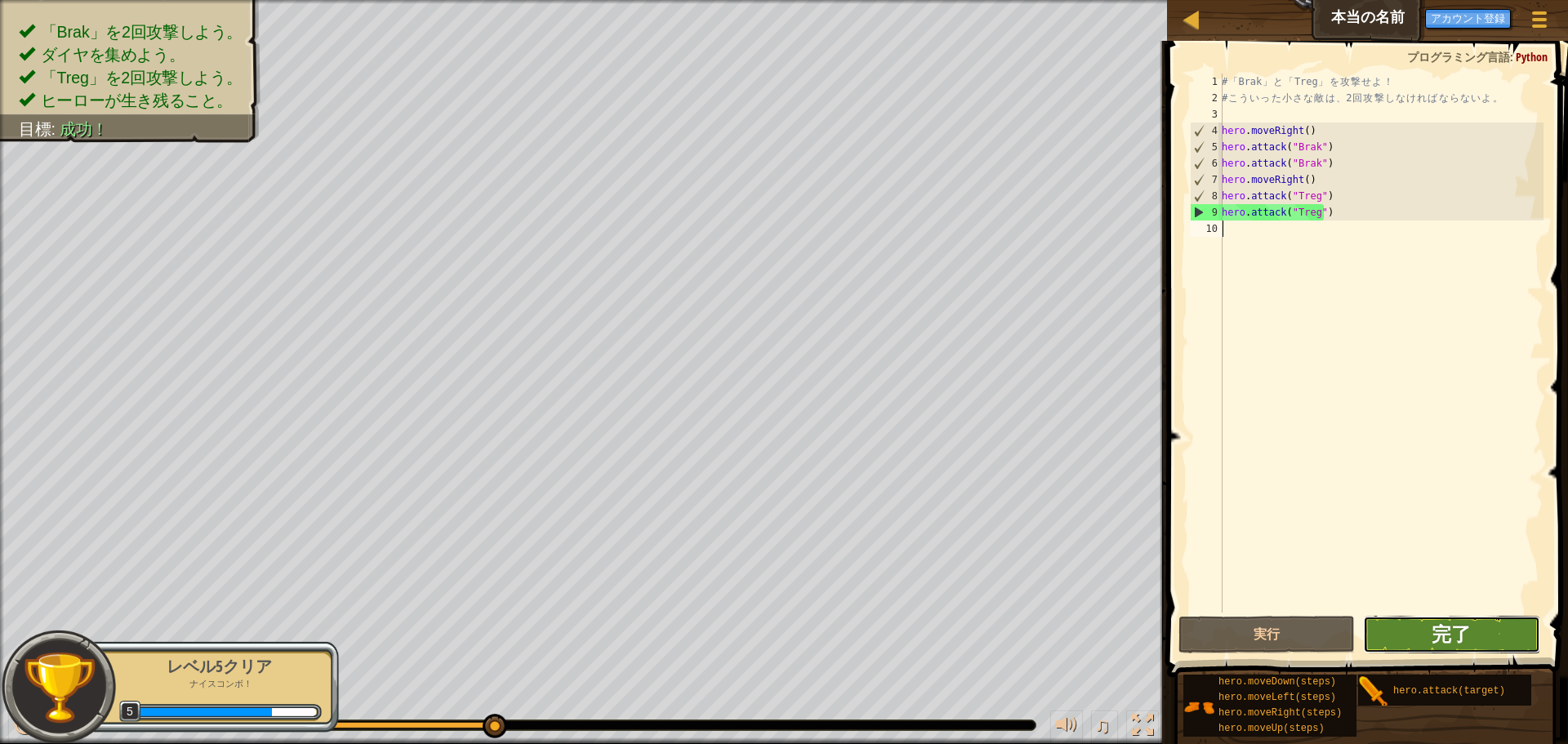
click at [1468, 637] on span "完了" at bounding box center [1451, 633] width 39 height 27
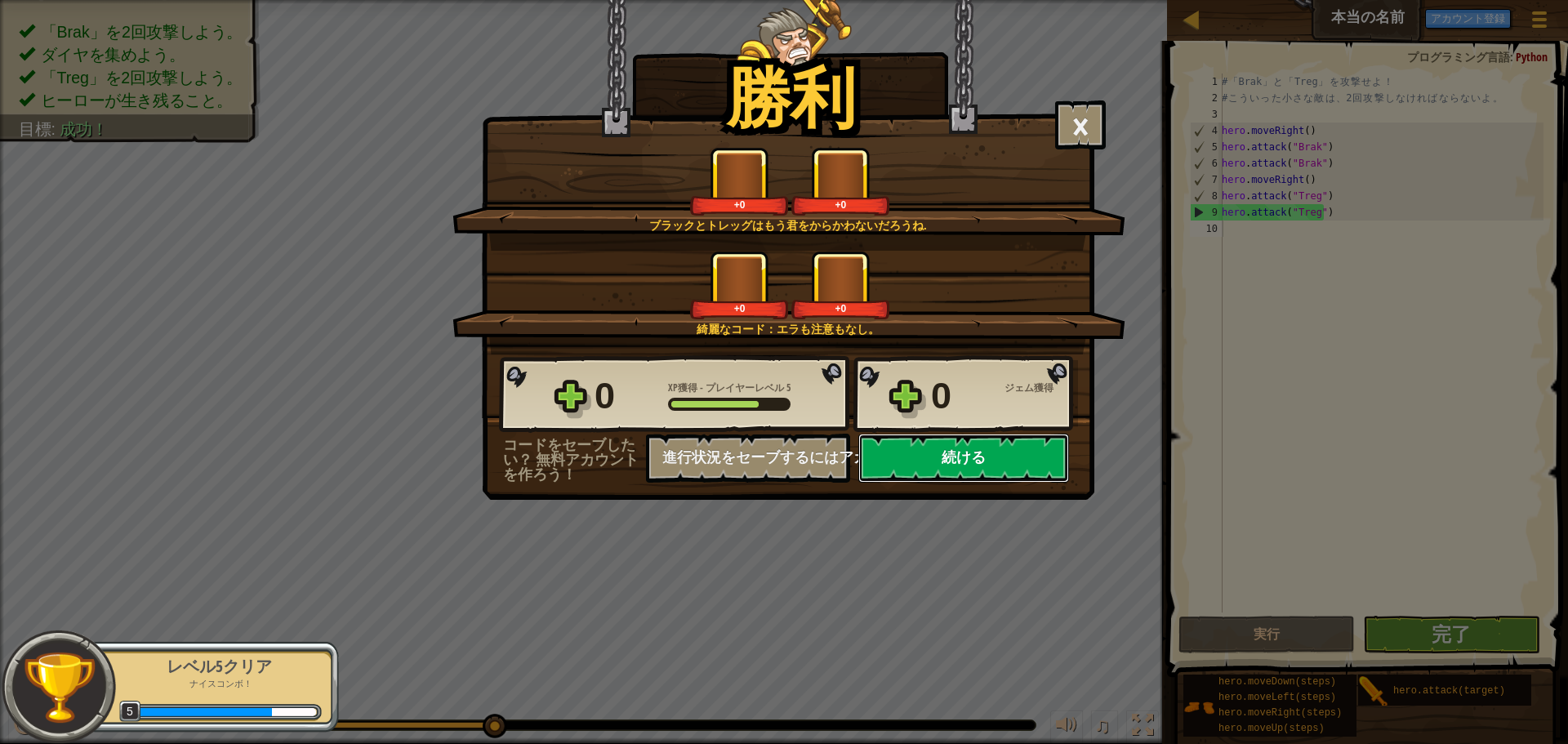
click at [967, 446] on button "続ける" at bounding box center [964, 458] width 211 height 49
select select "ja"
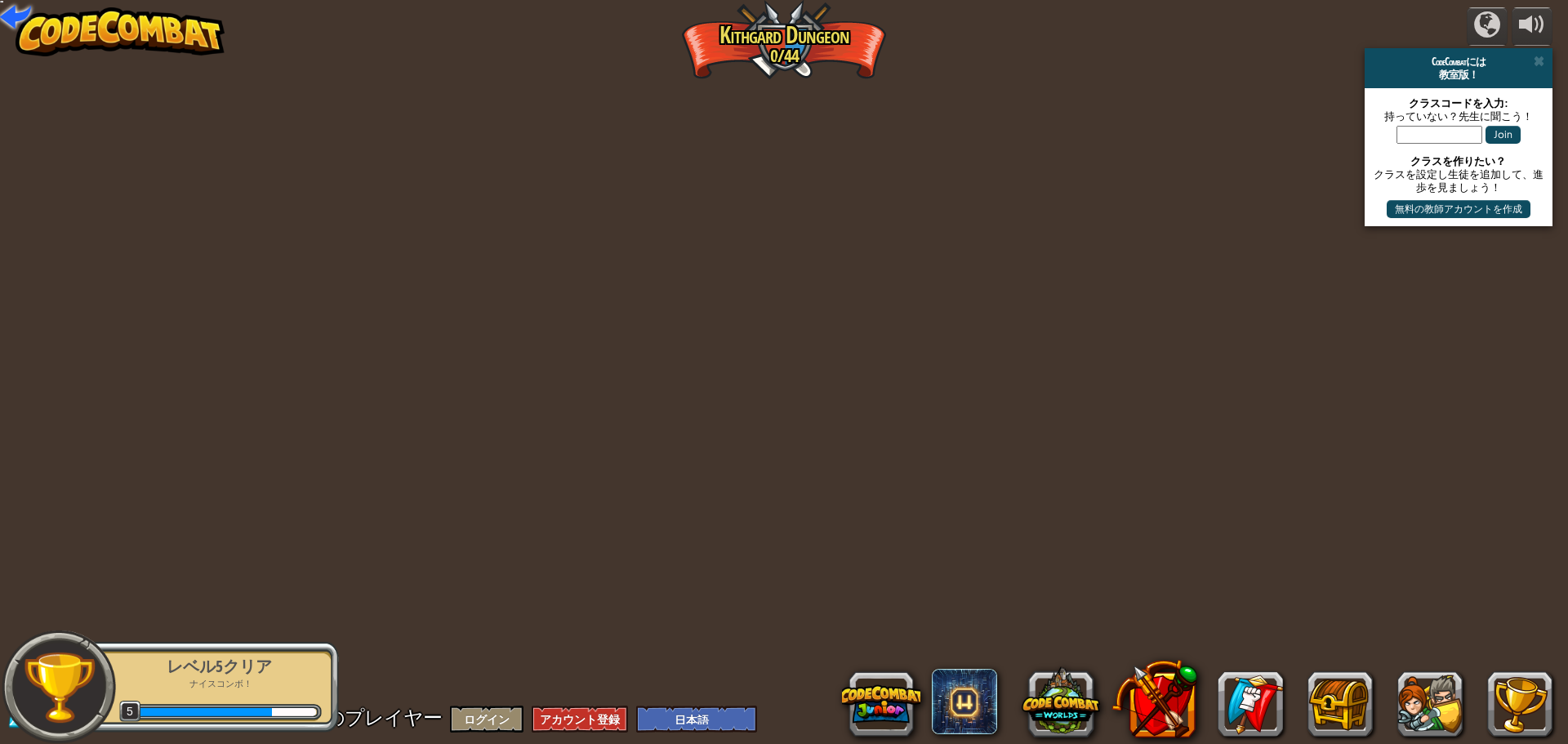
select select "ja"
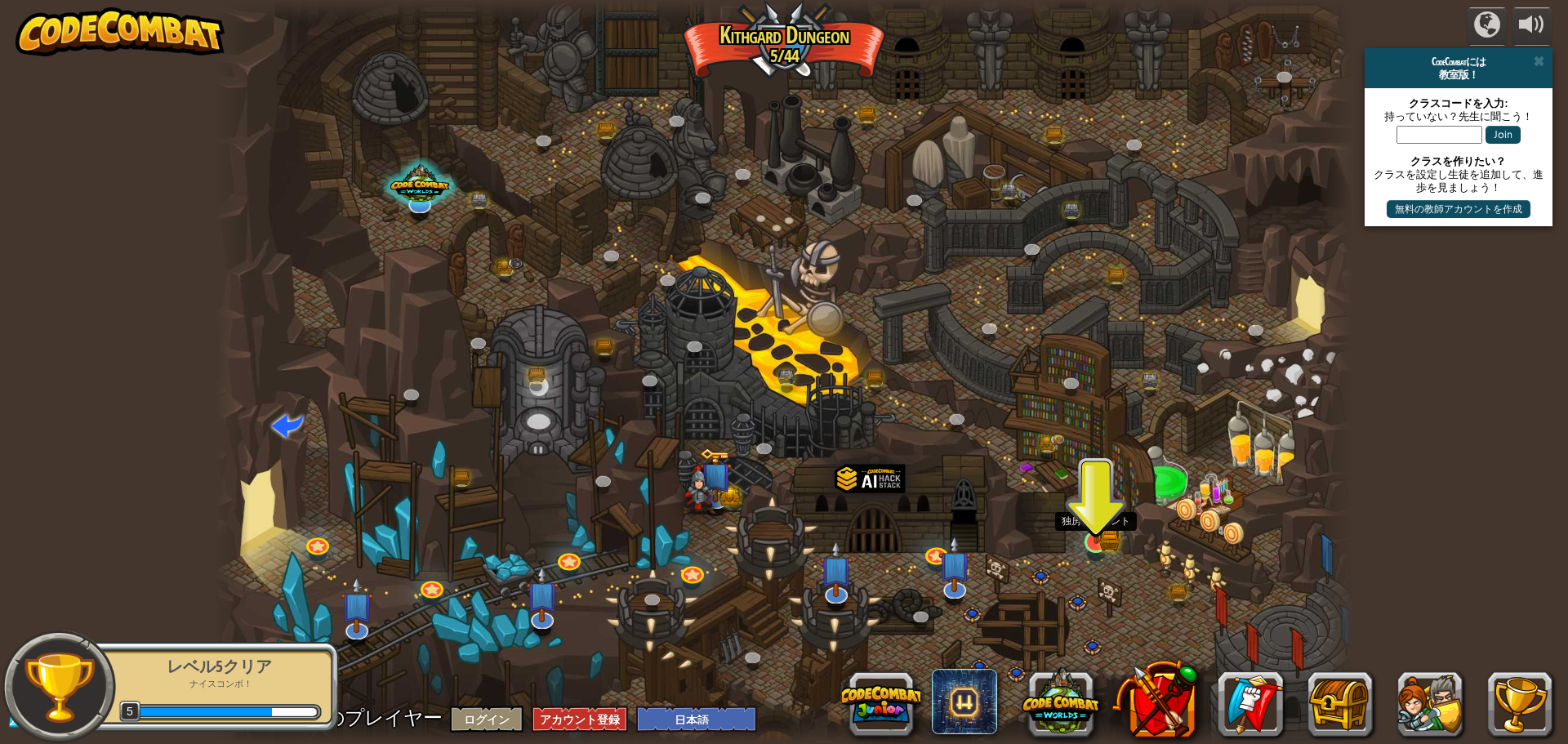
click at [1096, 531] on img at bounding box center [1096, 511] width 30 height 67
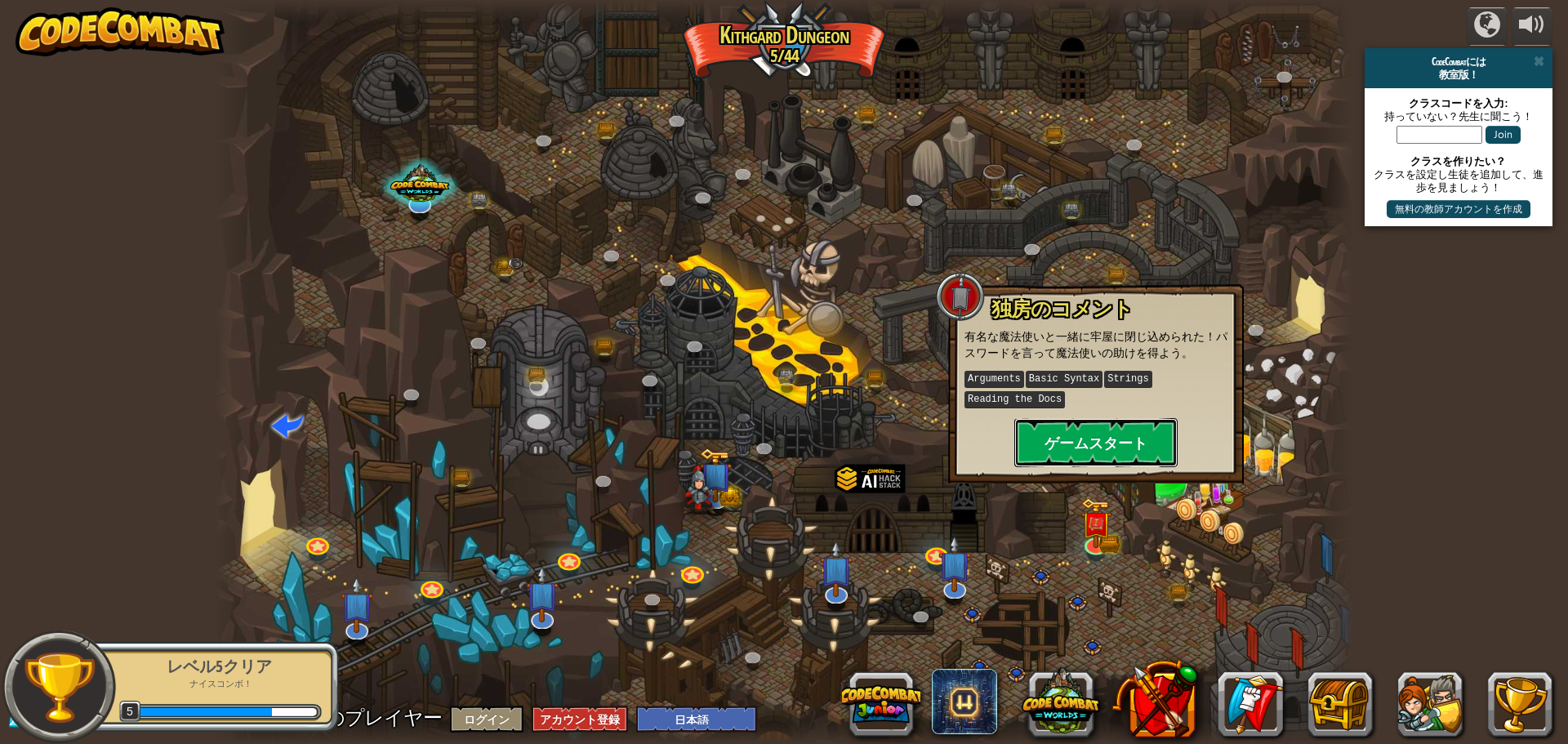
click at [1098, 440] on button "ゲームスタート" at bounding box center [1096, 442] width 164 height 49
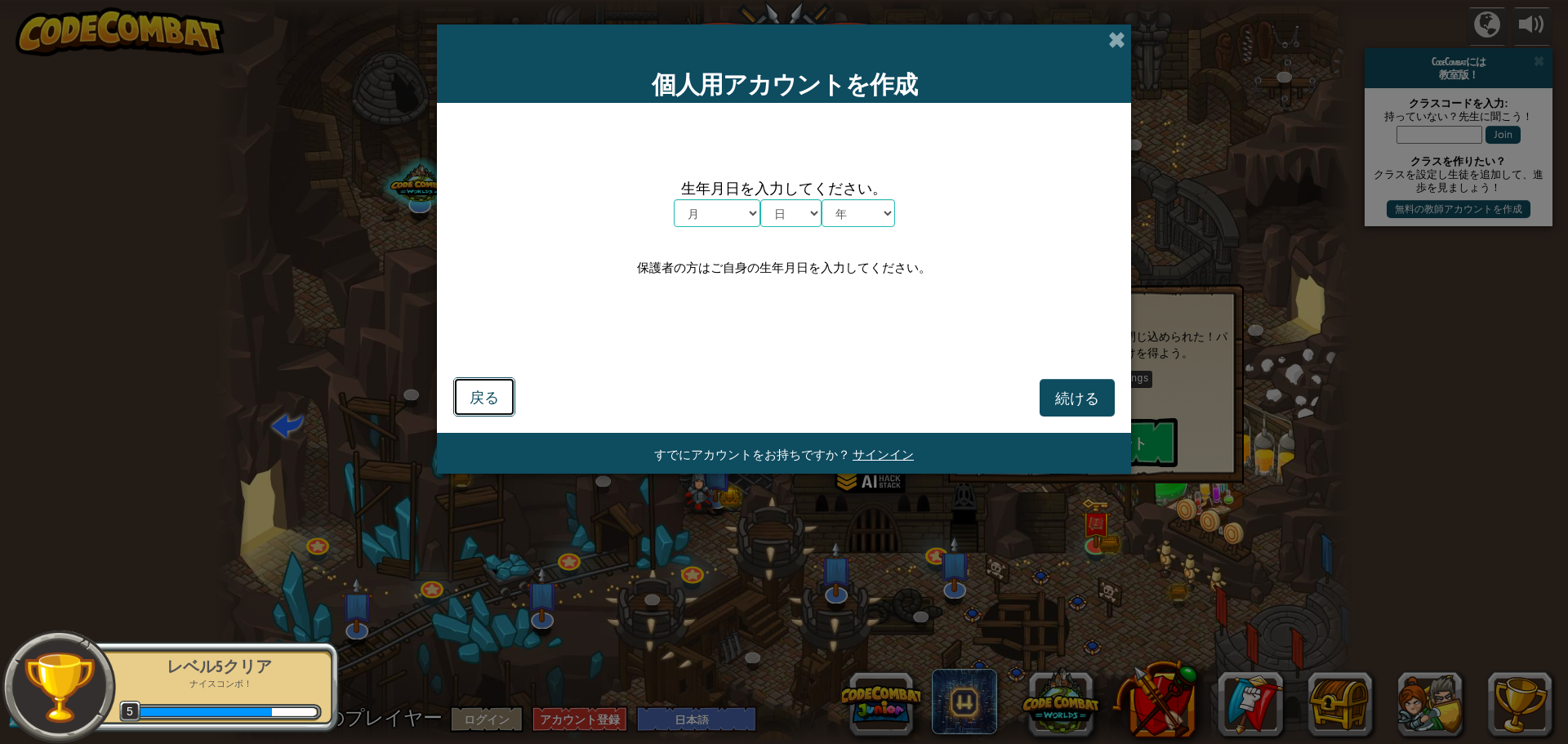
click at [494, 396] on span "戻る" at bounding box center [484, 397] width 29 height 19
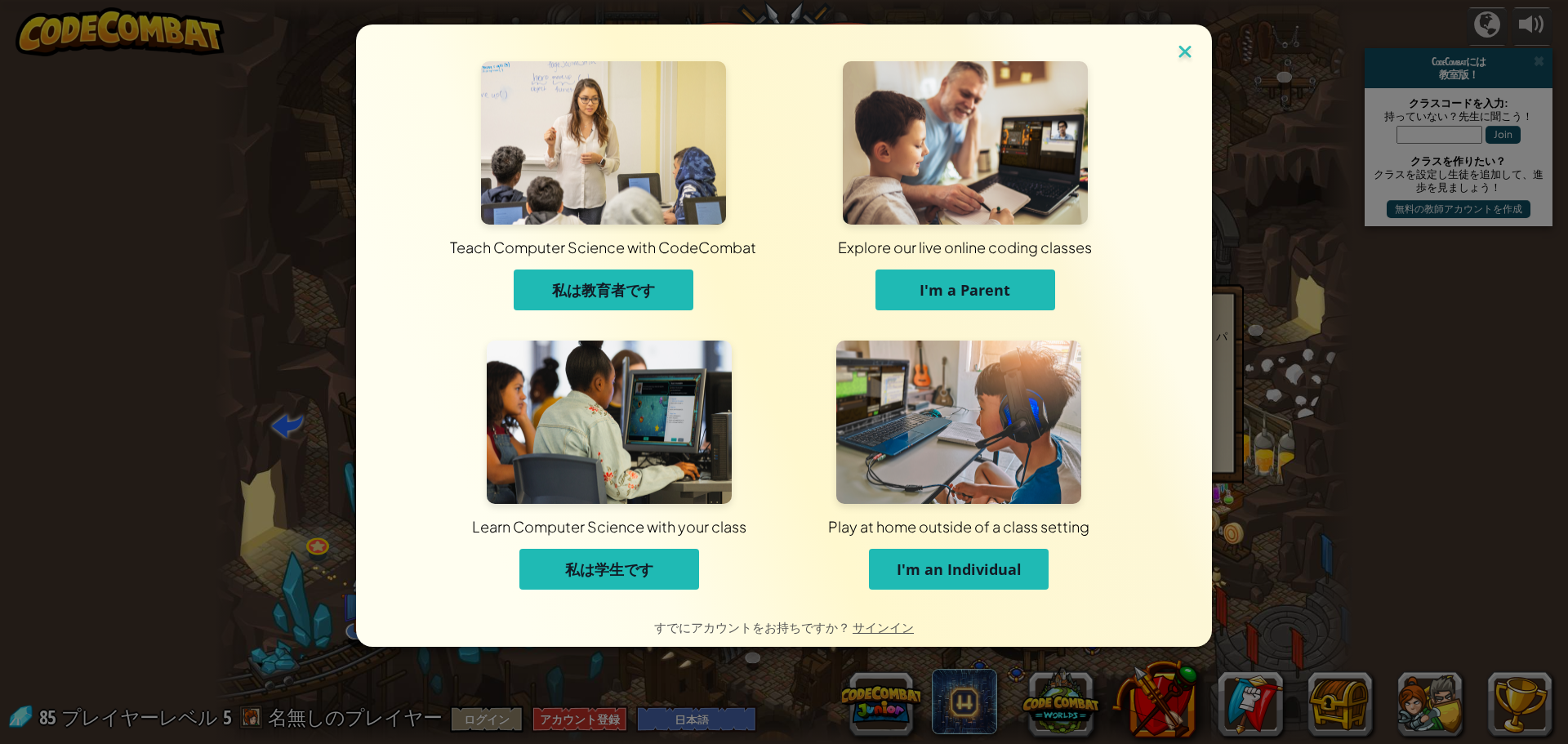
click at [1183, 46] on img at bounding box center [1185, 53] width 21 height 25
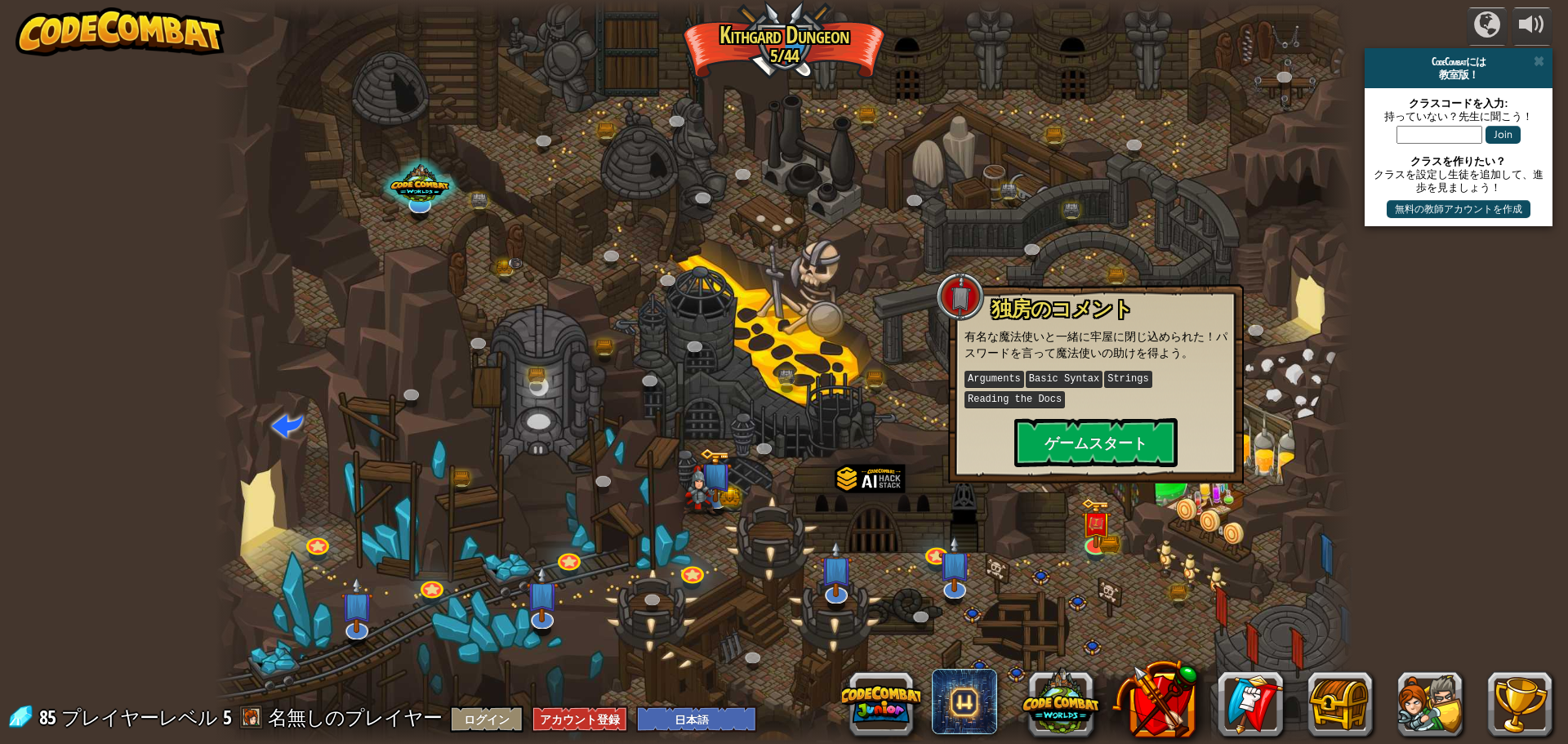
click at [975, 221] on div at bounding box center [784, 372] width 1139 height 744
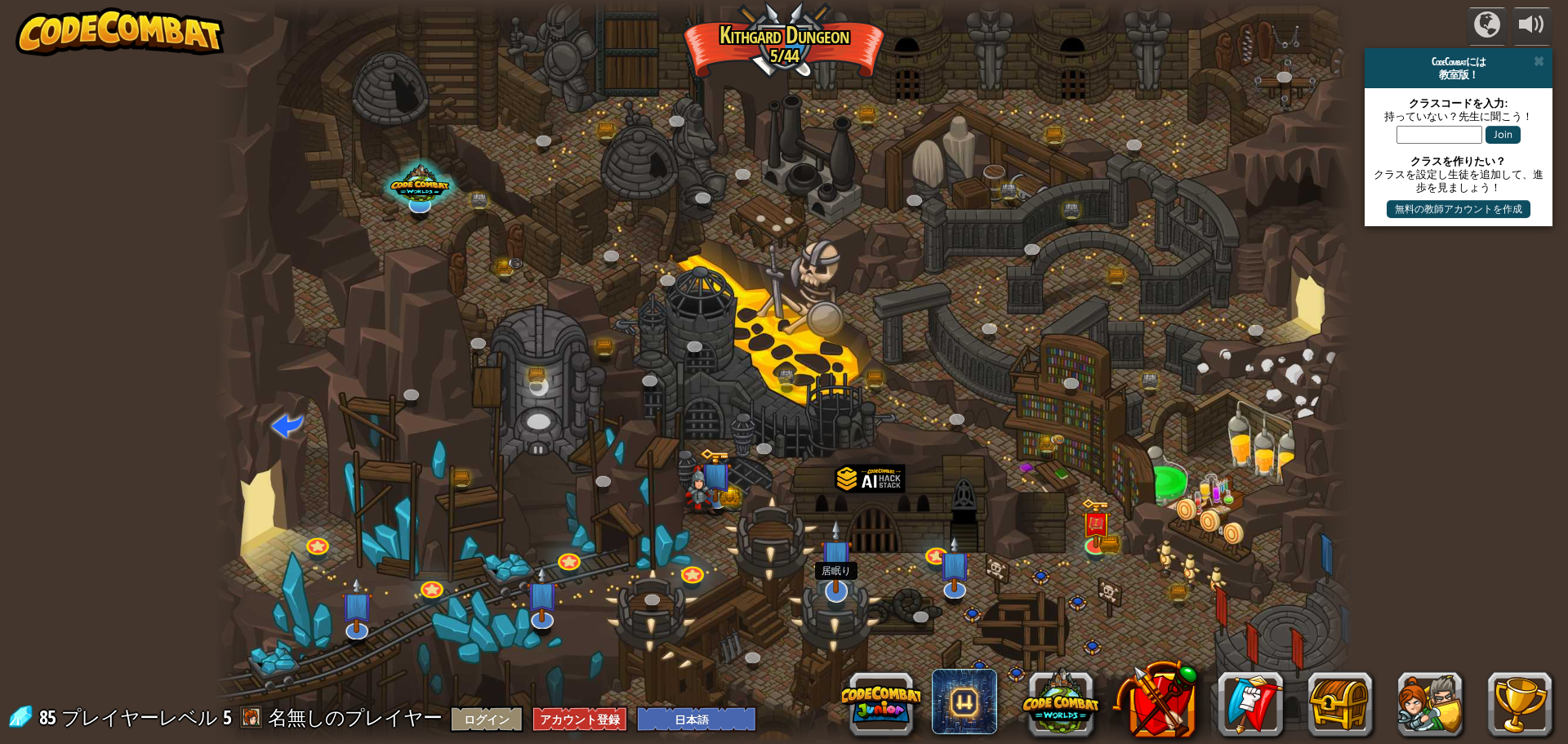
click at [832, 583] on img at bounding box center [836, 555] width 33 height 76
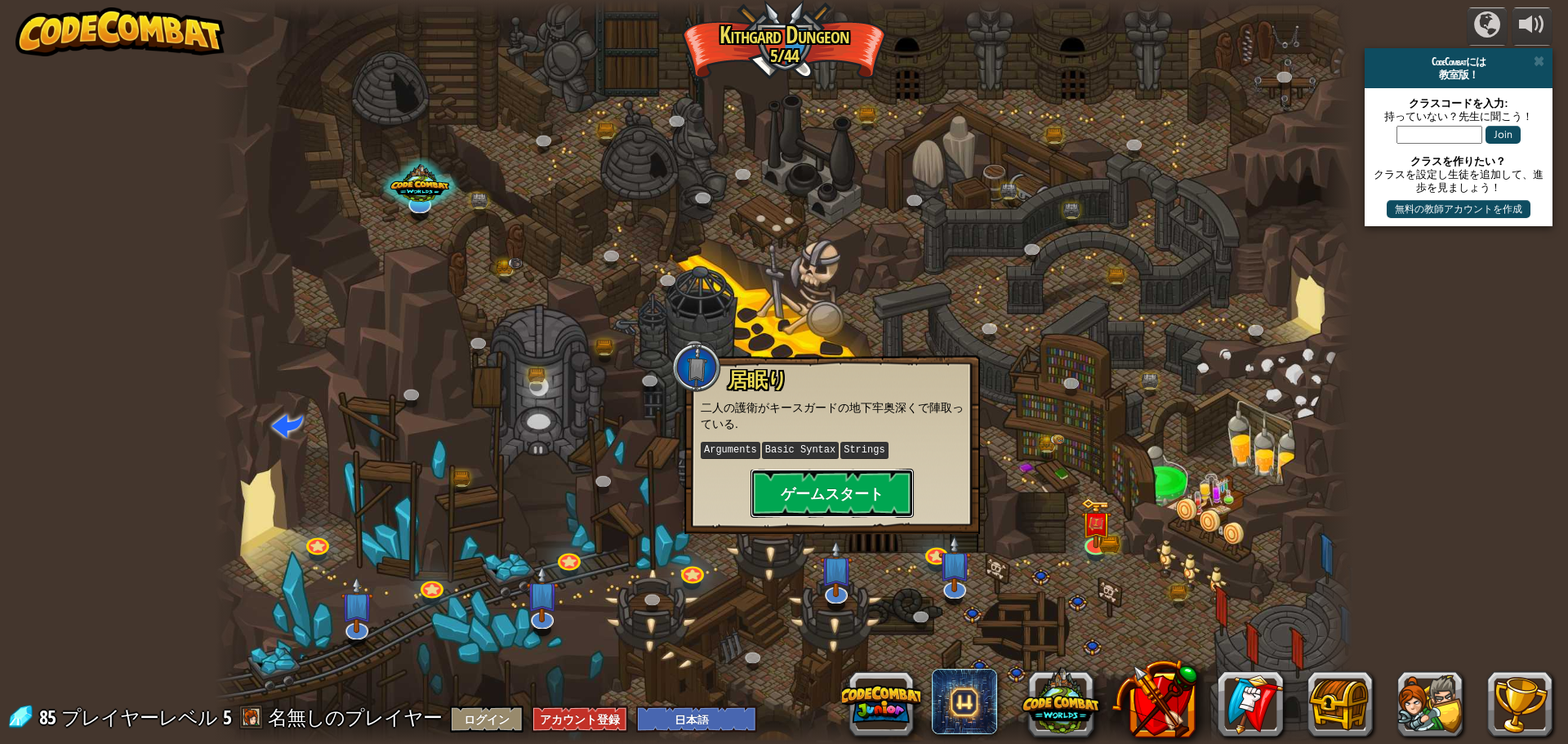
click at [834, 494] on button "ゲームスタート" at bounding box center [832, 493] width 164 height 49
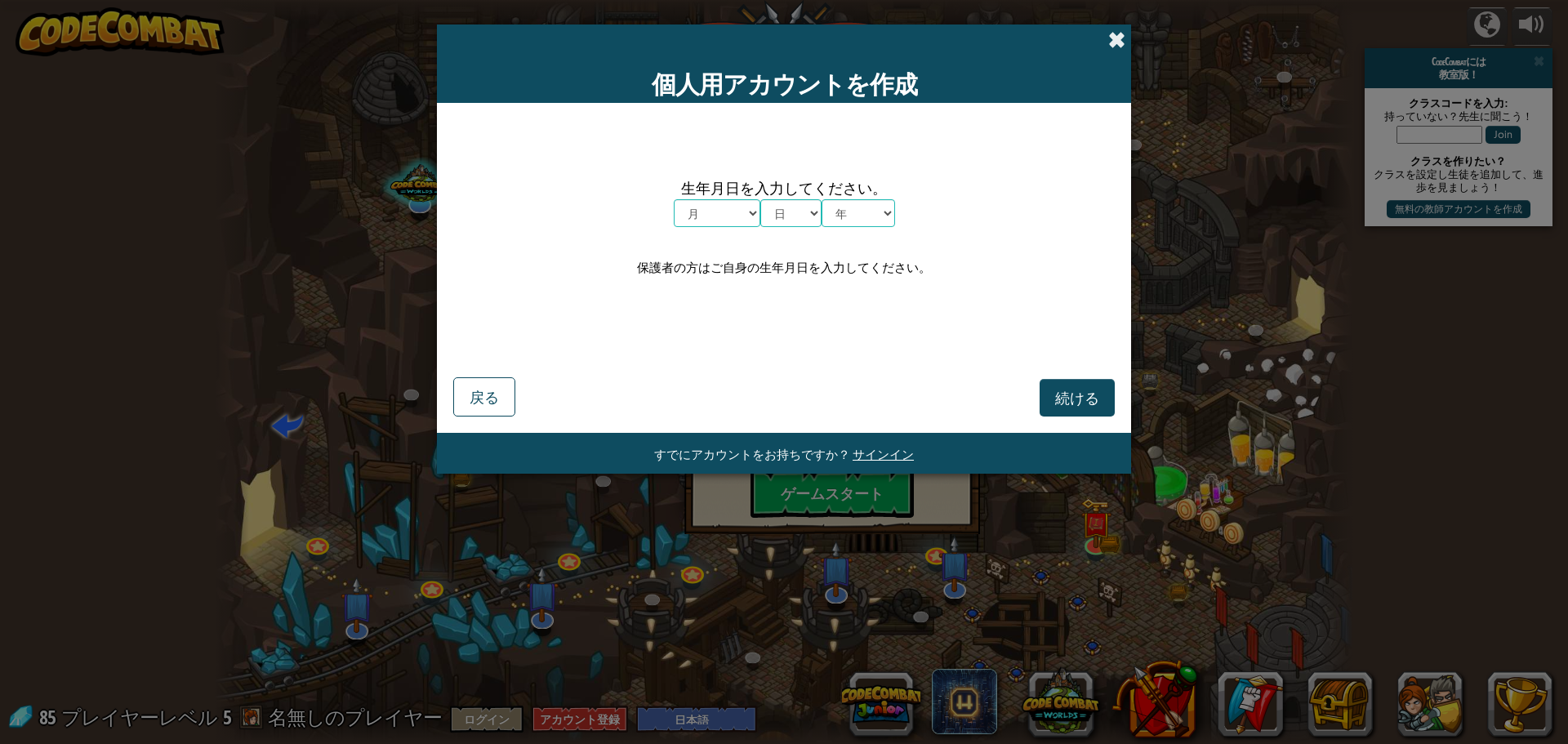
click at [1122, 43] on span at bounding box center [1117, 39] width 17 height 17
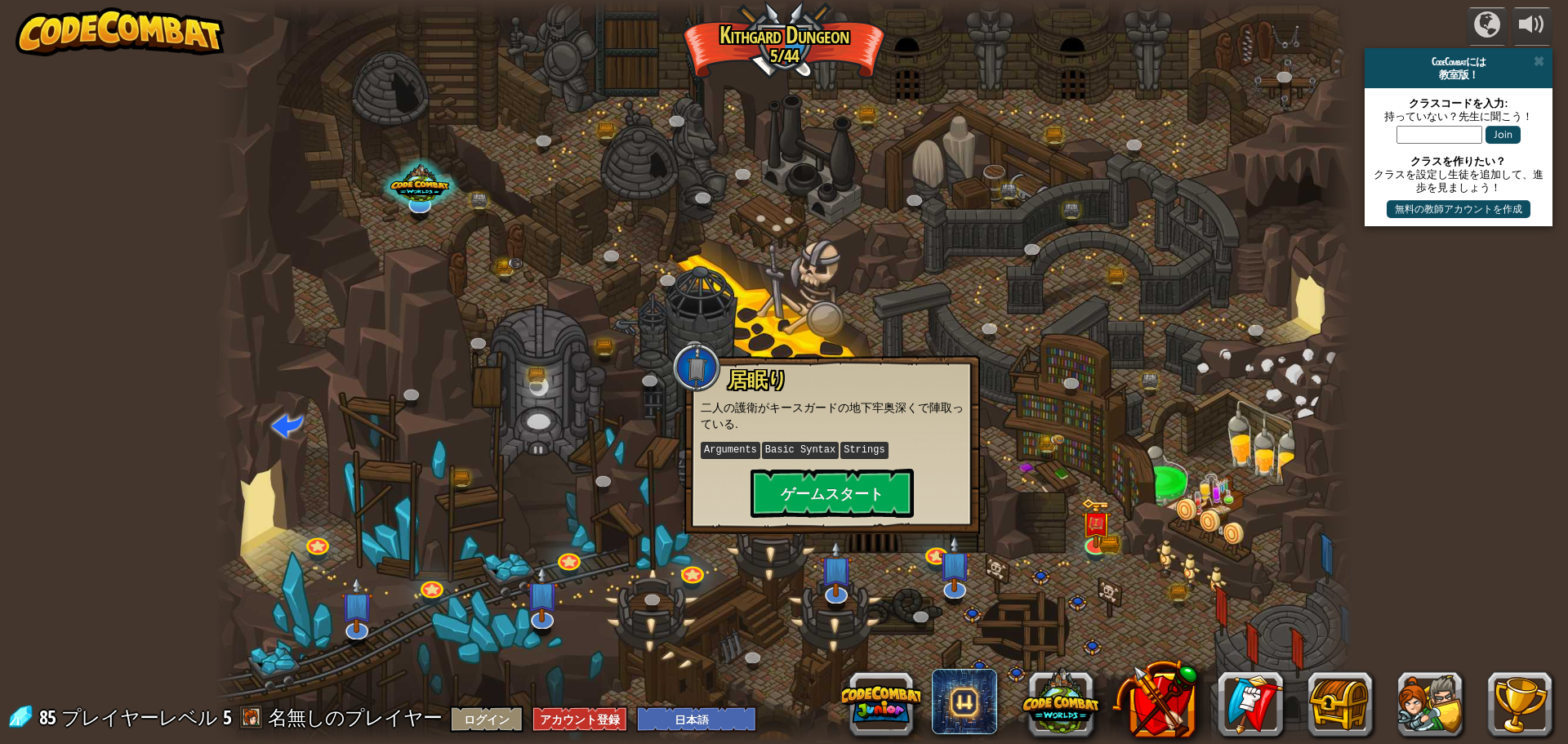
click at [802, 322] on div at bounding box center [784, 372] width 1139 height 744
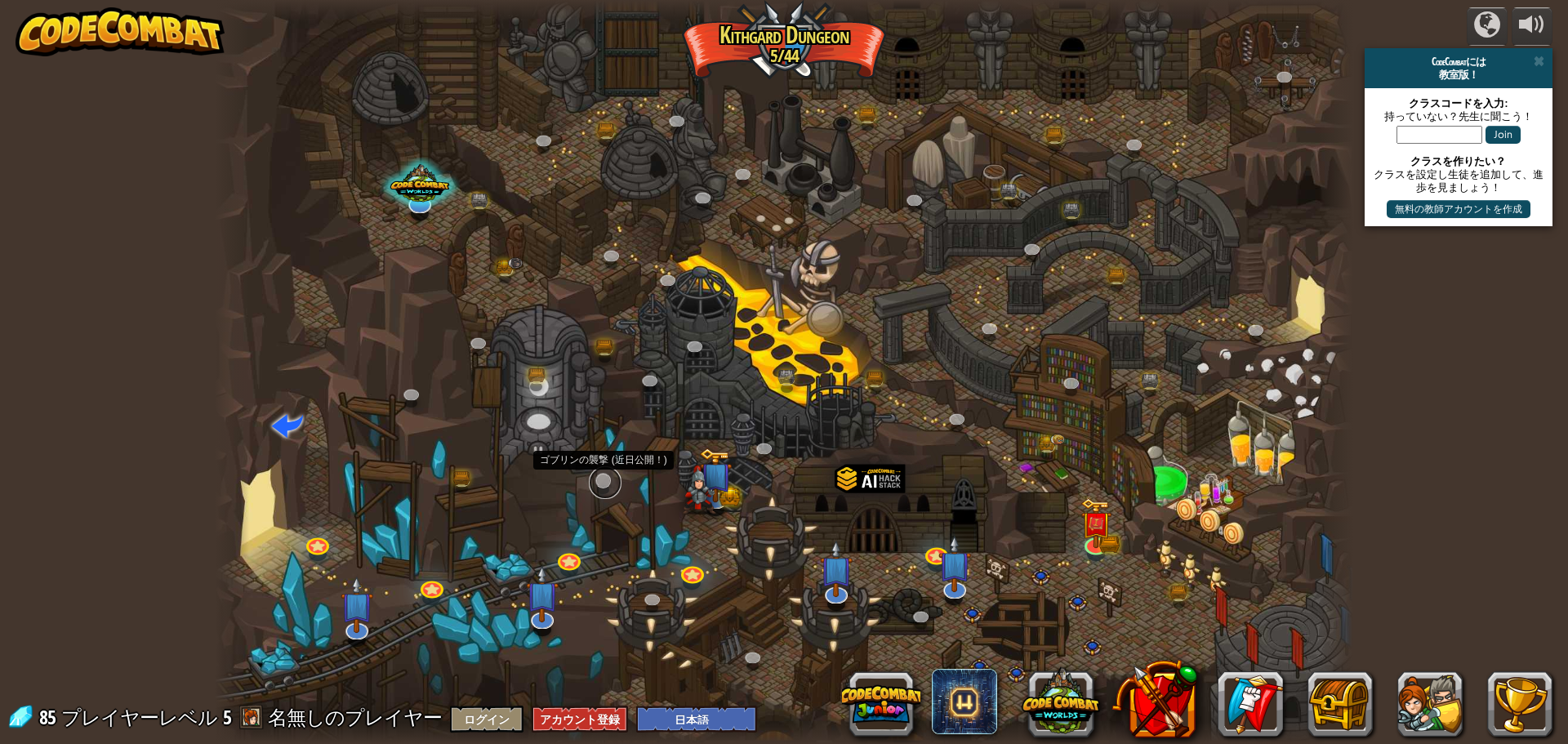
click at [596, 476] on link at bounding box center [605, 483] width 33 height 33
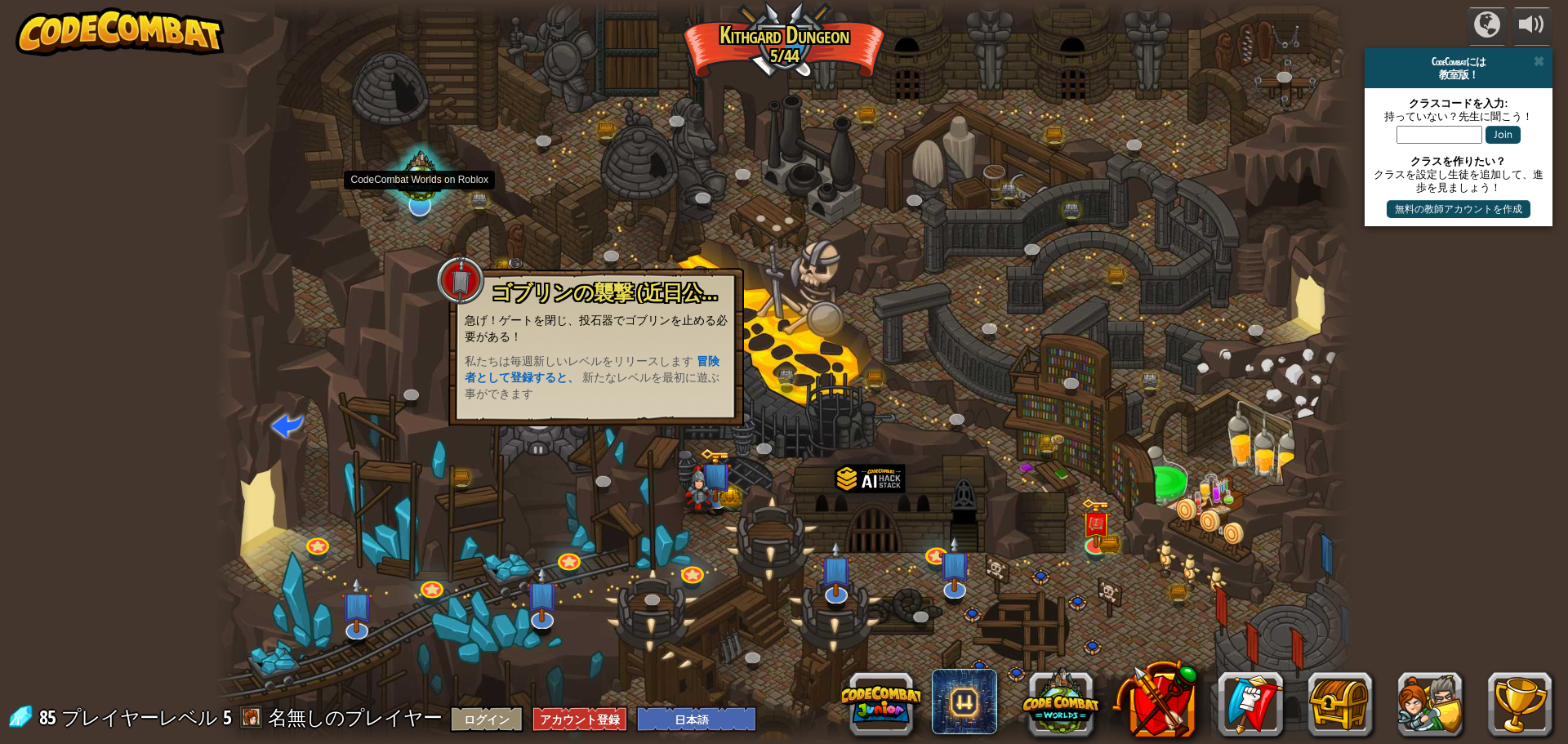
click at [415, 178] on div at bounding box center [419, 179] width 80 height 76
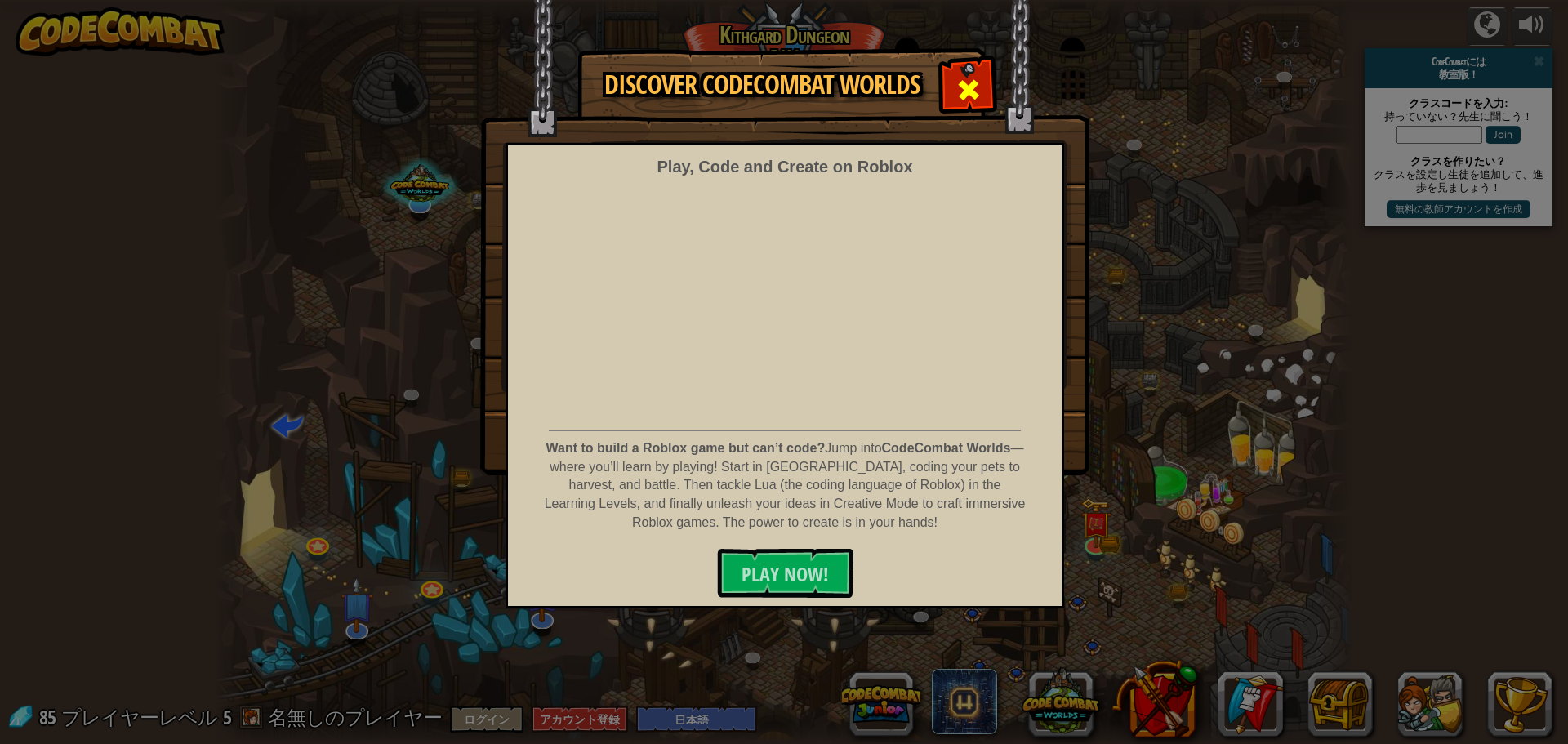
click at [977, 83] on span at bounding box center [968, 90] width 27 height 27
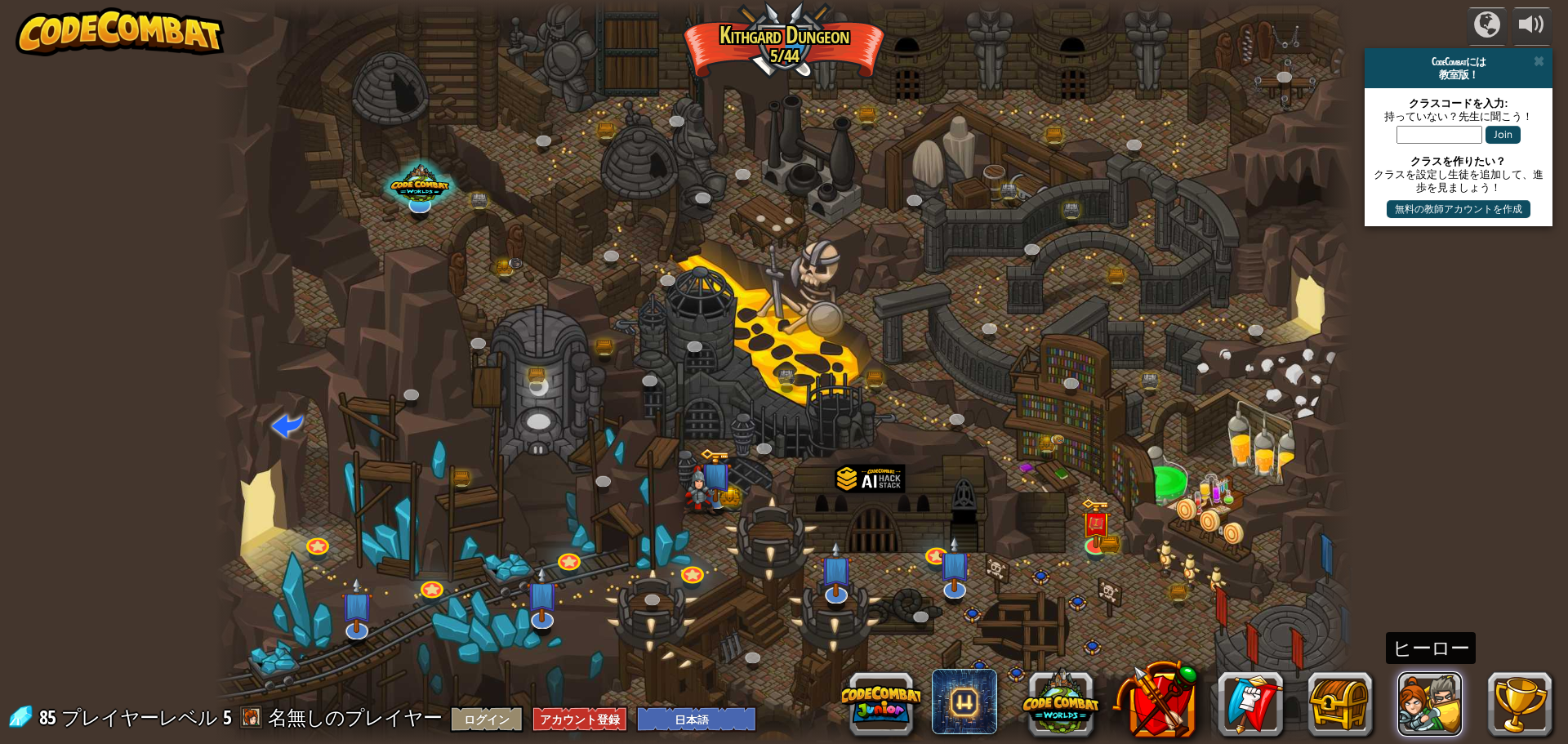
click at [1424, 714] on button at bounding box center [1430, 705] width 65 height 65
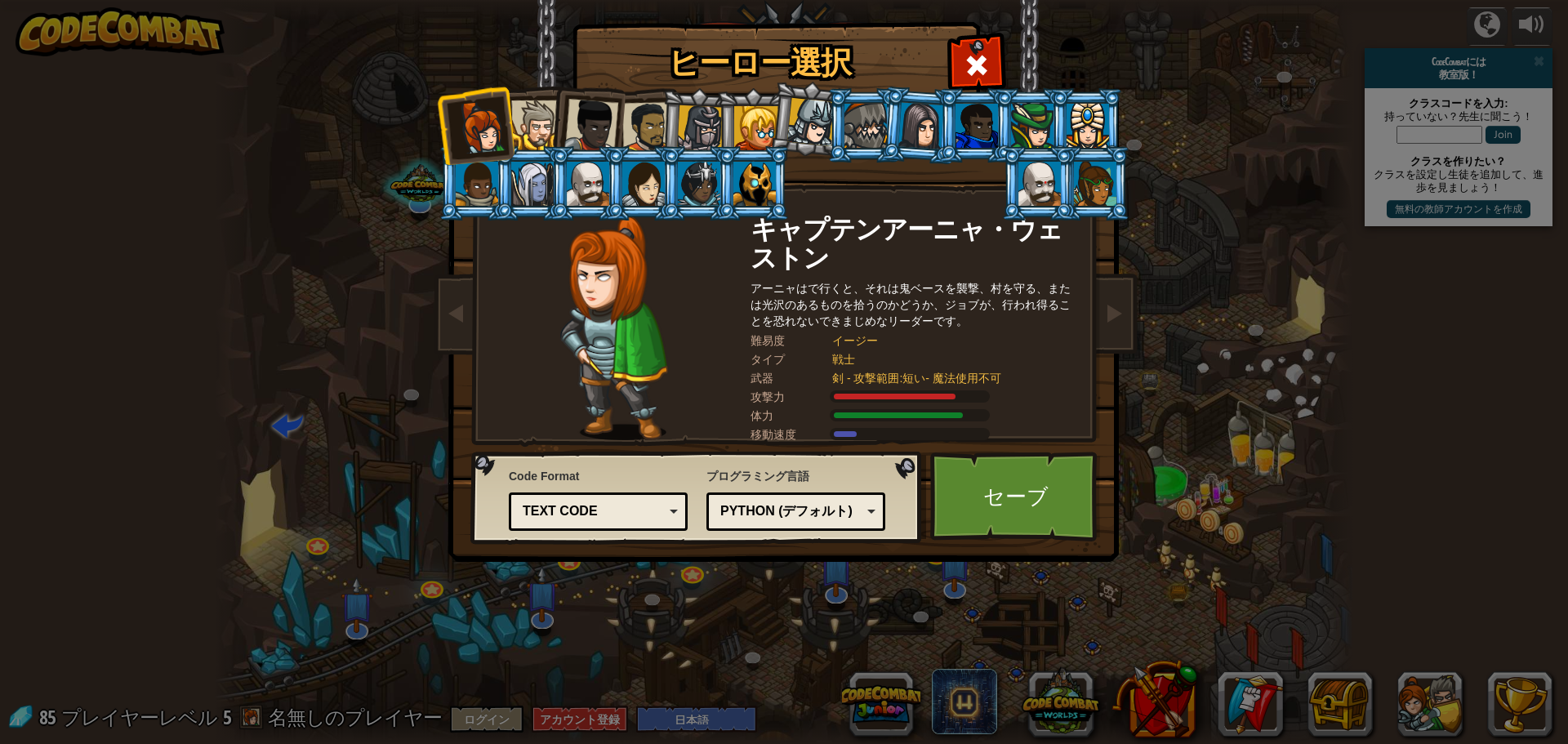
click at [536, 120] on div at bounding box center [536, 125] width 50 height 50
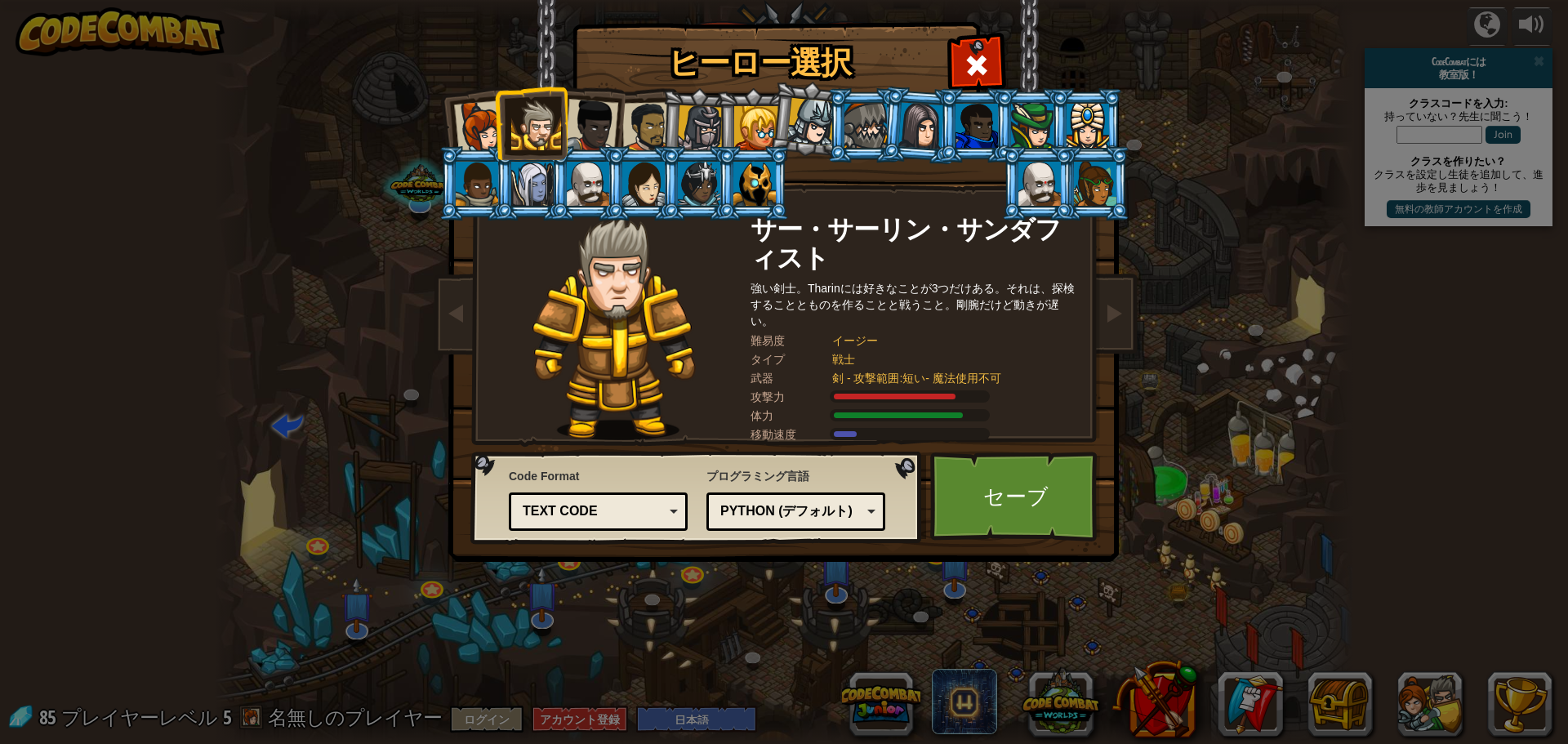
click at [599, 127] on div at bounding box center [591, 125] width 54 height 54
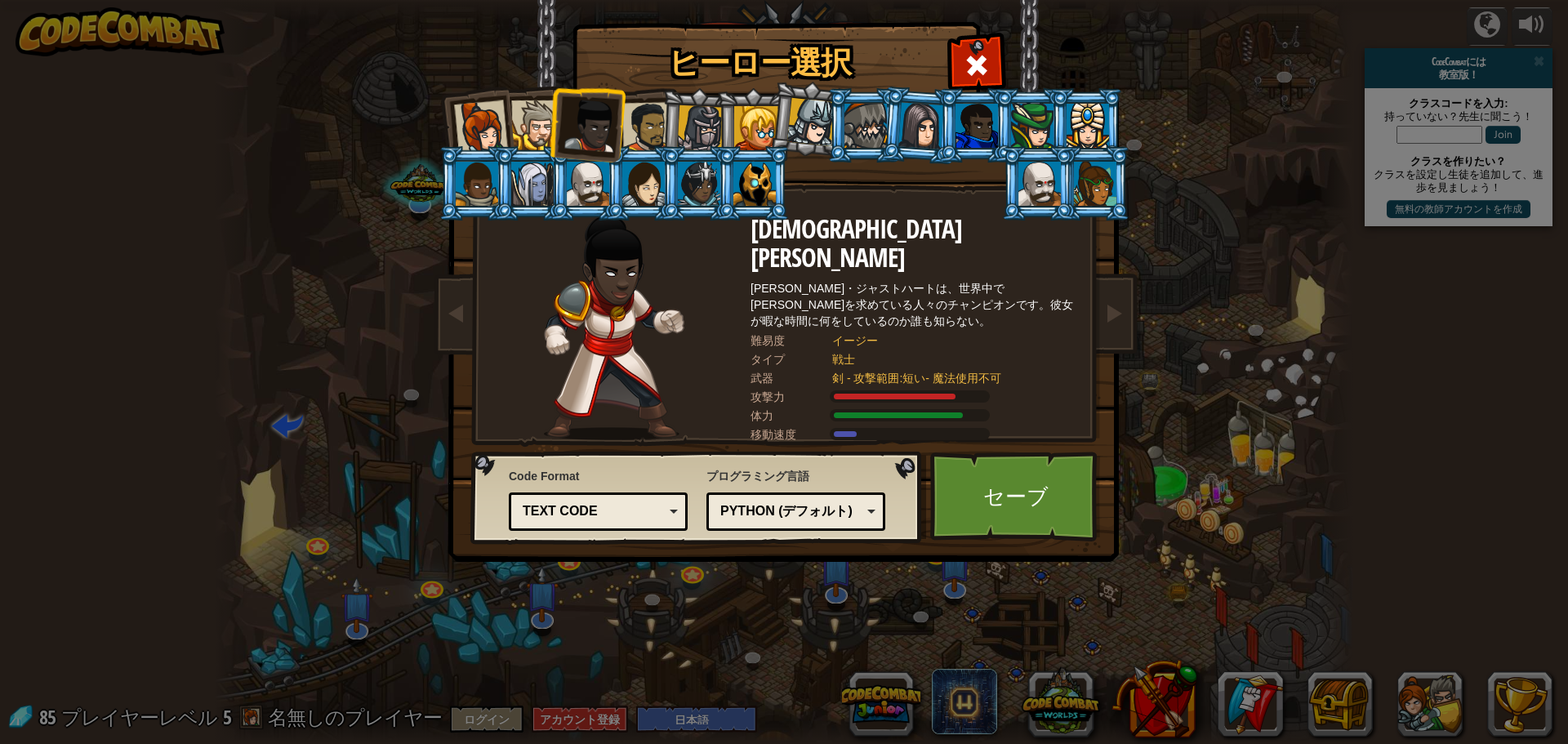
click at [644, 127] on div at bounding box center [647, 127] width 51 height 51
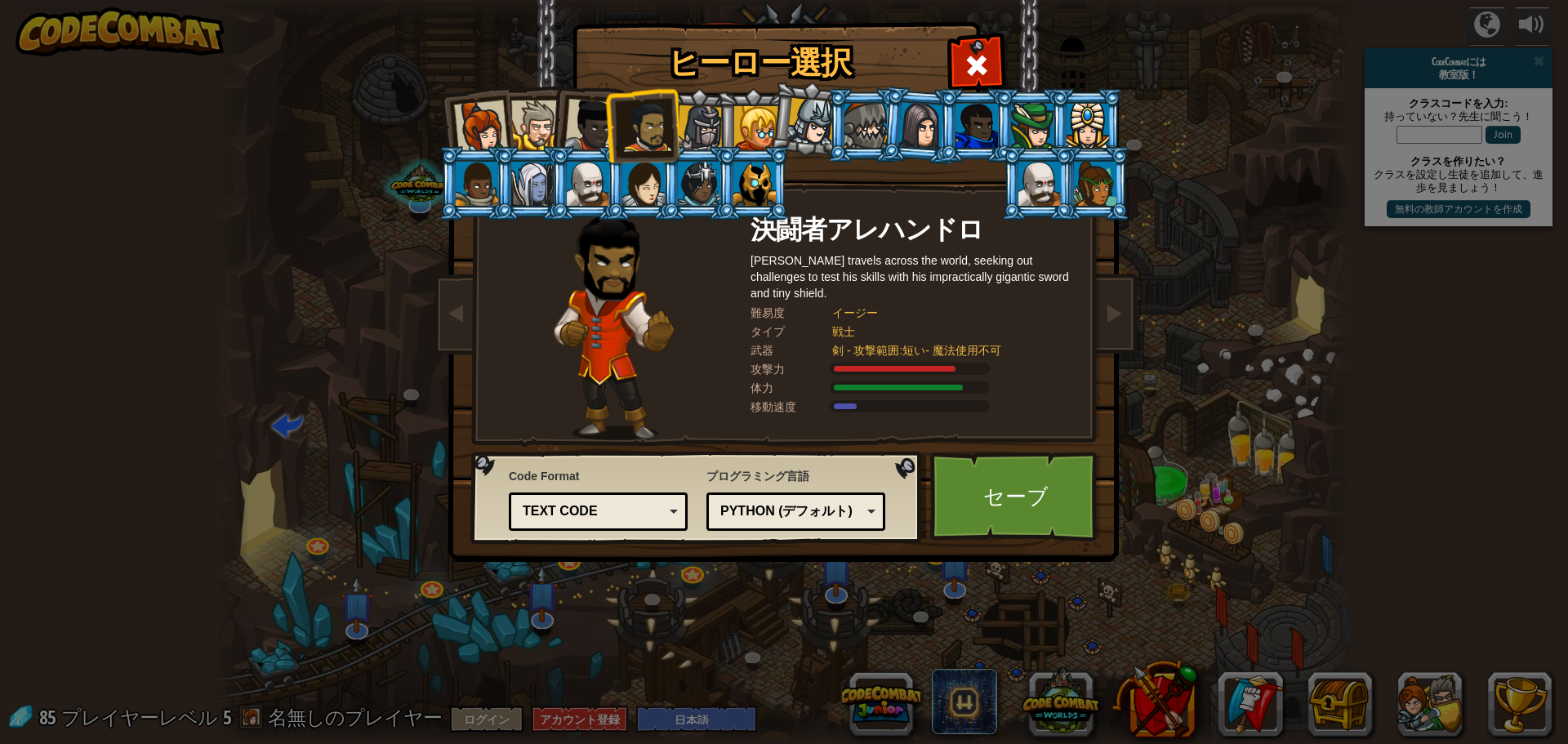
click at [697, 124] on div at bounding box center [700, 129] width 46 height 46
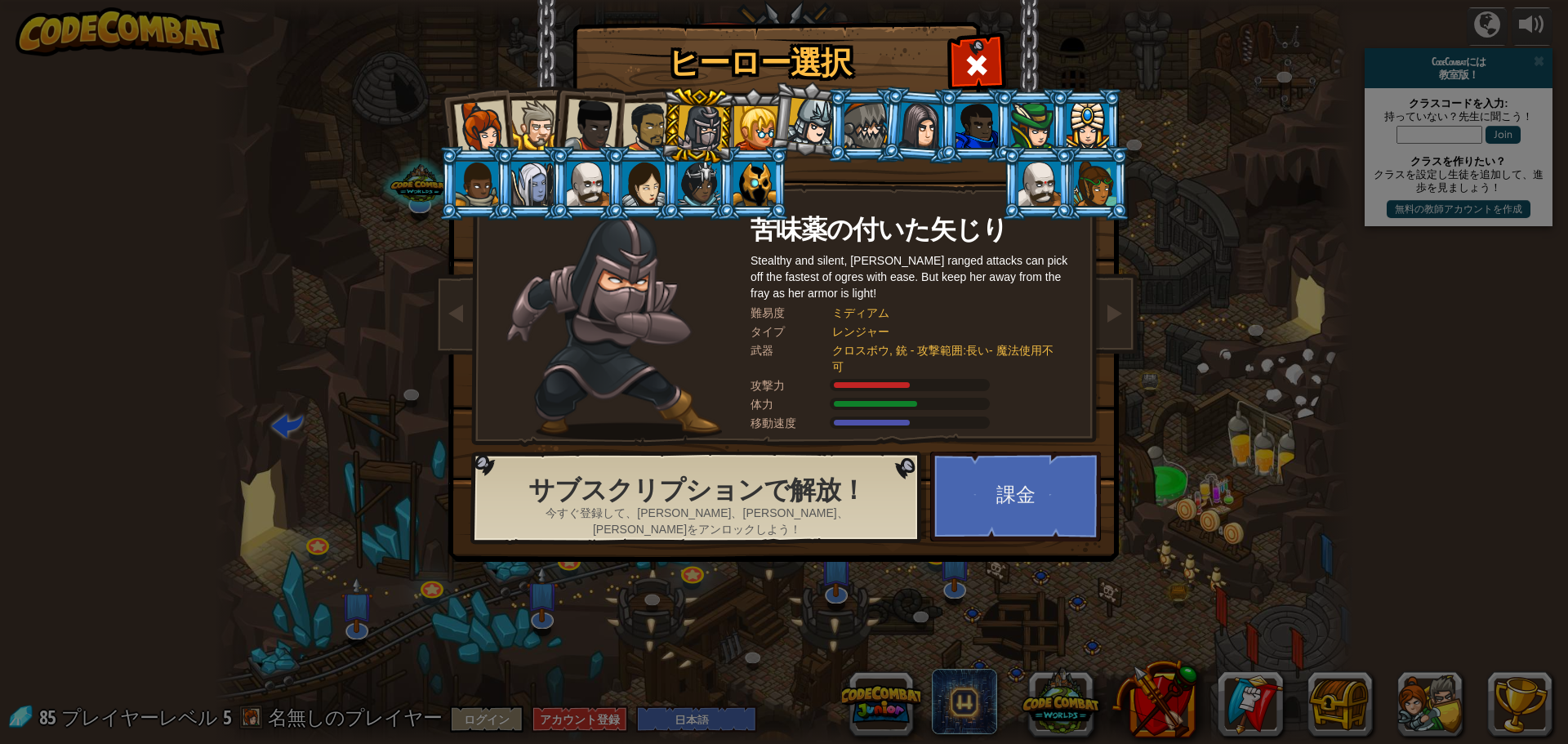
click at [752, 129] on div at bounding box center [756, 128] width 44 height 44
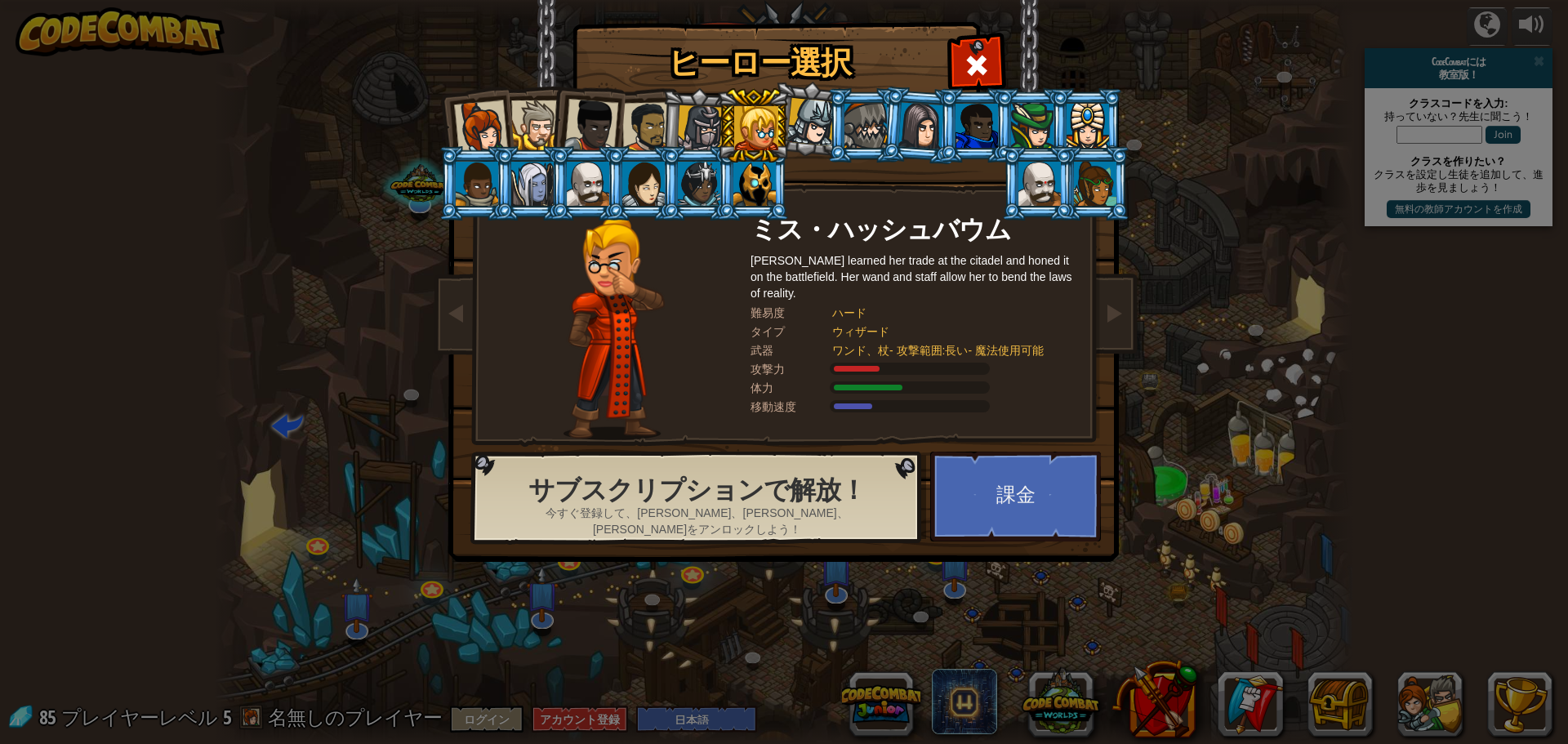
click at [807, 140] on div at bounding box center [811, 122] width 48 height 48
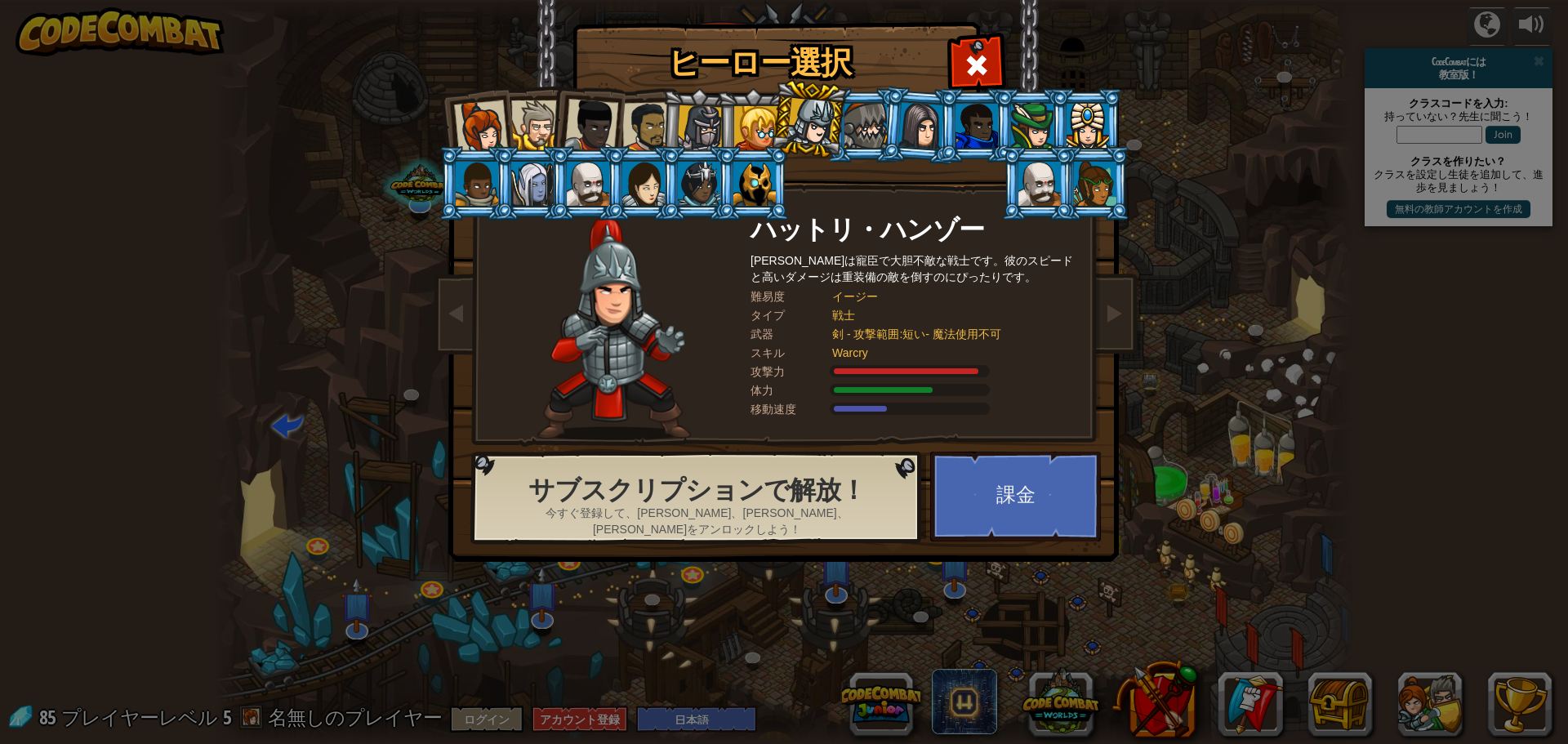
click at [843, 136] on li at bounding box center [808, 119] width 81 height 81
click at [877, 137] on div at bounding box center [866, 125] width 43 height 44
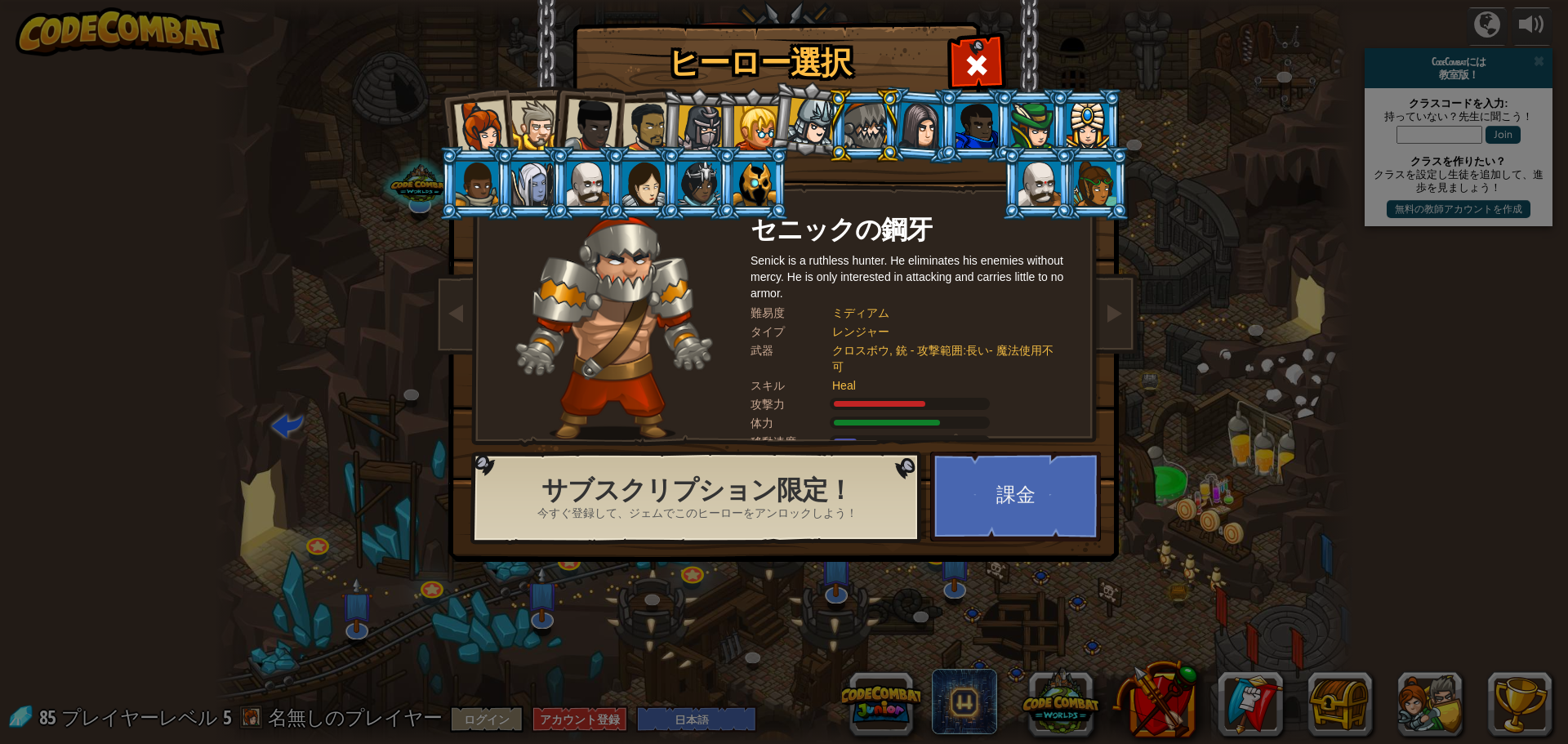
click at [924, 140] on div at bounding box center [921, 125] width 45 height 46
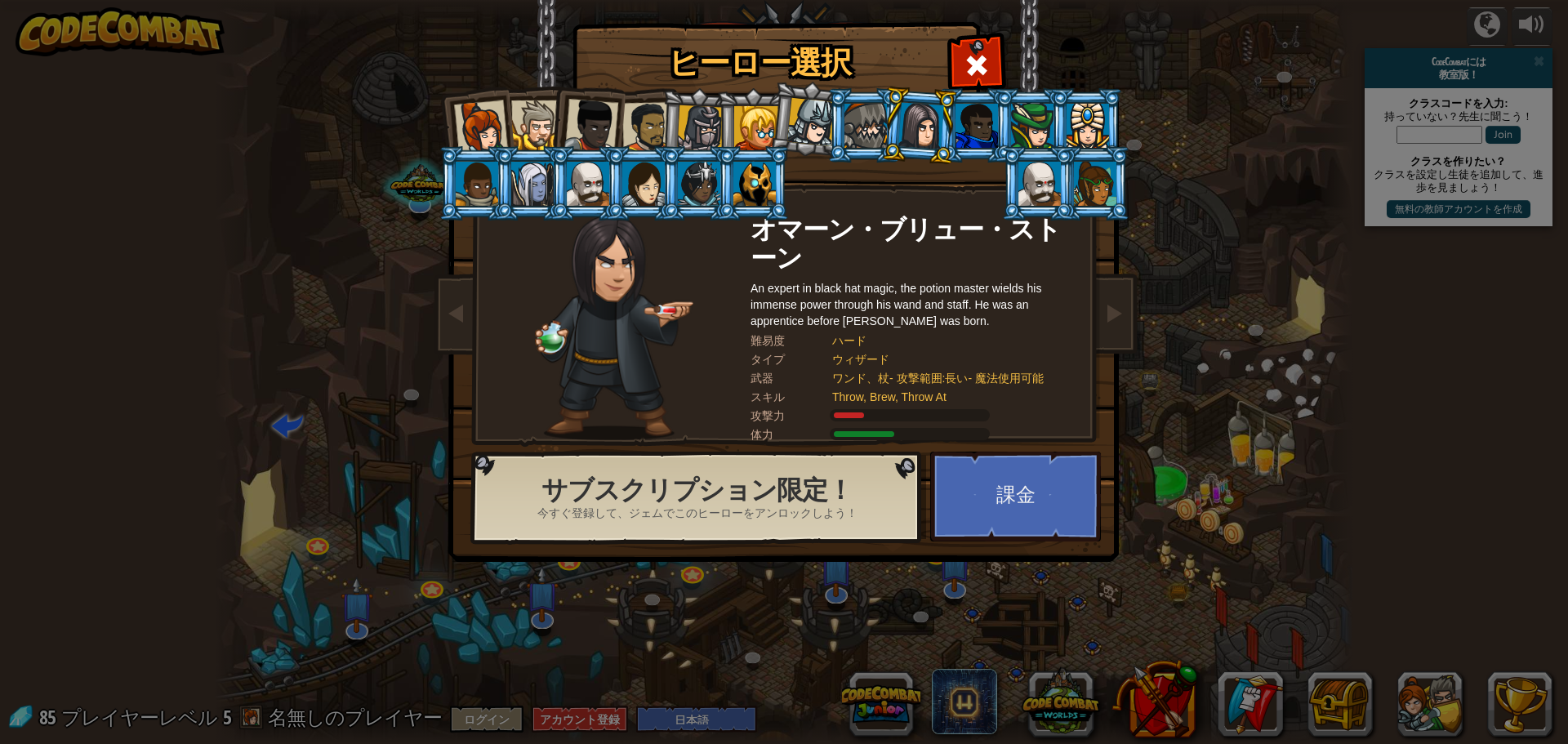
click at [980, 142] on div at bounding box center [977, 125] width 43 height 44
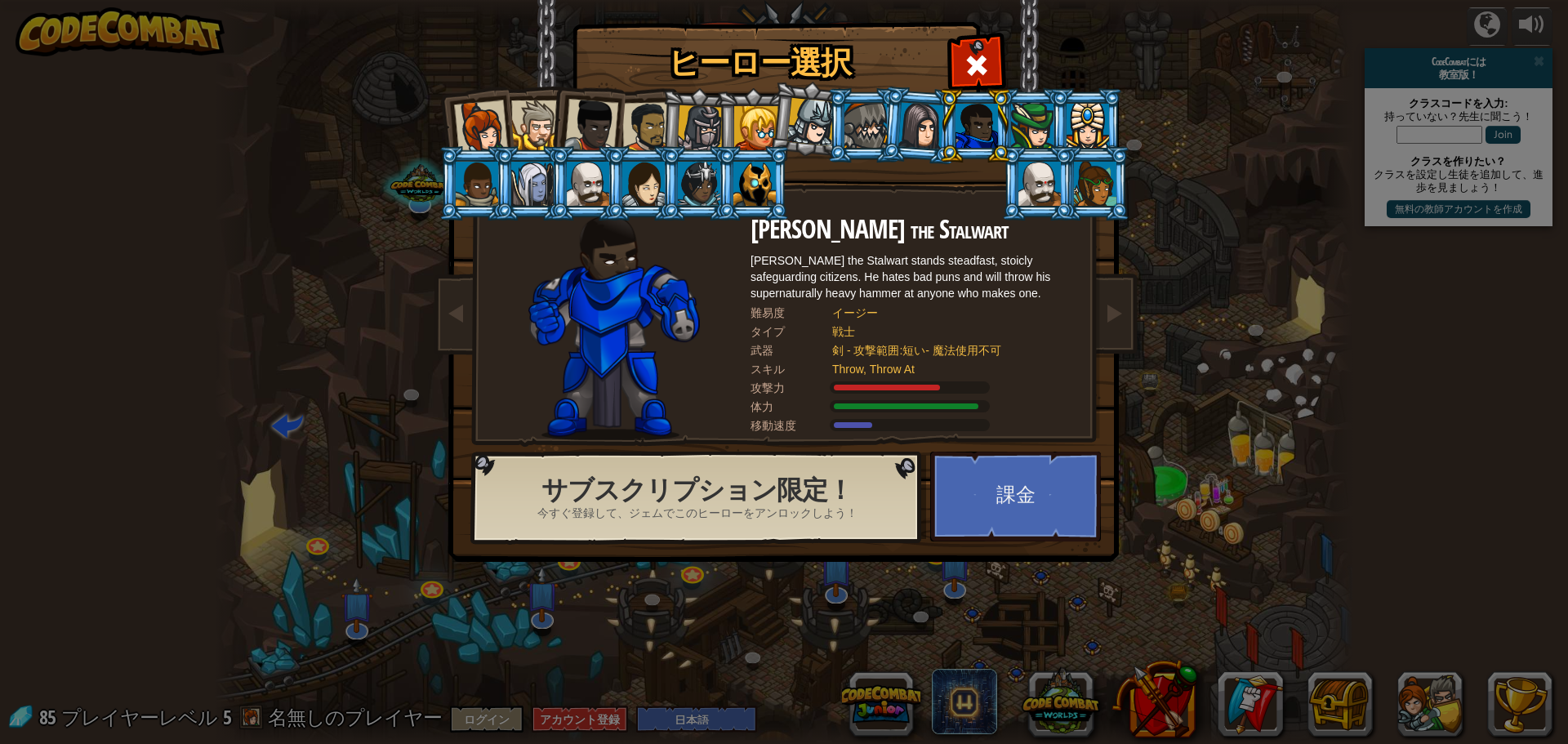
click at [1040, 130] on div at bounding box center [1032, 125] width 43 height 44
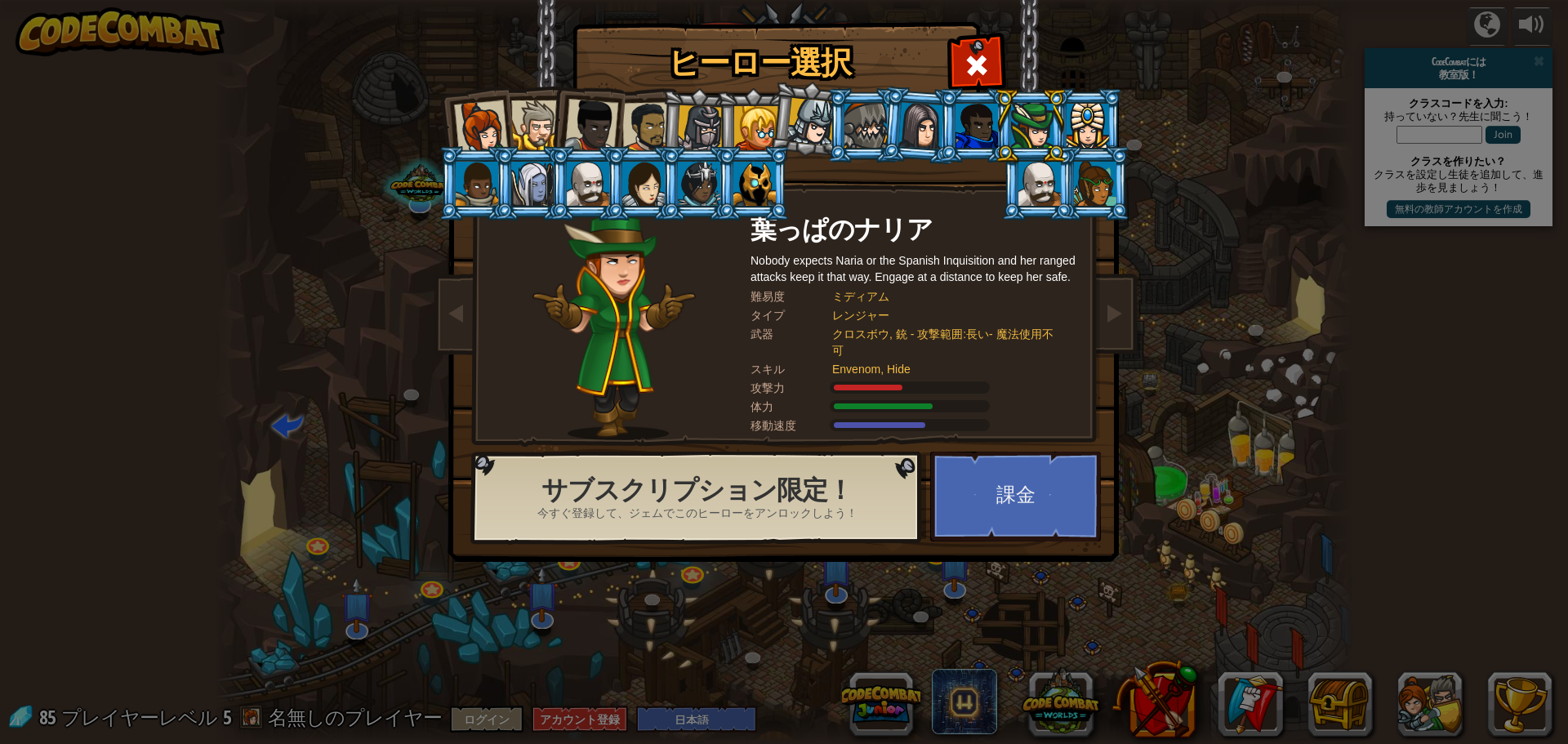
click at [1091, 129] on div at bounding box center [1088, 125] width 43 height 44
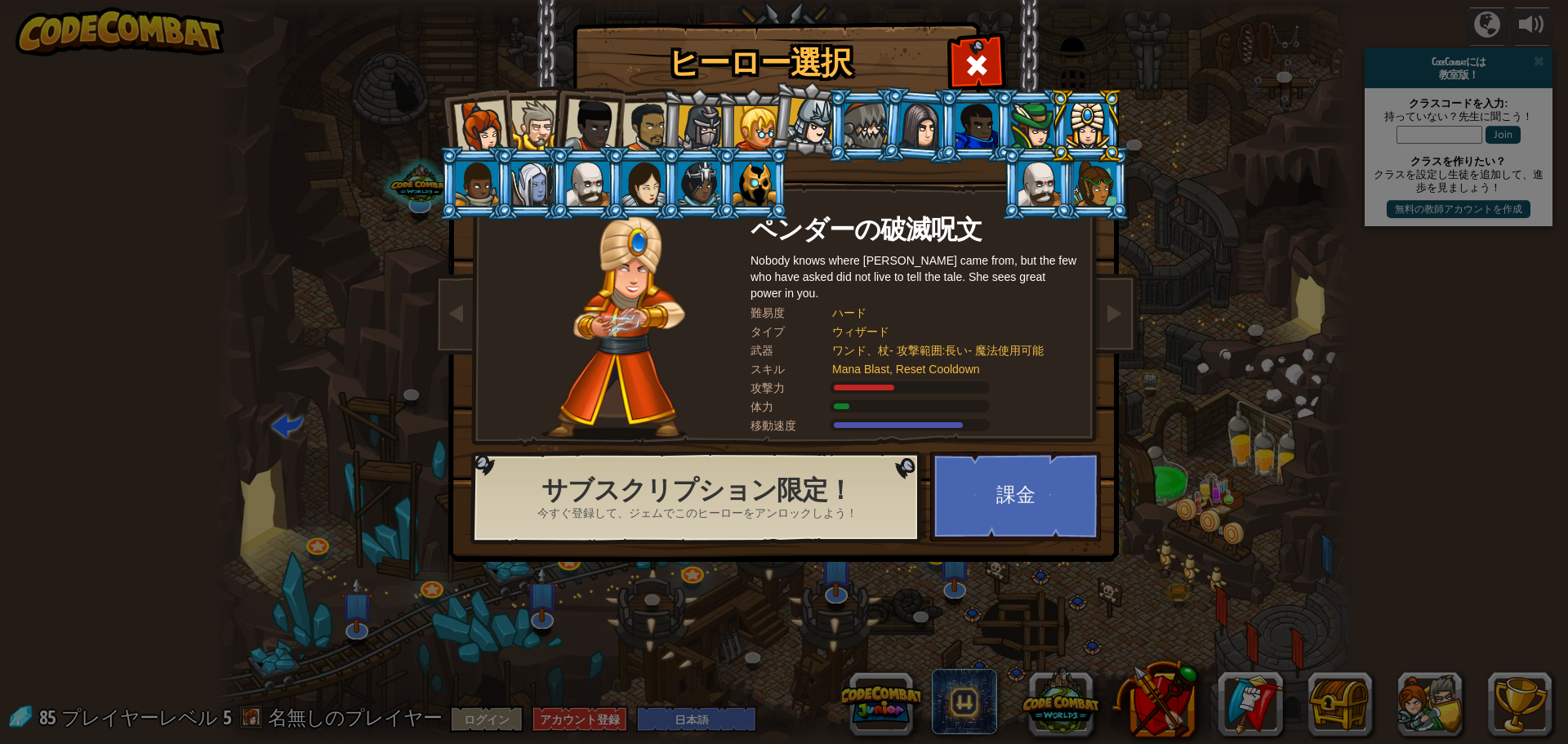
click at [1098, 183] on div at bounding box center [1095, 183] width 43 height 44
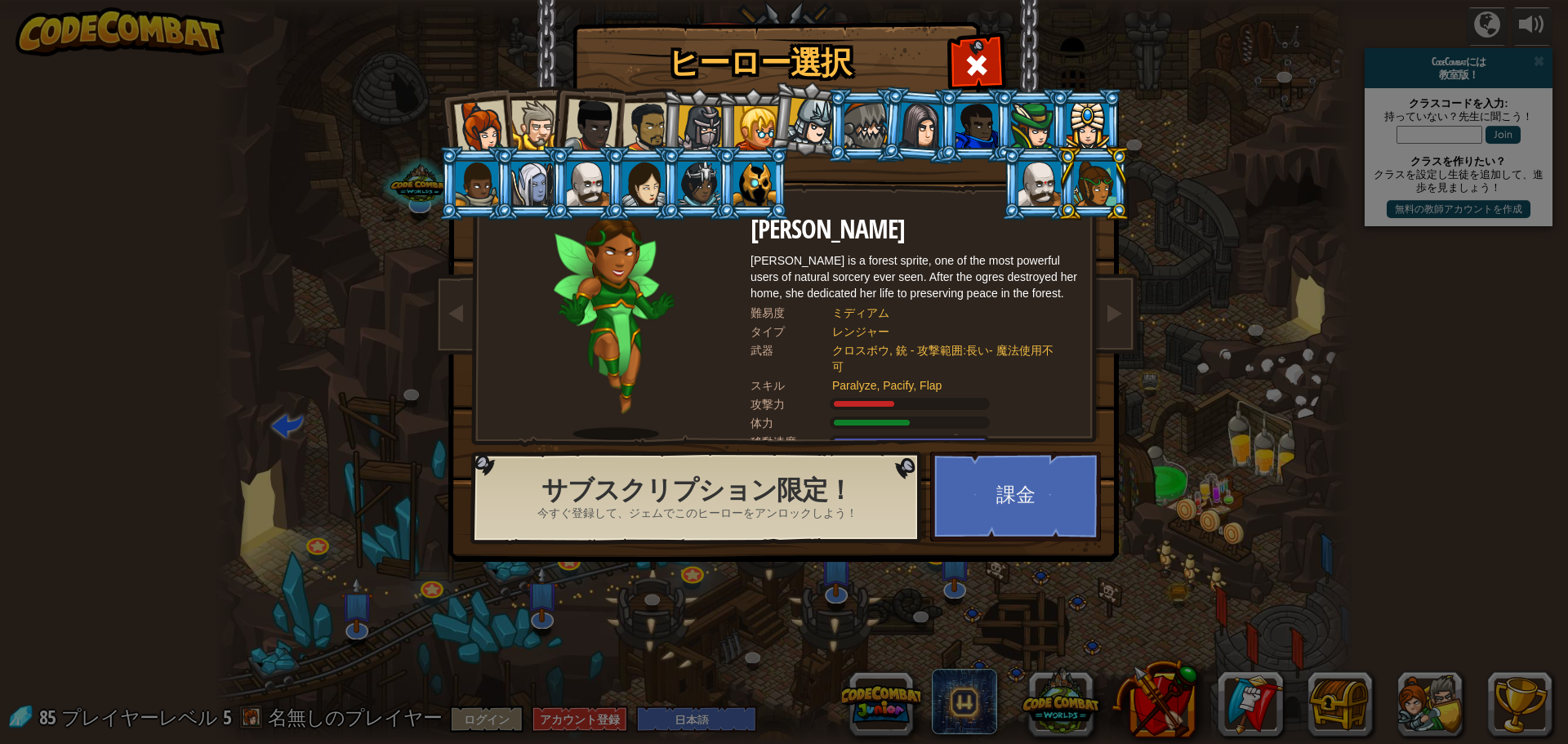
click at [1044, 187] on div at bounding box center [1040, 183] width 43 height 44
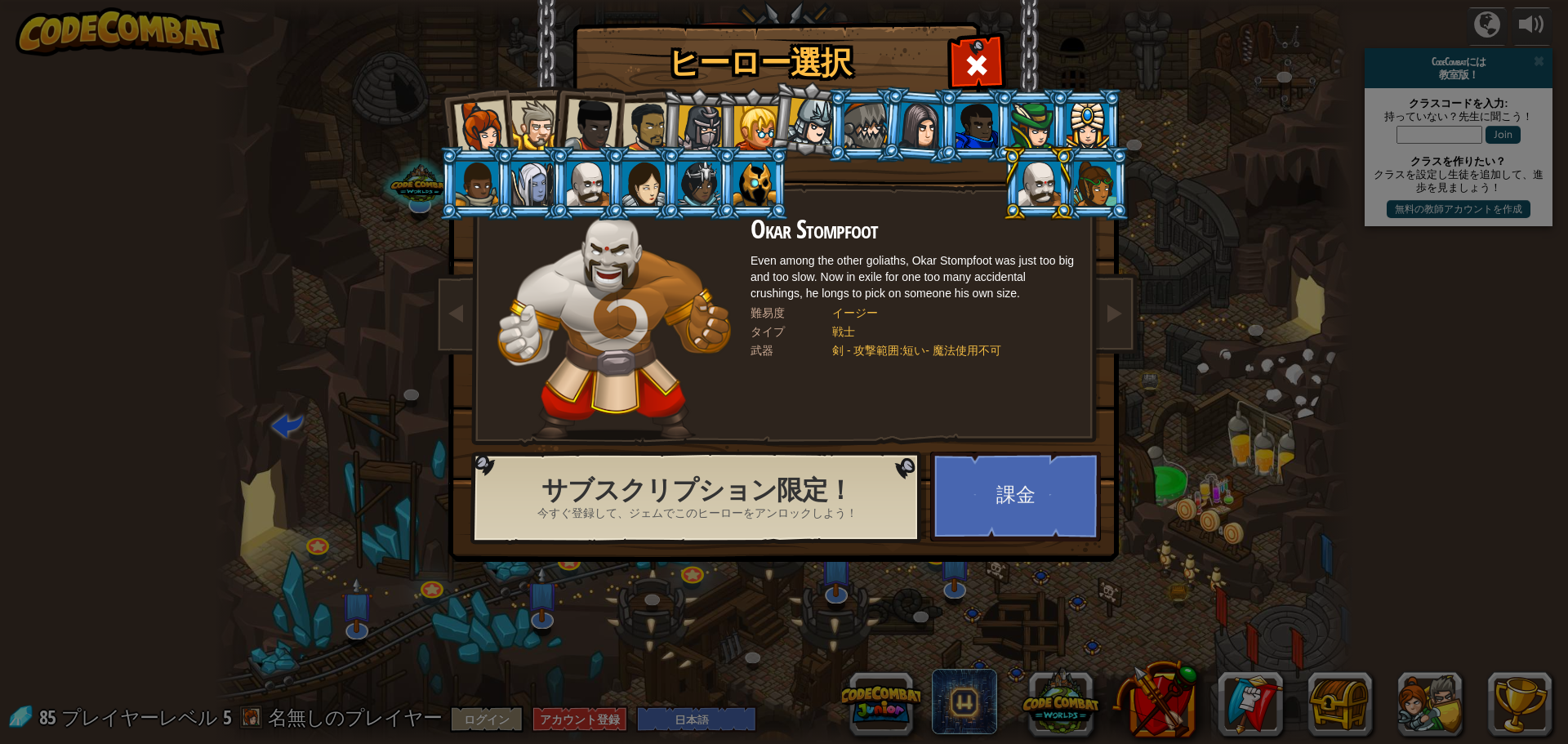
click at [748, 177] on div at bounding box center [755, 183] width 43 height 44
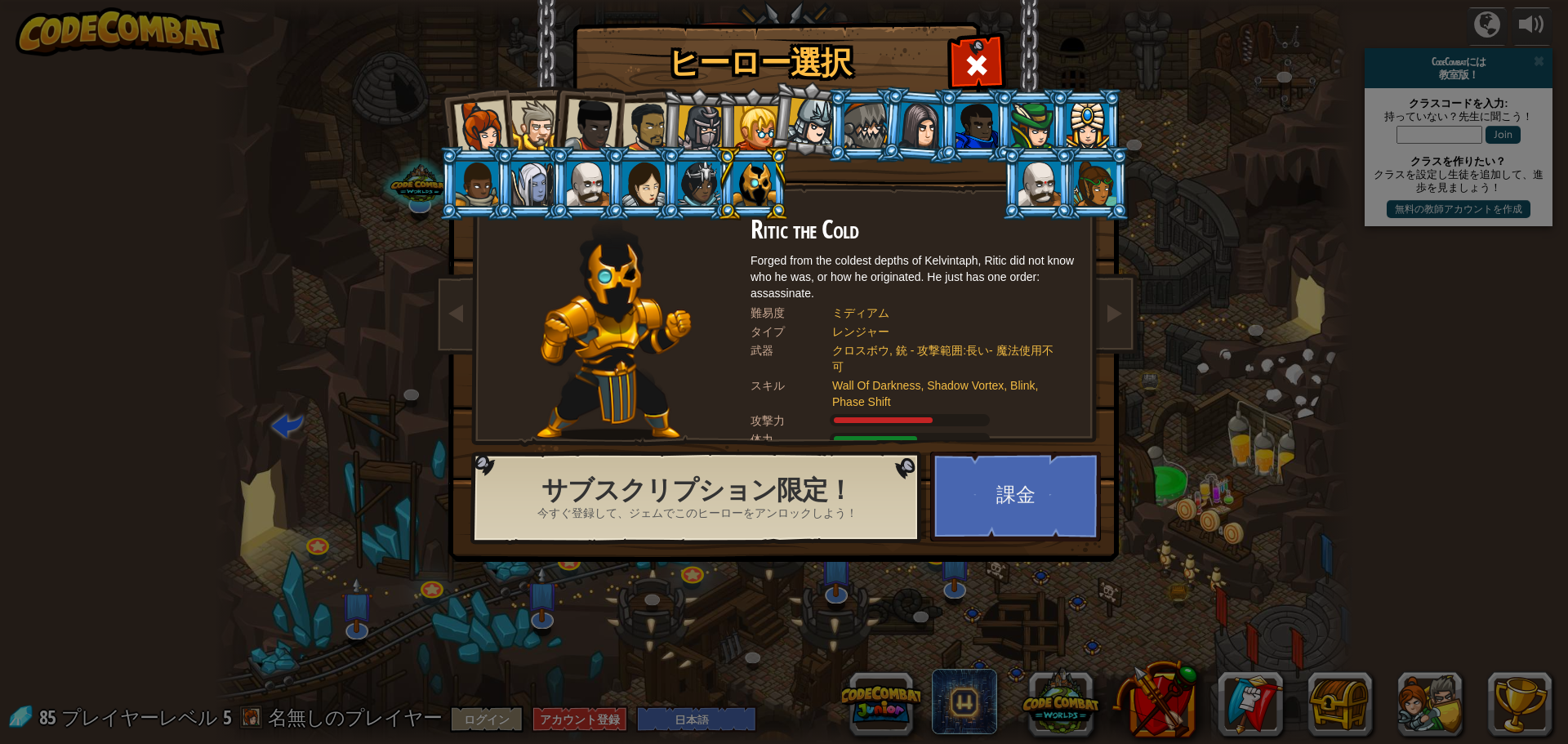
click at [709, 183] on div at bounding box center [699, 183] width 43 height 44
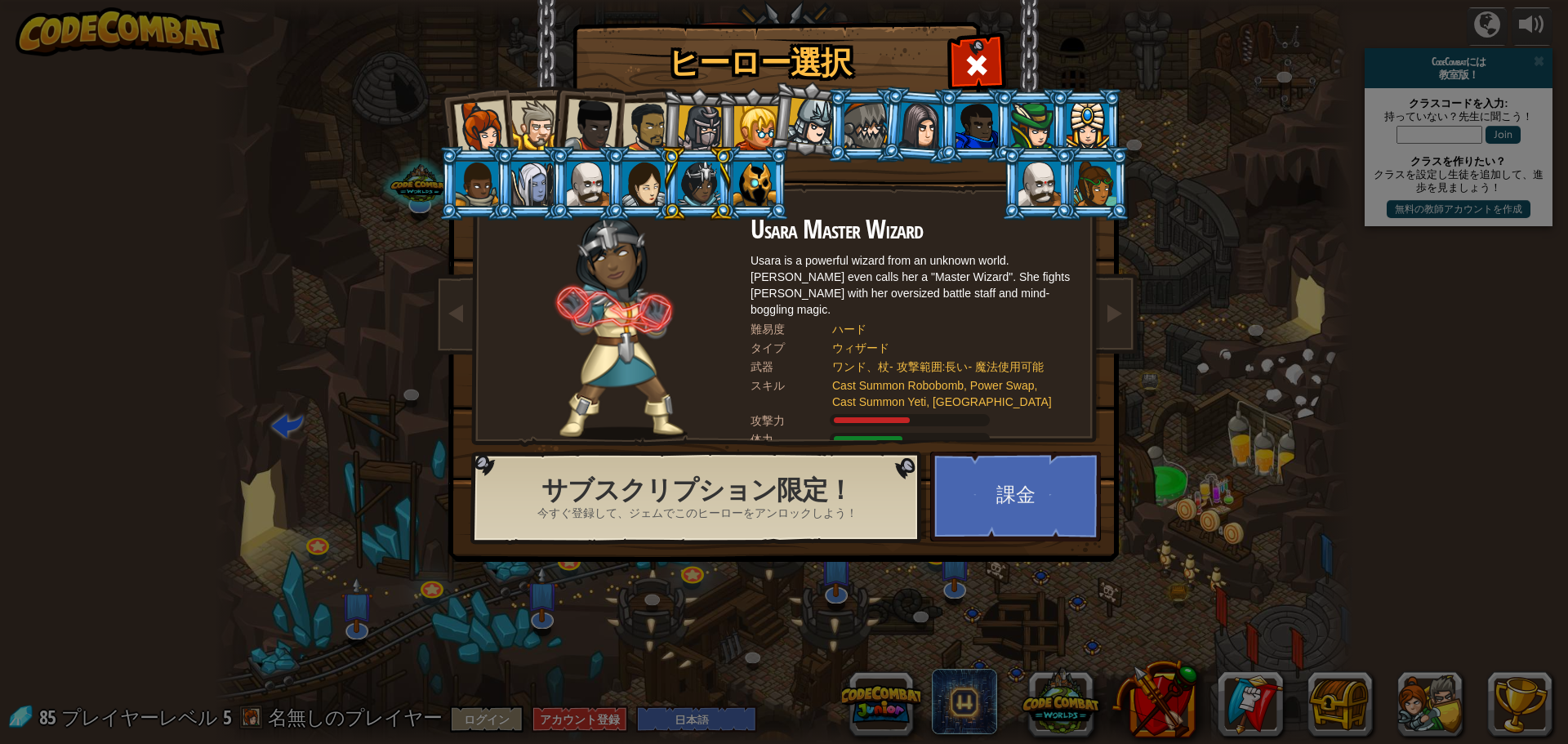
click at [642, 190] on div at bounding box center [643, 183] width 43 height 44
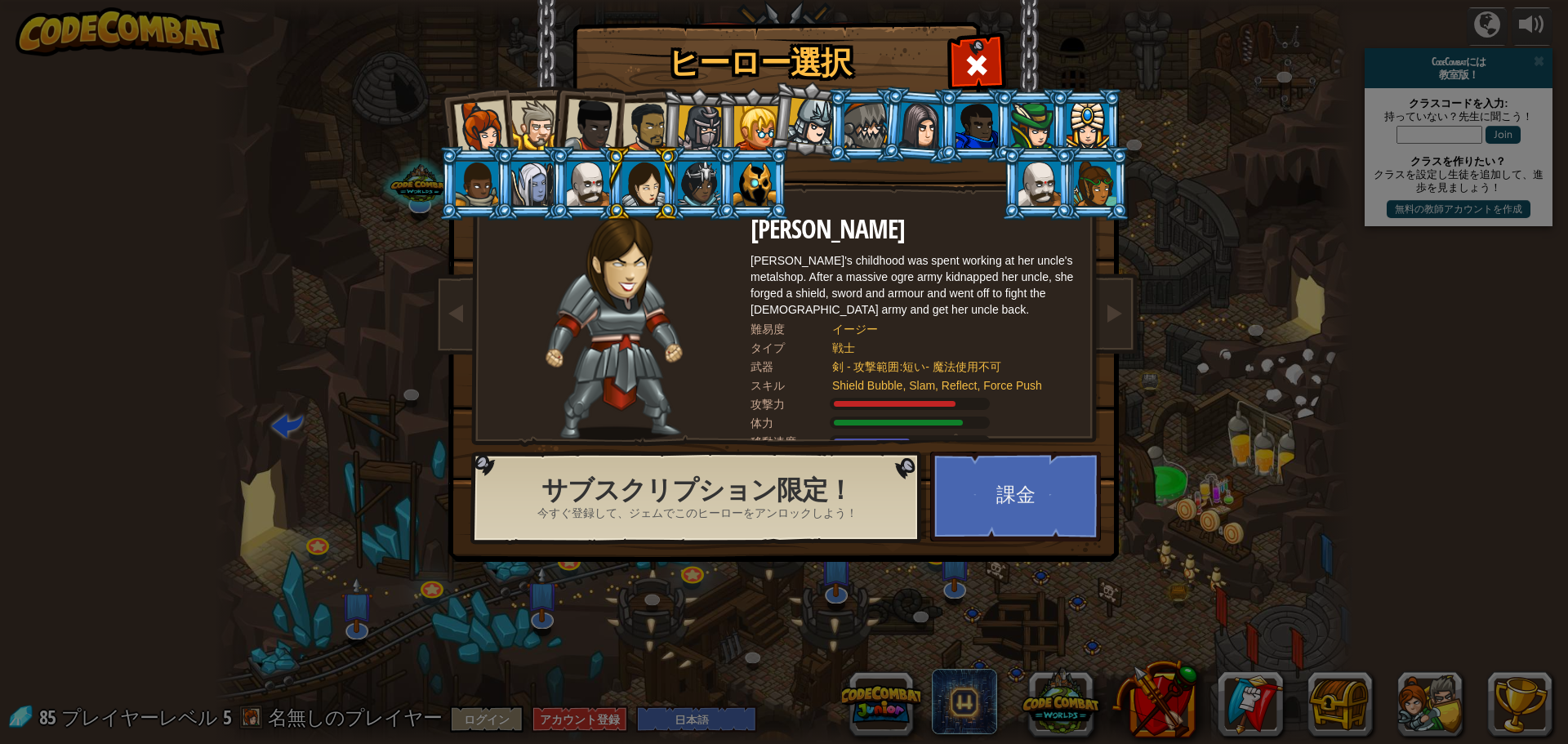
click at [704, 172] on div at bounding box center [699, 183] width 43 height 44
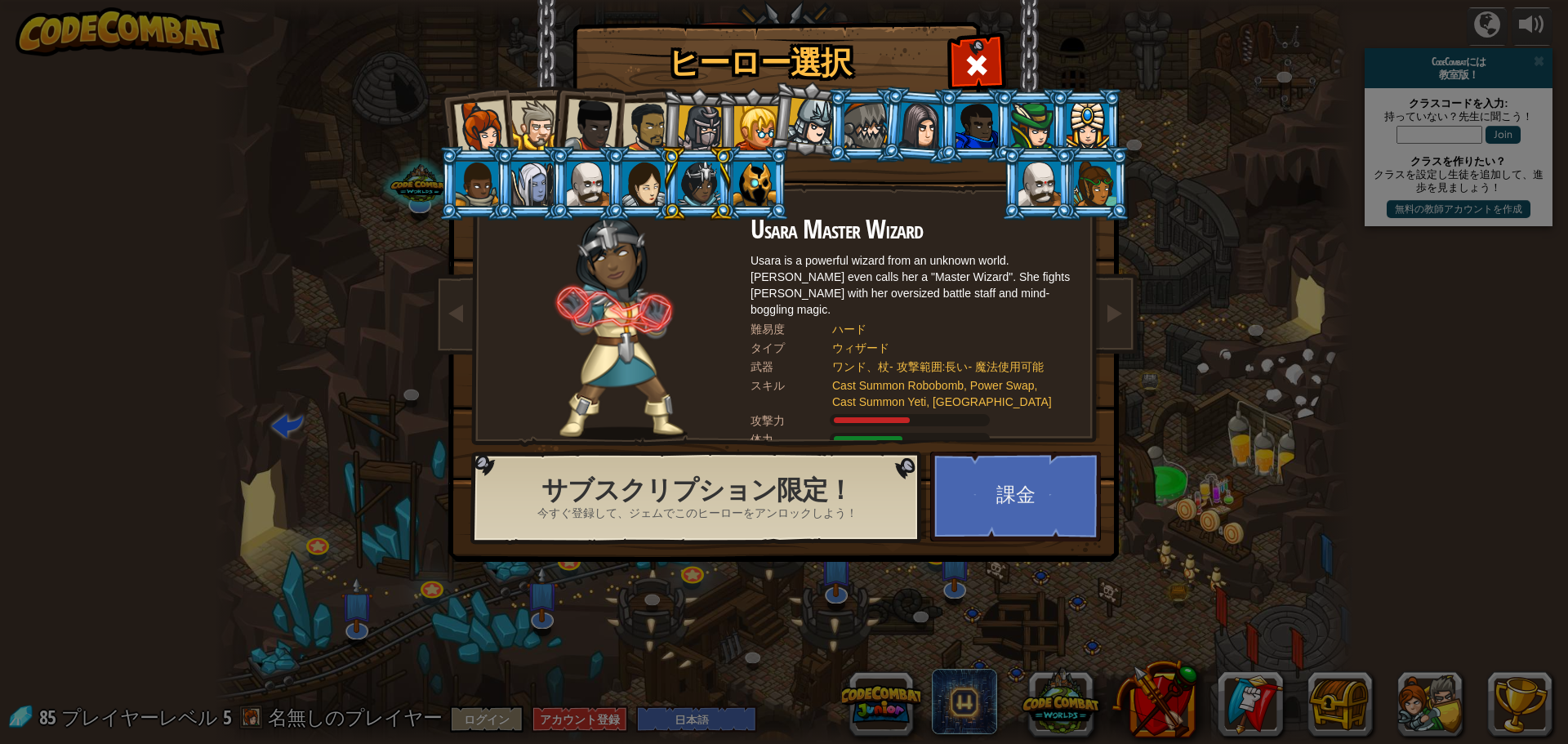
click at [595, 182] on div at bounding box center [589, 183] width 43 height 44
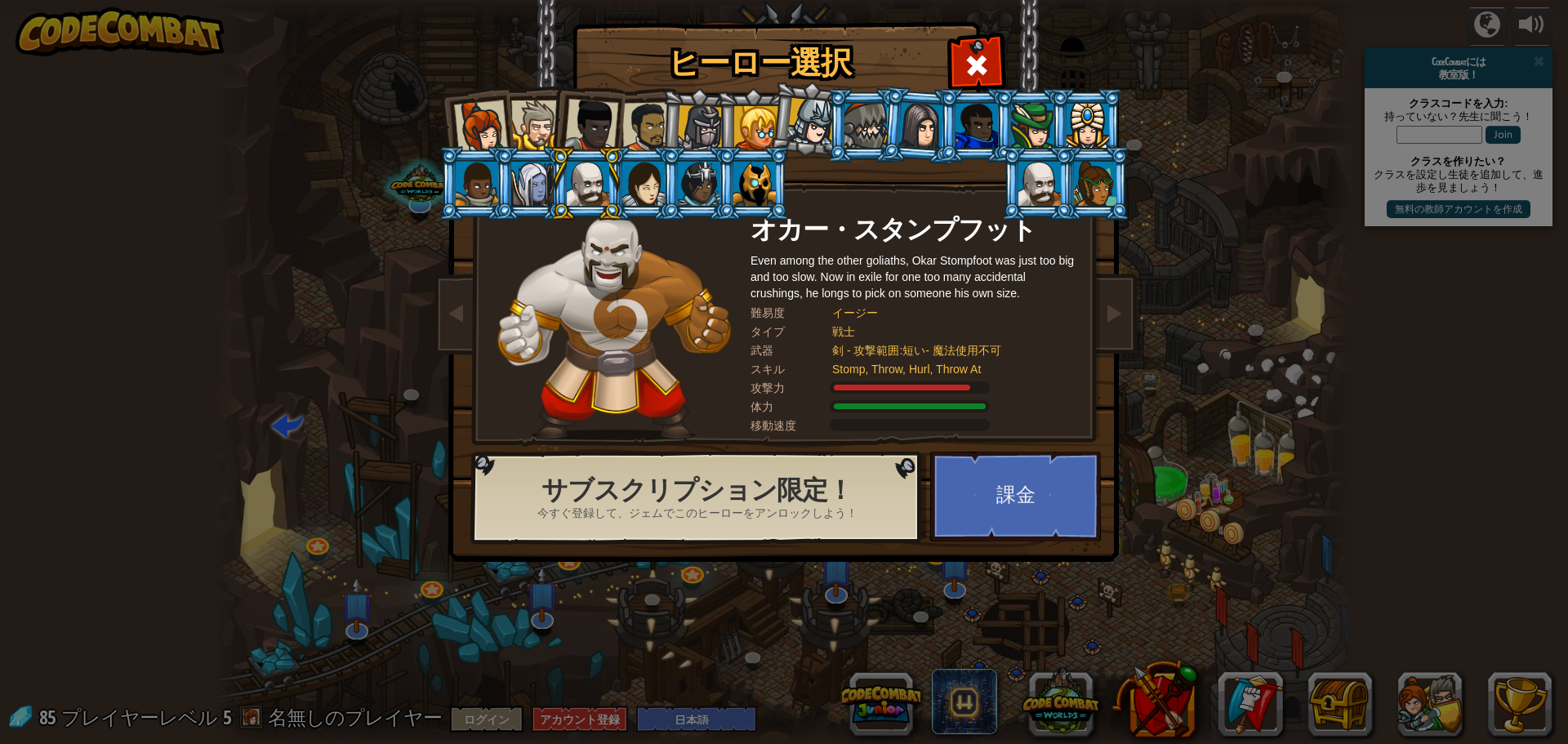
click at [1039, 195] on div at bounding box center [1040, 183] width 43 height 44
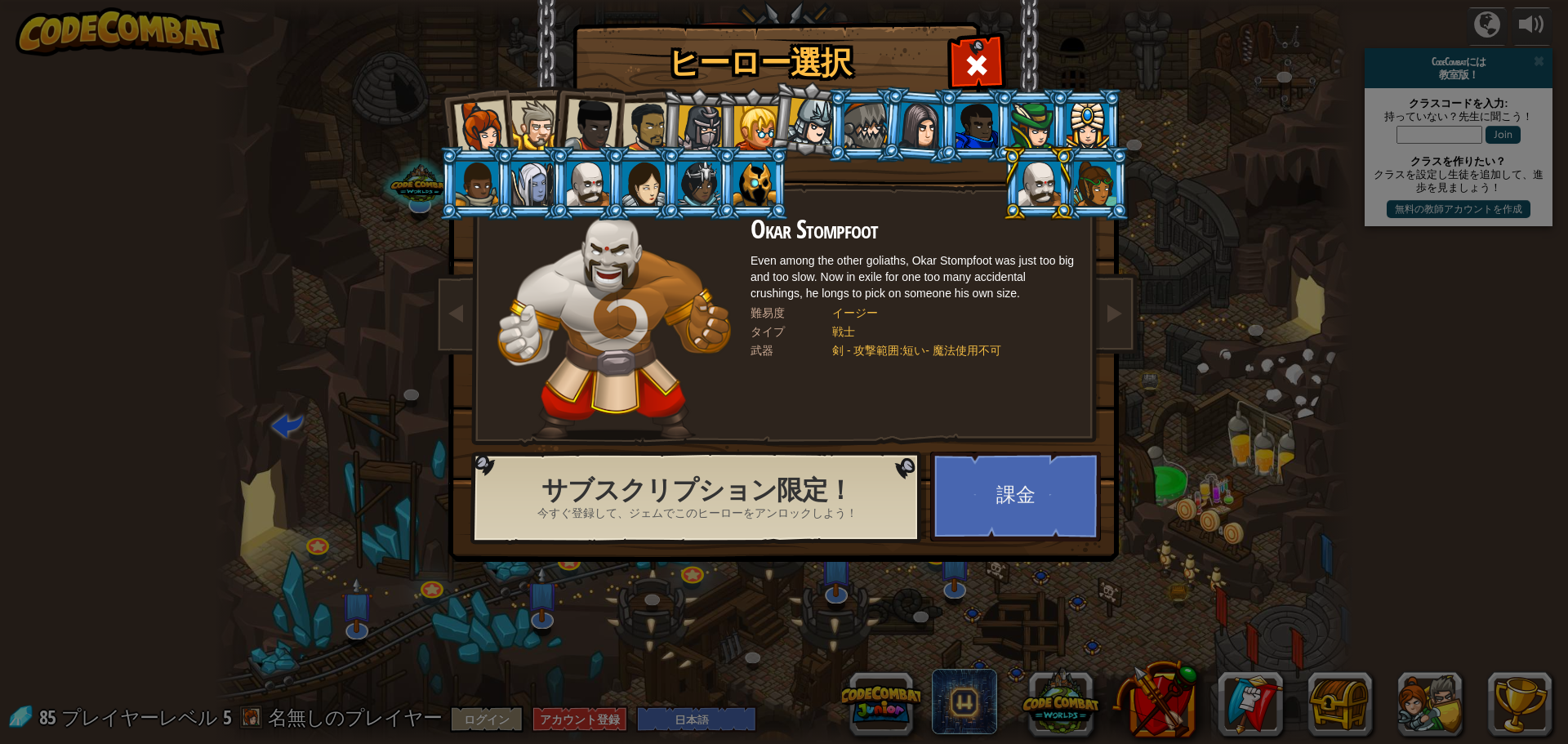
click at [584, 183] on div at bounding box center [589, 183] width 43 height 44
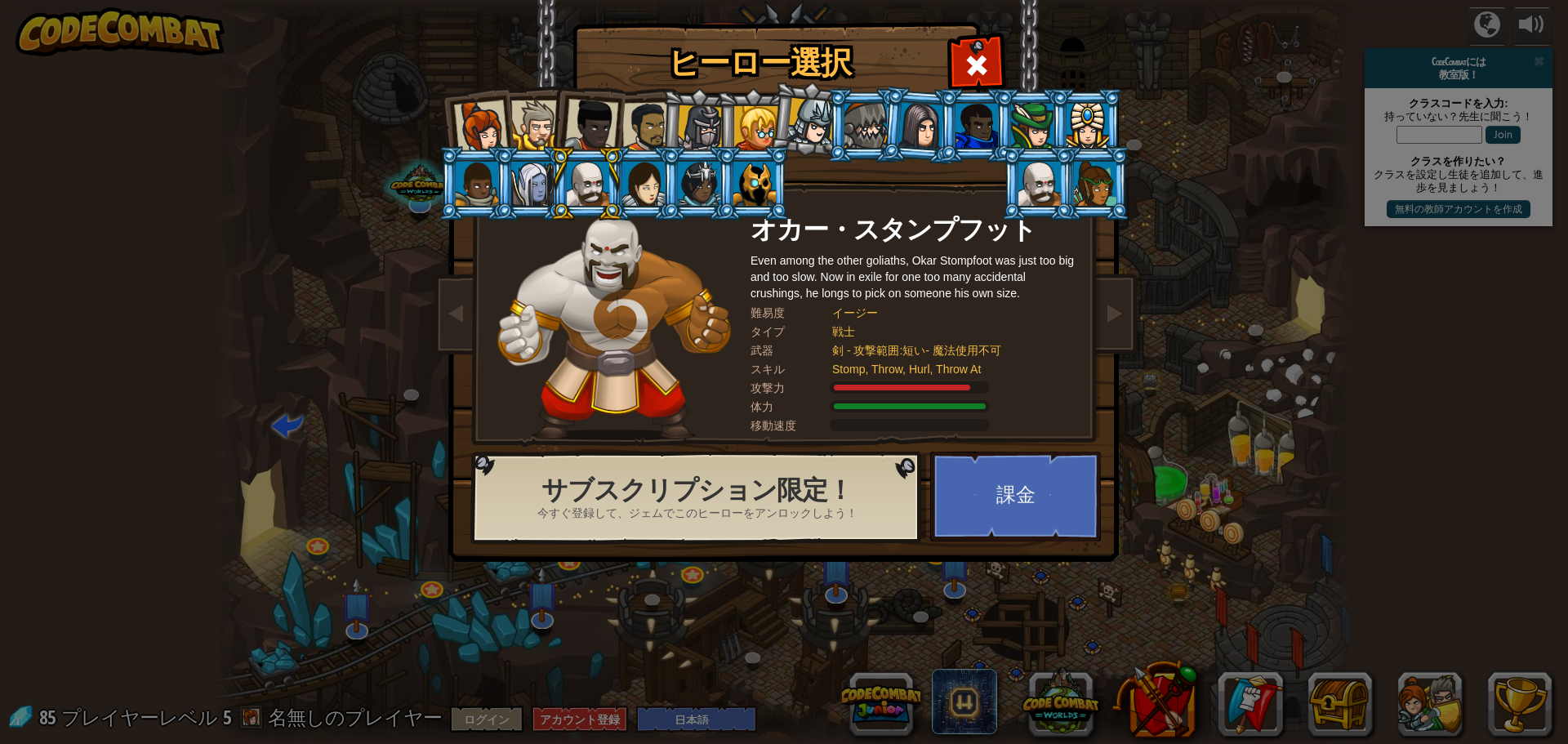
click at [1039, 189] on div at bounding box center [1040, 183] width 43 height 44
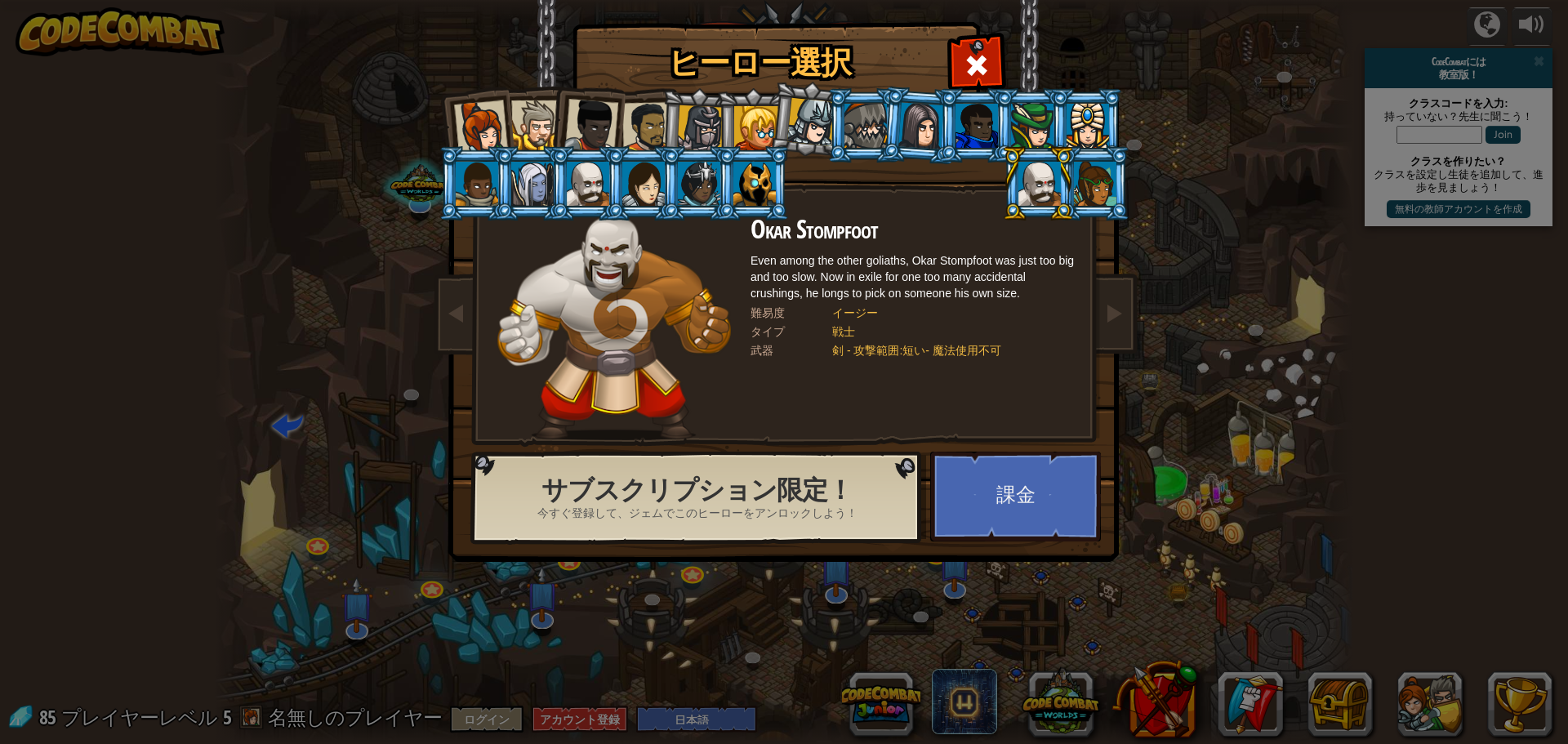
click at [533, 198] on div at bounding box center [533, 183] width 43 height 44
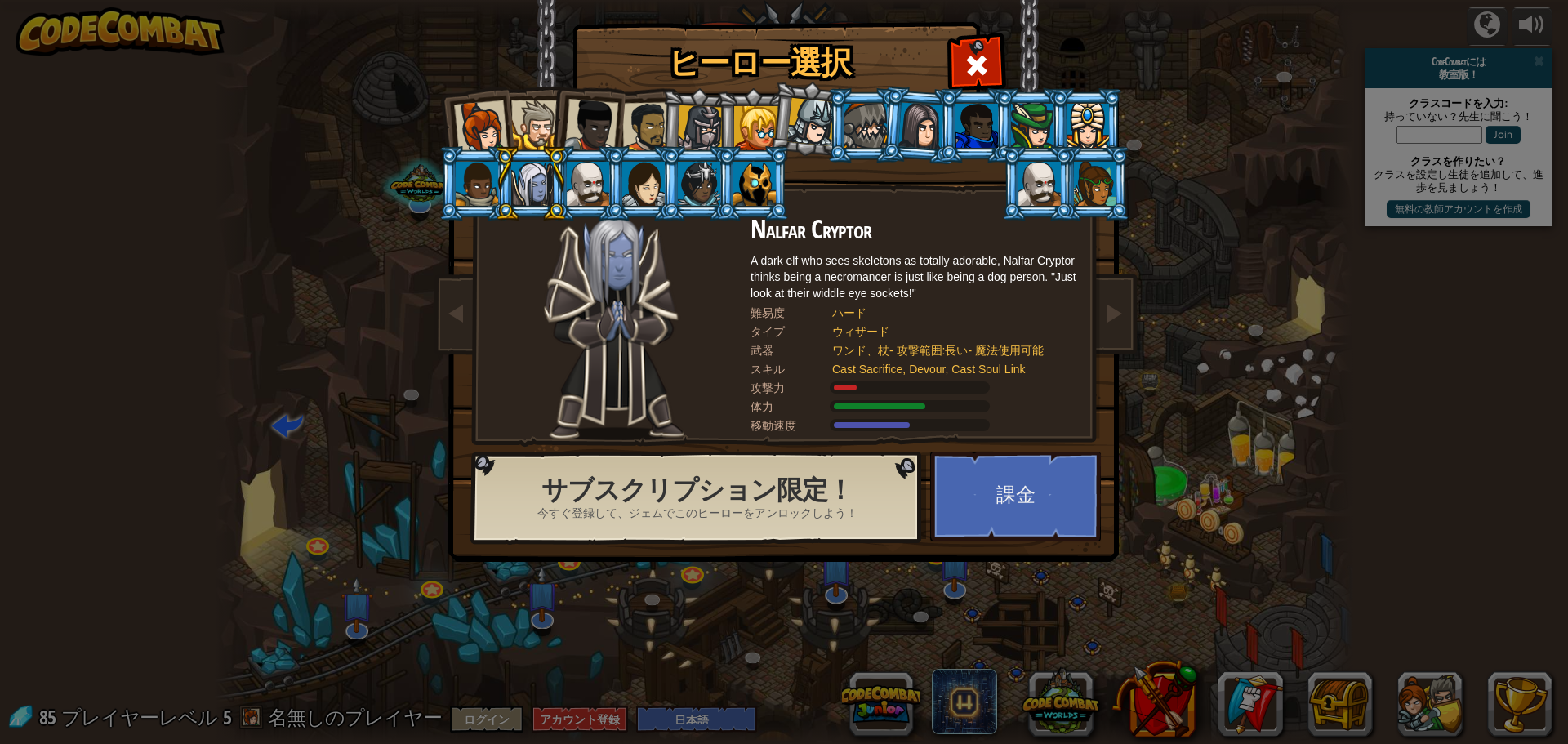
click at [489, 196] on div at bounding box center [477, 183] width 43 height 44
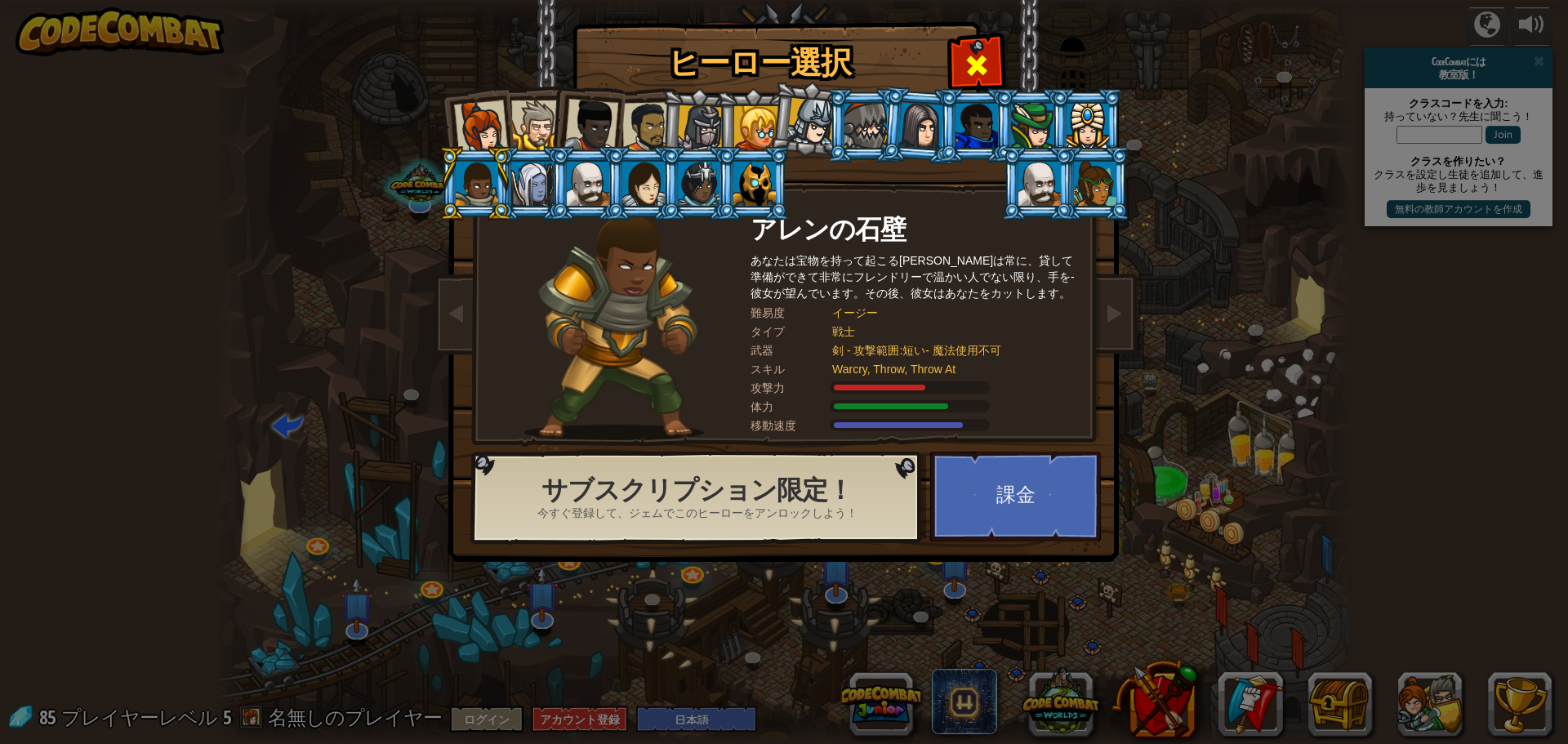
click at [982, 67] on span at bounding box center [977, 65] width 27 height 27
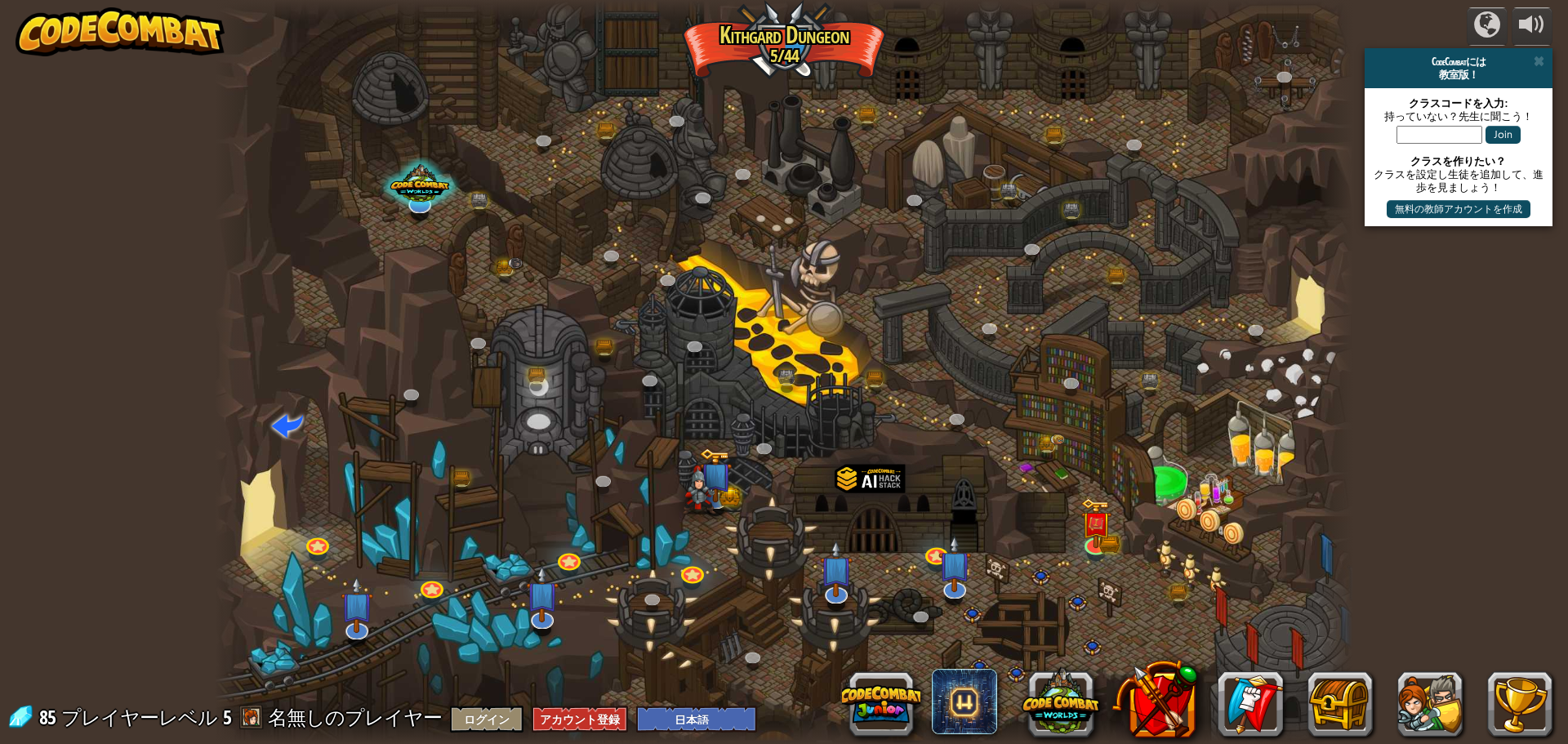
drag, startPoint x: 1074, startPoint y: 516, endPoint x: 1074, endPoint y: 360, distance: 156.0
click at [1074, 360] on div at bounding box center [784, 372] width 1139 height 744
click at [934, 561] on link at bounding box center [936, 551] width 33 height 33
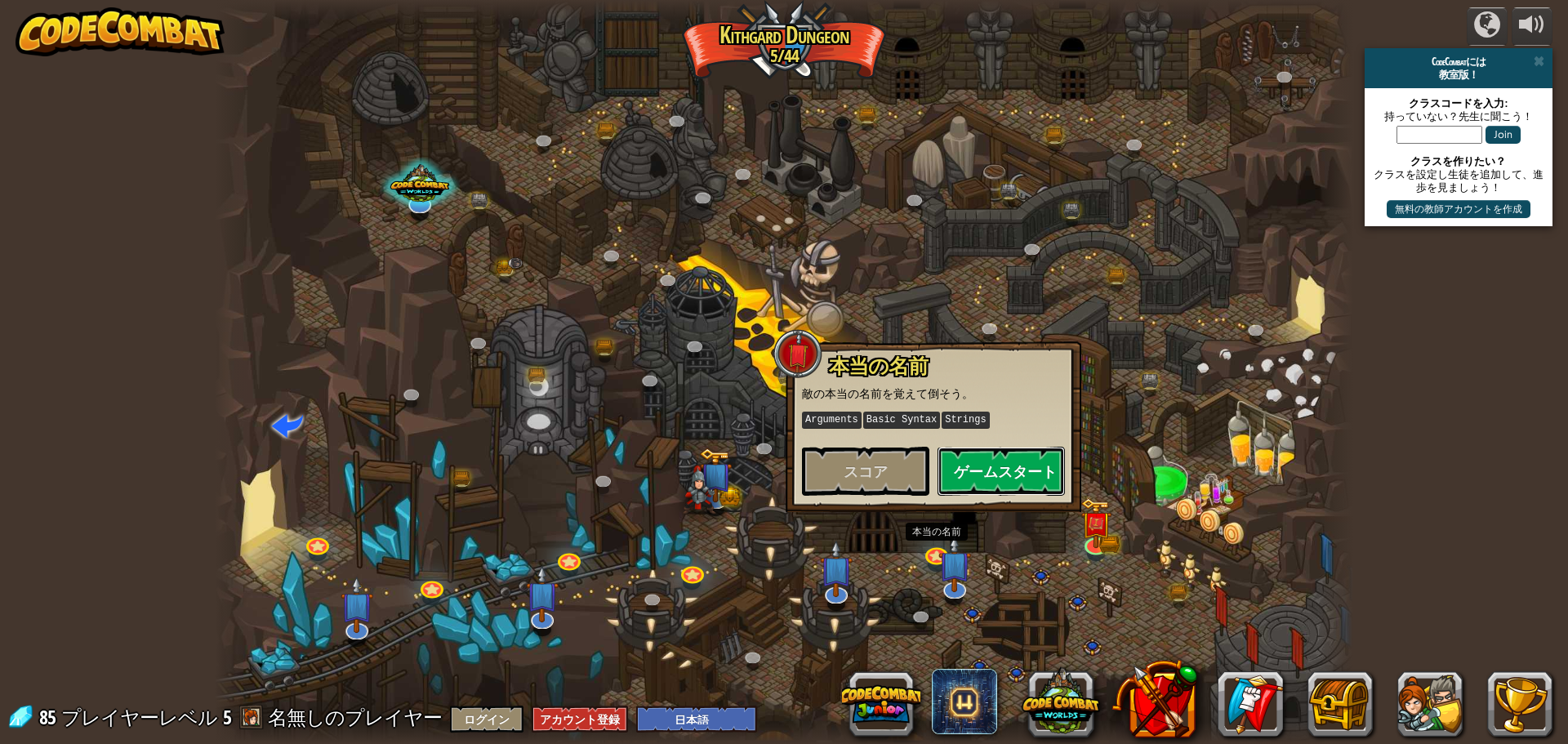
click at [1009, 479] on button "ゲームスタート" at bounding box center [1001, 471] width 128 height 49
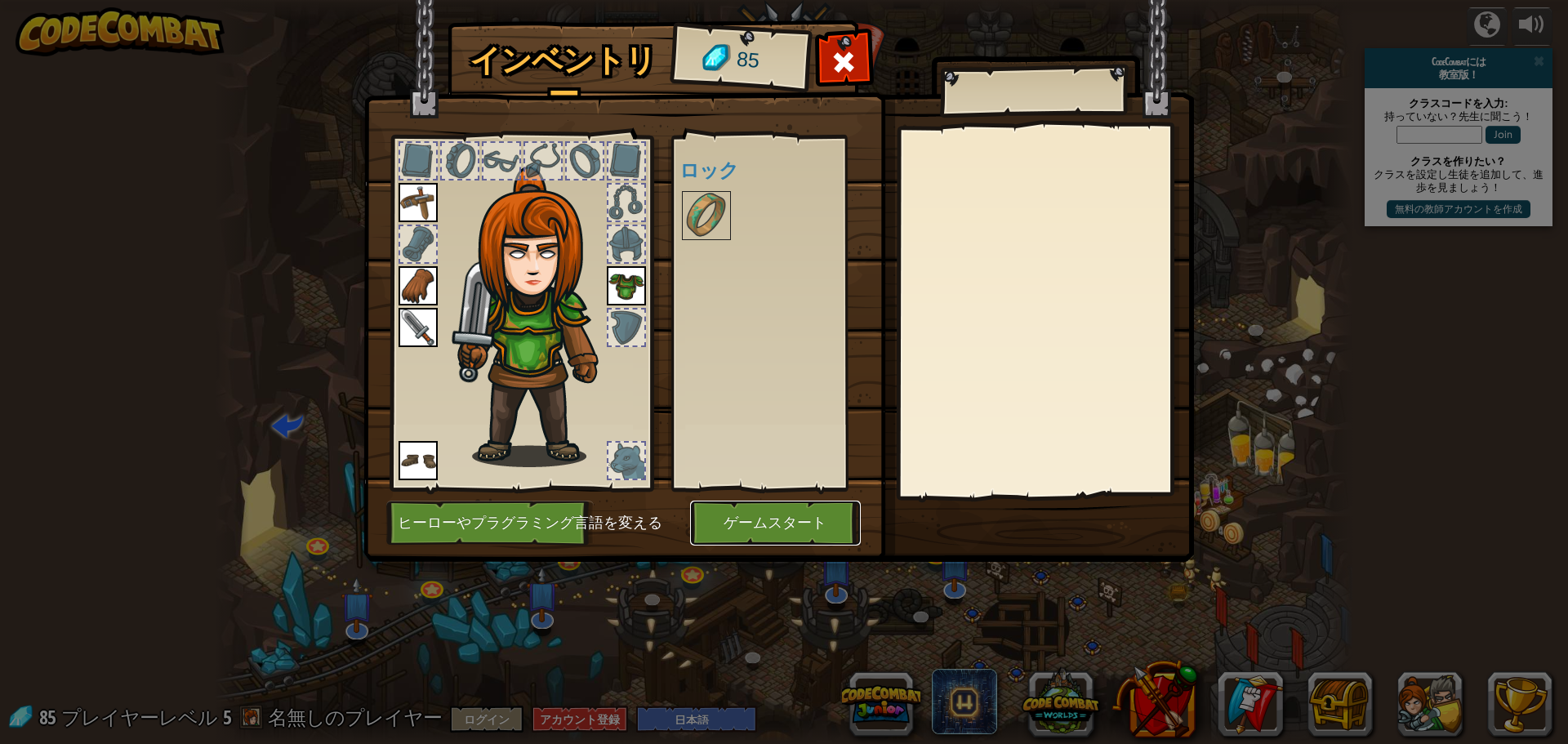
click at [781, 531] on button "ゲームスタート" at bounding box center [775, 523] width 171 height 45
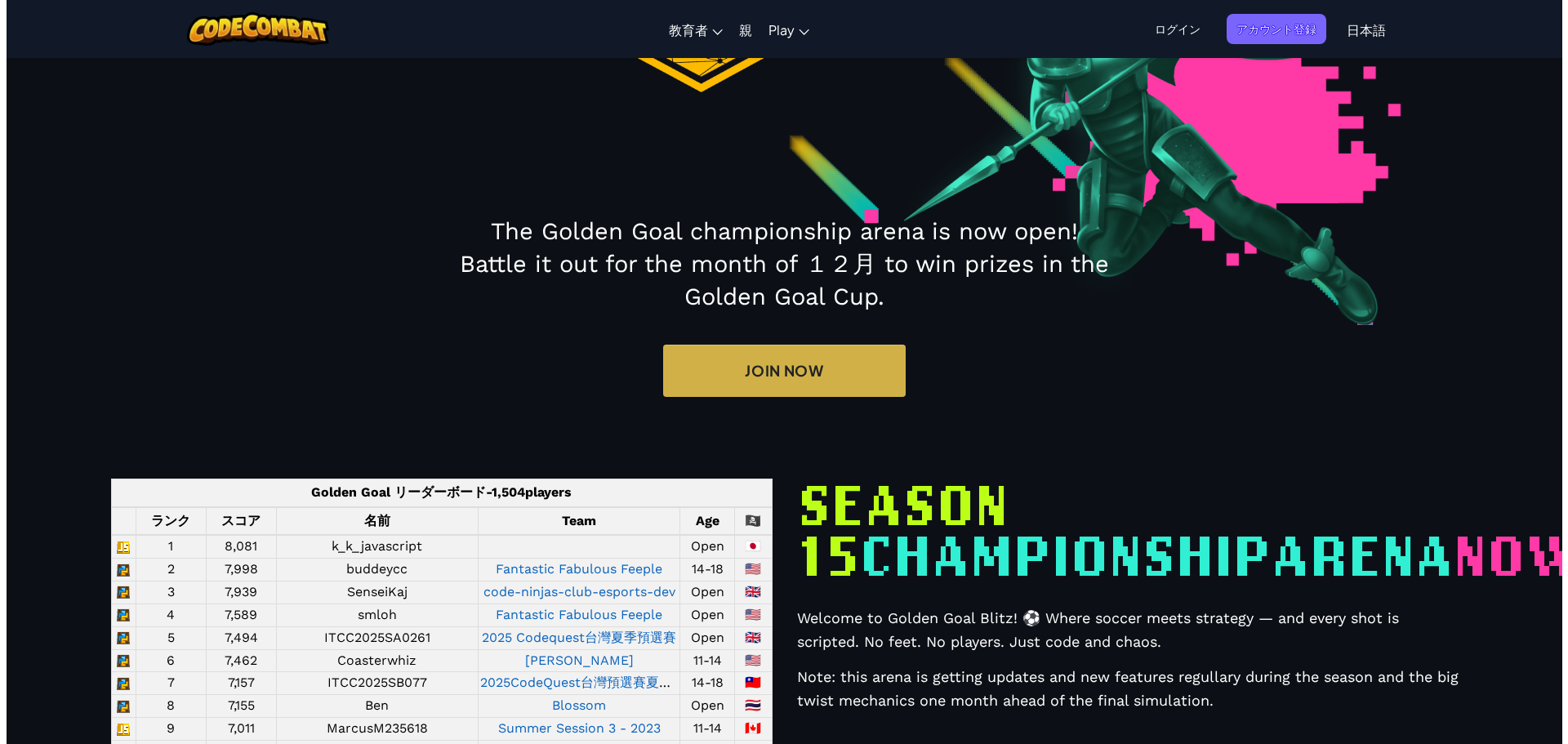
scroll to position [327, 0]
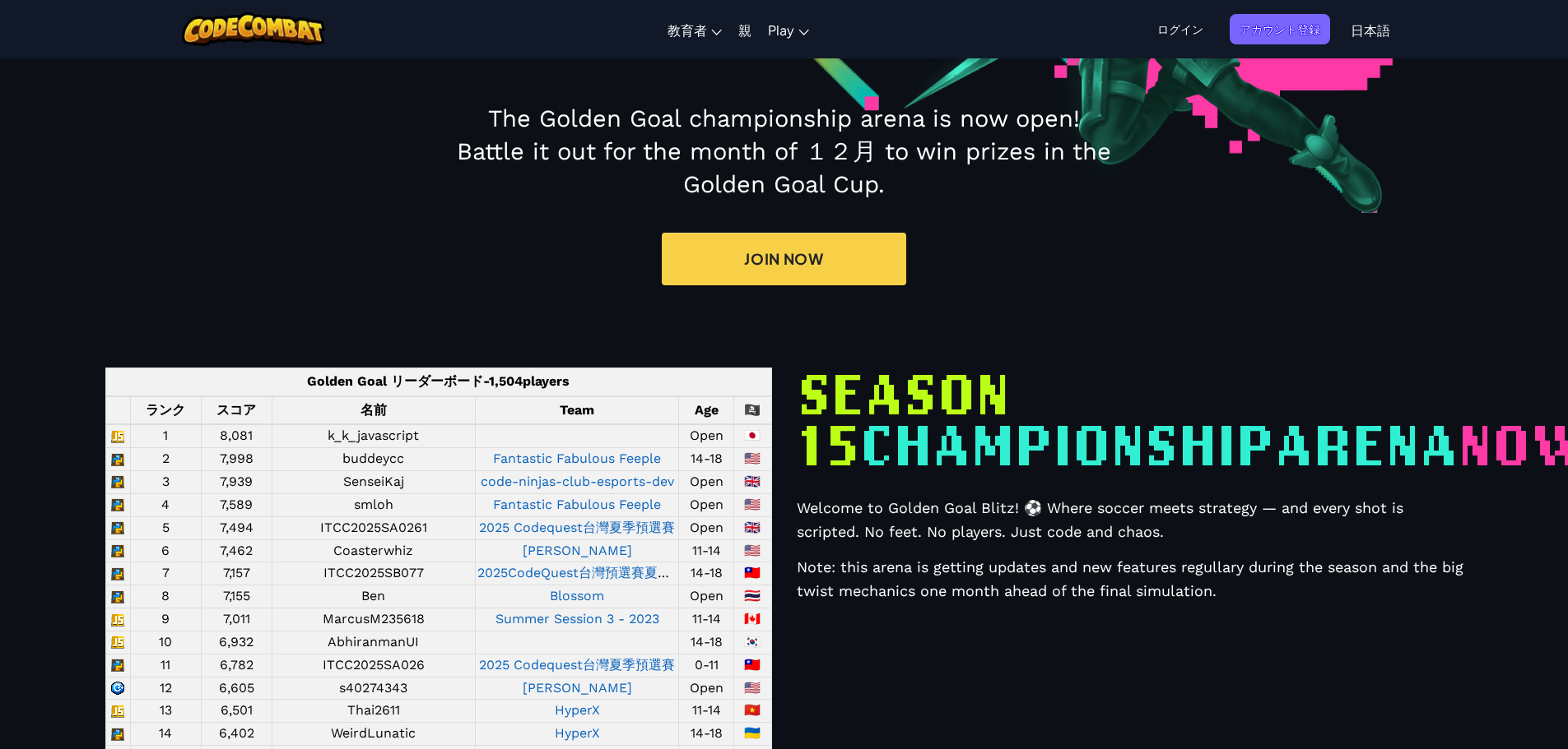
click at [782, 286] on link "Join Now" at bounding box center [783, 259] width 244 height 53
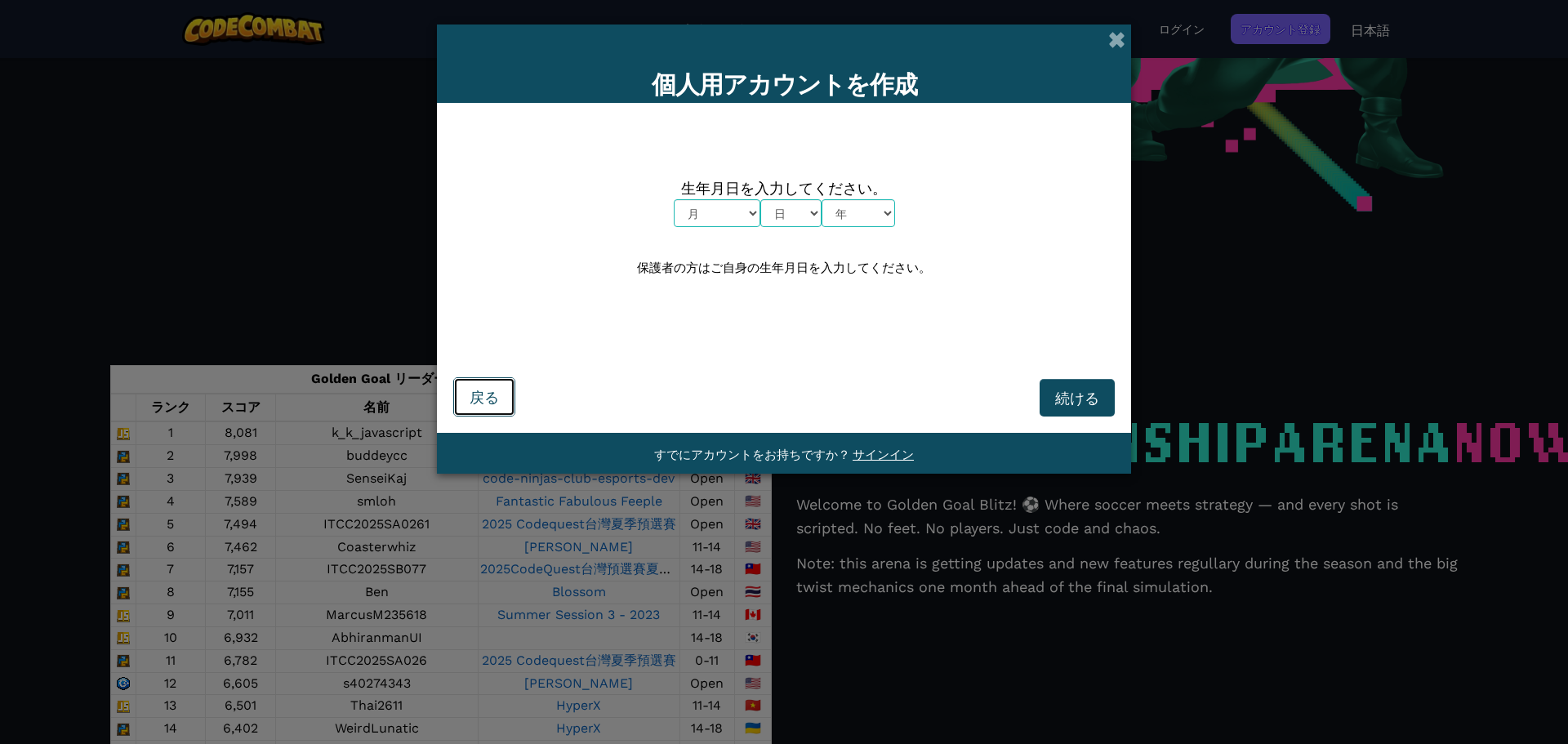
click at [463, 408] on button "戻る" at bounding box center [484, 397] width 62 height 39
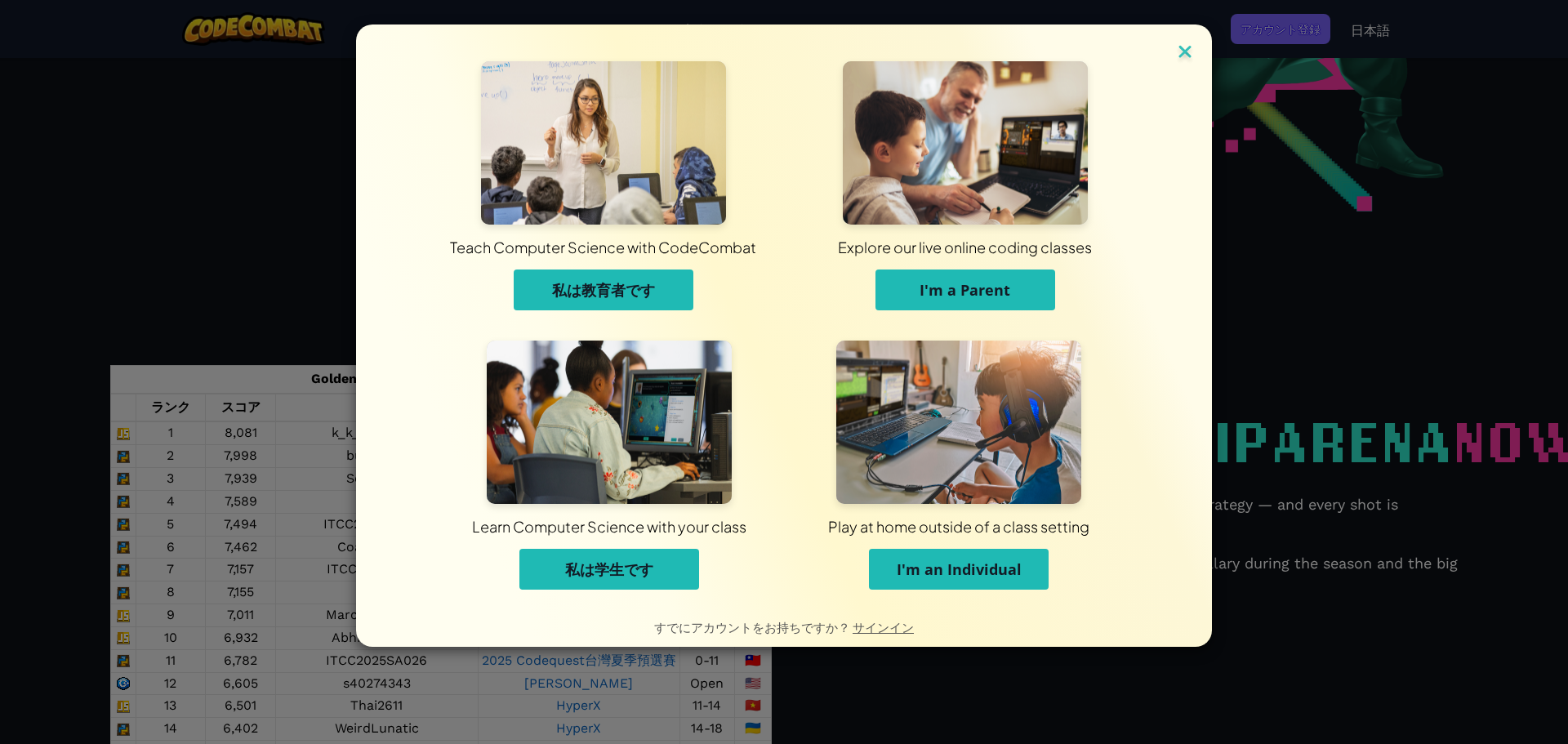
click at [1180, 51] on img at bounding box center [1185, 53] width 21 height 25
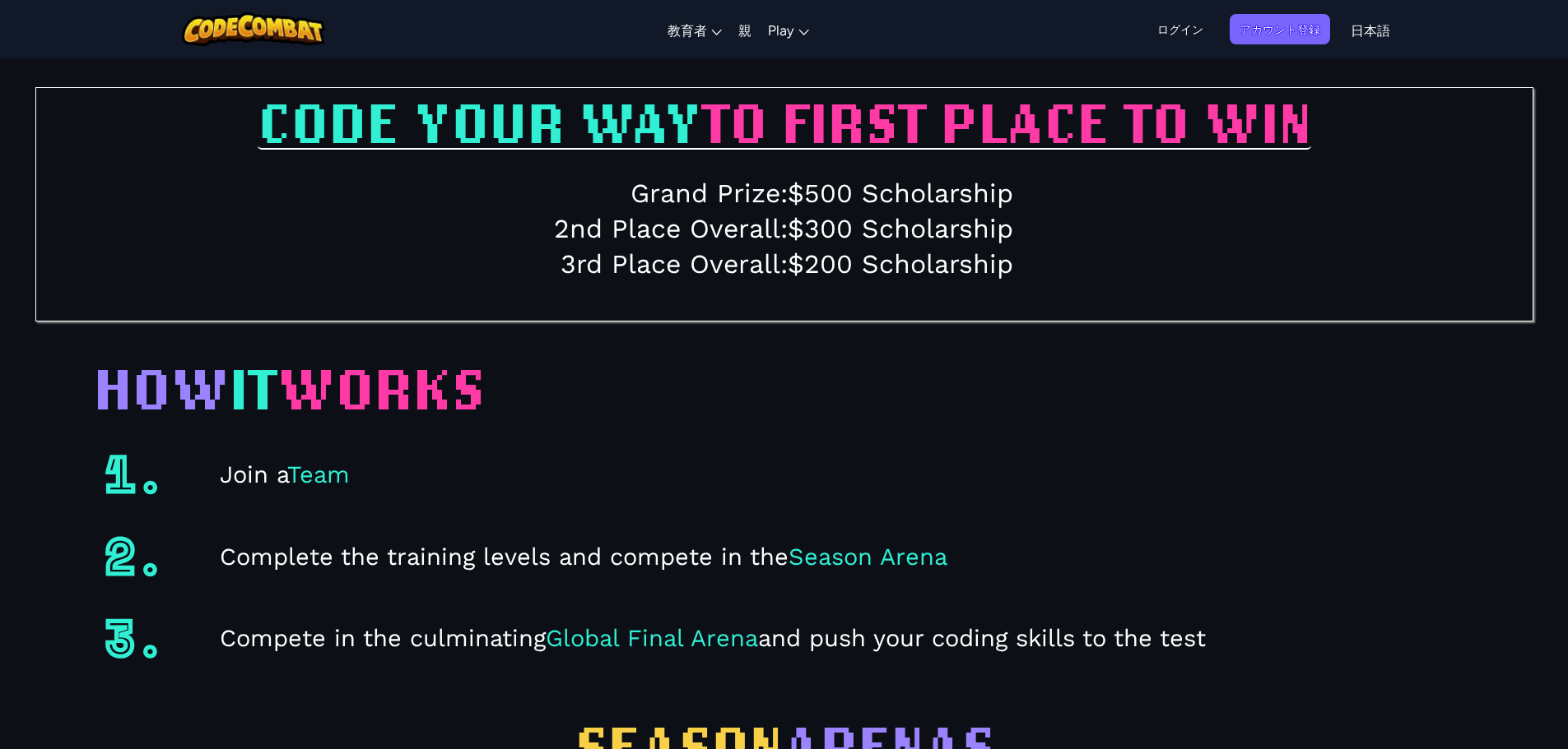
scroll to position [2797, 0]
